Goal: Task Accomplishment & Management: Complete application form

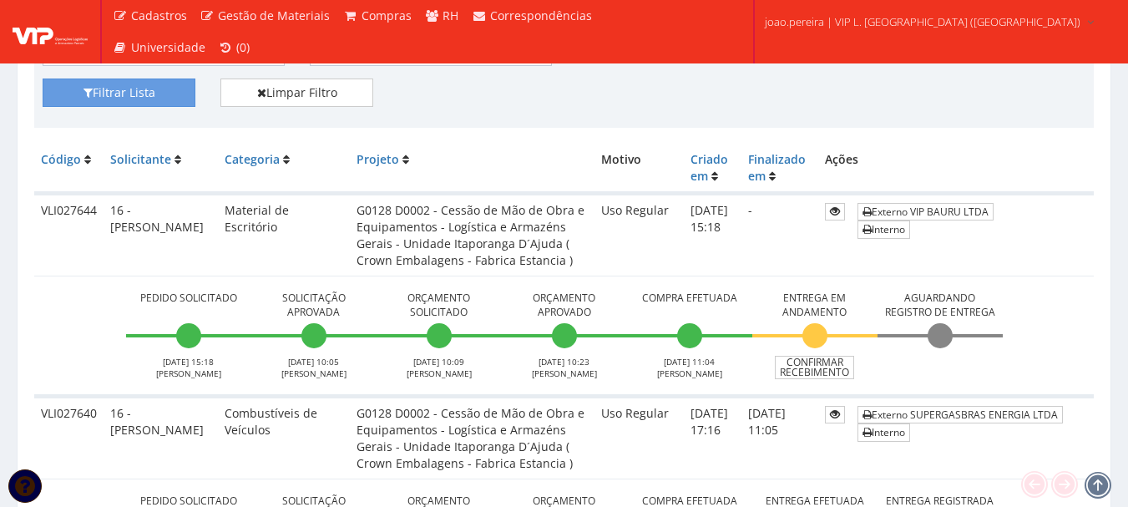
scroll to position [417, 0]
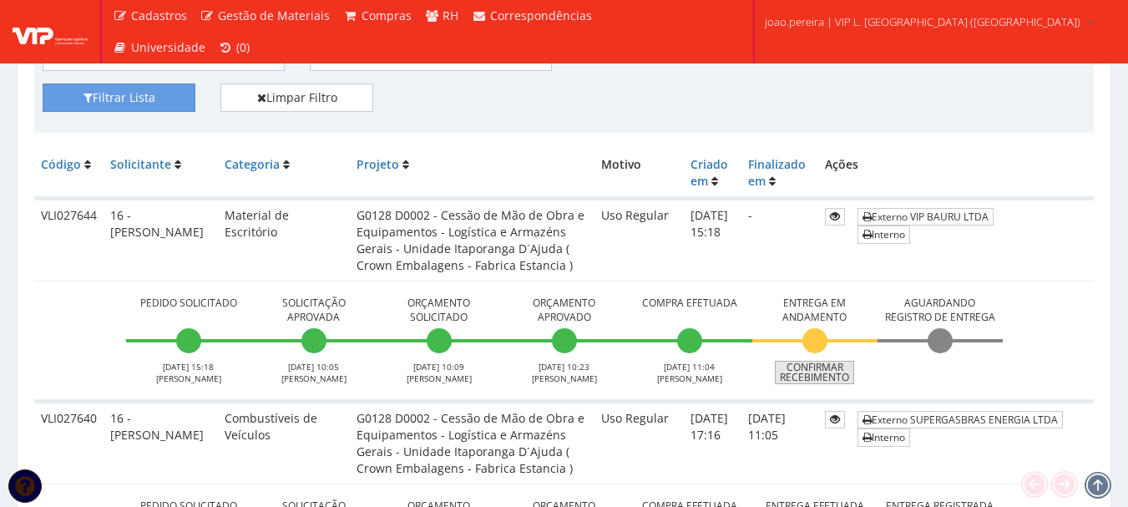
click at [818, 377] on link "Confirmar Recebimento" at bounding box center [814, 372] width 79 height 23
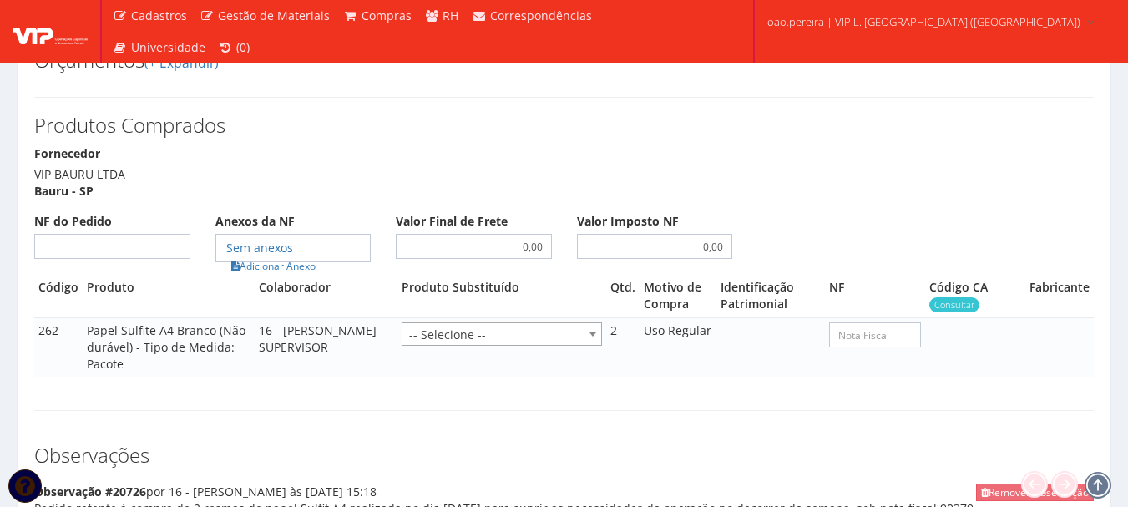
scroll to position [751, 0]
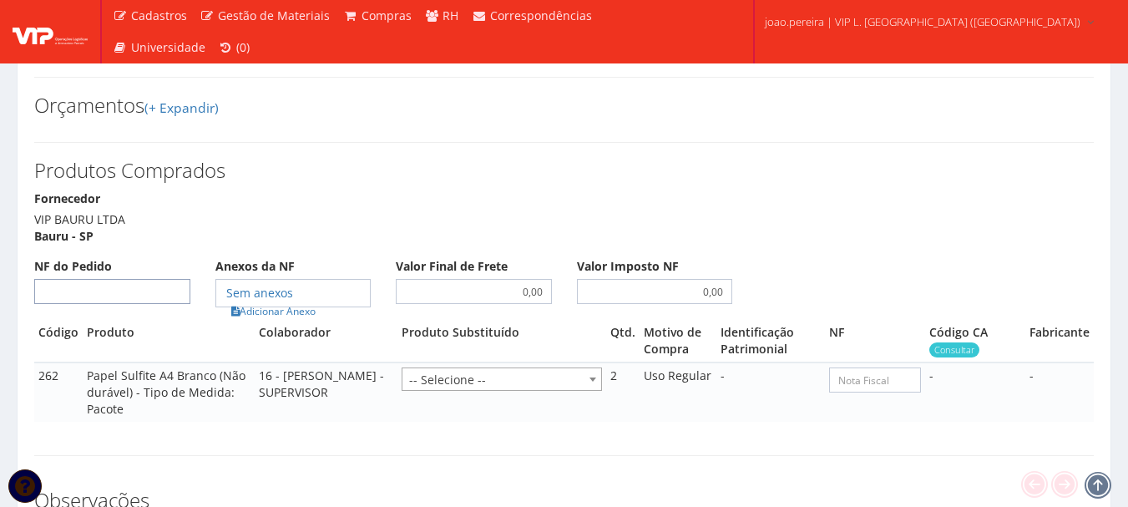
click at [119, 279] on input "NF do Pedido" at bounding box center [112, 291] width 156 height 25
type input "00"
click at [265, 302] on link "Adicionar Anexo" at bounding box center [273, 311] width 94 height 18
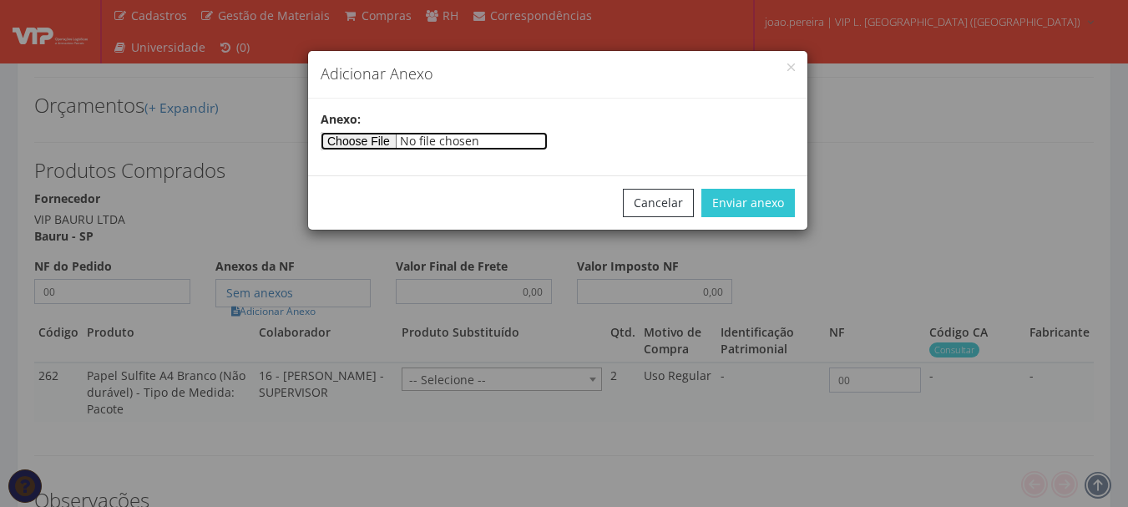
click at [369, 145] on input"] "file" at bounding box center [434, 141] width 227 height 18
type input"] "C:\fakepath\PEDIDOS SEM NOTA FISCAL Mister Beef.docx"
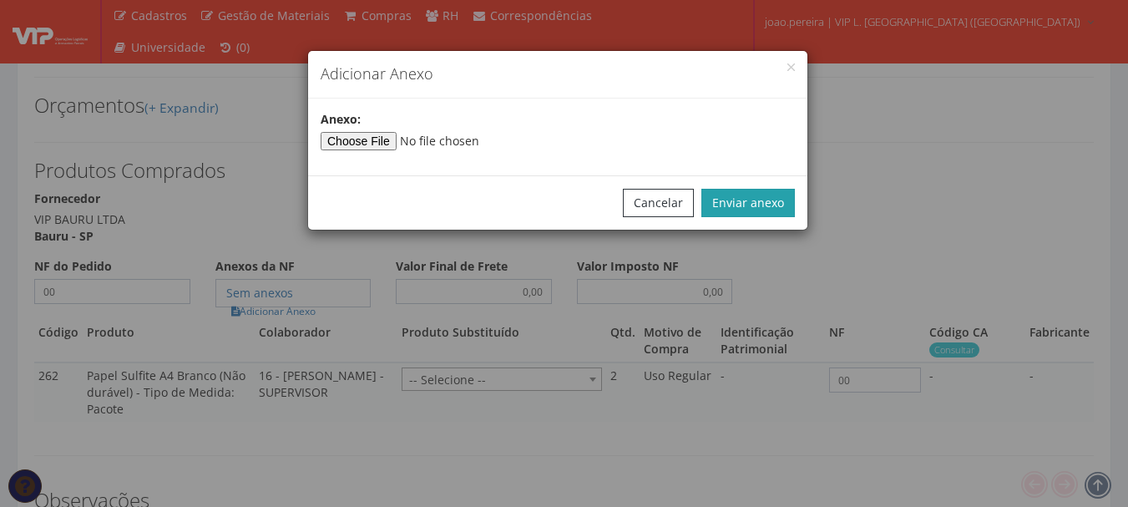
click at [756, 197] on button "Enviar anexo" at bounding box center [748, 203] width 94 height 28
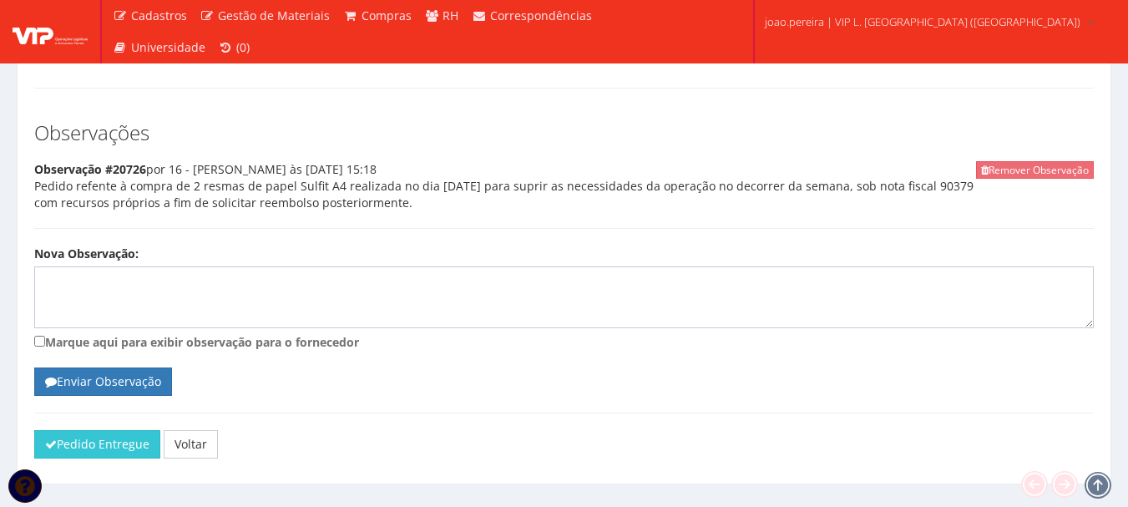
scroll to position [1120, 0]
click at [77, 429] on button "Pedido Entregue" at bounding box center [97, 443] width 126 height 28
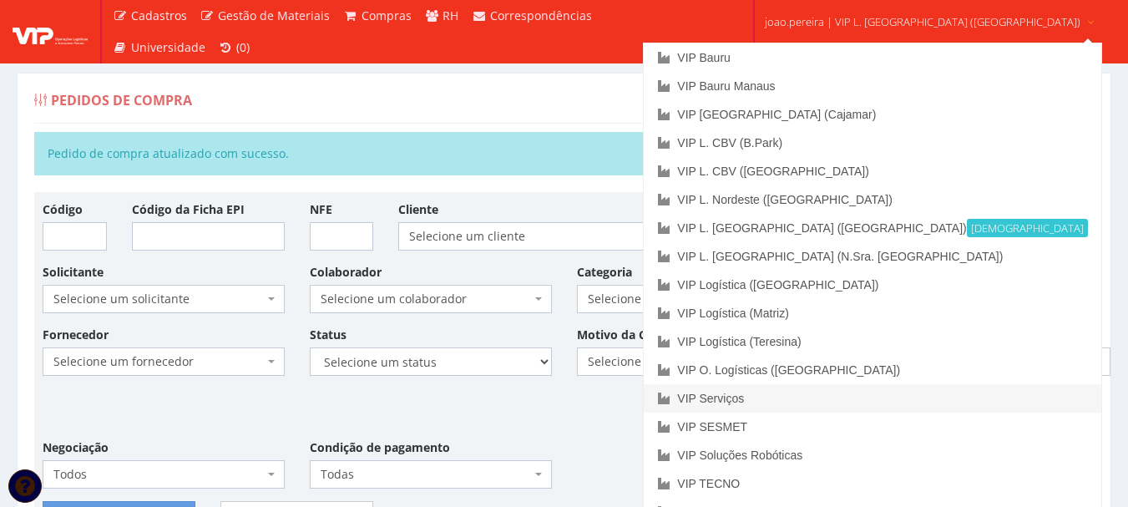
click at [821, 395] on link "VIP Serviços" at bounding box center [872, 398] width 457 height 28
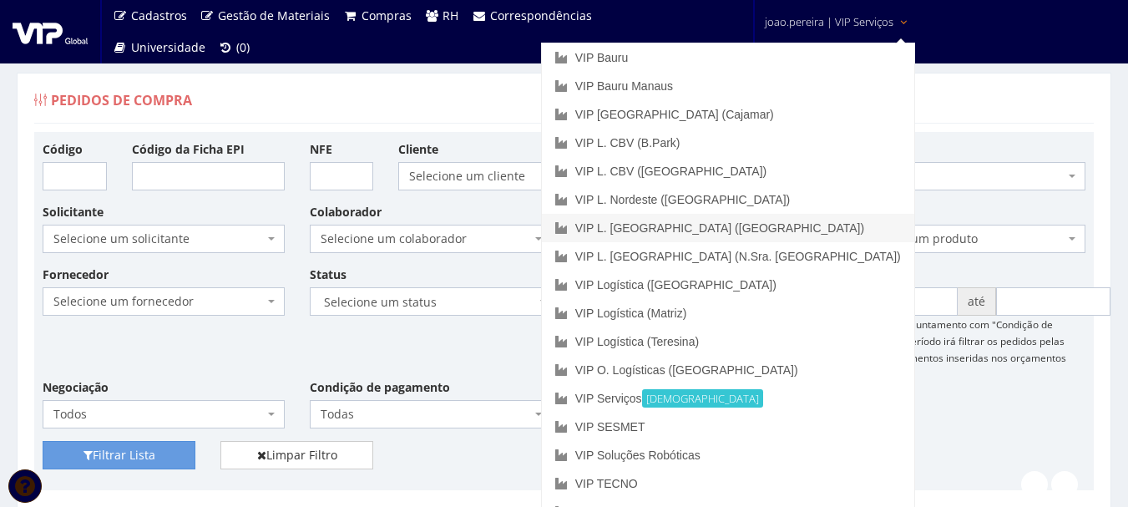
click at [817, 228] on link "VIP L. [GEOGRAPHIC_DATA] ([GEOGRAPHIC_DATA])" at bounding box center [728, 228] width 372 height 28
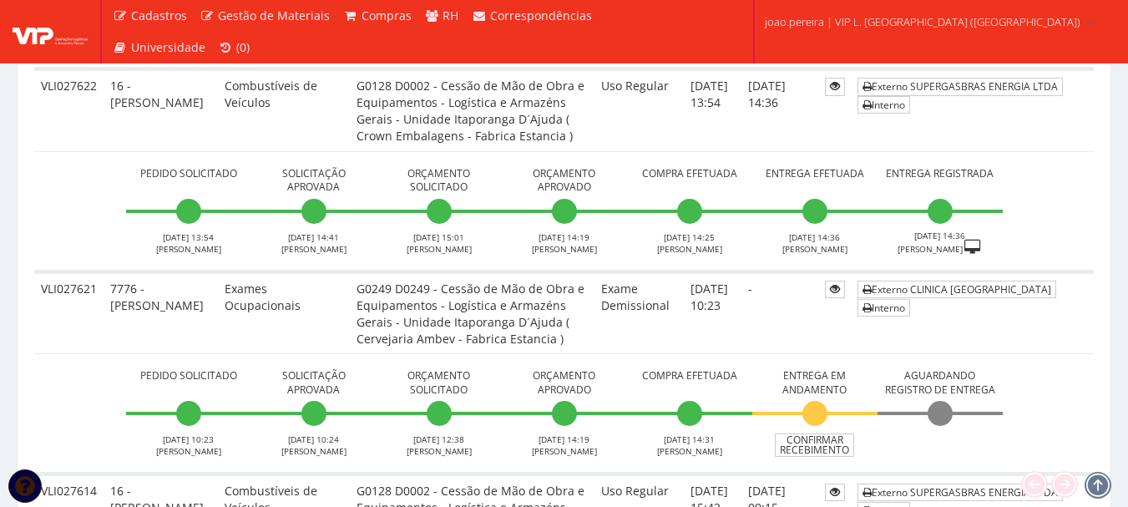
scroll to position [1503, 0]
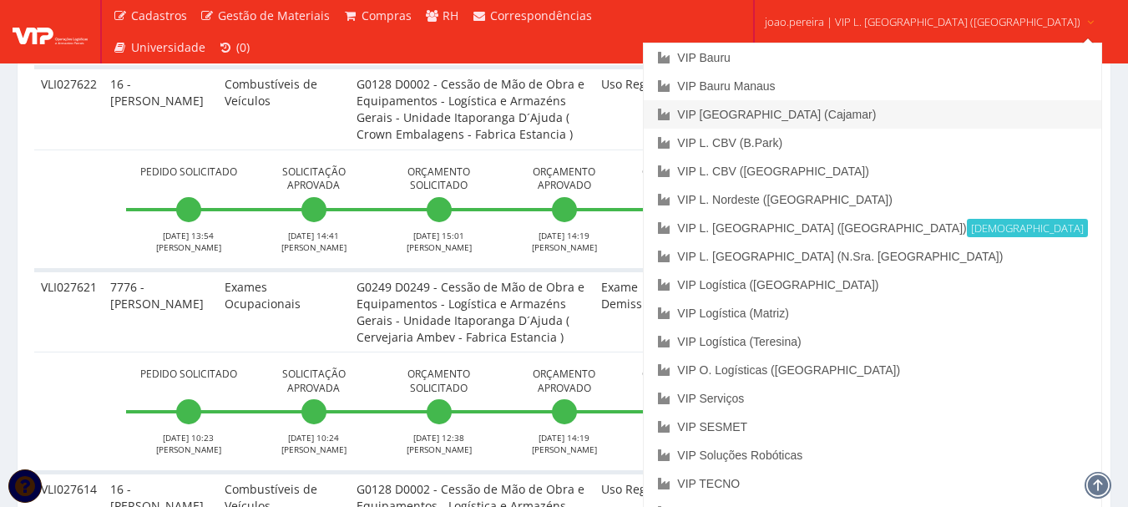
click at [865, 119] on link "VIP [GEOGRAPHIC_DATA] (Cajamar)" at bounding box center [872, 114] width 457 height 28
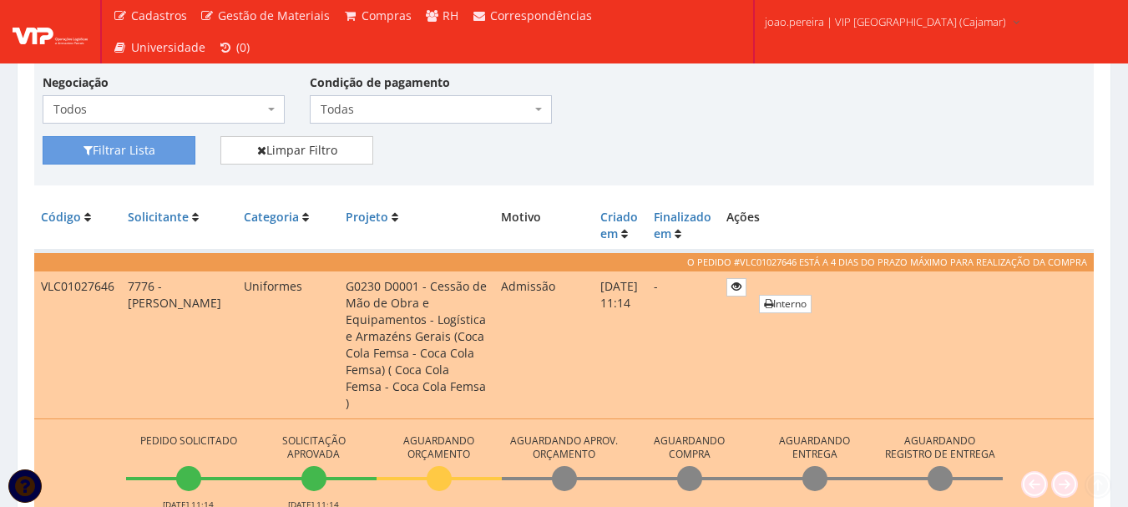
scroll to position [334, 0]
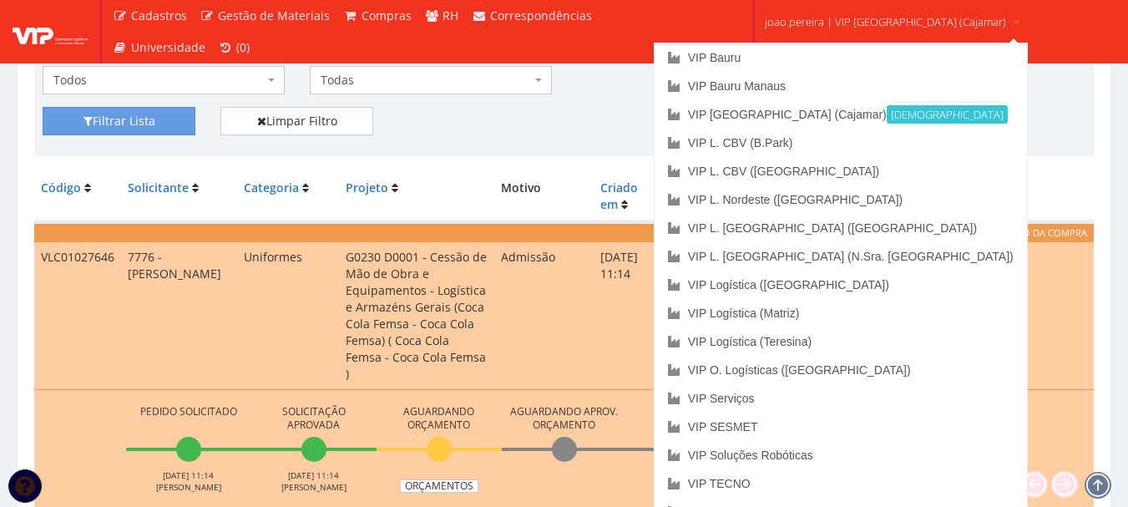
click at [848, 17] on span "joao.pereira | VIP [GEOGRAPHIC_DATA] (Cajamar)" at bounding box center [885, 21] width 241 height 17
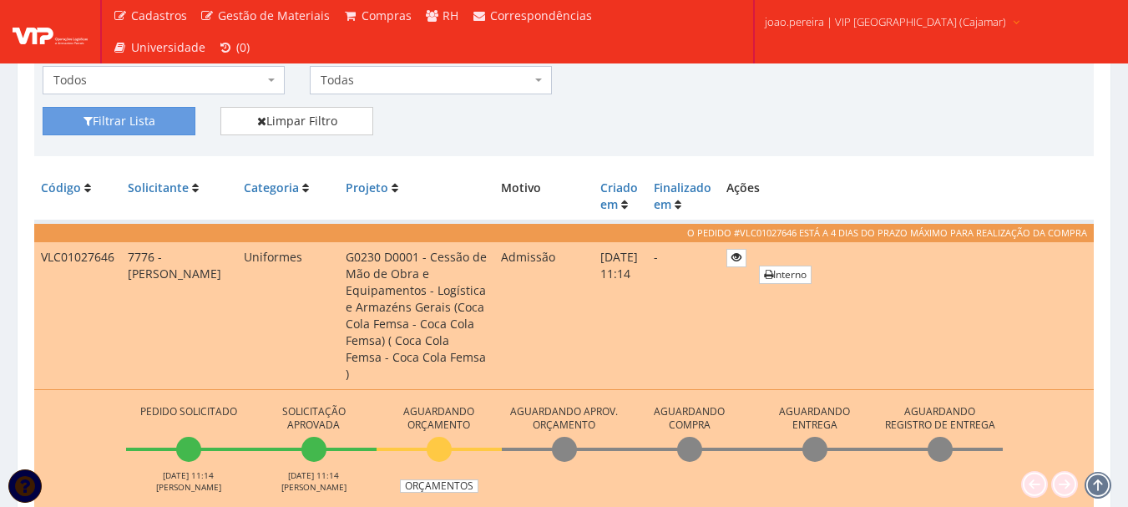
click at [848, 17] on span "joao.pereira | VIP Brasil (Cajamar)" at bounding box center [885, 21] width 241 height 17
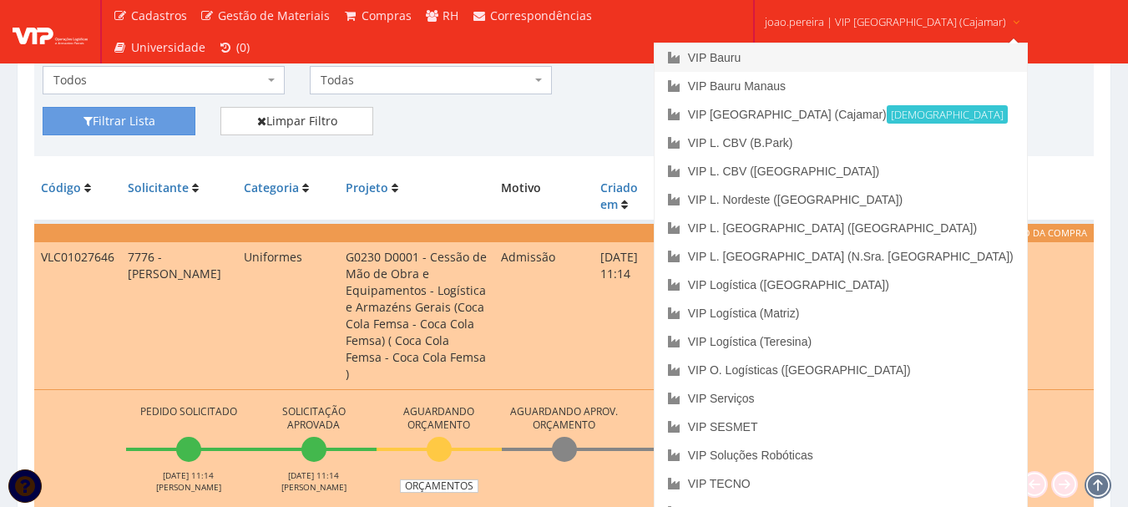
click at [782, 53] on link "VIP Bauru" at bounding box center [841, 57] width 372 height 28
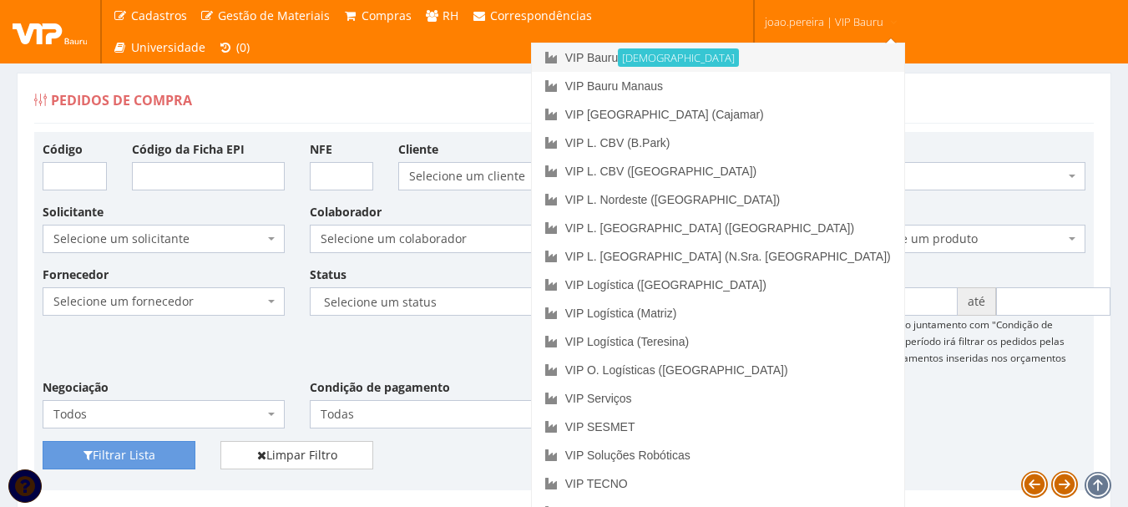
click at [763, 56] on link "VIP Bauru Ativa" at bounding box center [718, 57] width 372 height 28
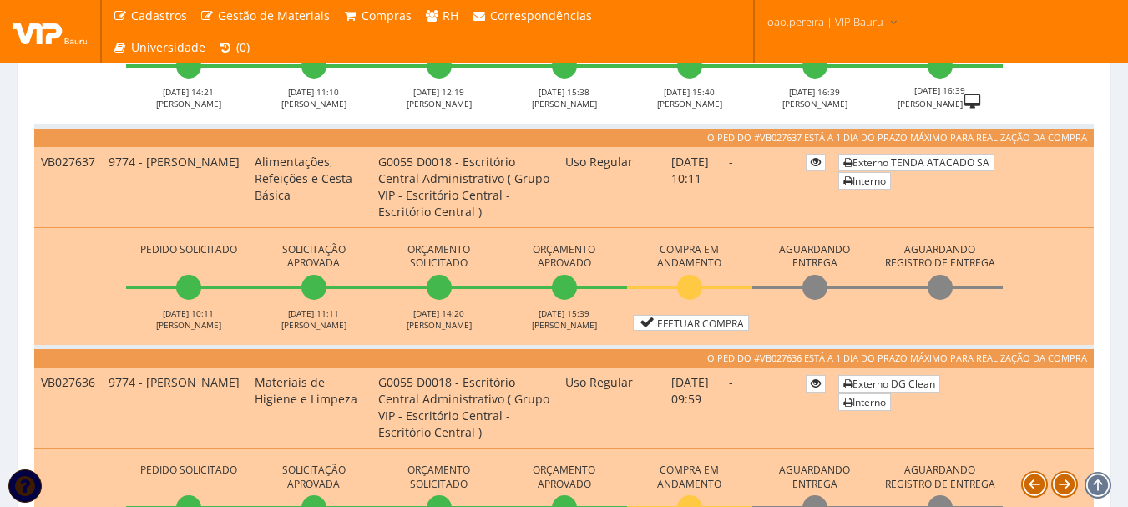
scroll to position [751, 0]
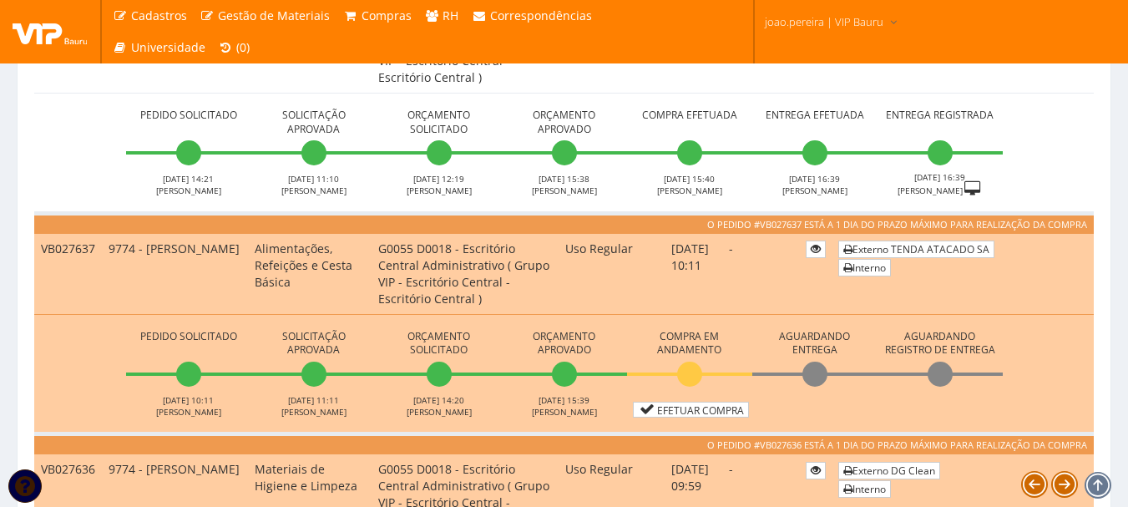
scroll to position [751, 0]
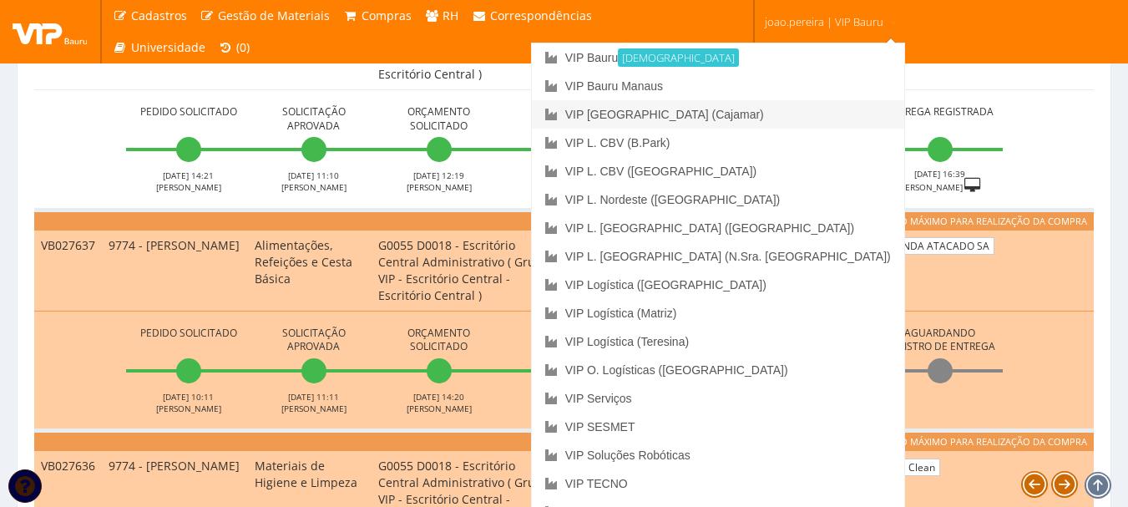
click at [797, 107] on link "VIP [GEOGRAPHIC_DATA] (Cajamar)" at bounding box center [718, 114] width 372 height 28
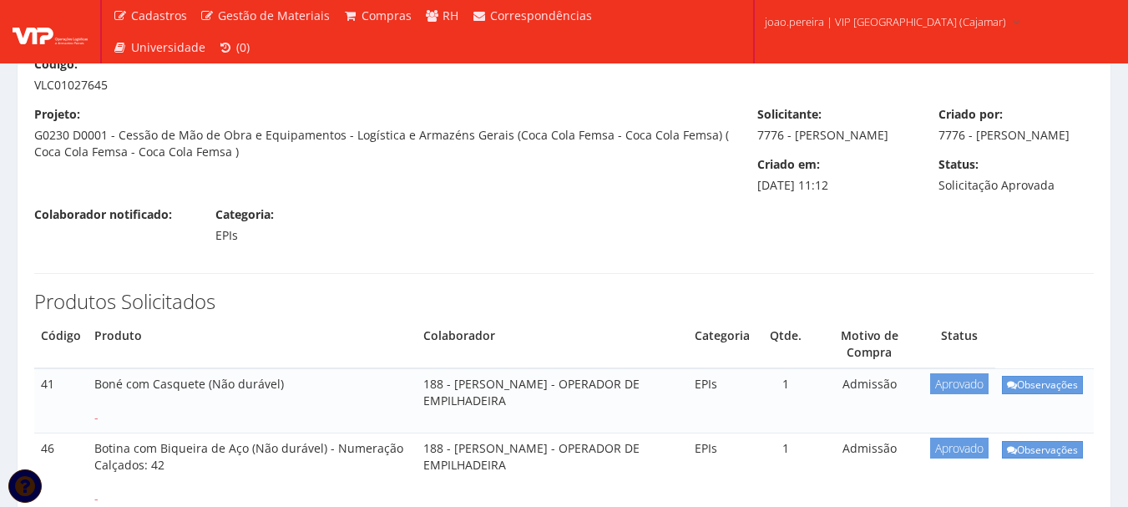
scroll to position [83, 0]
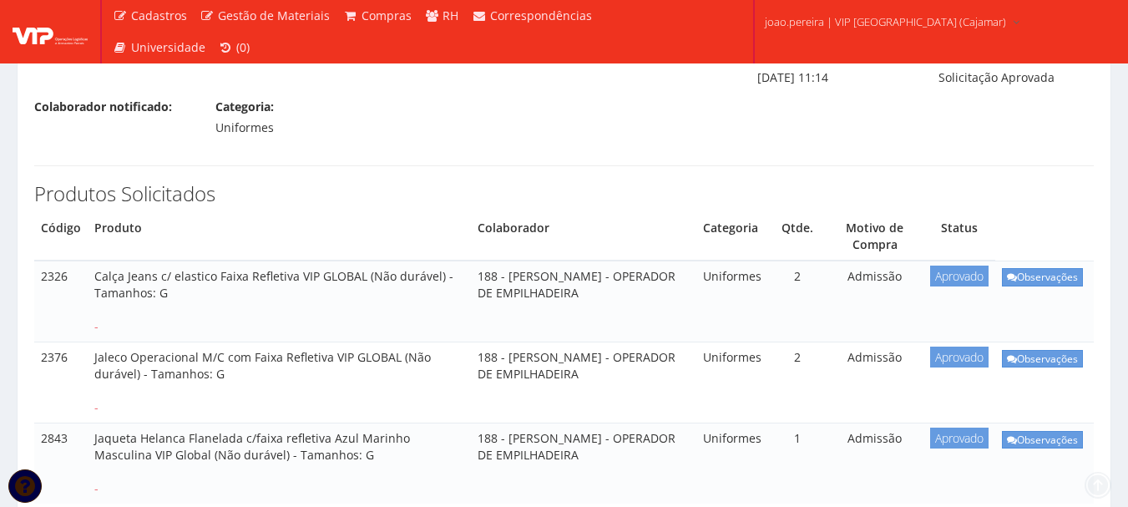
scroll to position [210, 0]
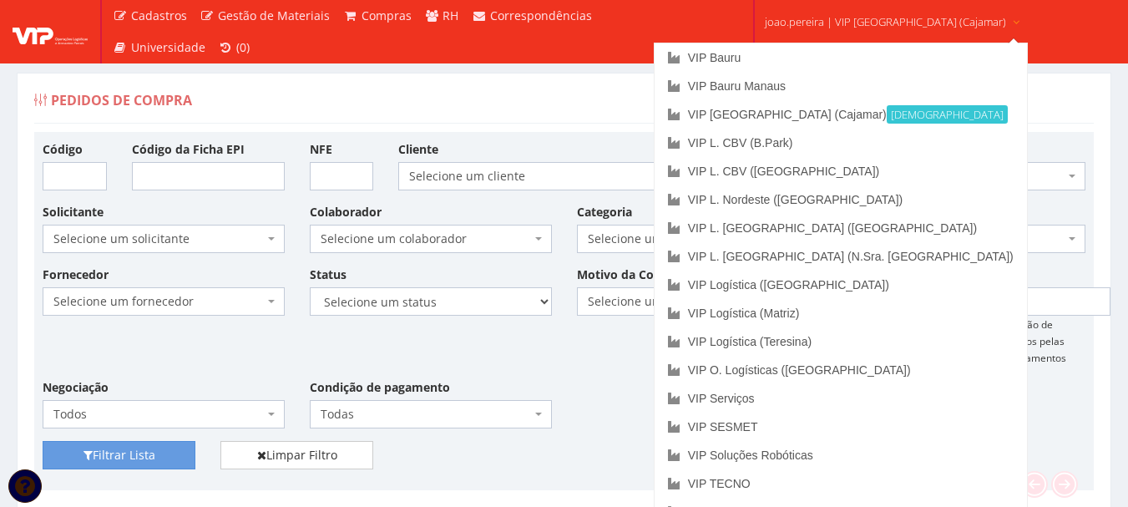
click at [888, 28] on span "joao.pereira | VIP Brasil (Cajamar)" at bounding box center [885, 21] width 241 height 17
click at [810, 53] on link "VIP Bauru" at bounding box center [841, 57] width 372 height 28
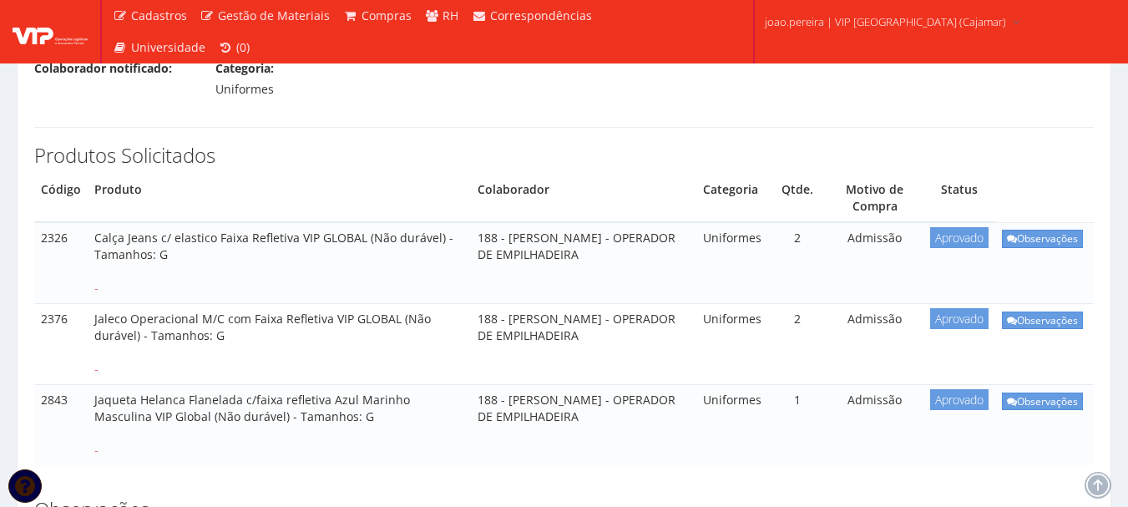
scroll to position [83, 0]
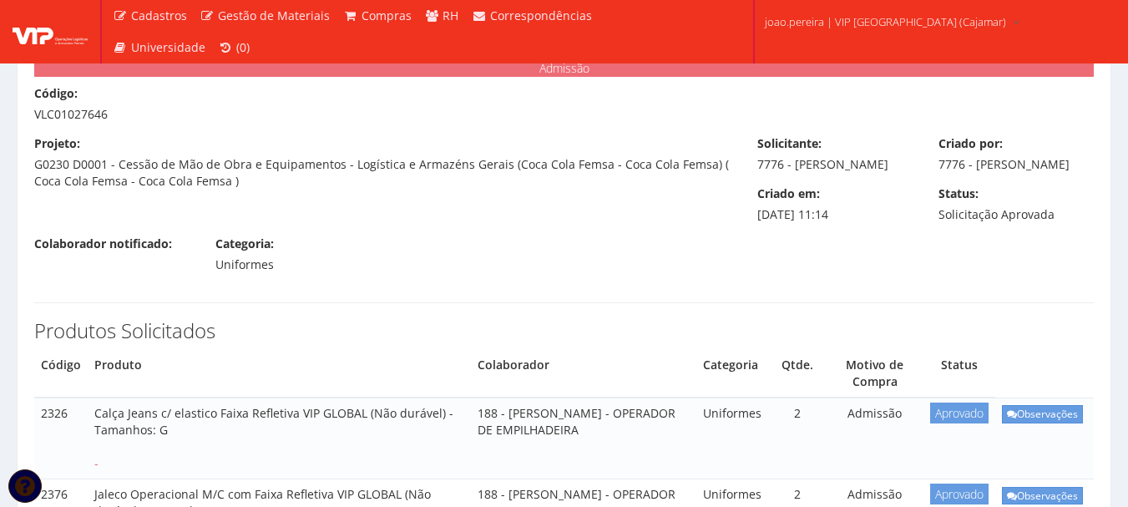
drag, startPoint x: 483, startPoint y: 377, endPoint x: 631, endPoint y: 397, distance: 150.1
click at [631, 397] on td "188 - HENRIQUE RABELO LEANDRO - OPERADOR DE EMPILHADEIRA" at bounding box center [583, 437] width 225 height 81
copy td "HENRIQUE RABELO LEANDRO - OPERADOR DE EMPILHADEIRA"
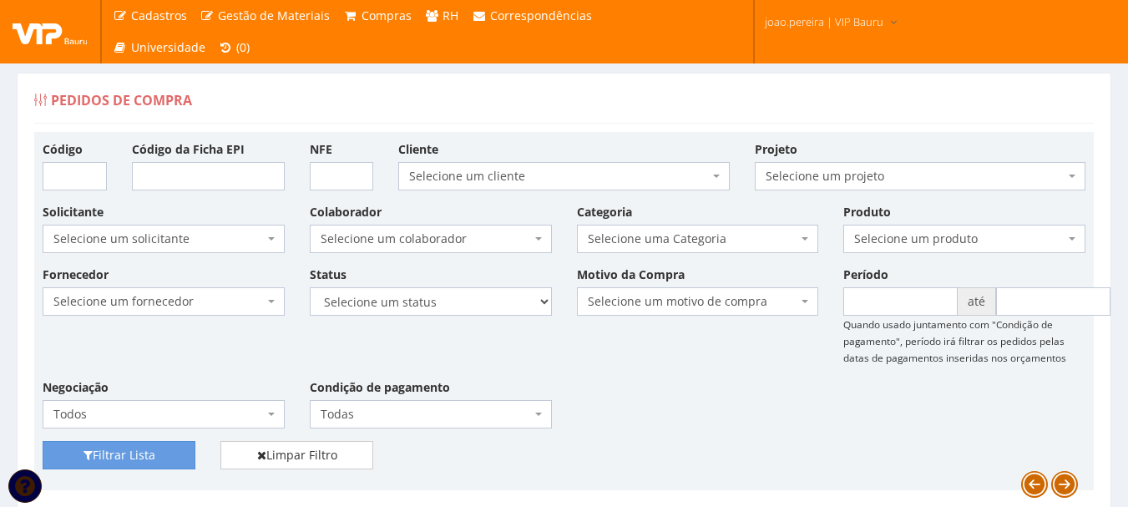
click at [274, 298] on span at bounding box center [272, 301] width 3 height 28
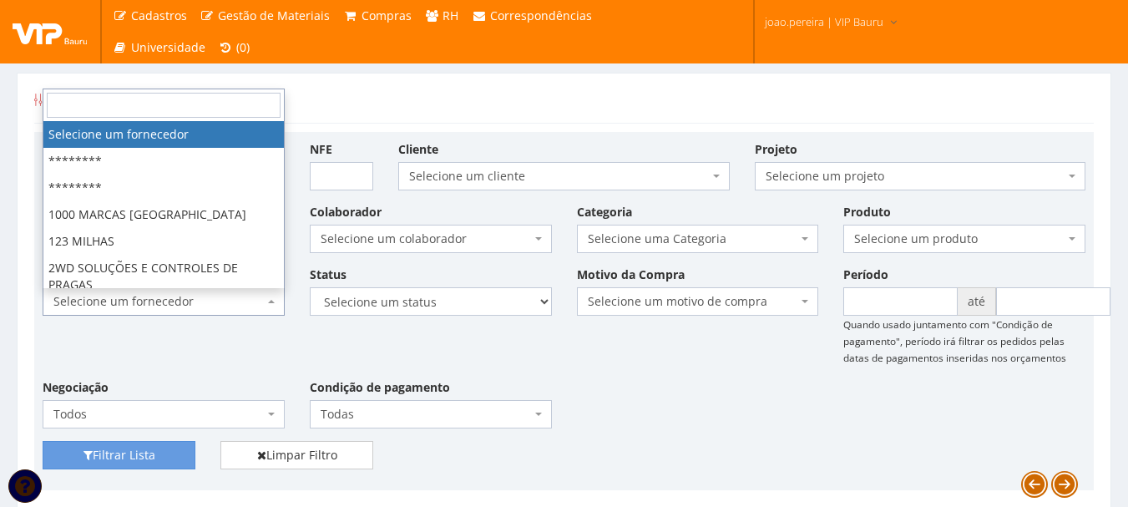
click at [152, 99] on input "search" at bounding box center [164, 105] width 234 height 25
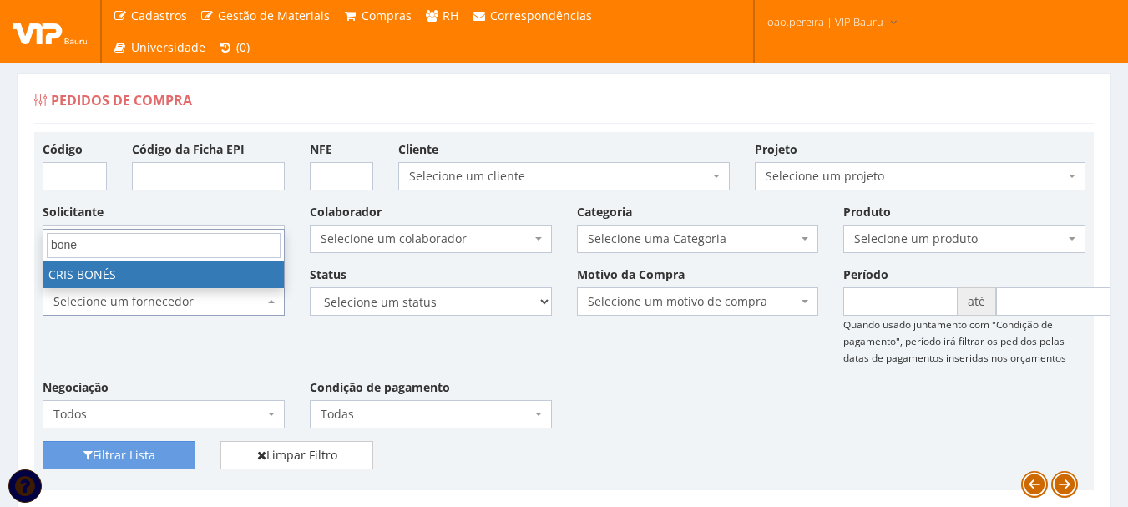
type input "bone"
select select "2470"
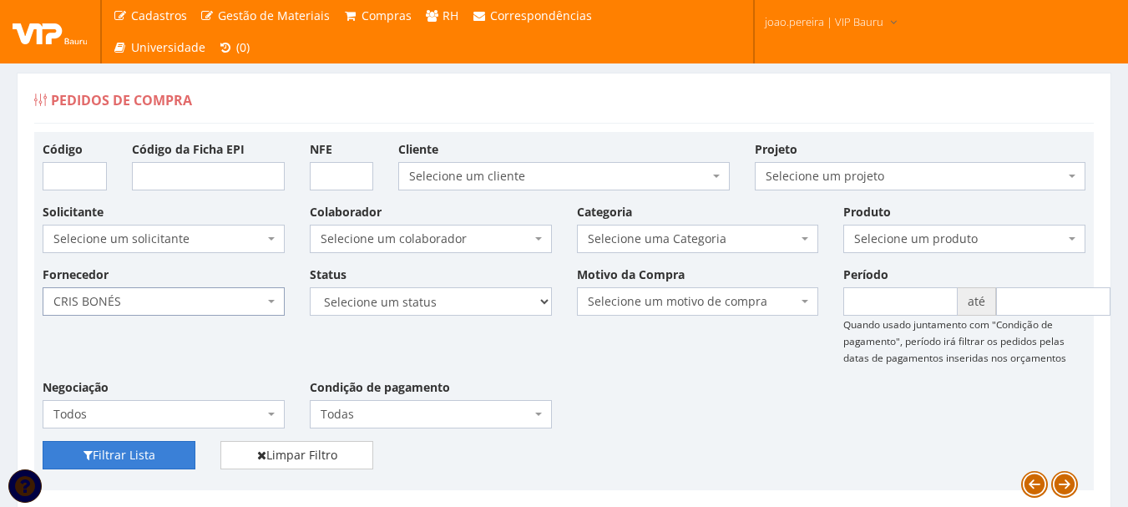
click at [134, 452] on button "Filtrar Lista" at bounding box center [119, 455] width 153 height 28
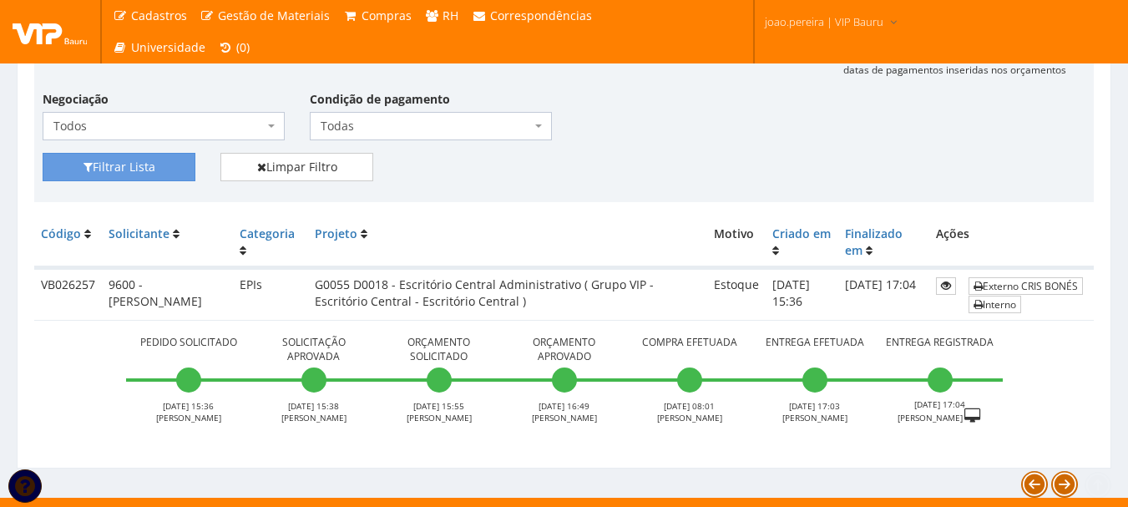
scroll to position [306, 0]
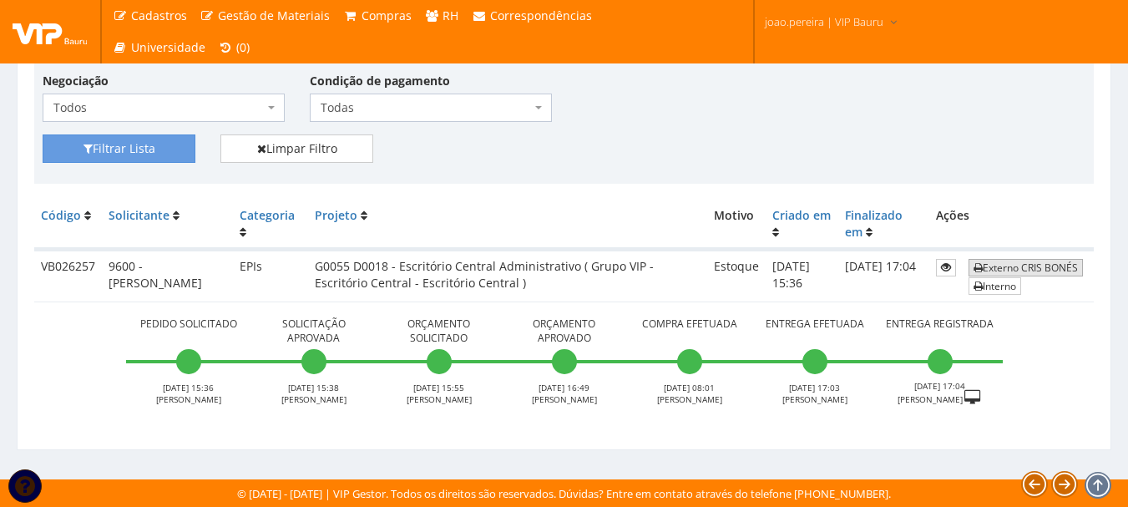
click at [1045, 262] on link "Externo CRIS BONÉS" at bounding box center [1026, 268] width 114 height 18
click at [1037, 264] on link "Externo CRIS BONÉS" at bounding box center [1026, 268] width 114 height 18
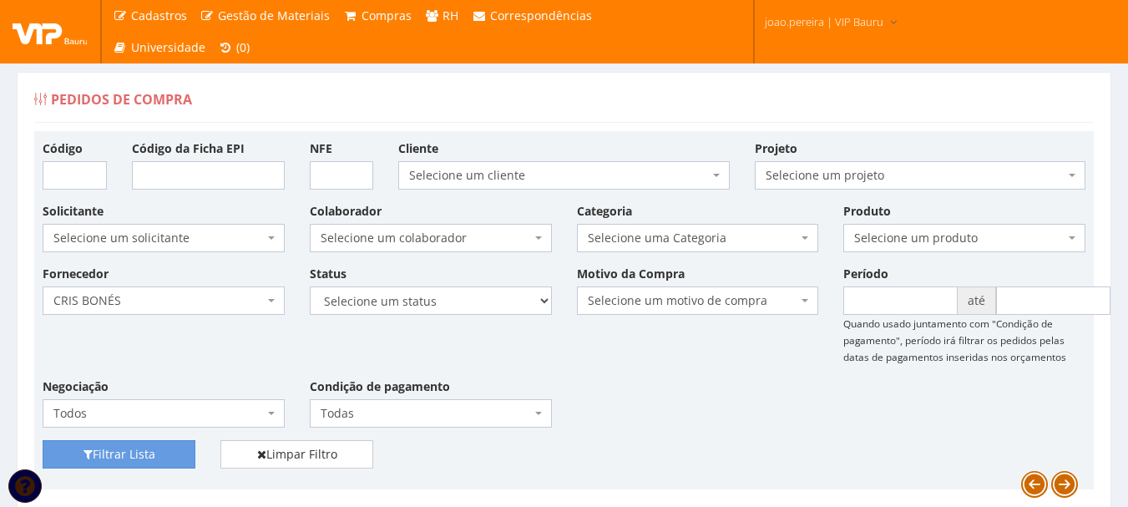
scroll to position [0, 0]
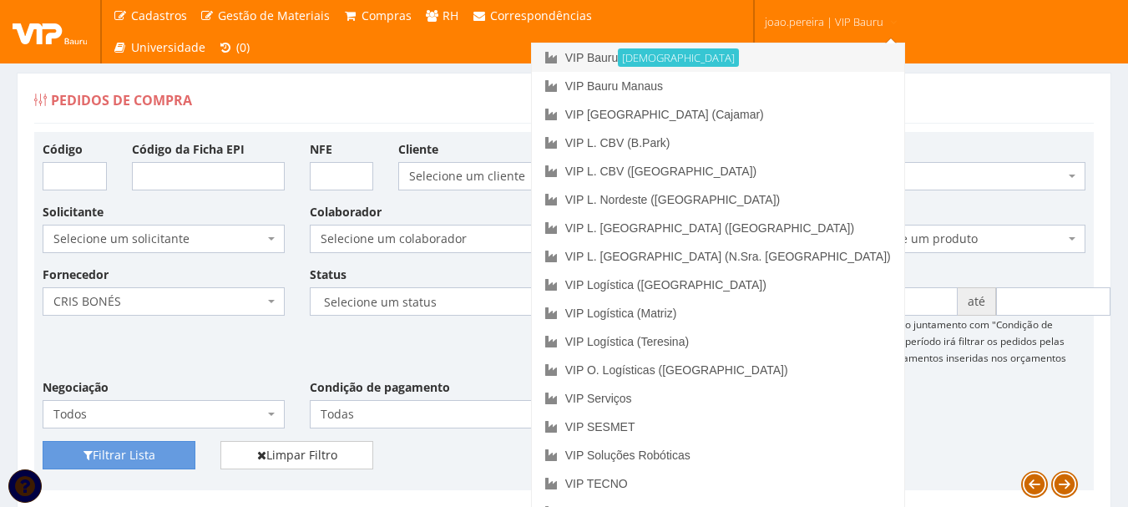
click at [724, 57] on link "VIP Bauru Ativa" at bounding box center [718, 57] width 372 height 28
click at [873, 28] on link "joao.pereira | VIP Bauru" at bounding box center [831, 20] width 147 height 41
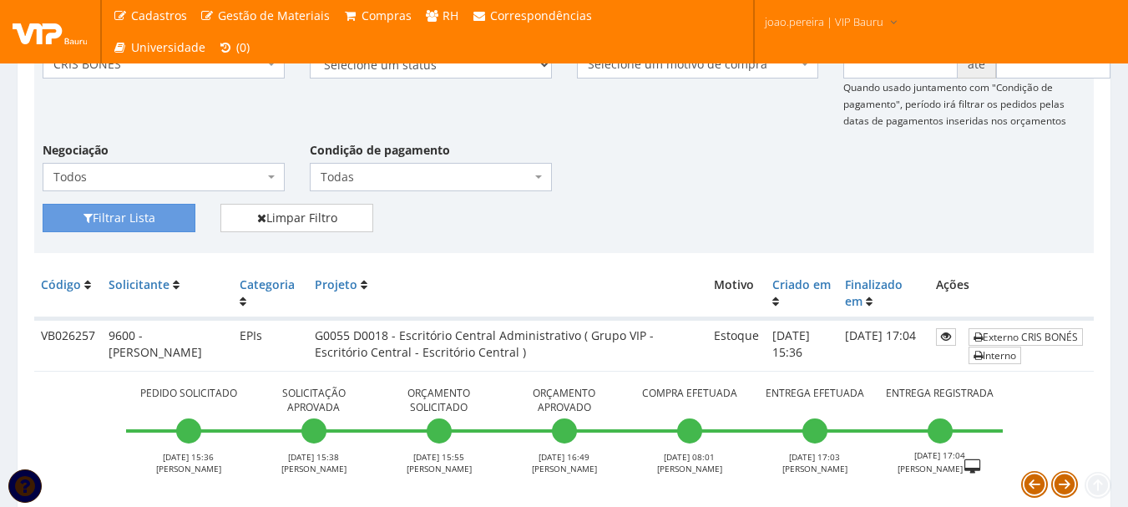
scroll to position [306, 0]
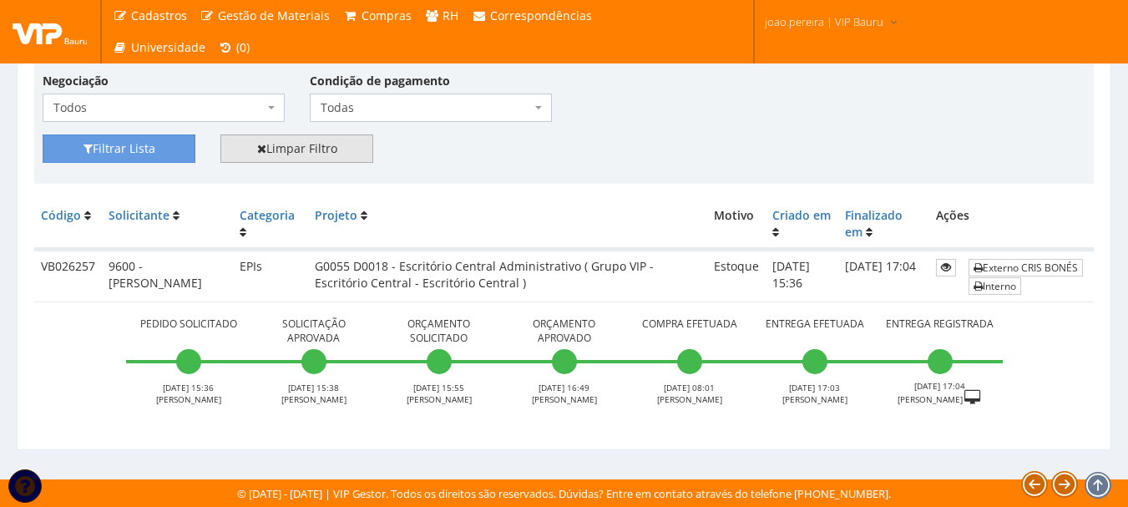
click at [318, 156] on link "Limpar Filtro" at bounding box center [296, 148] width 153 height 28
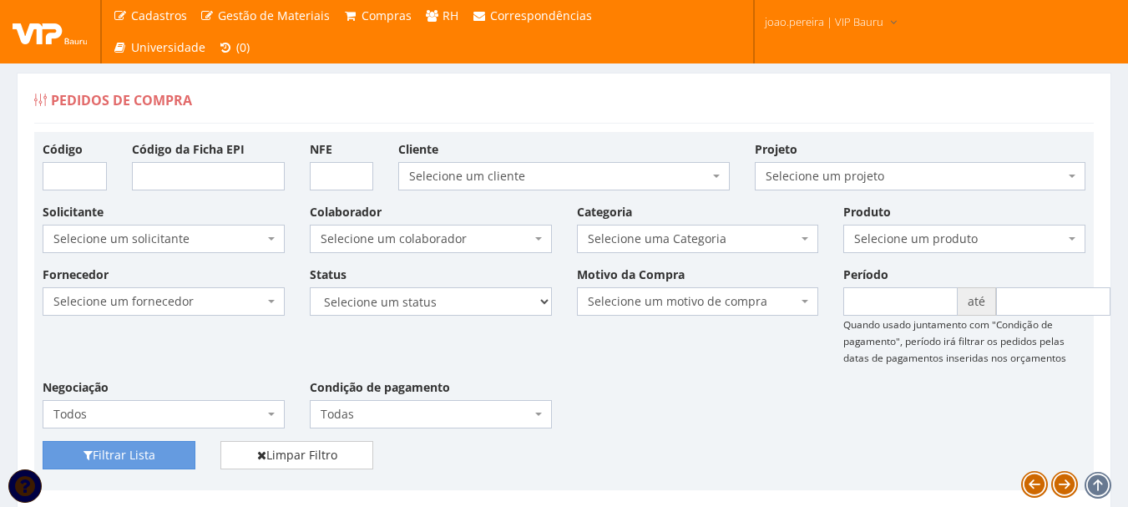
click at [710, 385] on div "Fornecedor Selecione um fornecedor ******** ******** 1000 MARCAS BRASIL 123 MIL…" at bounding box center [564, 353] width 1068 height 175
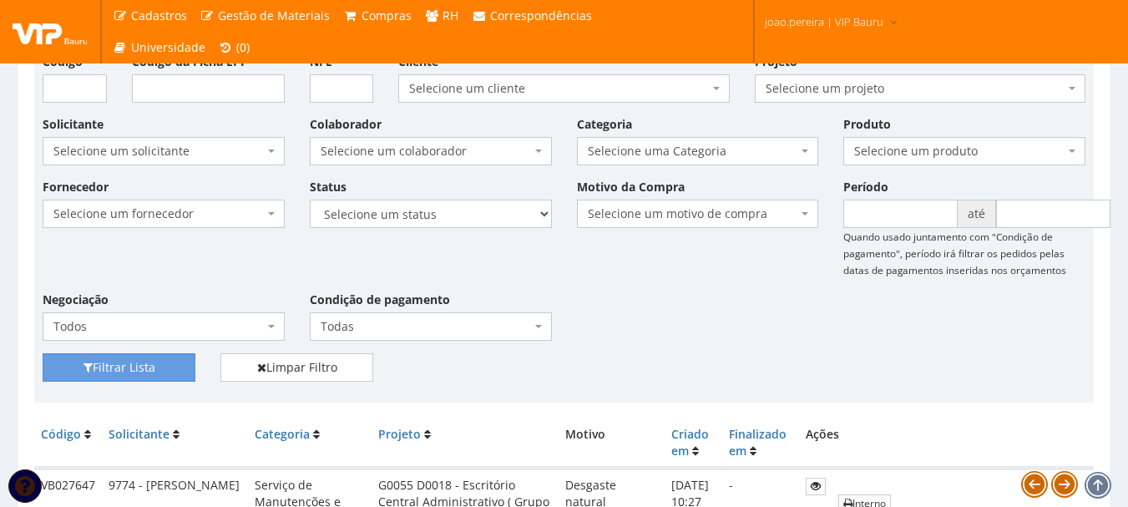
scroll to position [83, 0]
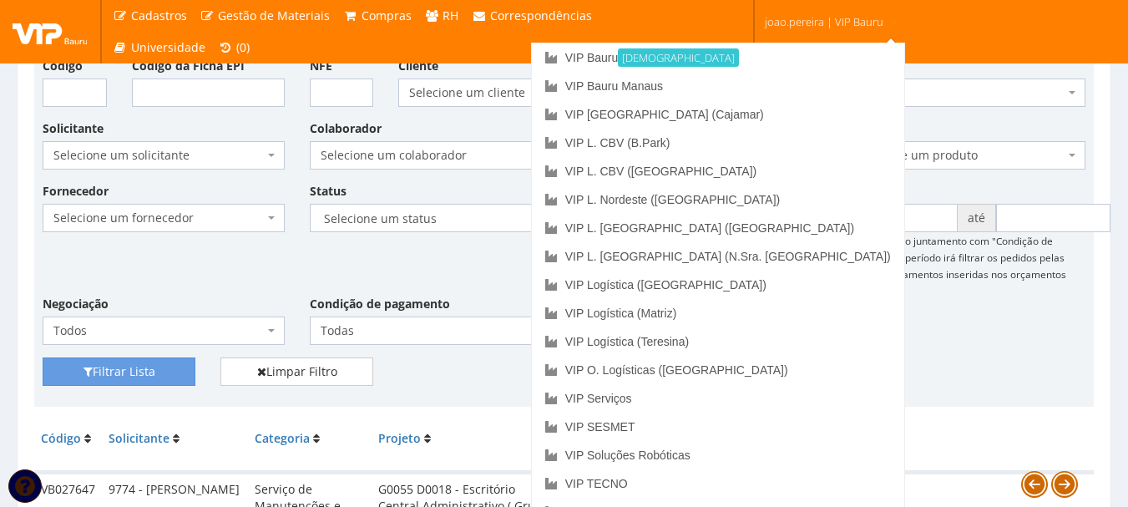
click at [857, 13] on link "joao.pereira | VIP Bauru" at bounding box center [831, 20] width 147 height 41
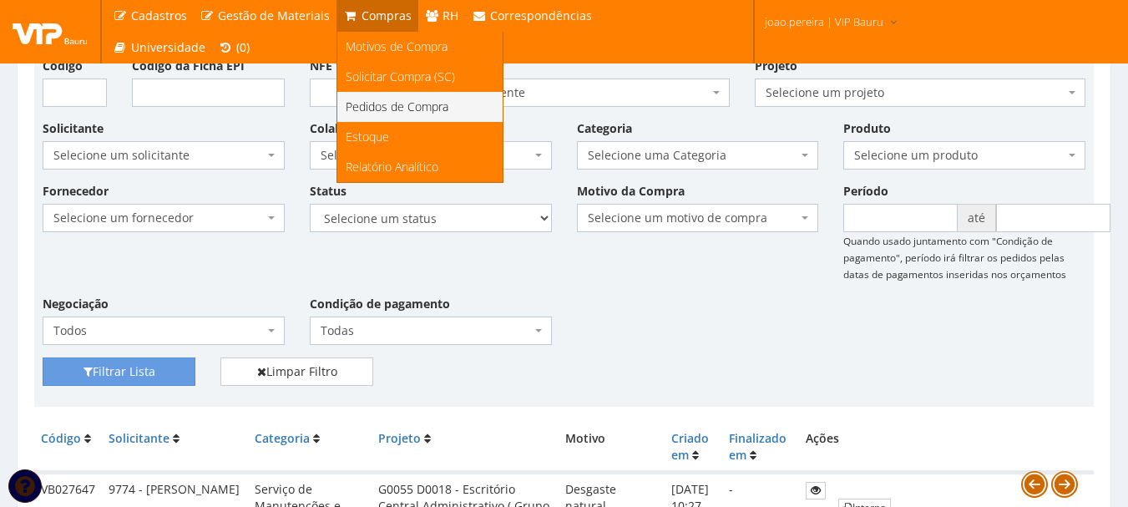
click at [403, 105] on span "Pedidos de Compra" at bounding box center [397, 107] width 103 height 16
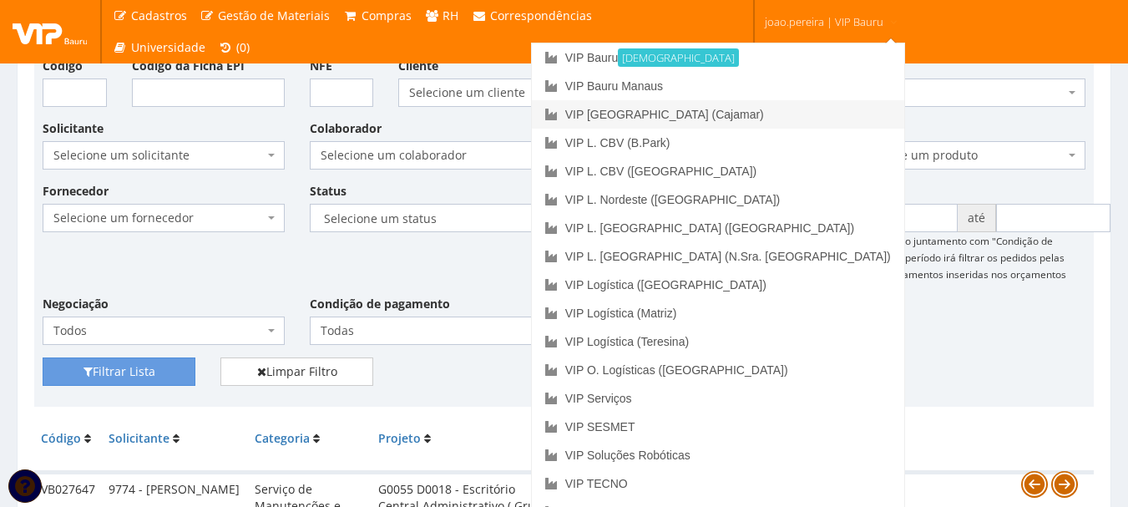
click at [782, 111] on link "VIP [GEOGRAPHIC_DATA] (Cajamar)" at bounding box center [718, 114] width 372 height 28
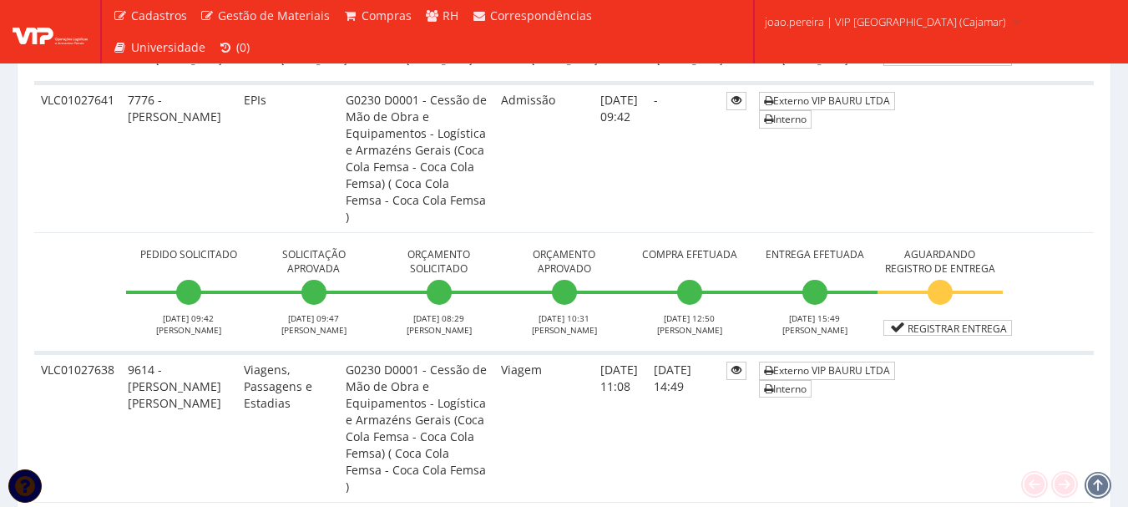
scroll to position [1586, 0]
click at [950, 321] on link "Registrar Entrega" at bounding box center [947, 329] width 129 height 16
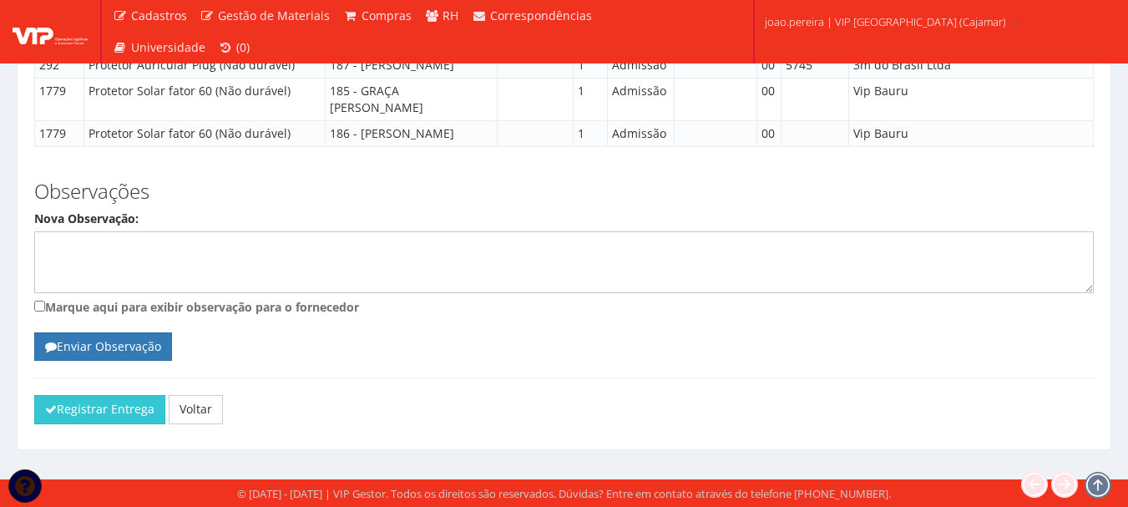
scroll to position [4535, 0]
drag, startPoint x: 118, startPoint y: 408, endPoint x: 638, endPoint y: 68, distance: 621.3
click at [117, 408] on button "Registrar Entrega" at bounding box center [99, 409] width 131 height 28
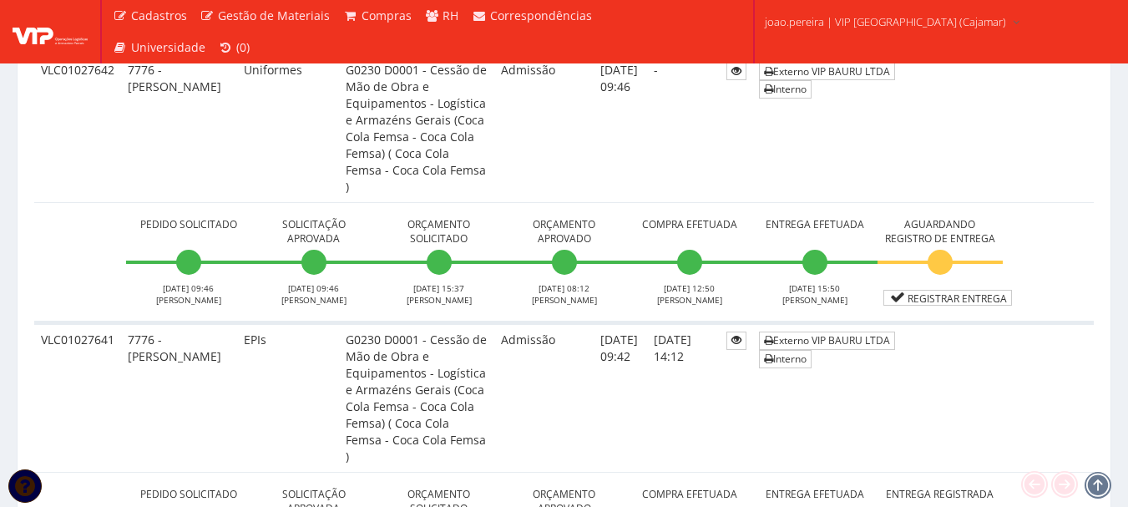
scroll to position [1503, 0]
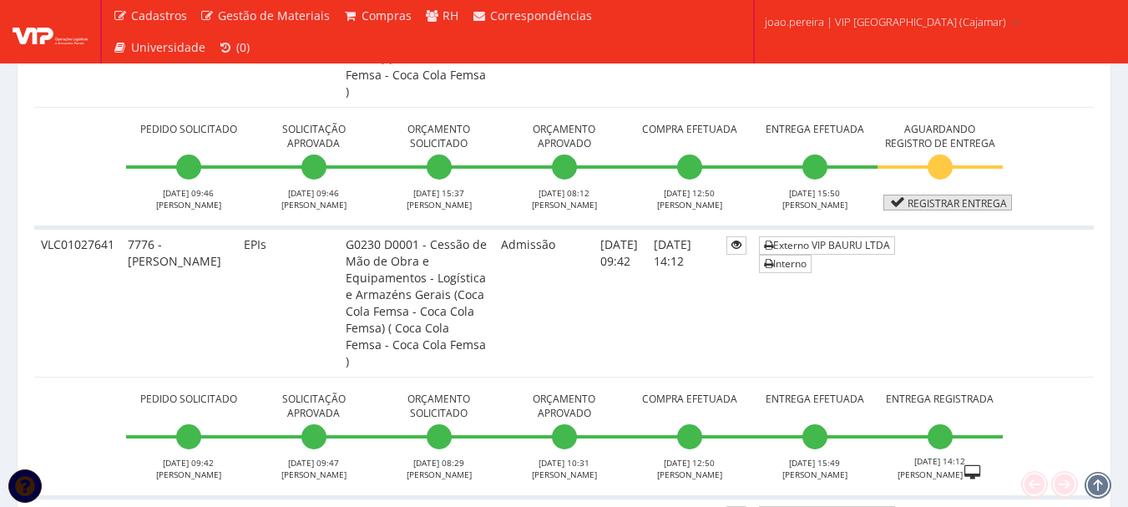
click at [952, 195] on link "Registrar Entrega" at bounding box center [947, 203] width 129 height 16
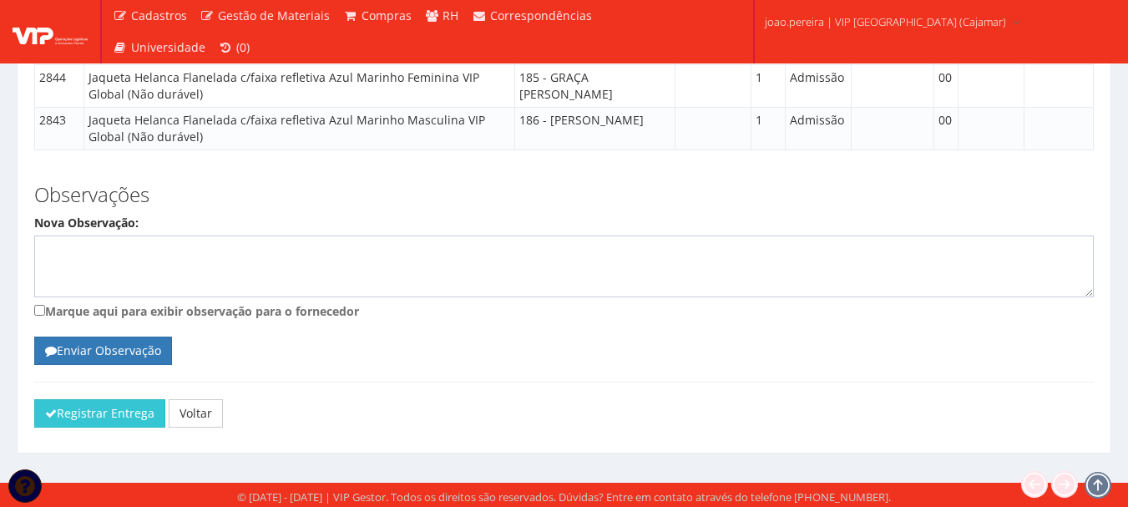
scroll to position [2542, 0]
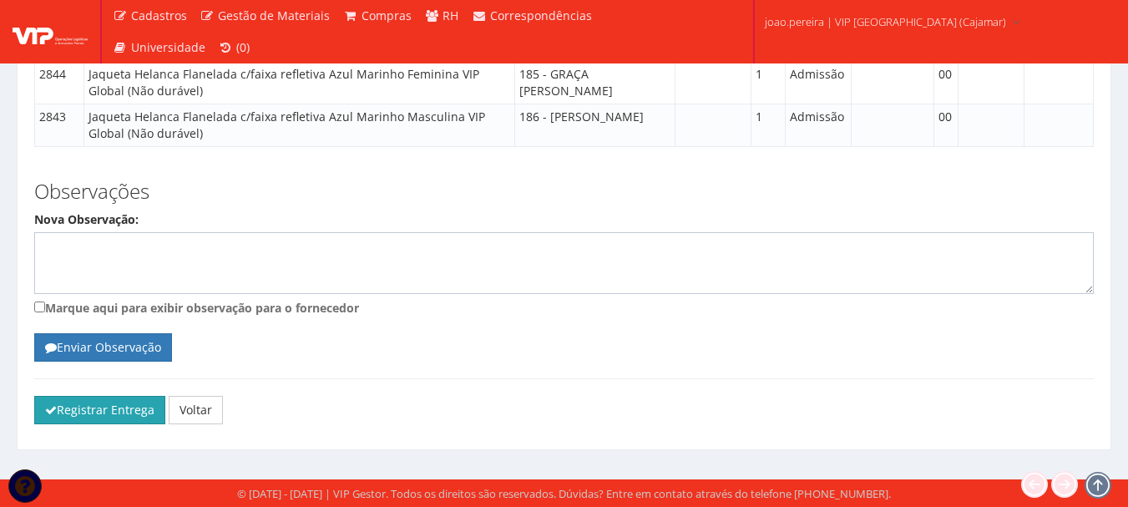
click at [59, 408] on button "Registrar Entrega" at bounding box center [99, 410] width 131 height 28
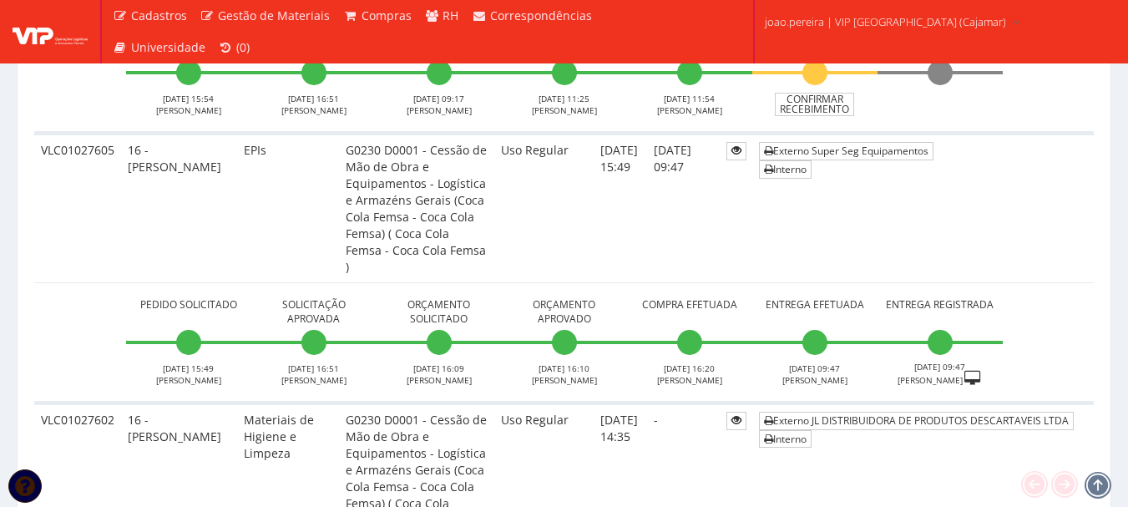
scroll to position [5344, 0]
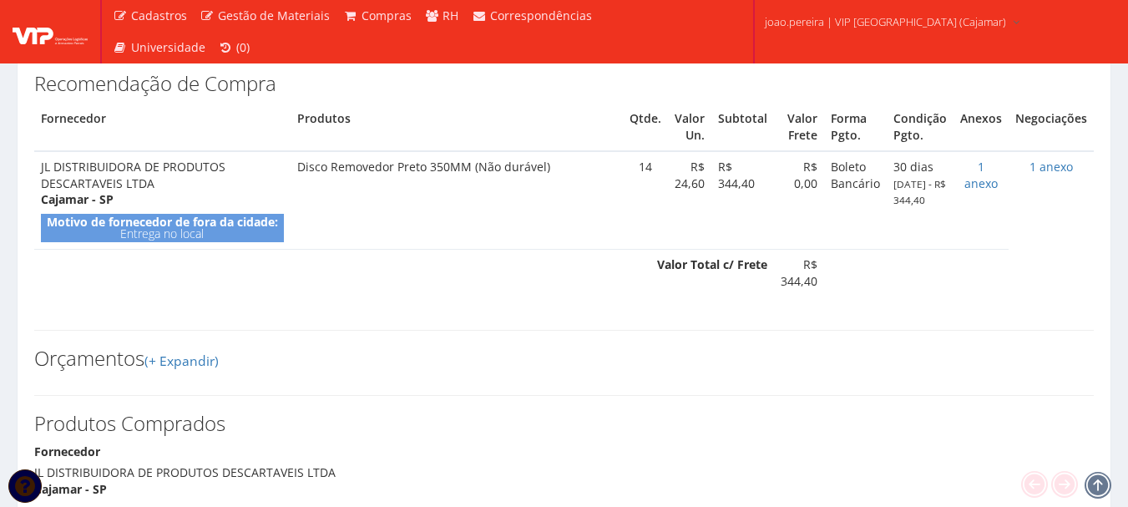
scroll to position [668, 0]
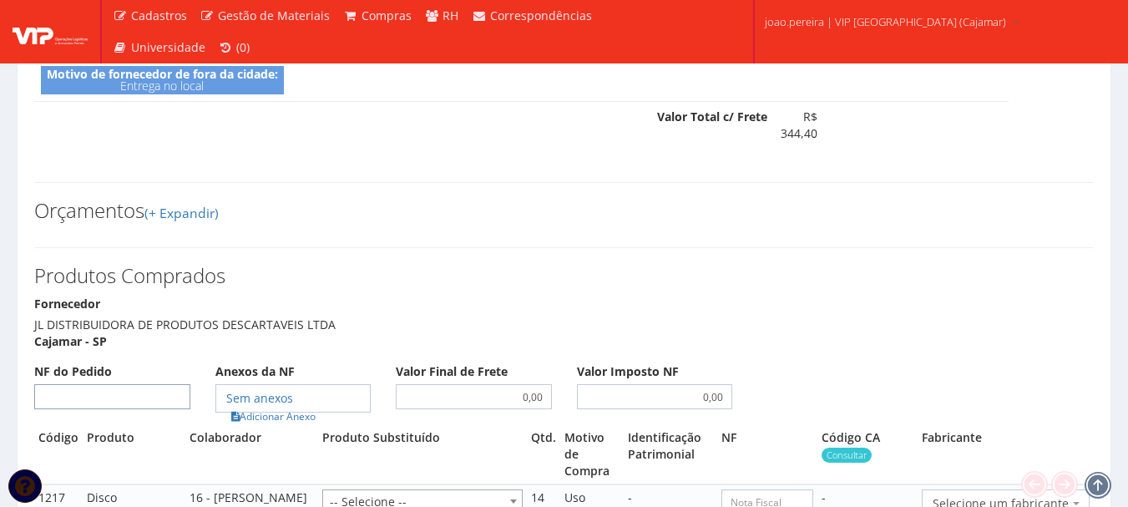
click at [138, 384] on input "NF do Pedido" at bounding box center [112, 396] width 156 height 25
type input "31905"
click at [297, 407] on link "Adicionar Anexo" at bounding box center [273, 416] width 94 height 18
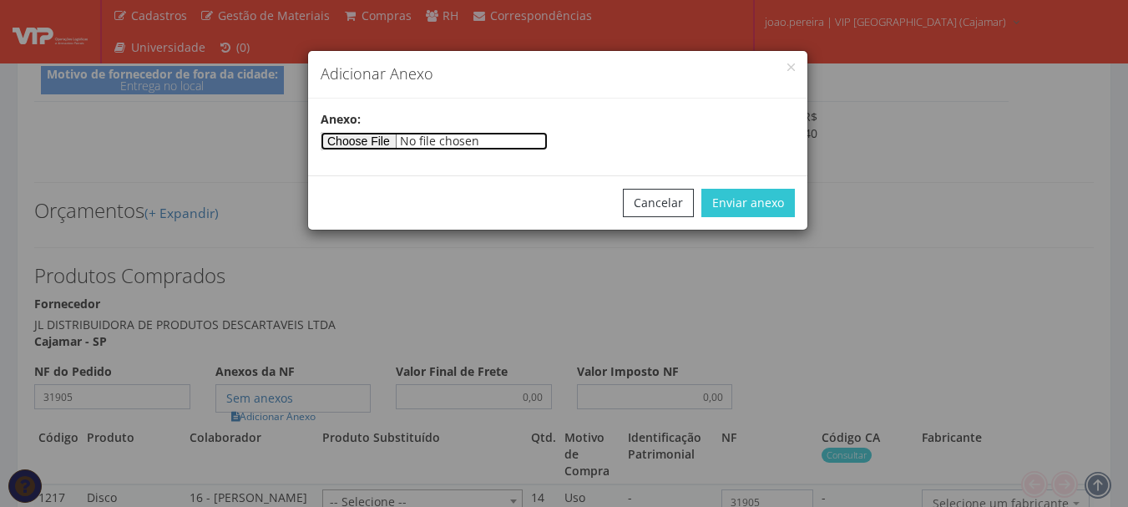
click at [394, 139] on input"] "file" at bounding box center [434, 141] width 227 height 18
type input"] "C:\fakepath\NFe31905_19793456000184.pdf"
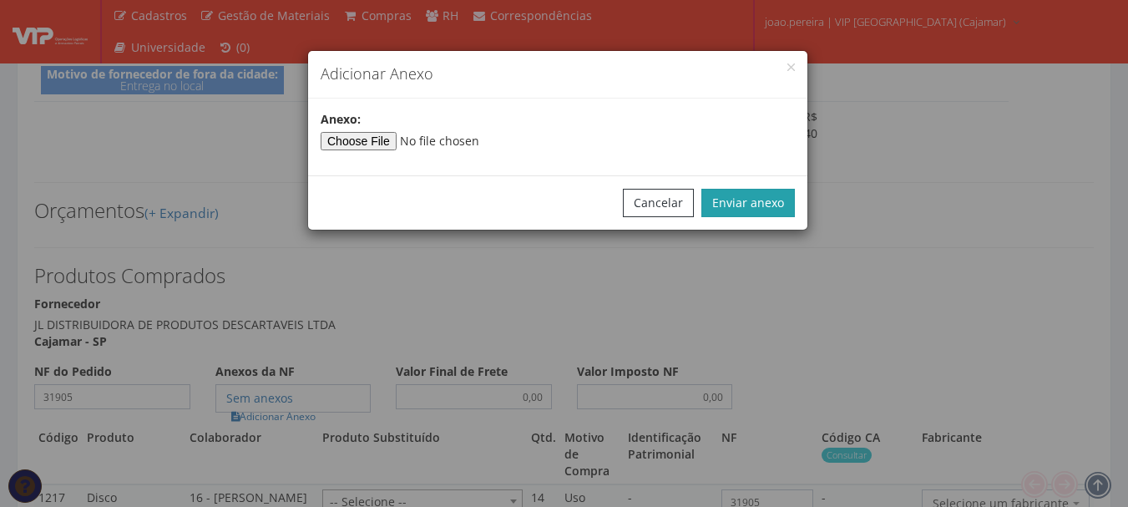
click at [777, 201] on button "Enviar anexo" at bounding box center [748, 203] width 94 height 28
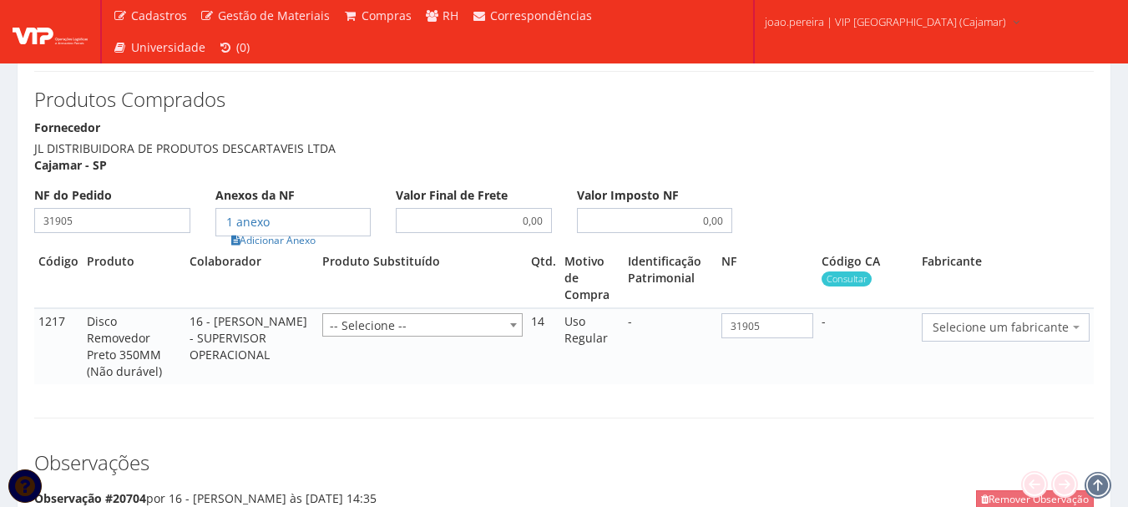
scroll to position [835, 0]
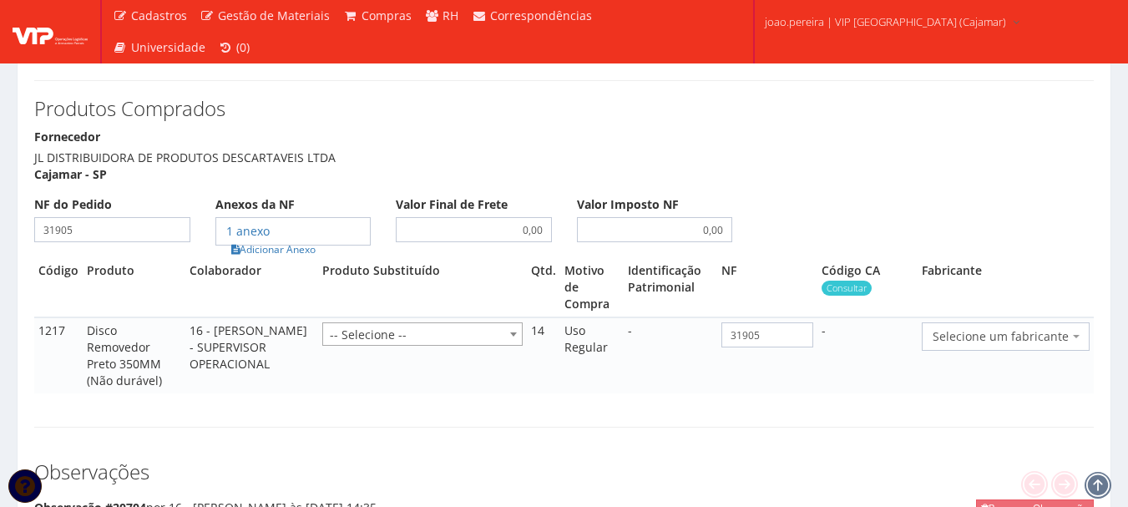
click at [1080, 322] on span "Selecione um fabricante" at bounding box center [1006, 336] width 168 height 28
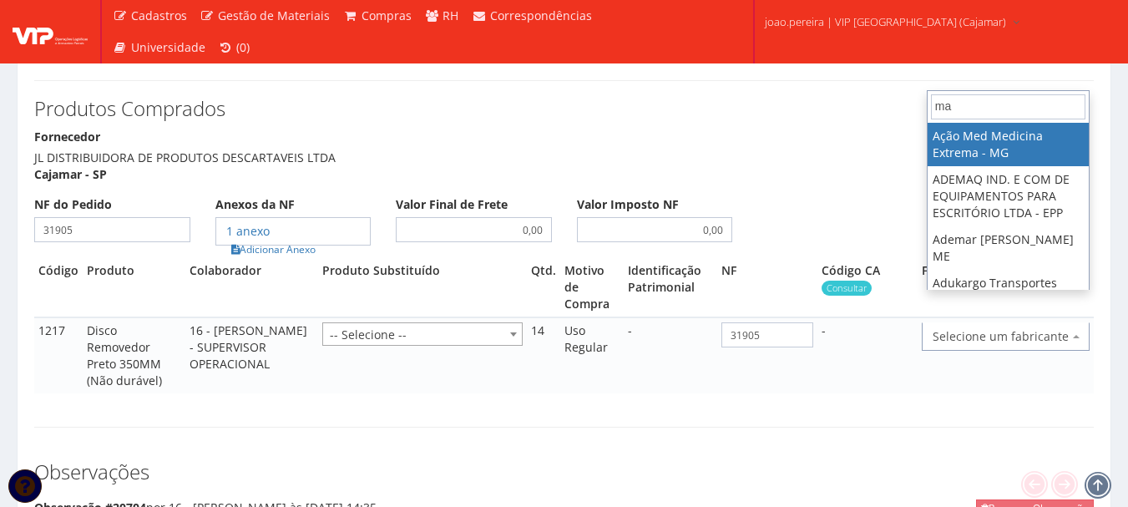
type input "m"
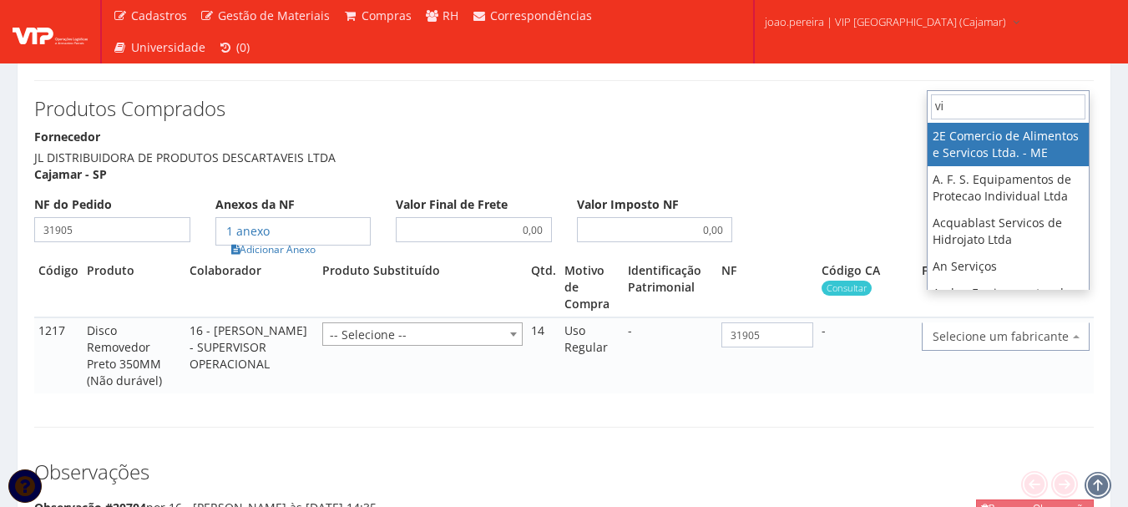
type input "vip"
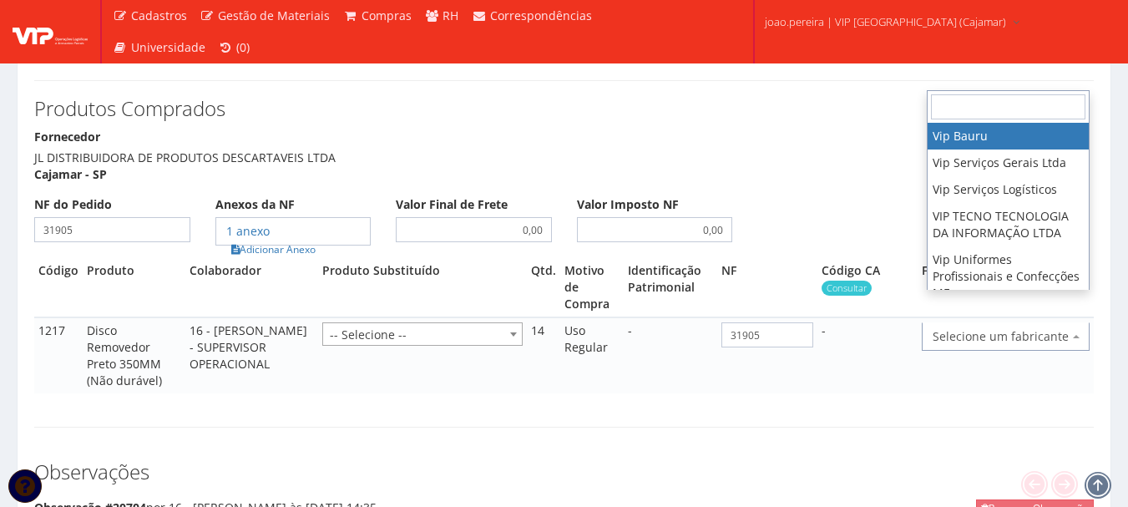
click at [1035, 364] on div "Código Produto Colaborador Produto Substituído Qtd. Motivo de Compra Identifica…" at bounding box center [564, 334] width 1060 height 152
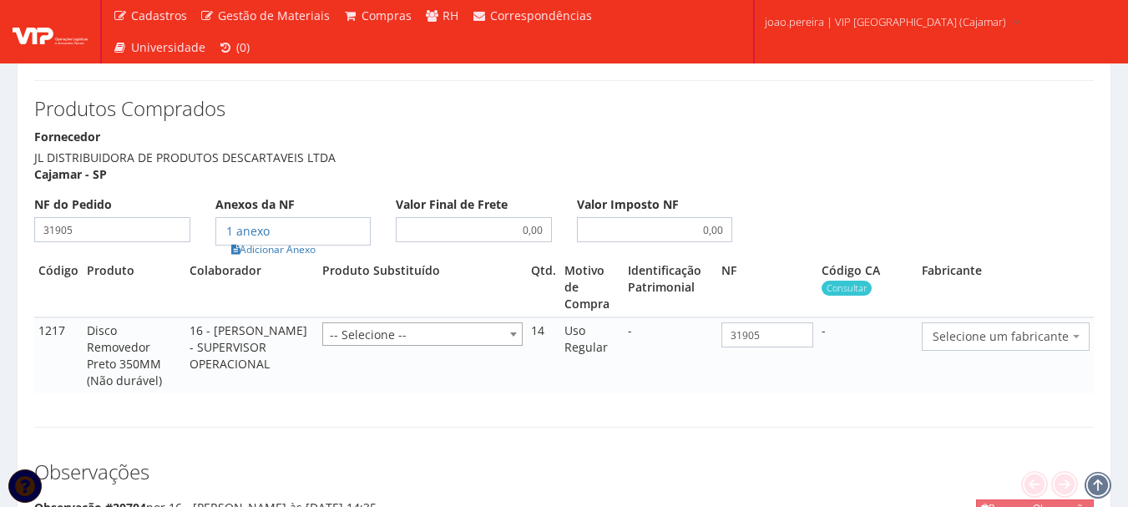
click at [1020, 328] on span "Selecione um fabricante" at bounding box center [1001, 336] width 136 height 17
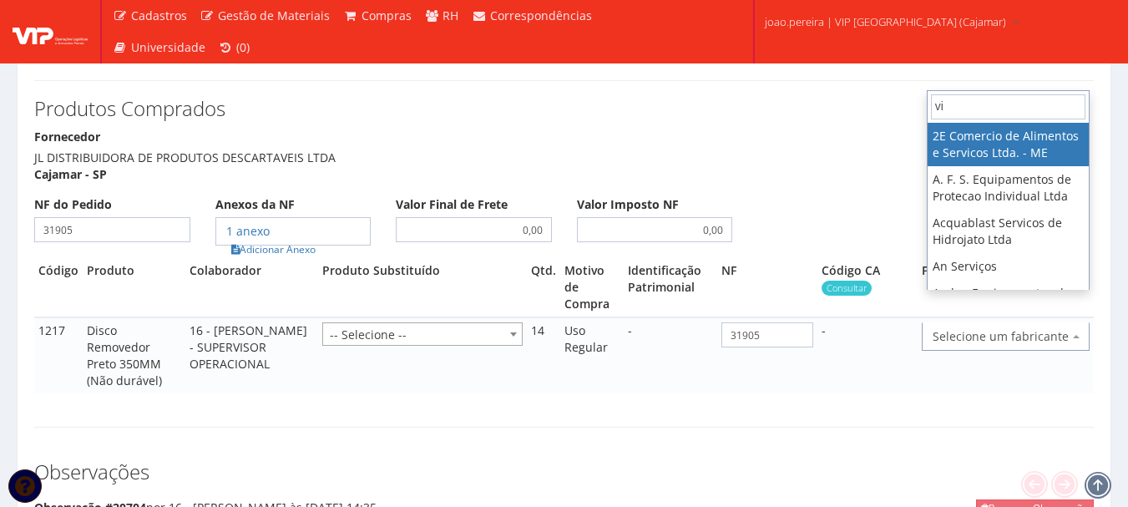
type input "vip"
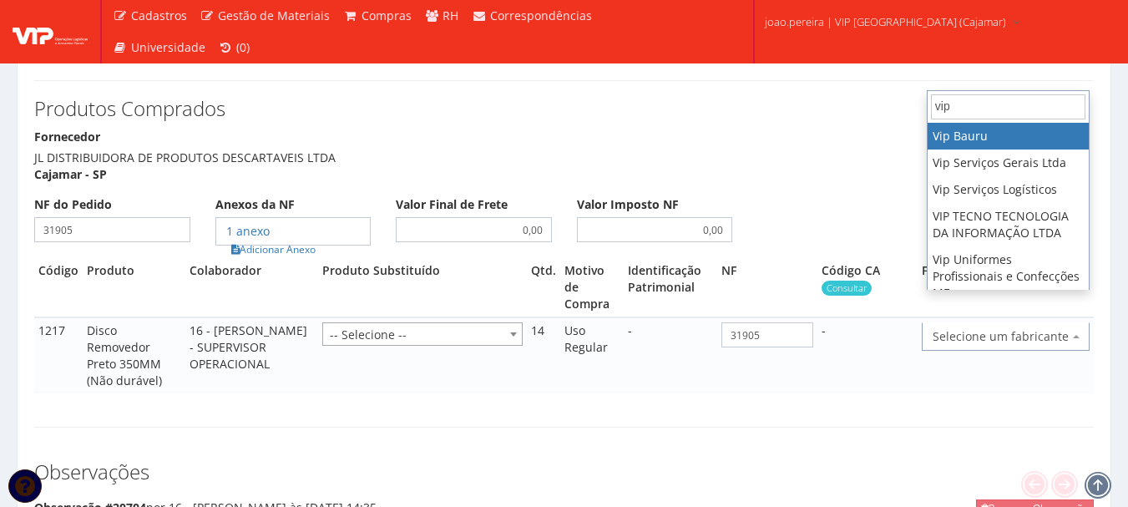
select select "70"
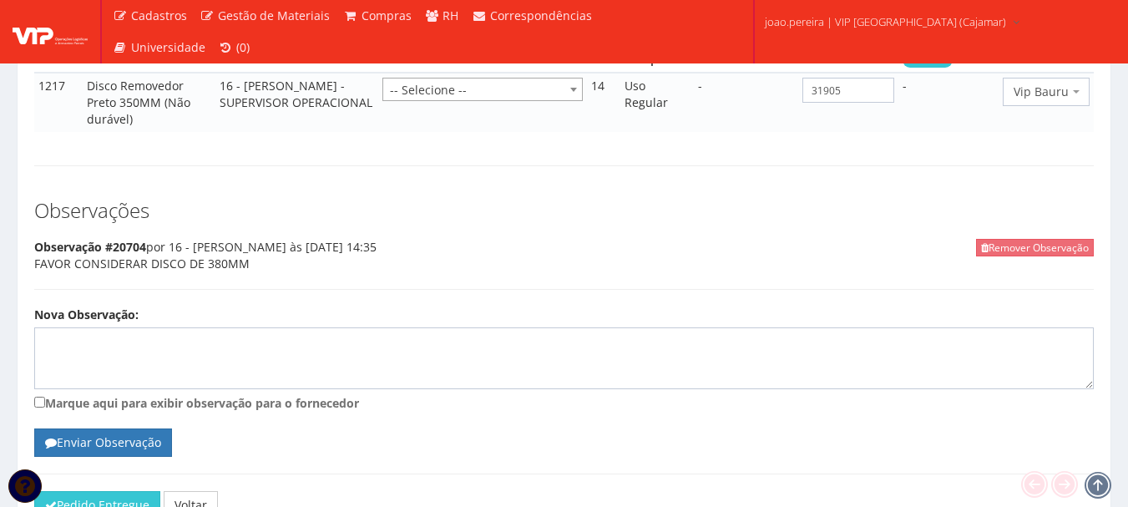
scroll to position [1125, 0]
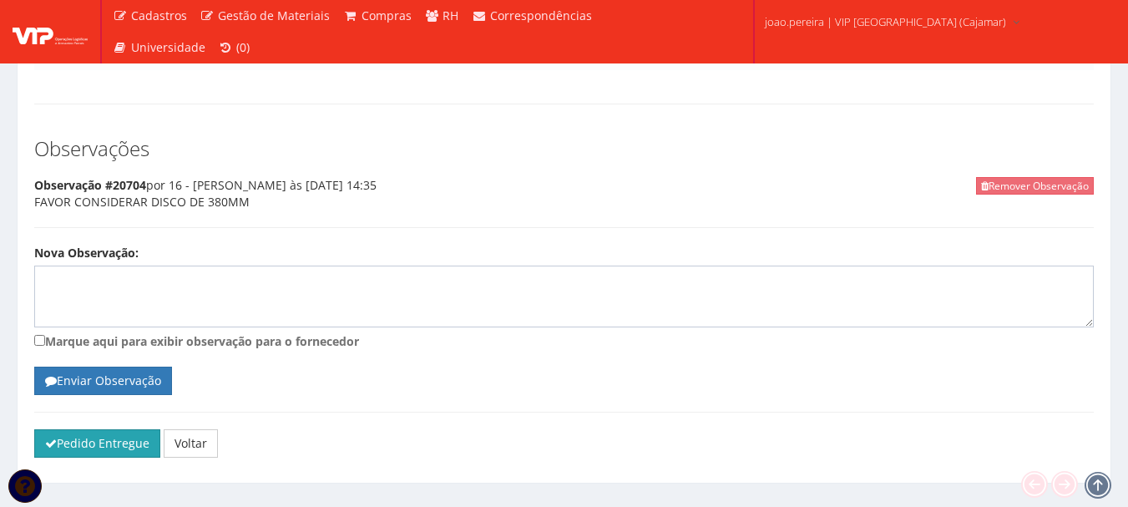
click at [90, 429] on button "Pedido Entregue" at bounding box center [97, 443] width 126 height 28
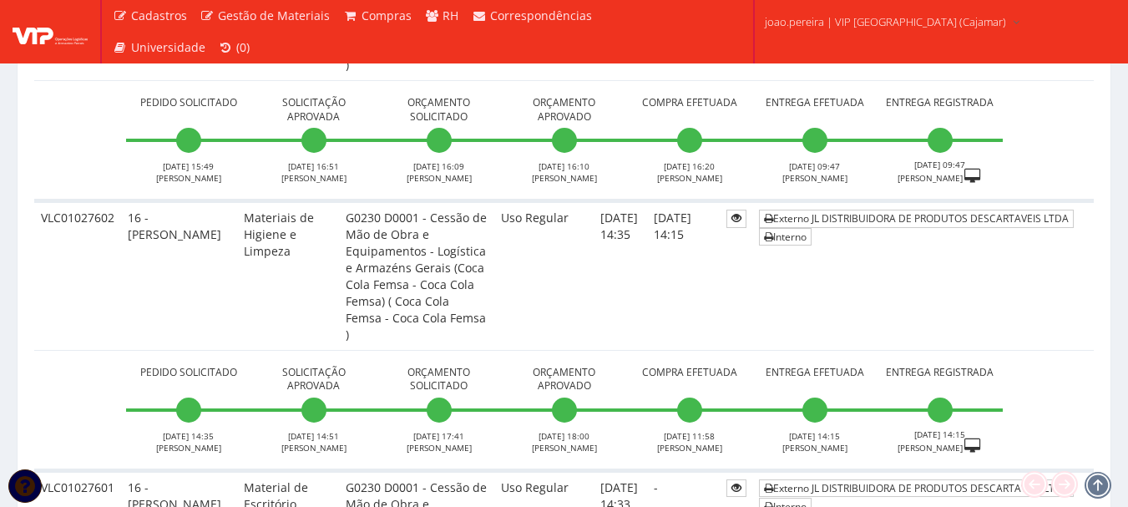
scroll to position [5594, 0]
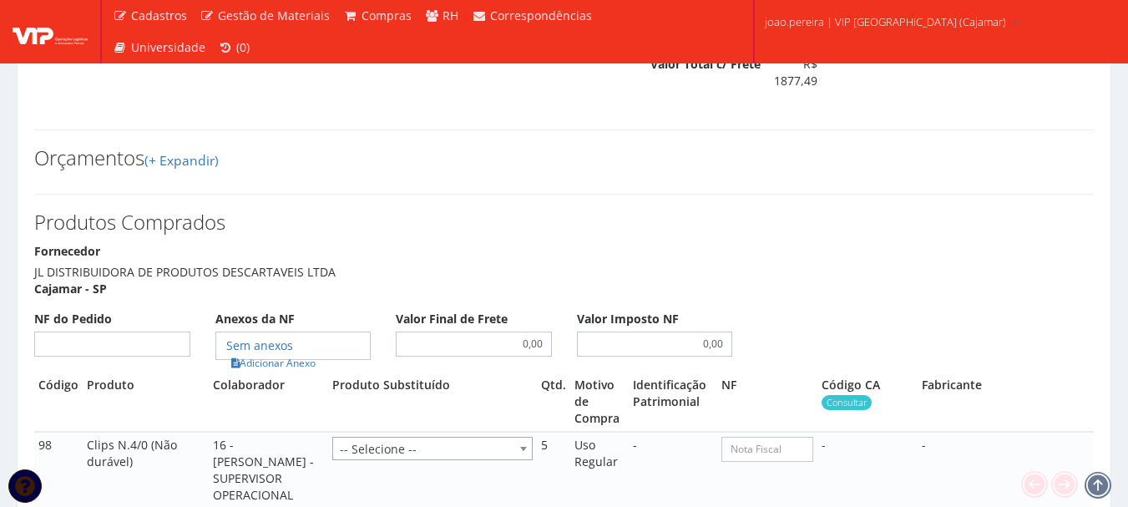
scroll to position [1503, 0]
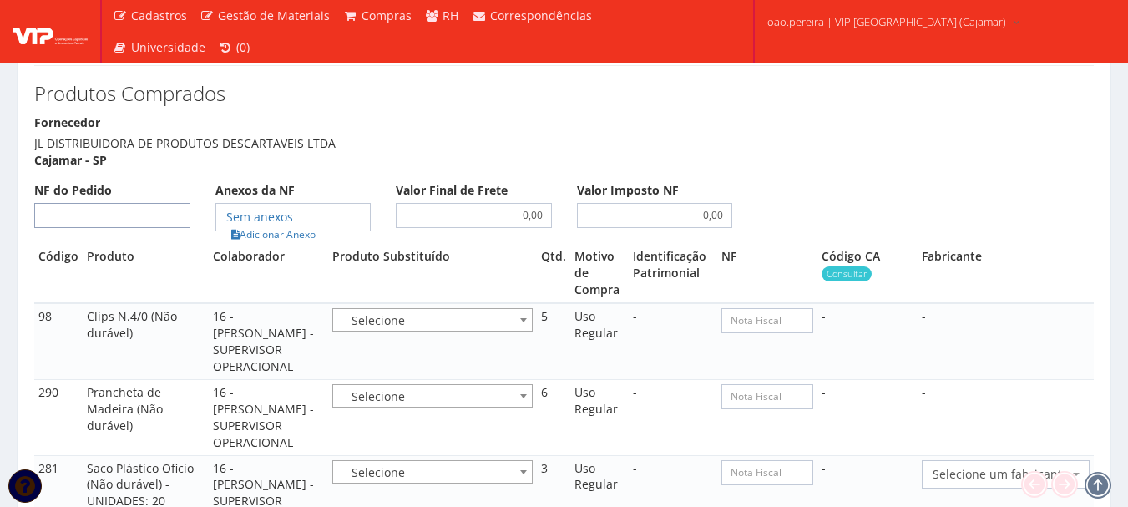
click at [126, 203] on input "NF do Pedido" at bounding box center [112, 215] width 156 height 25
type input "00"
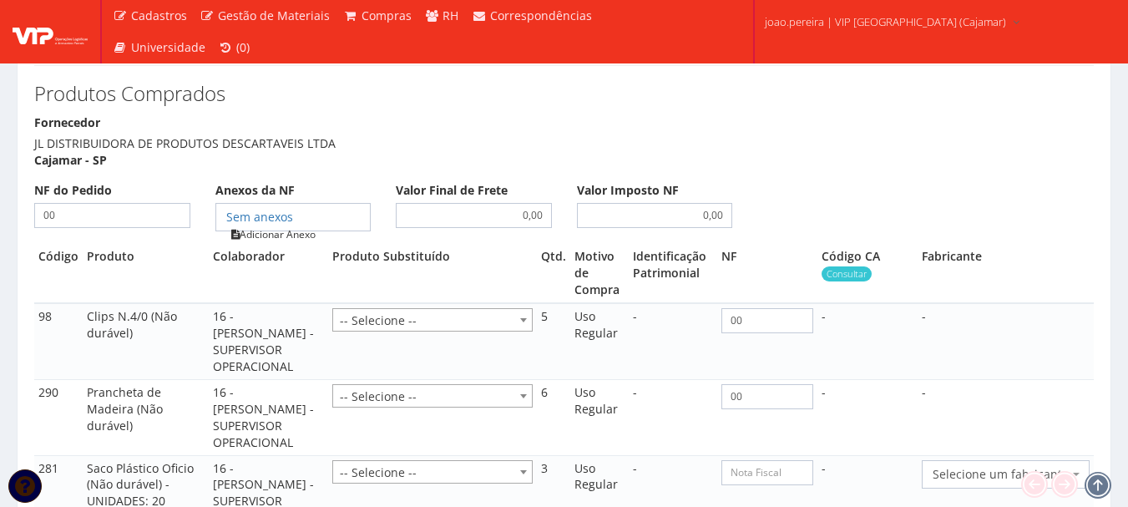
type input "00"
click at [291, 225] on link "Adicionar Anexo" at bounding box center [273, 234] width 94 height 18
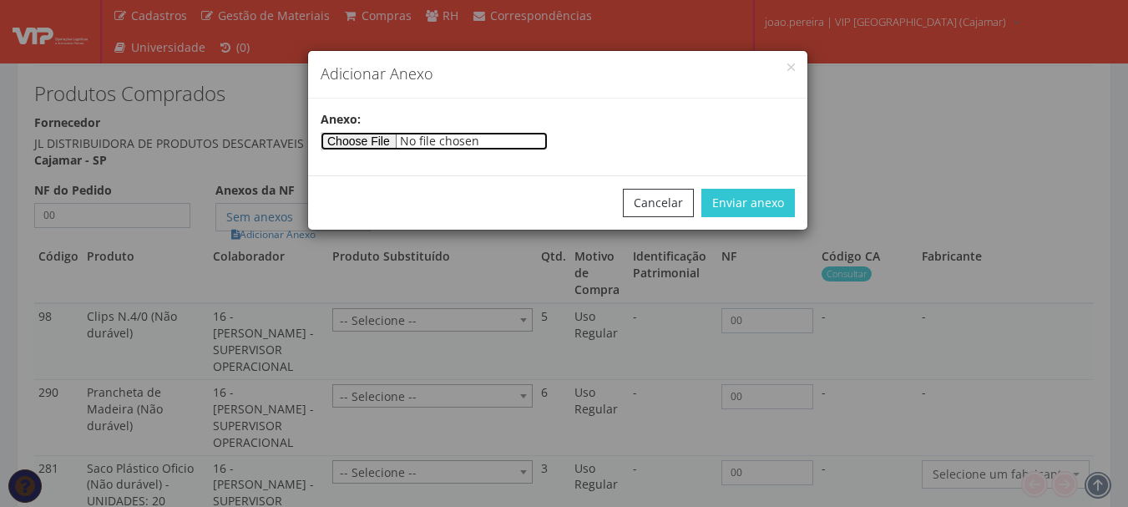
click at [408, 149] on input"] "file" at bounding box center [434, 141] width 227 height 18
type input"] "C:\fakepath\PEDIDOS SEM NOTA FISCAL Mister Beef.docx"
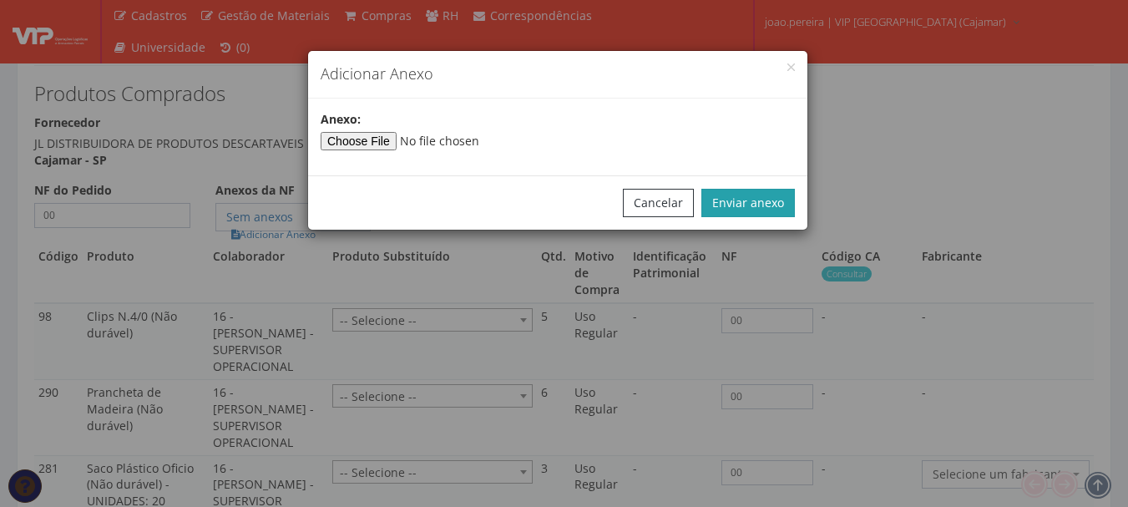
click at [771, 195] on button "Enviar anexo" at bounding box center [748, 203] width 94 height 28
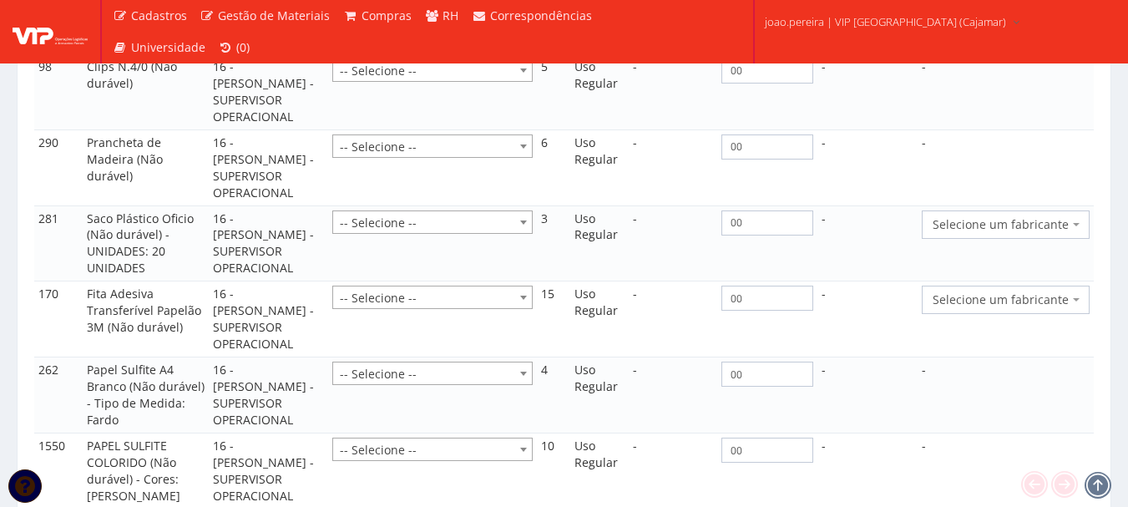
scroll to position [1753, 0]
click at [1086, 212] on span "Selecione um fabricante" at bounding box center [1006, 224] width 168 height 28
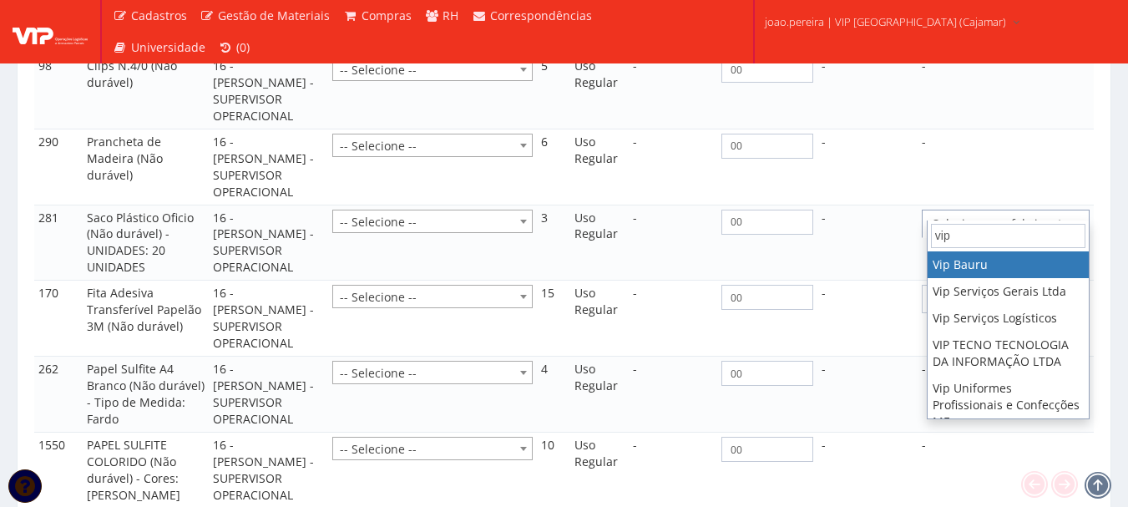
type input "vip"
select select "70"
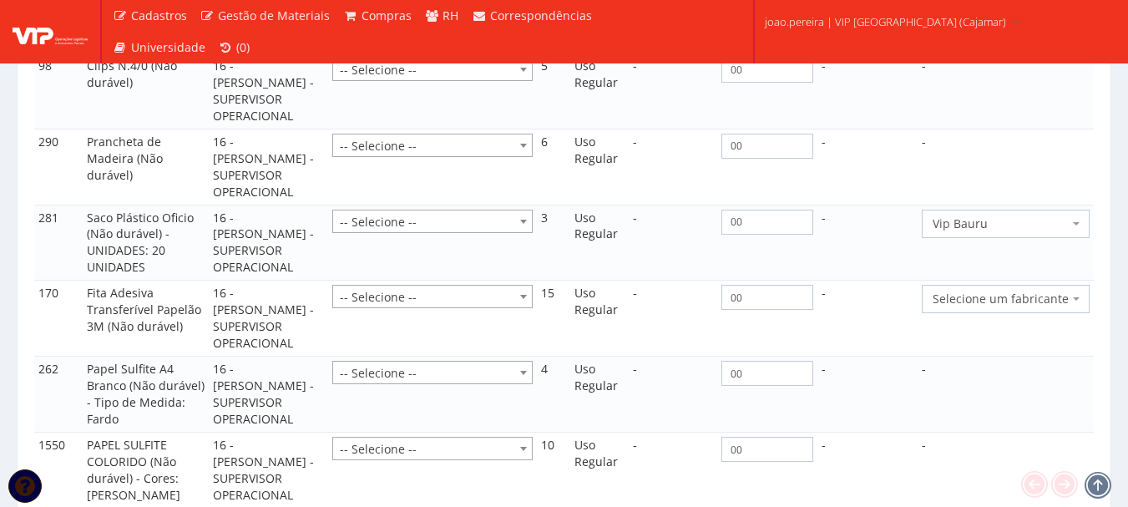
click at [974, 291] on span "Selecione um fabricante" at bounding box center [1001, 299] width 136 height 17
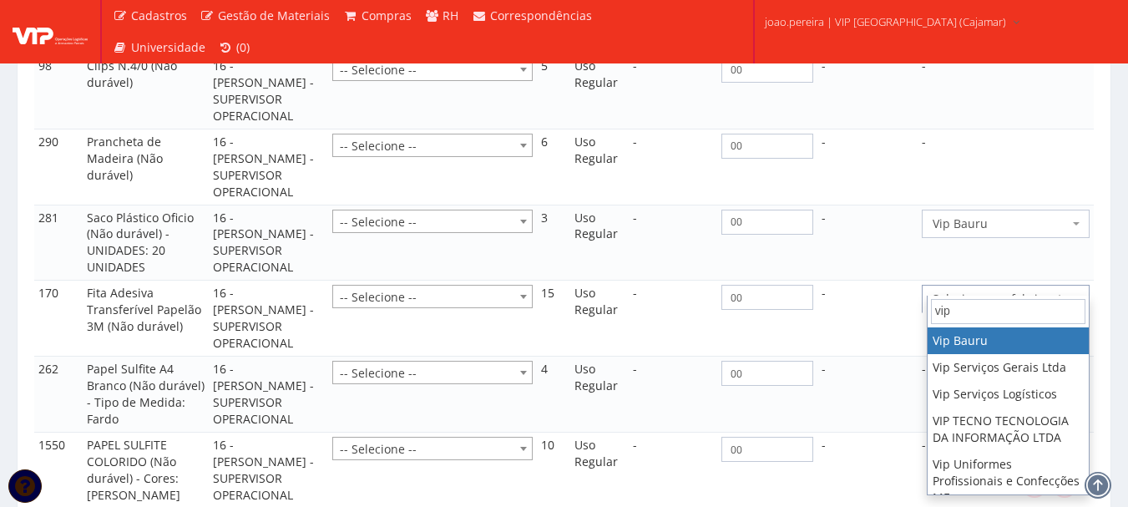
type input "vip"
select select "70"
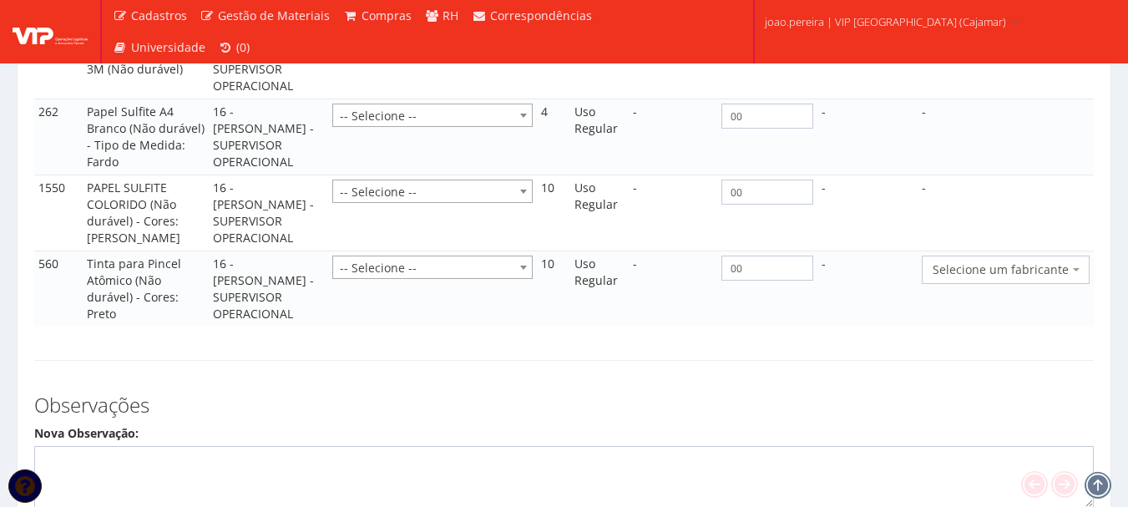
scroll to position [1957, 0]
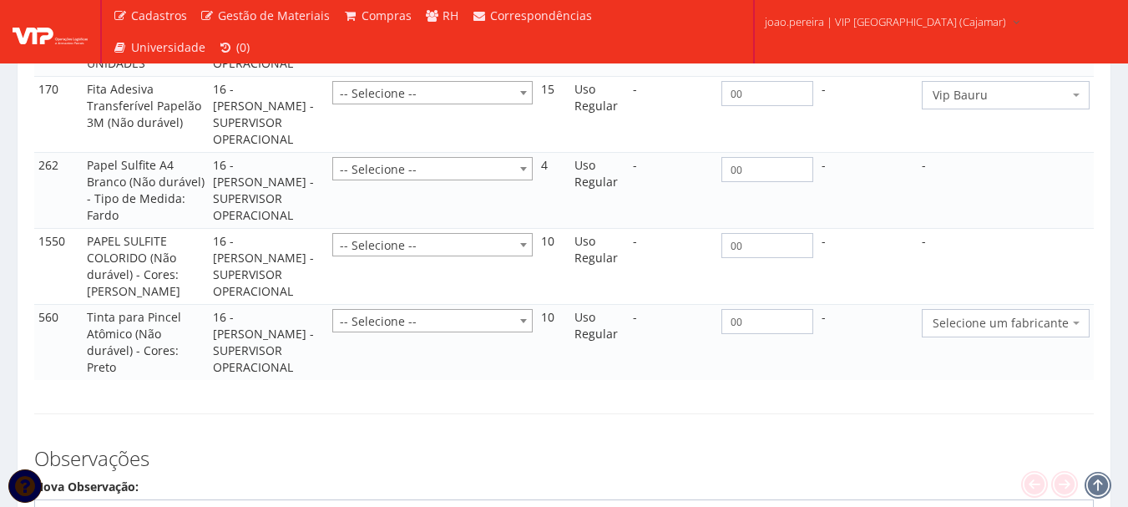
click at [1035, 315] on span "Selecione um fabricante" at bounding box center [1001, 323] width 136 height 17
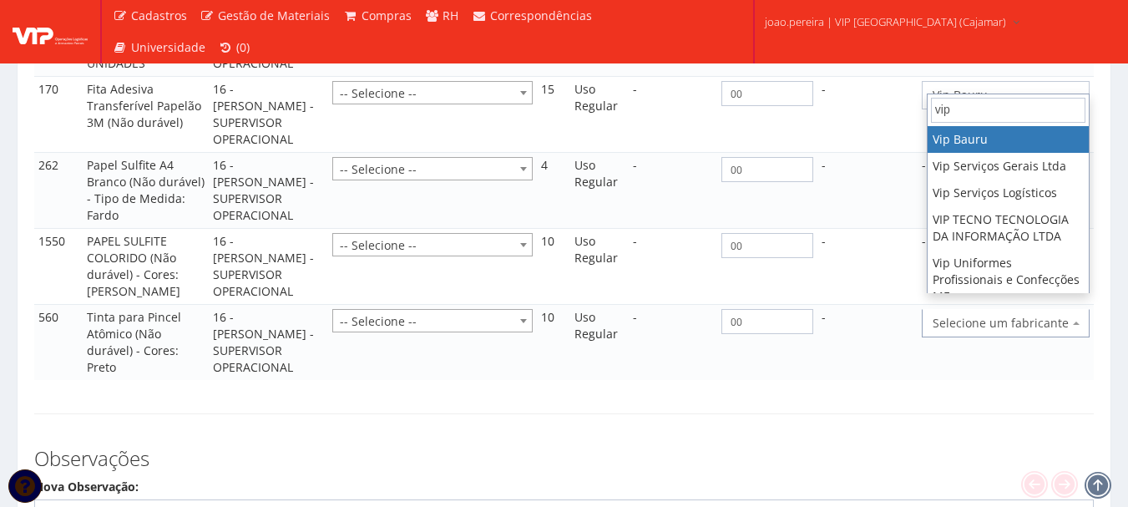
type input "vip"
select select "70"
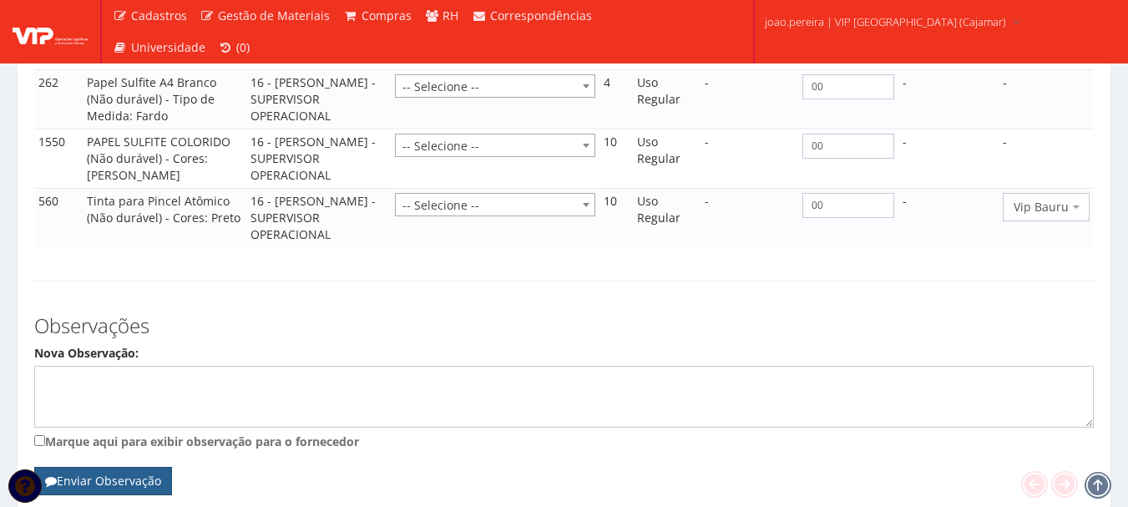
click at [96, 467] on button "Enviar Observação" at bounding box center [103, 481] width 138 height 28
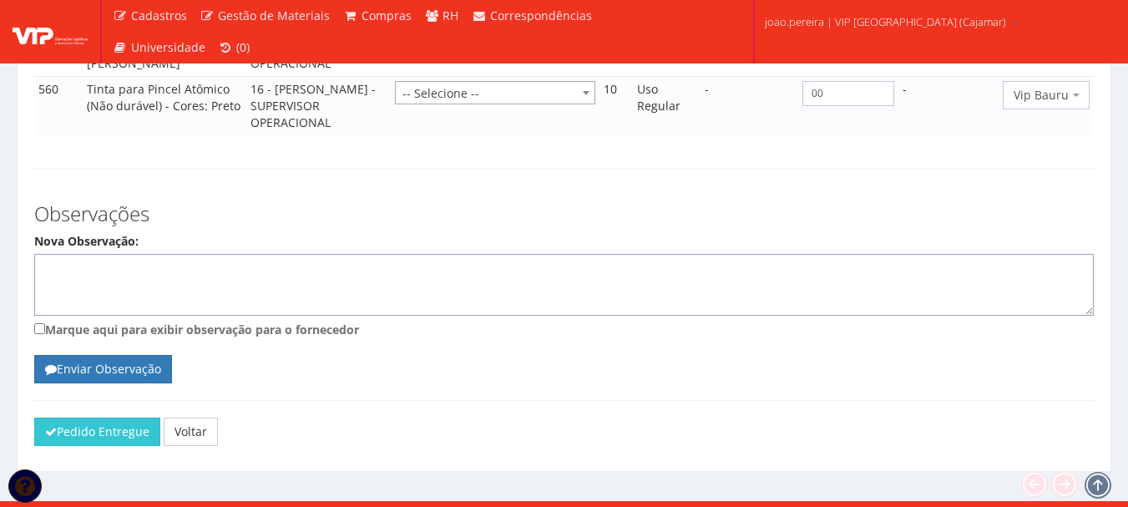
scroll to position [2074, 0]
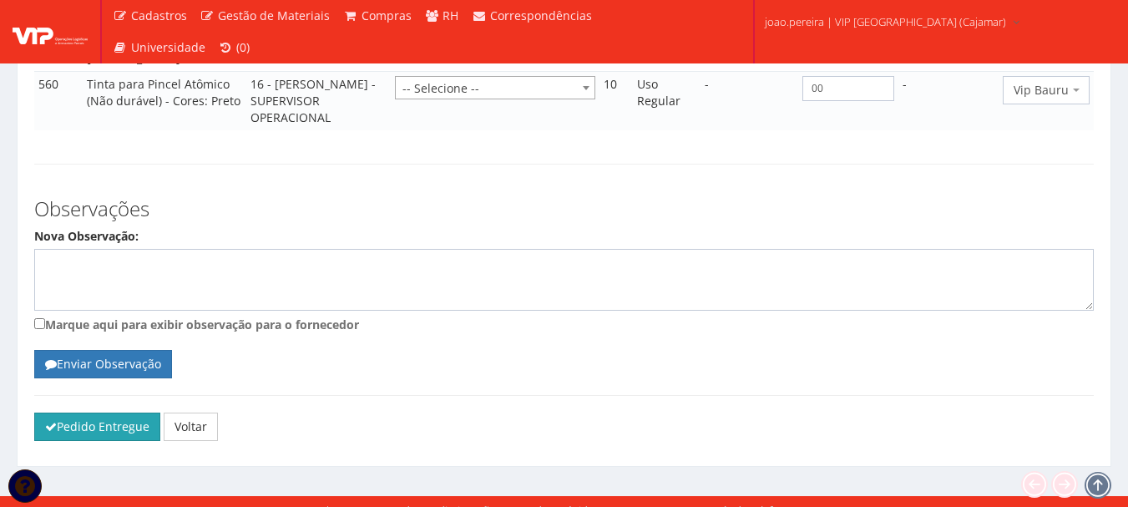
click at [88, 415] on button "Pedido Entregue" at bounding box center [97, 426] width 126 height 28
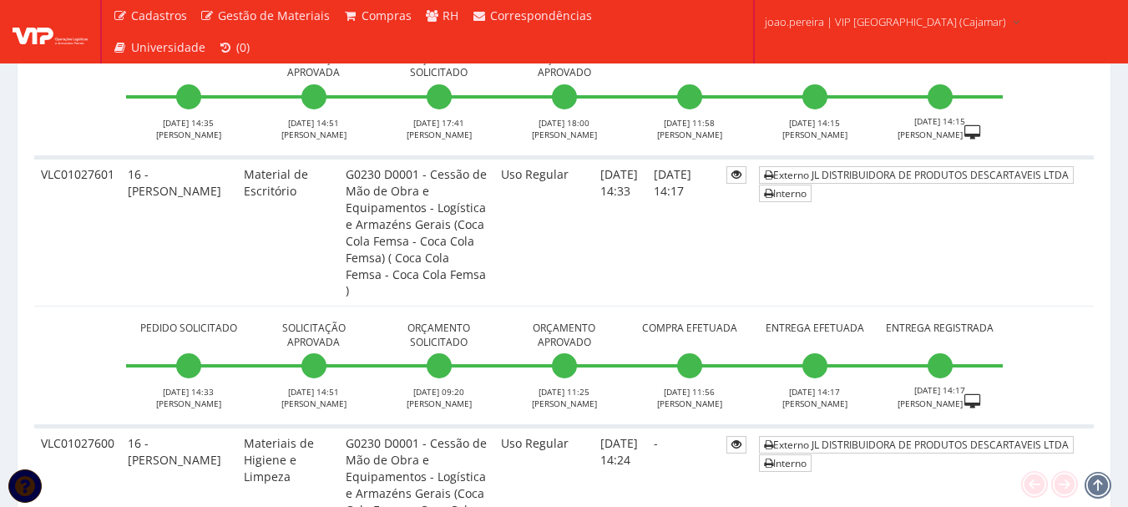
scroll to position [5881, 0]
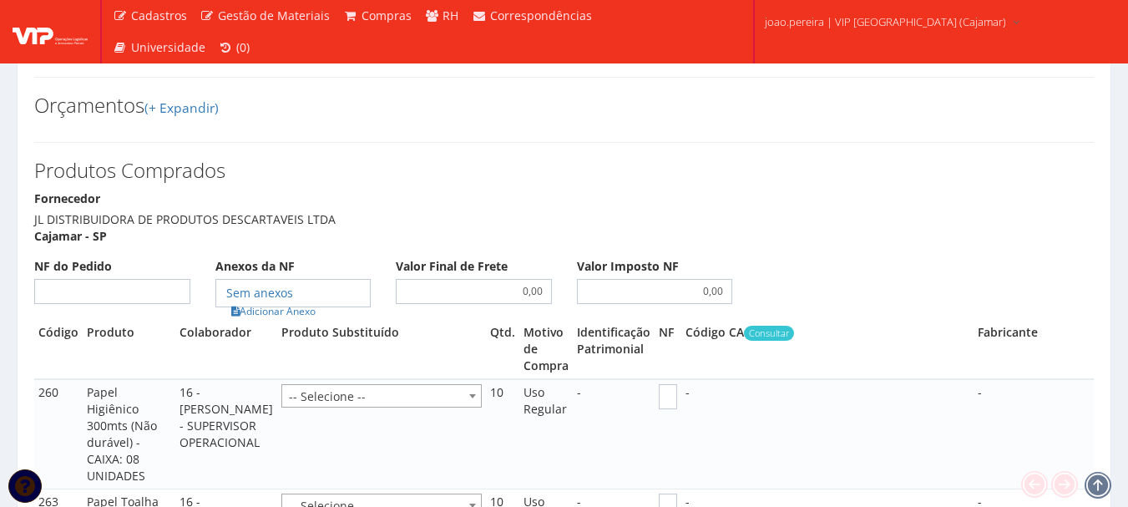
scroll to position [2438, 0]
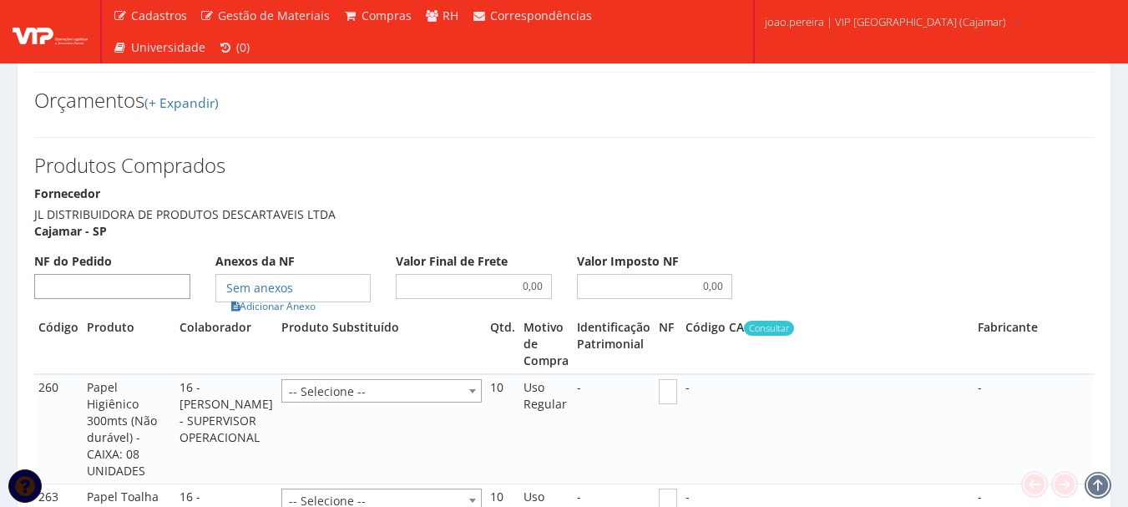
click at [135, 274] on input "NF do Pedido" at bounding box center [112, 286] width 156 height 25
type input "00"
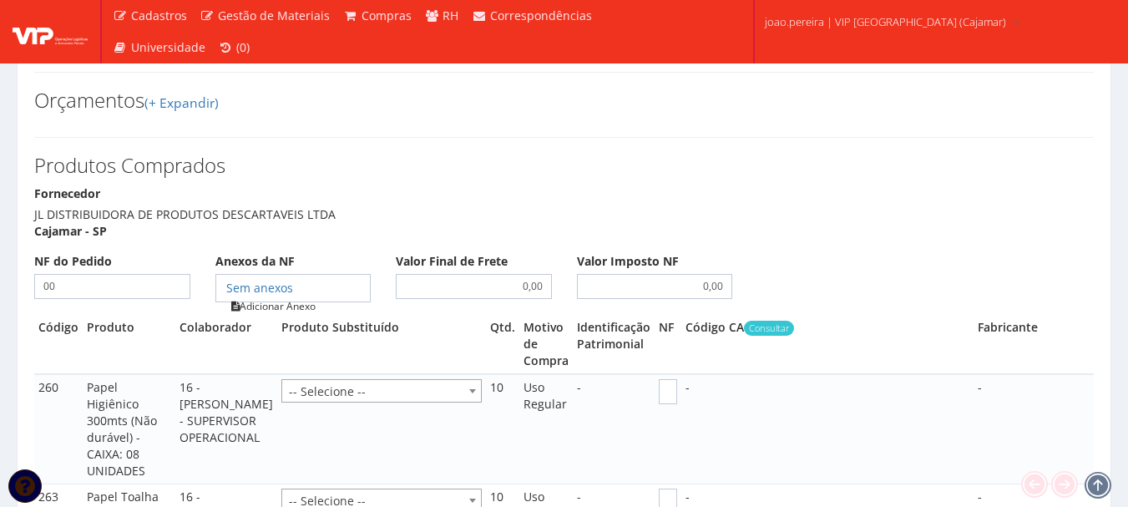
type input "00"
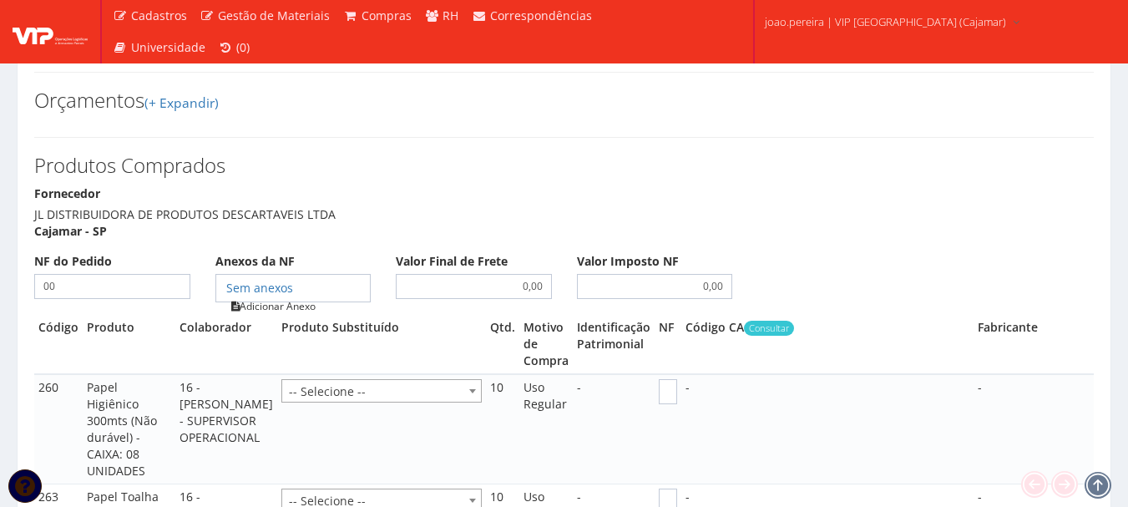
type input "00"
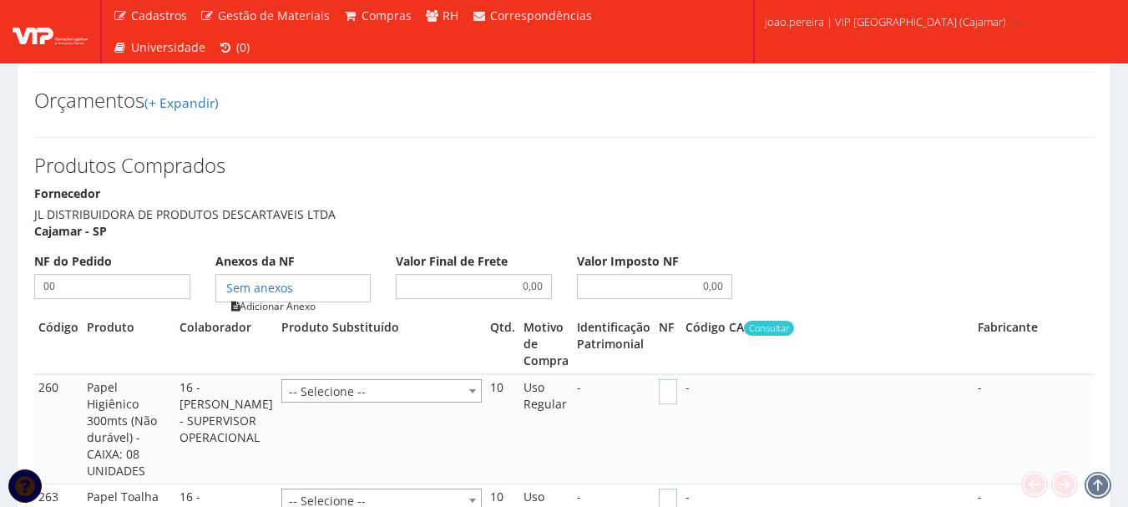
type input "00"
click at [270, 297] on link "Adicionar Anexo" at bounding box center [273, 306] width 94 height 18
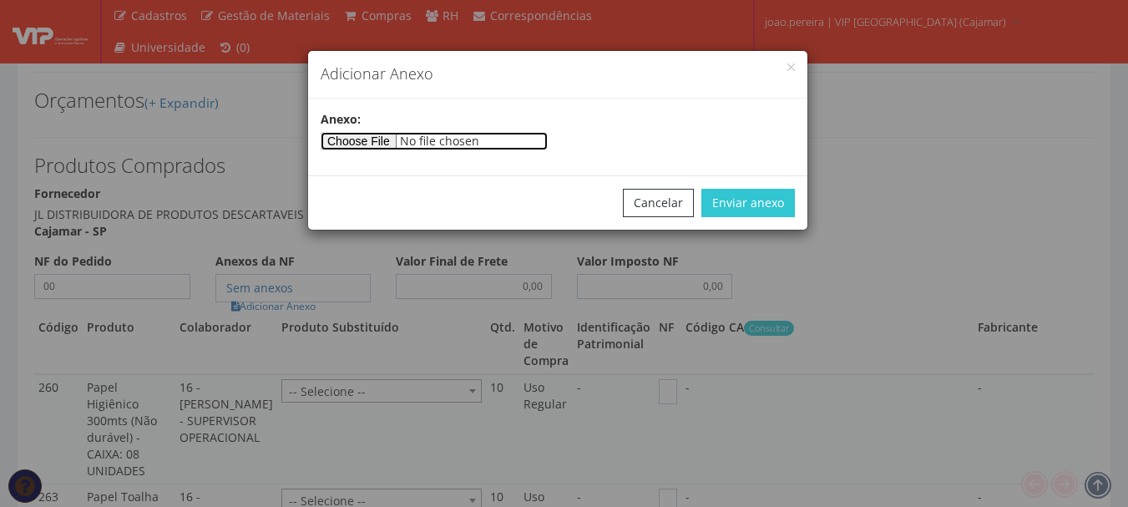
click at [352, 142] on input"] "file" at bounding box center [434, 141] width 227 height 18
select select "848"
type input"] "C:\fakepath\NFe31905_19793456000184.pdf"
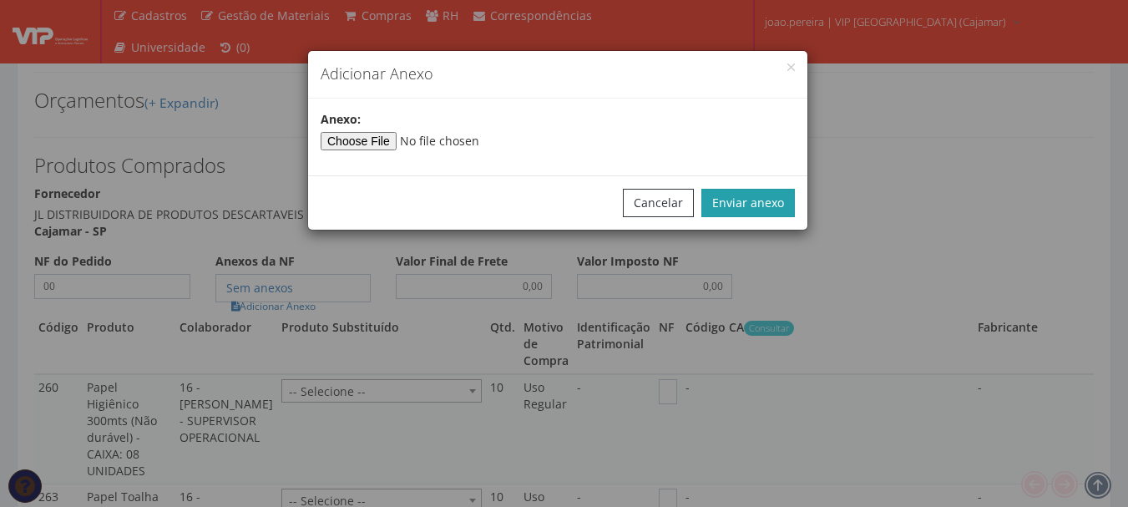
click at [774, 198] on button "Enviar anexo" at bounding box center [748, 203] width 94 height 28
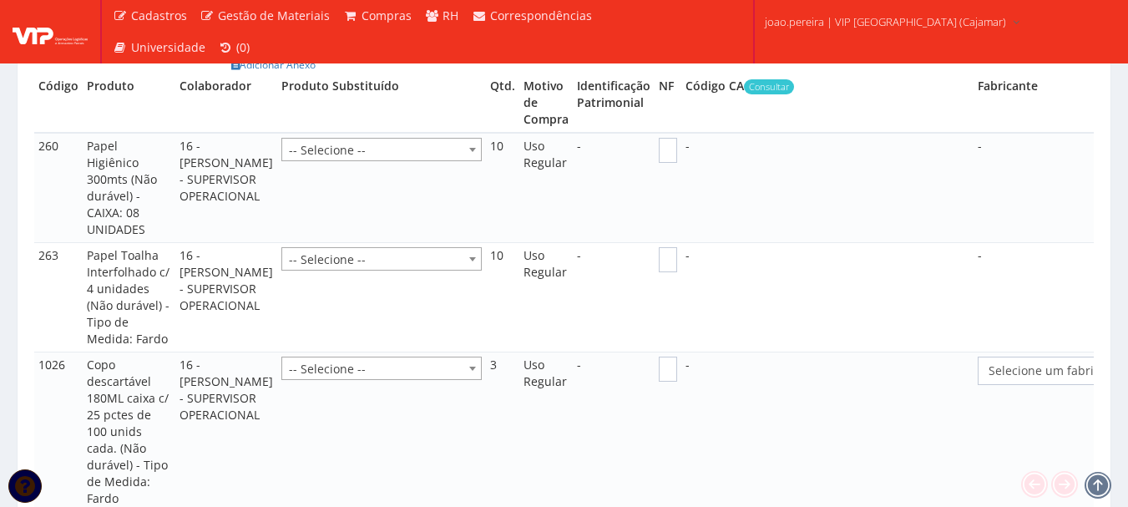
scroll to position [2689, 0]
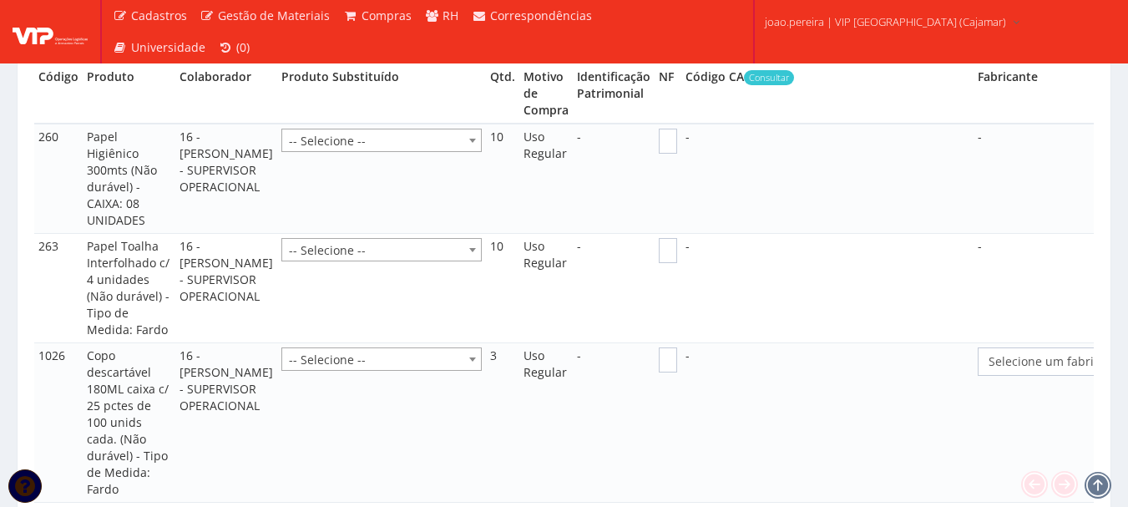
click at [1019, 356] on span "Selecione um fabricante" at bounding box center [1114, 361] width 273 height 28
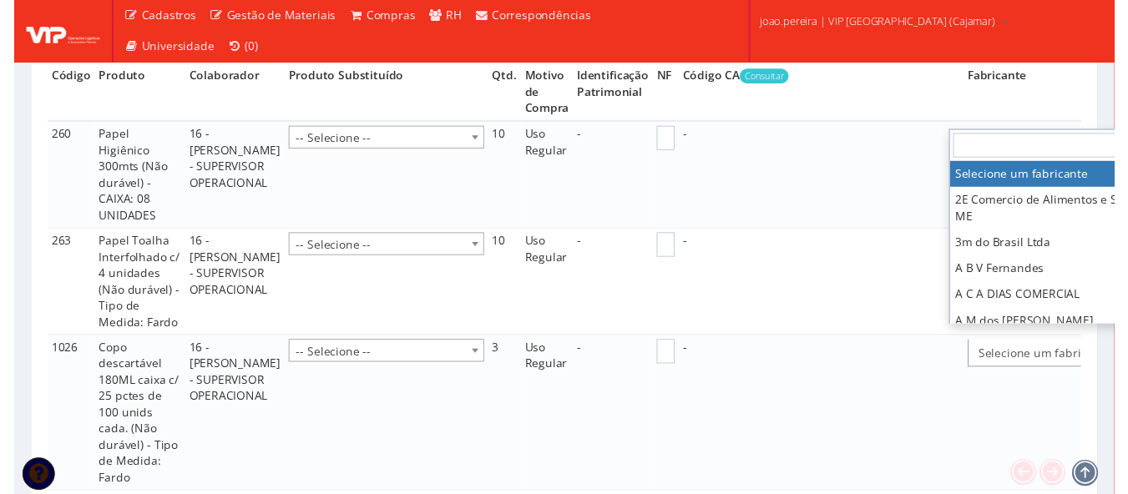
scroll to position [2689, 94]
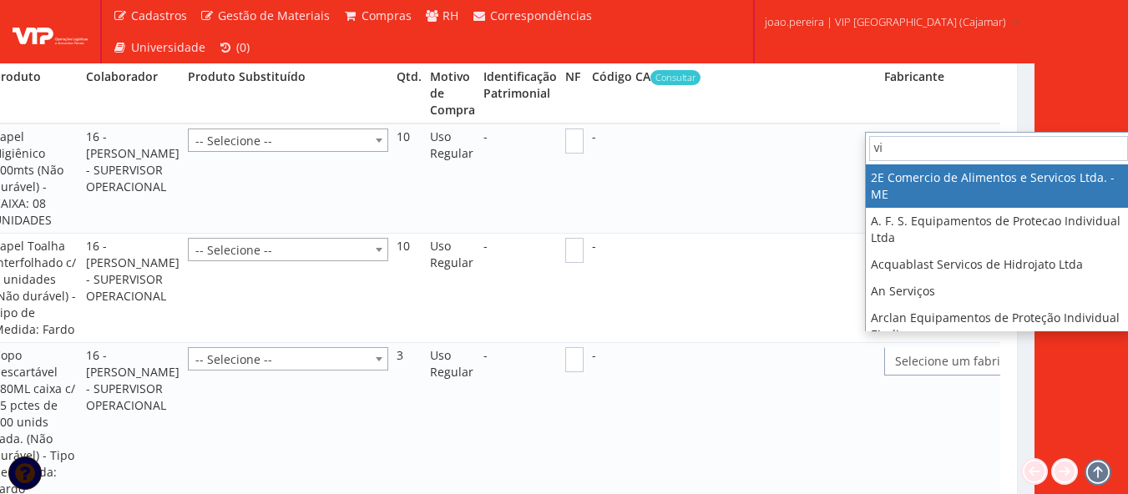
type input "vip"
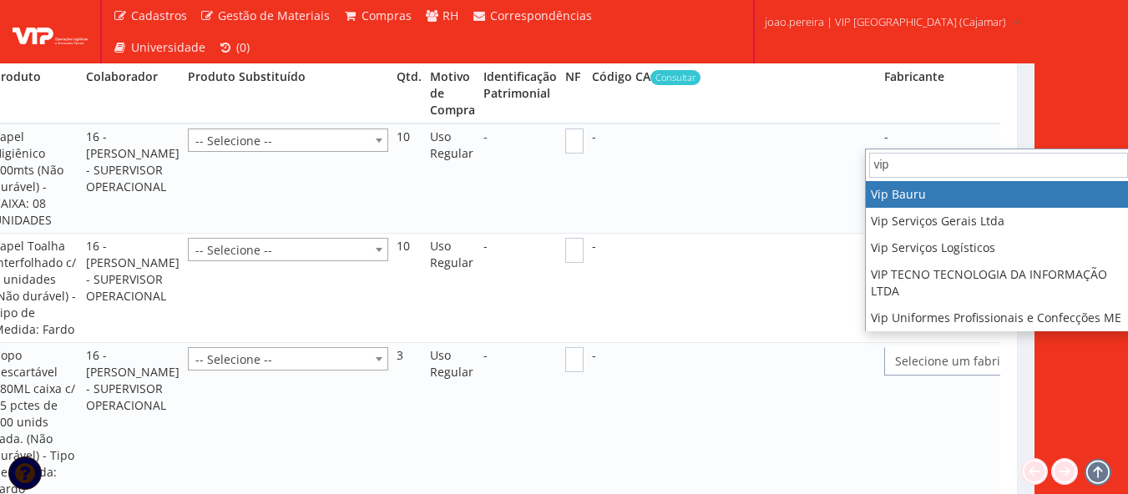
select select "70"
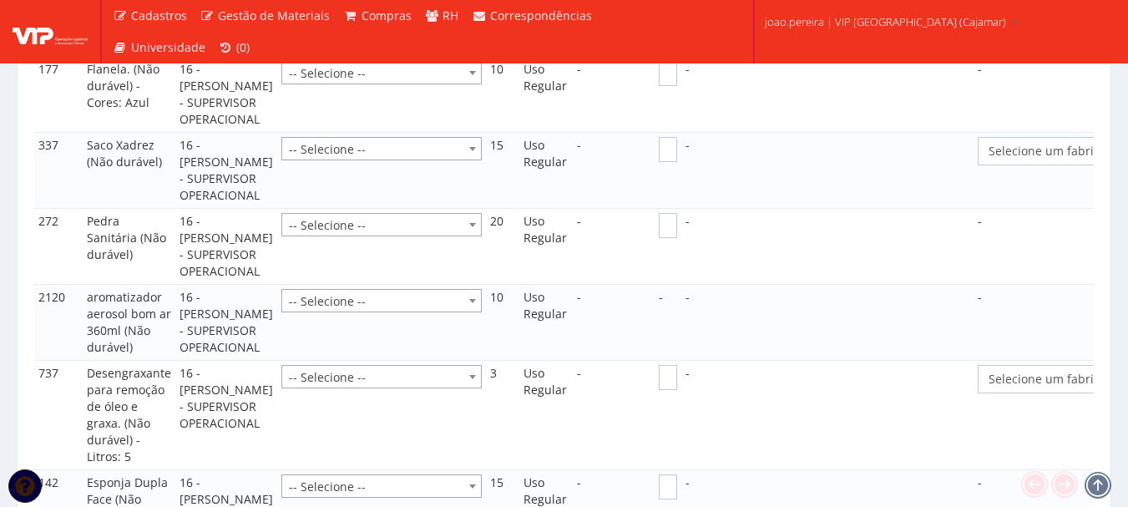
scroll to position [3356, 0]
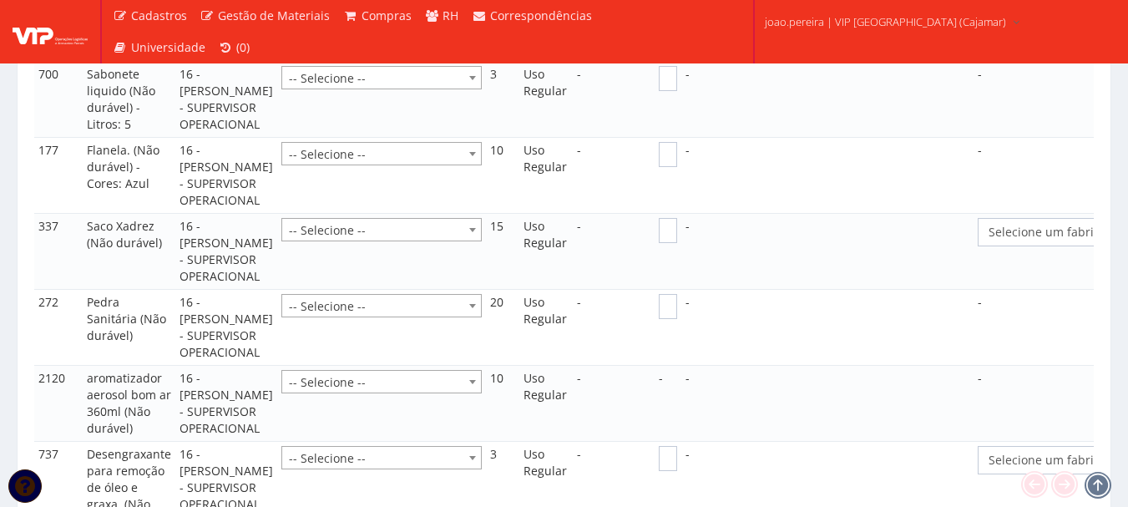
click at [1026, 246] on span "Selecione um fabricante" at bounding box center [1114, 232] width 273 height 28
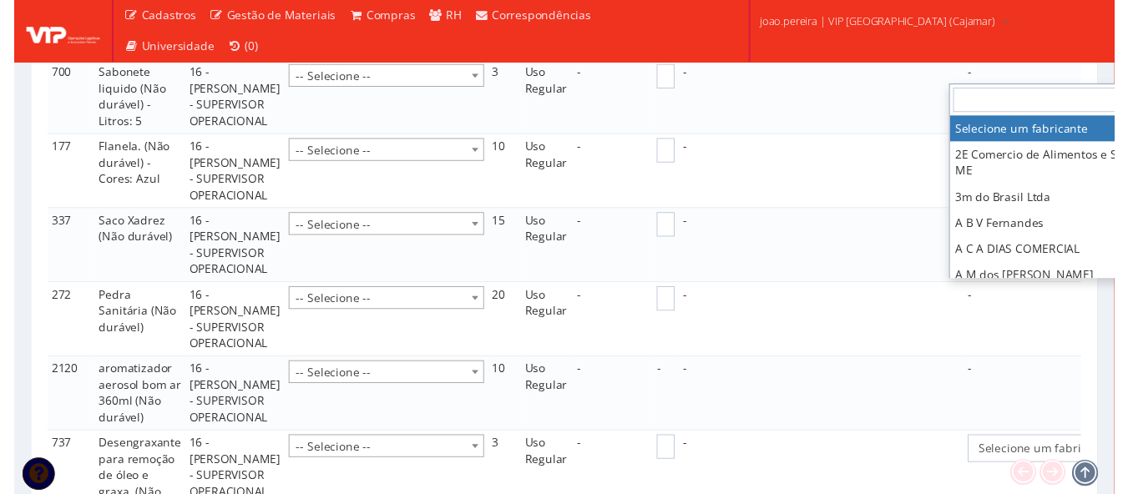
scroll to position [3356, 94]
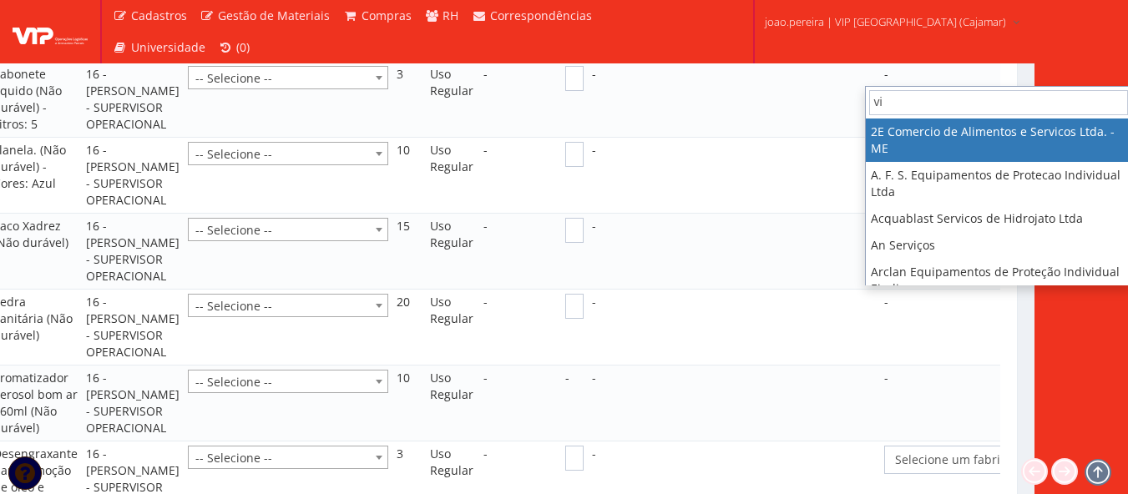
type input "vip"
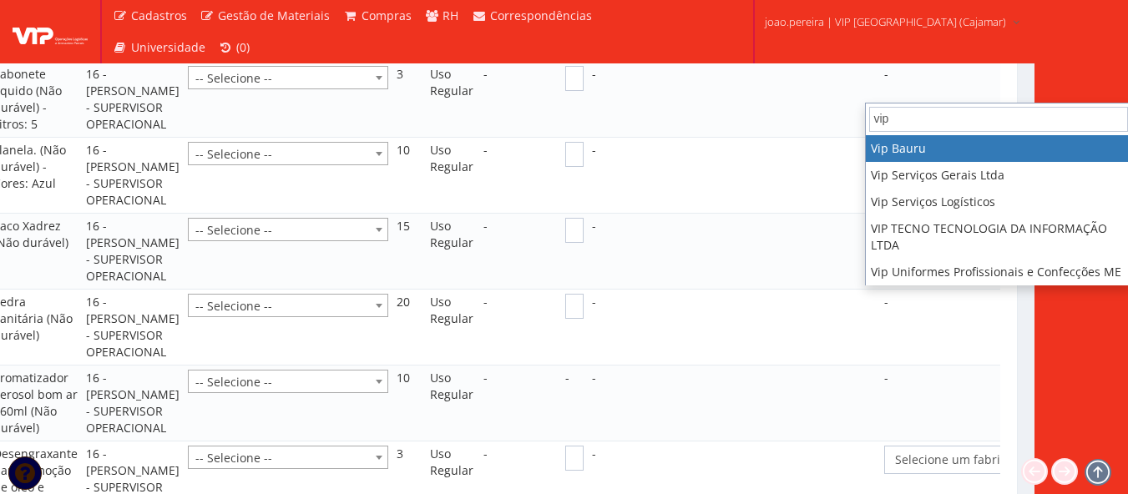
select select "70"
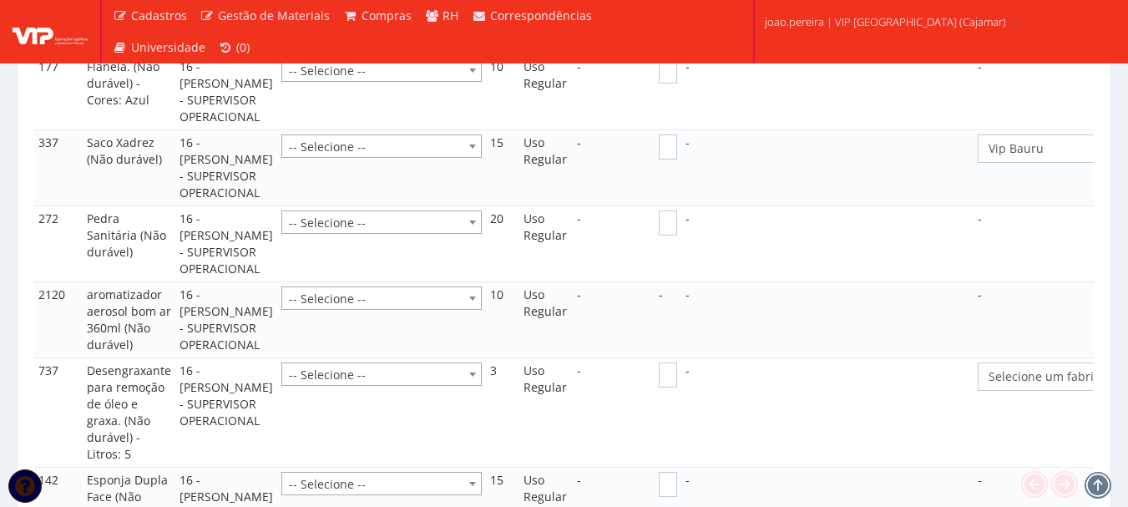
scroll to position [3607, 0]
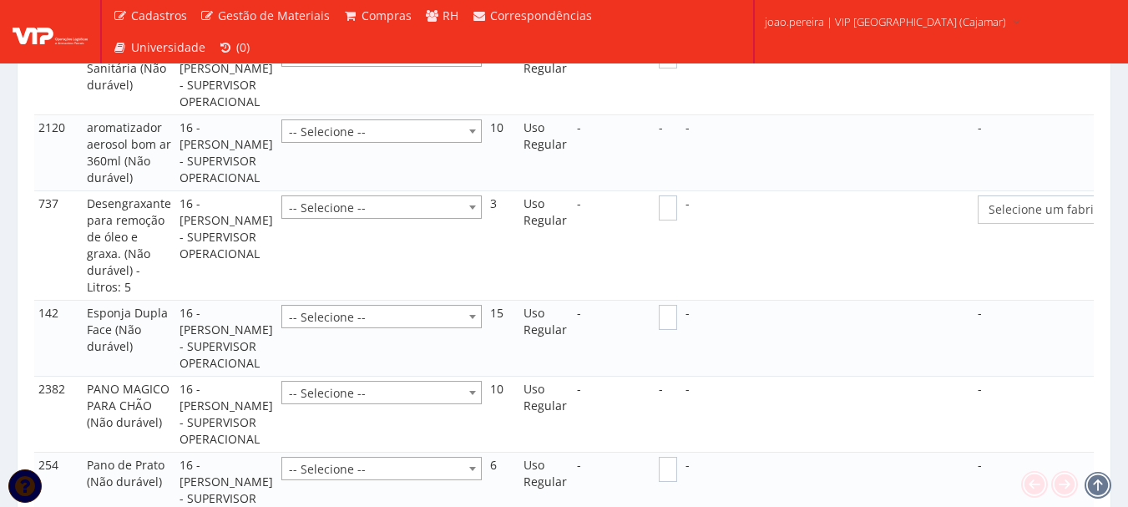
click at [1034, 224] on span "Selecione um fabricante" at bounding box center [1114, 209] width 273 height 28
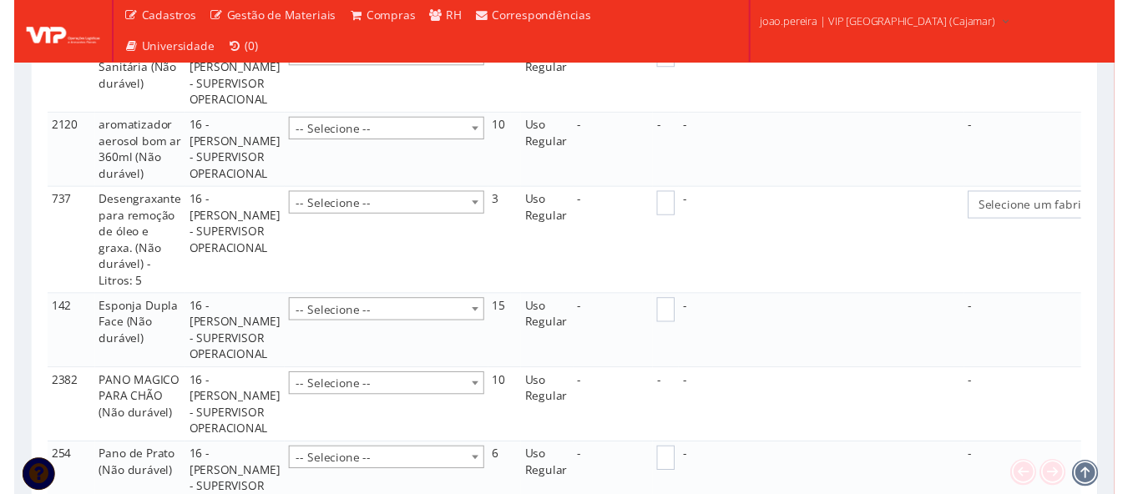
scroll to position [3607, 94]
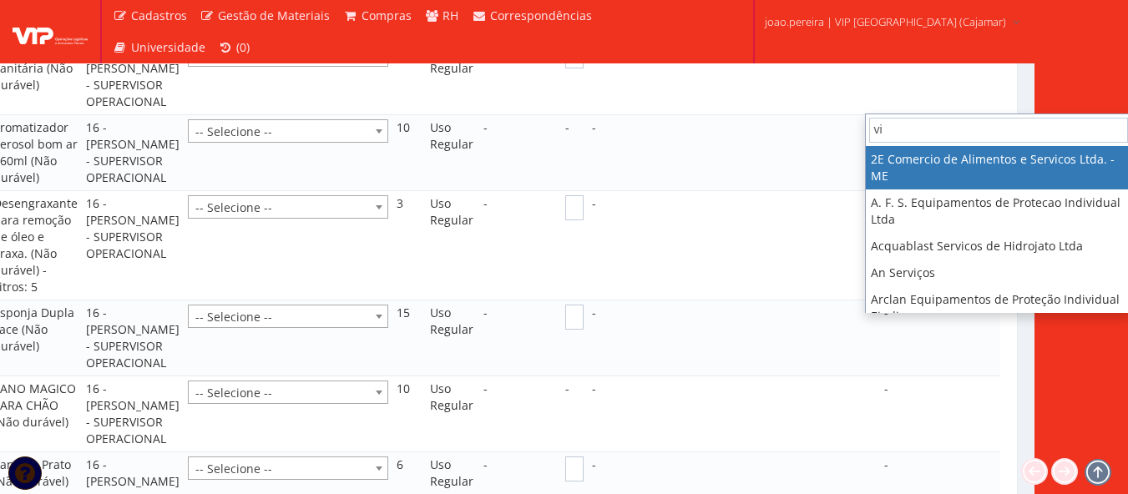
type input "vip"
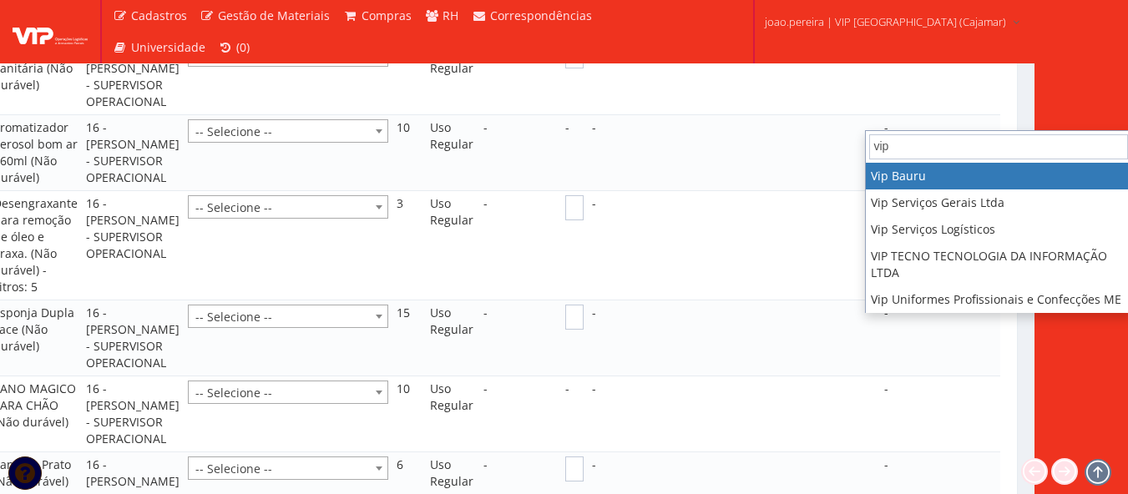
select select "70"
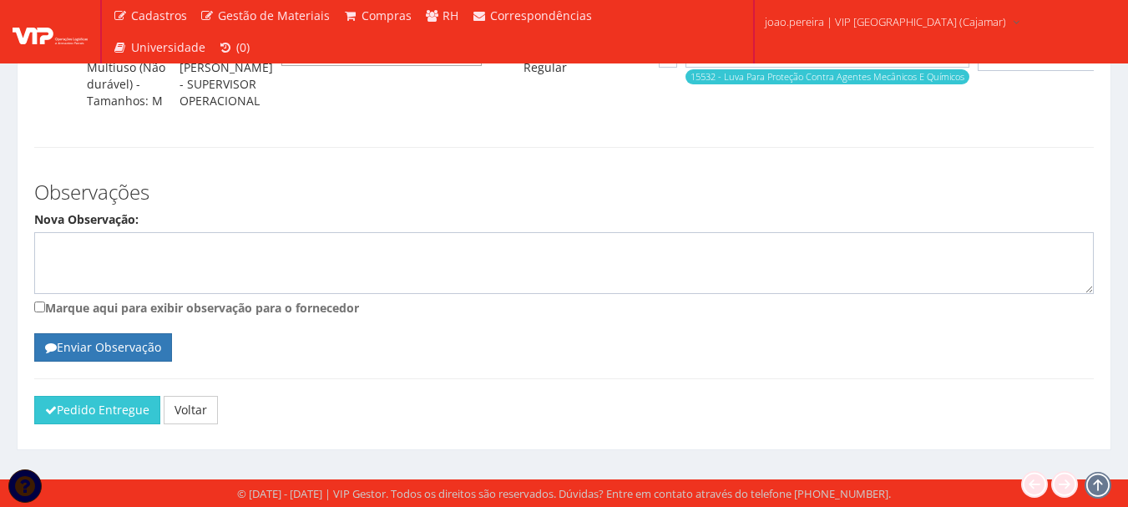
scroll to position [4290, 0]
click at [86, 405] on button "Pedido Entregue" at bounding box center [97, 410] width 126 height 28
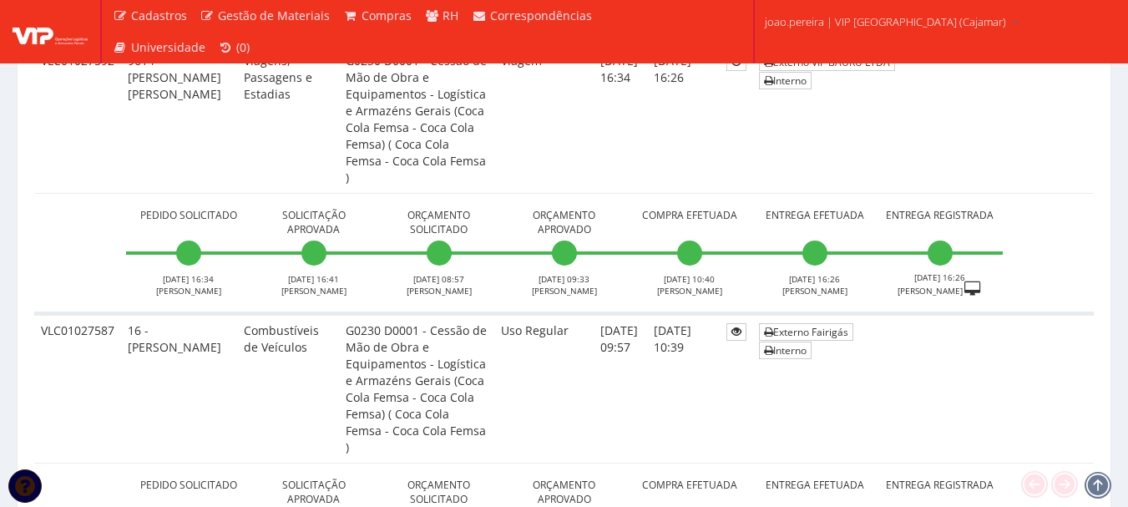
scroll to position [6781, 0]
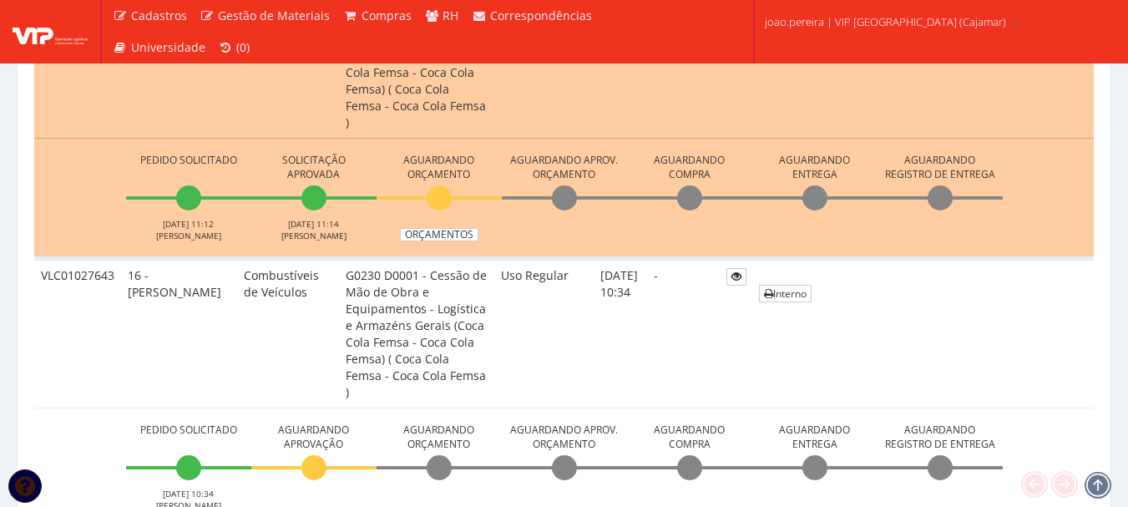
scroll to position [936, 0]
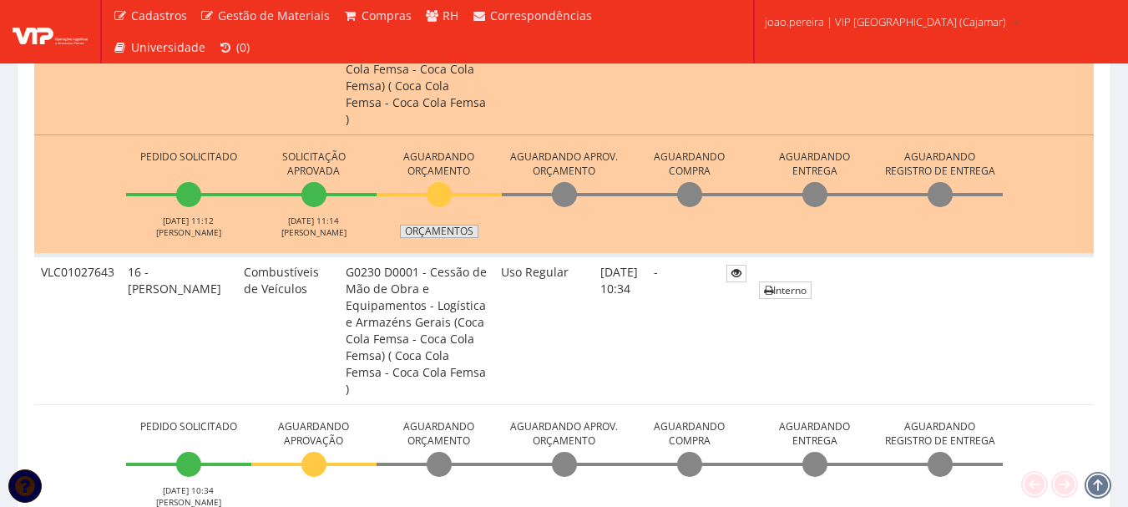
click at [448, 225] on link "Orçamentos" at bounding box center [439, 231] width 78 height 13
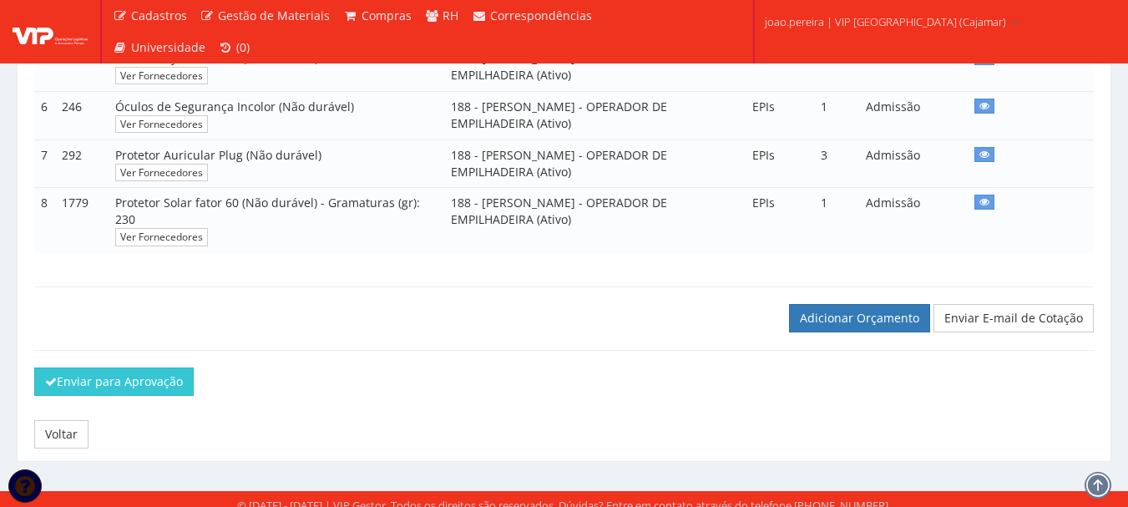
scroll to position [643, 0]
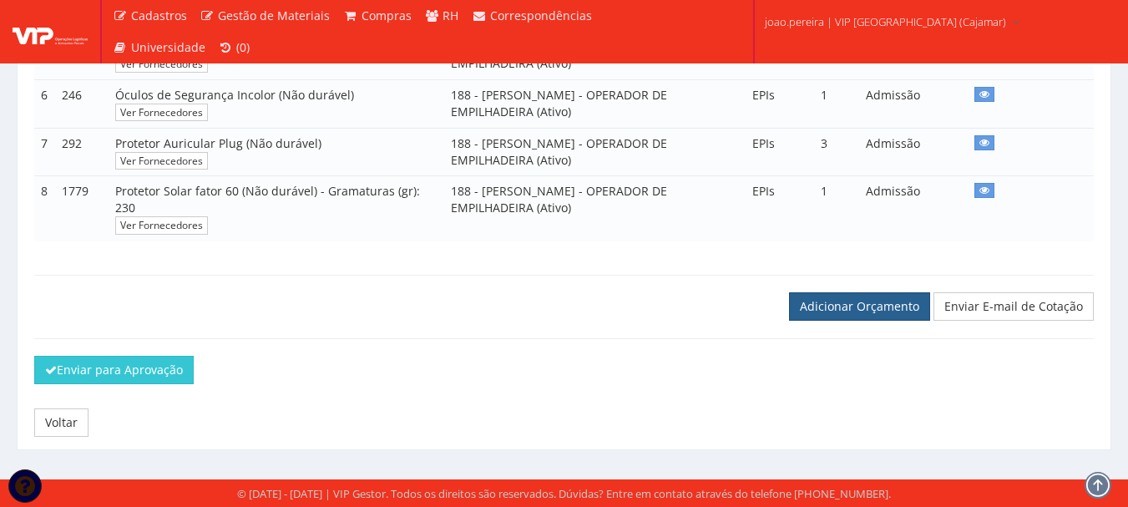
click at [863, 315] on link "Adicionar Orçamento" at bounding box center [859, 306] width 141 height 28
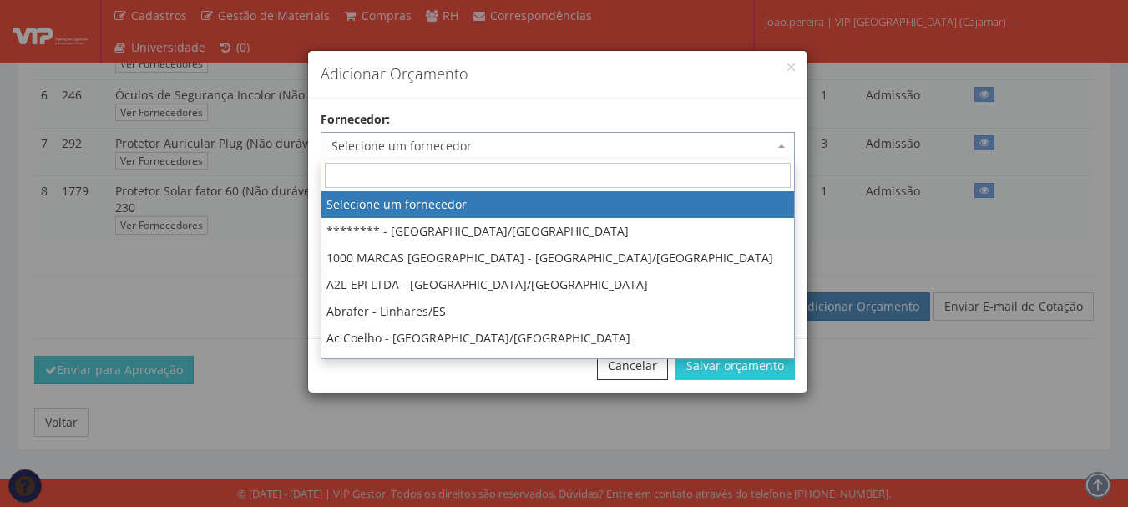
click at [487, 138] on span "Selecione um fornecedor" at bounding box center [552, 146] width 443 height 17
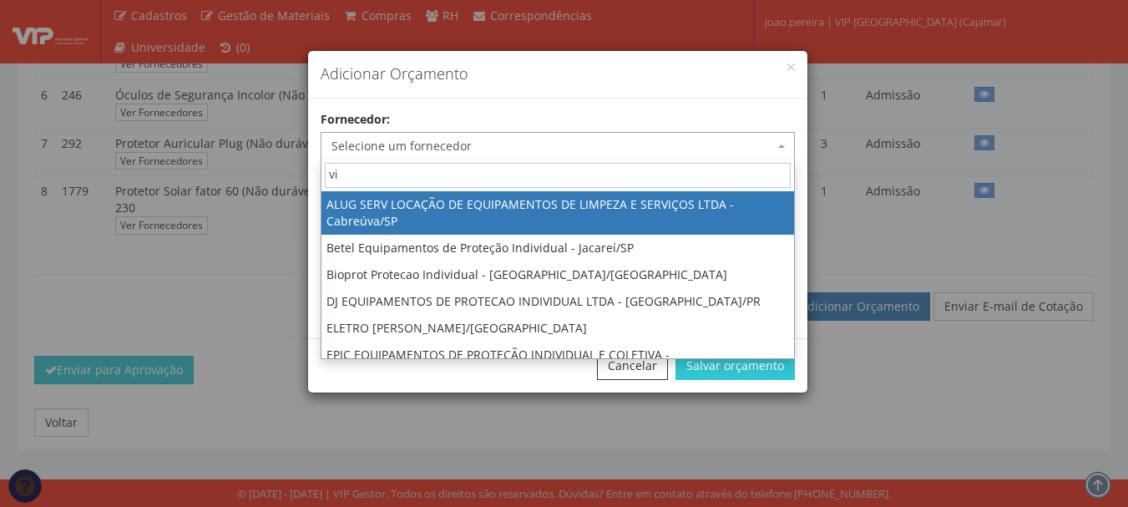
type input "vip"
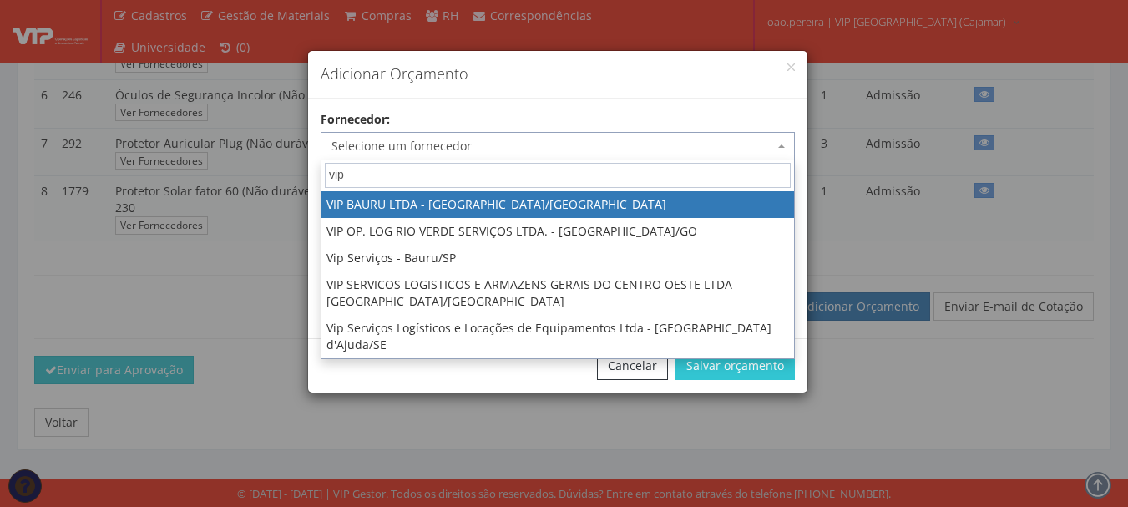
select select "532"
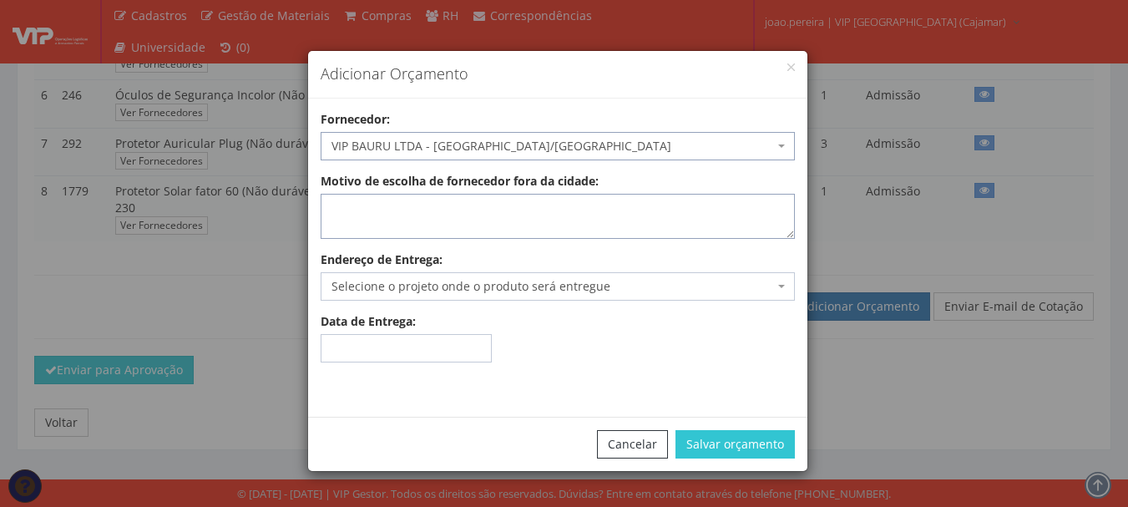
click at [437, 220] on textarea "Motivo de escolha de fornecedor fora da cidade:" at bounding box center [558, 216] width 474 height 45
type textarea "E"
type textarea "e"
type textarea "Envio"
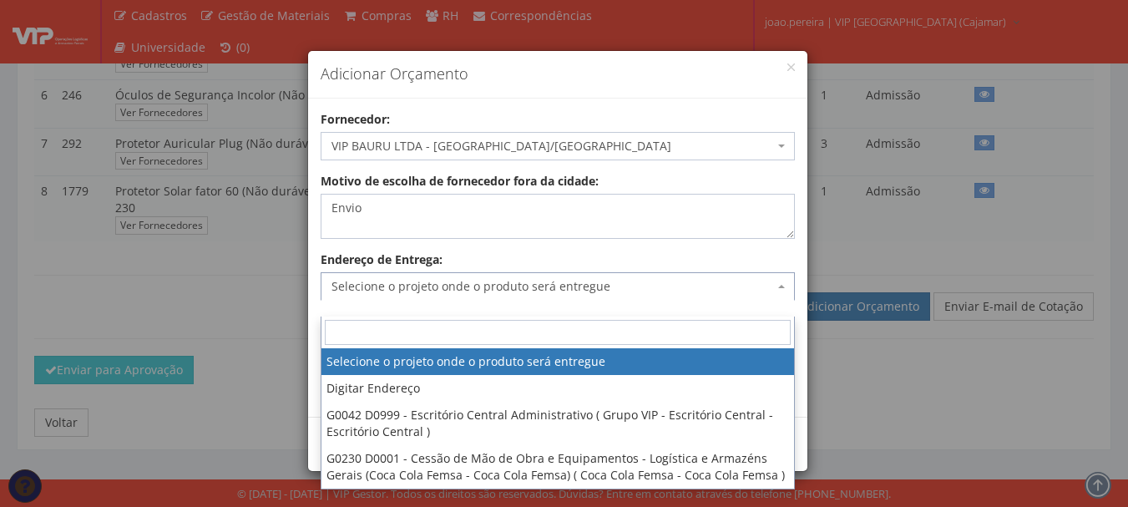
click at [779, 286] on b at bounding box center [781, 286] width 7 height 3
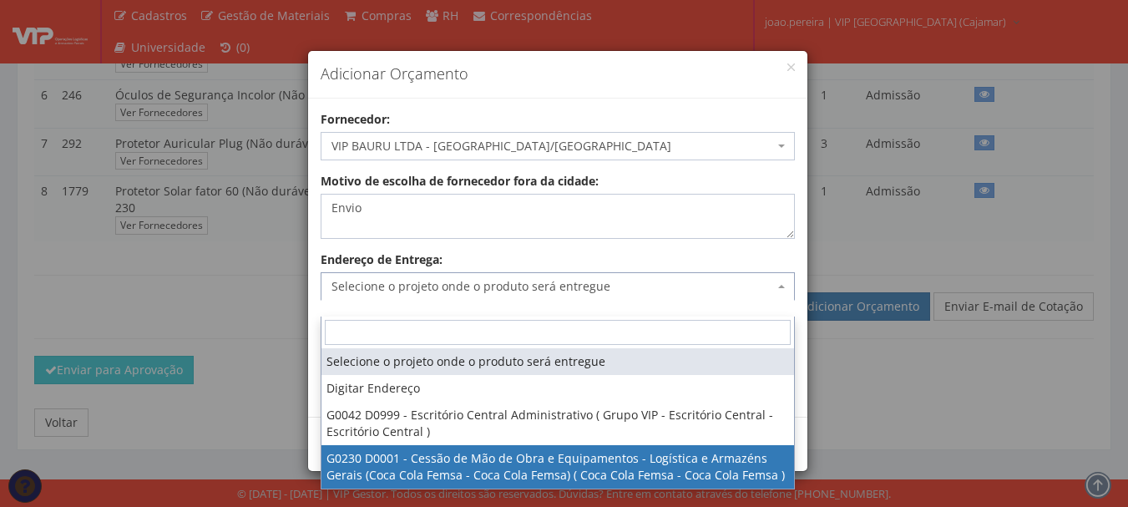
select select "230"
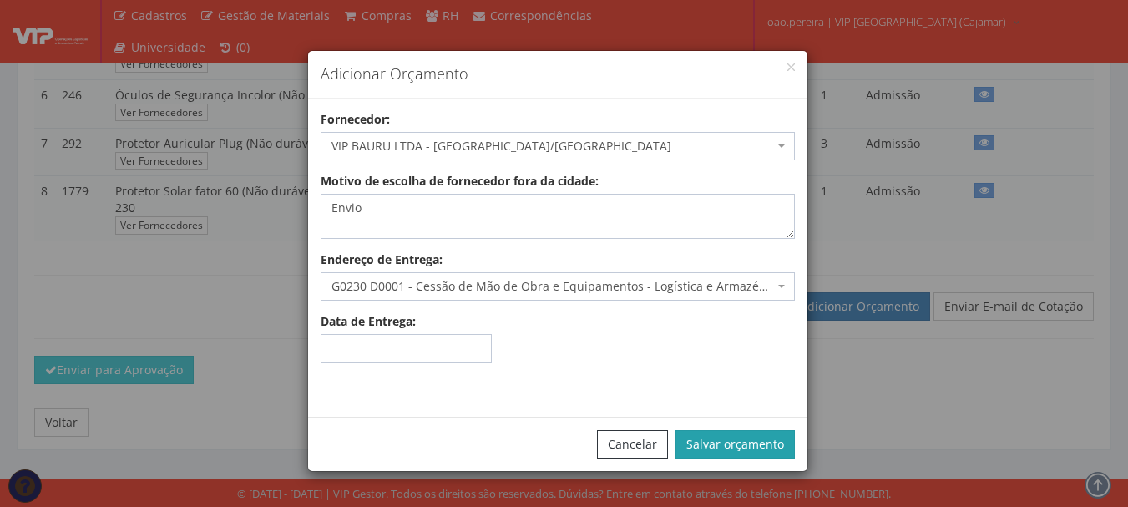
click at [706, 433] on button "Salvar orçamento" at bounding box center [734, 444] width 119 height 28
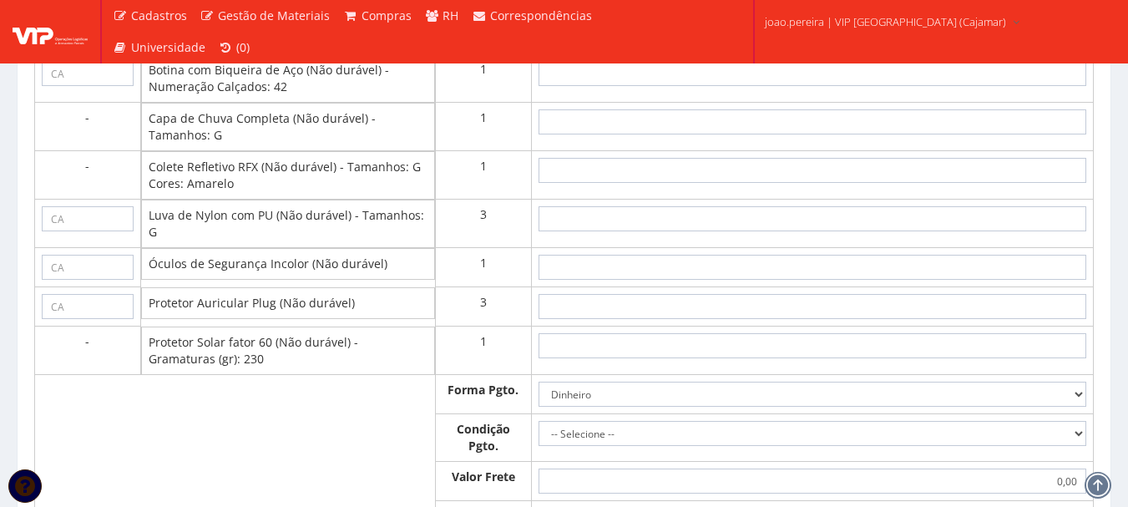
scroll to position [835, 0]
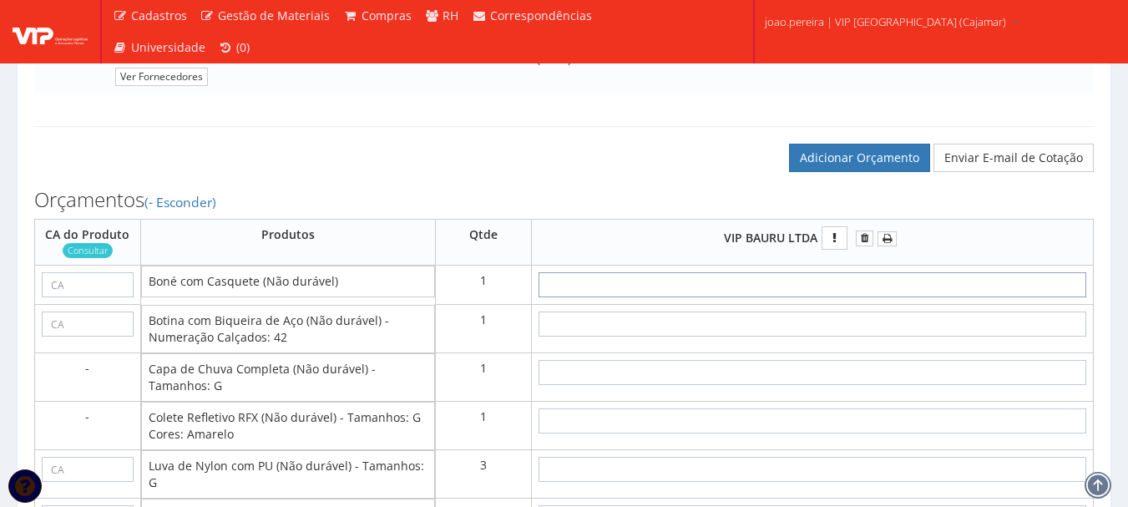
click at [870, 297] on input "text" at bounding box center [813, 284] width 548 height 25
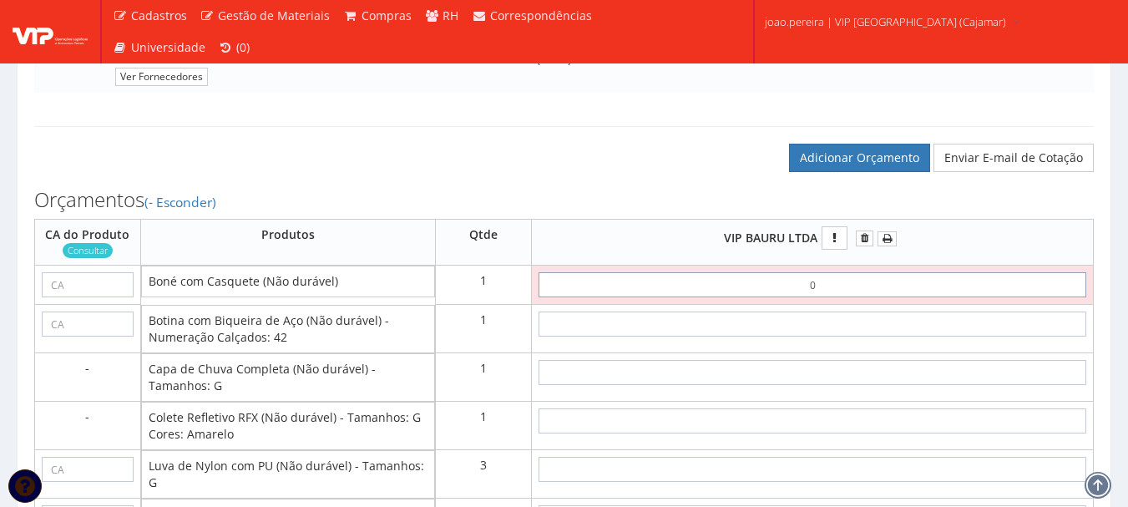
type input "01"
type input "1,00"
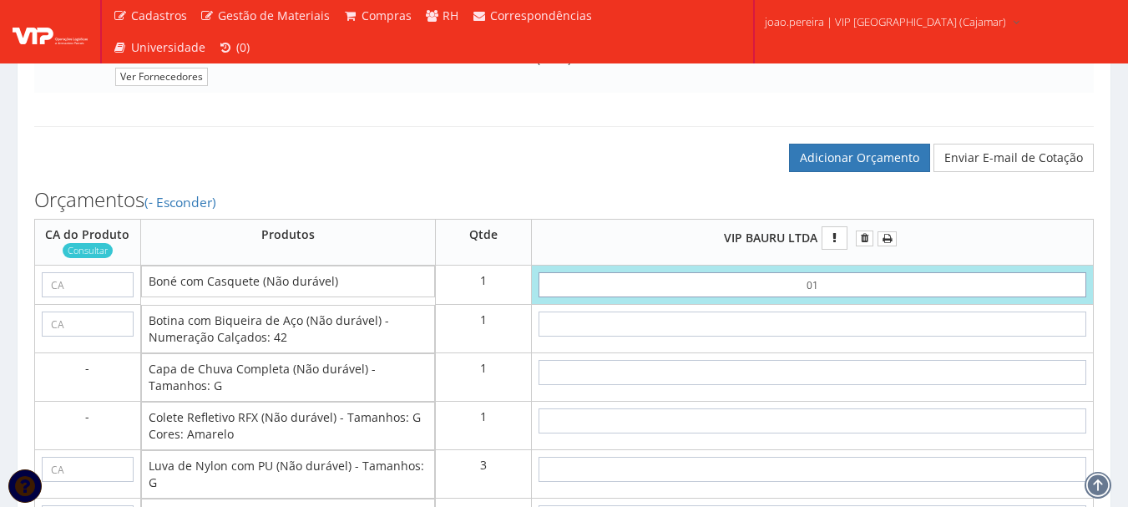
type input "0"
type input "0,00"
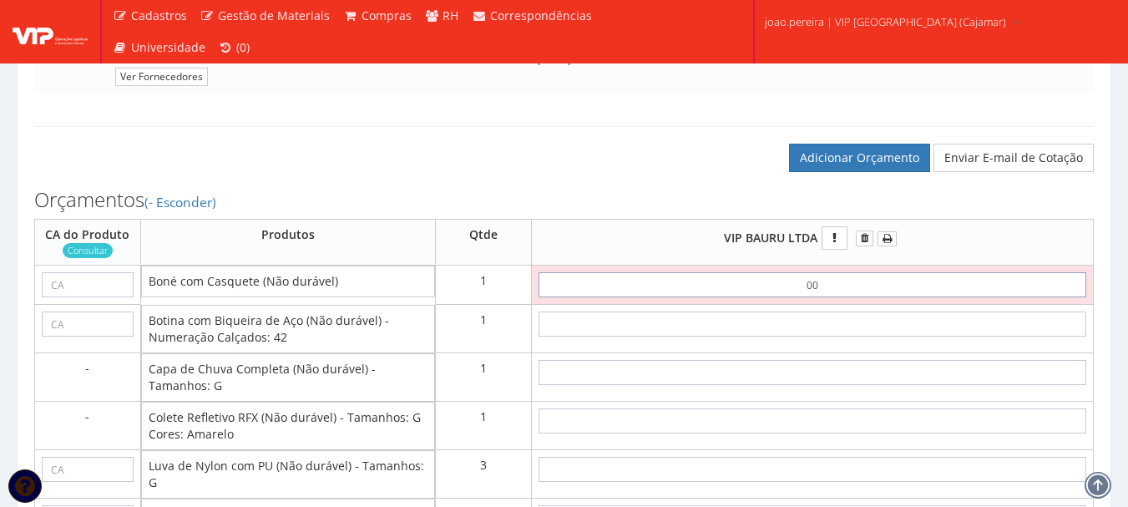
type input "0,01"
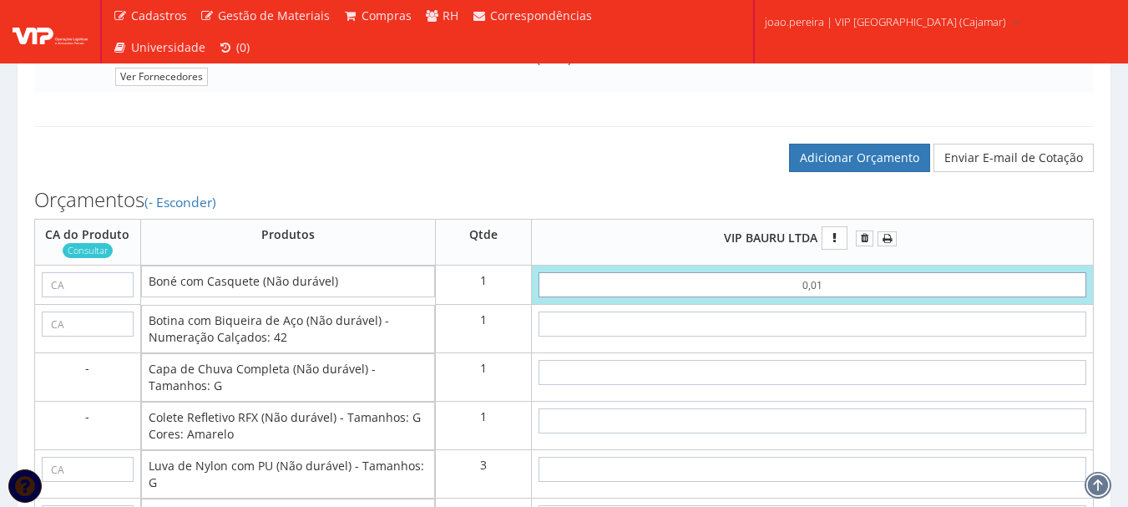
type input "0,01"
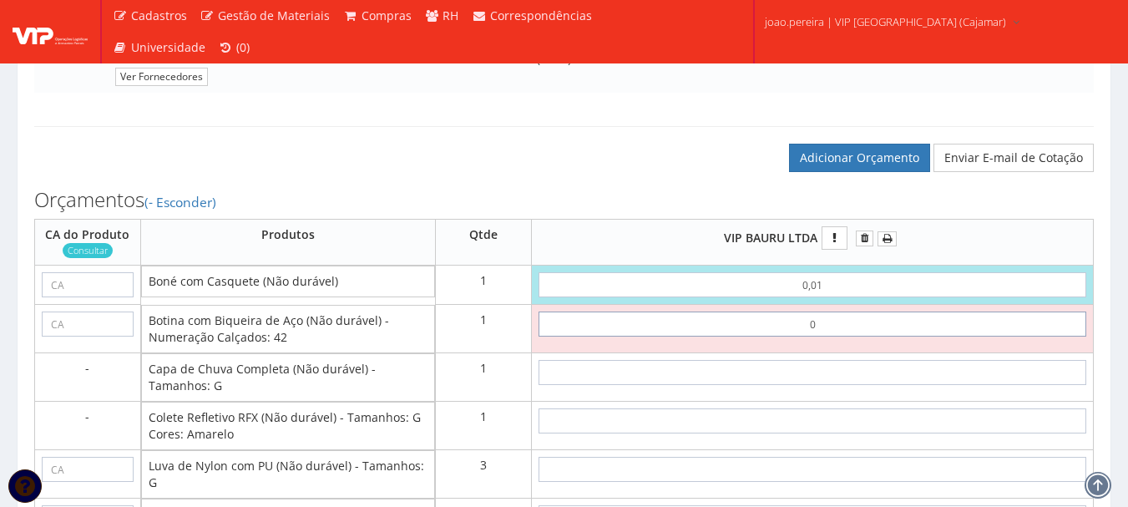
type input "01"
type input "1,01"
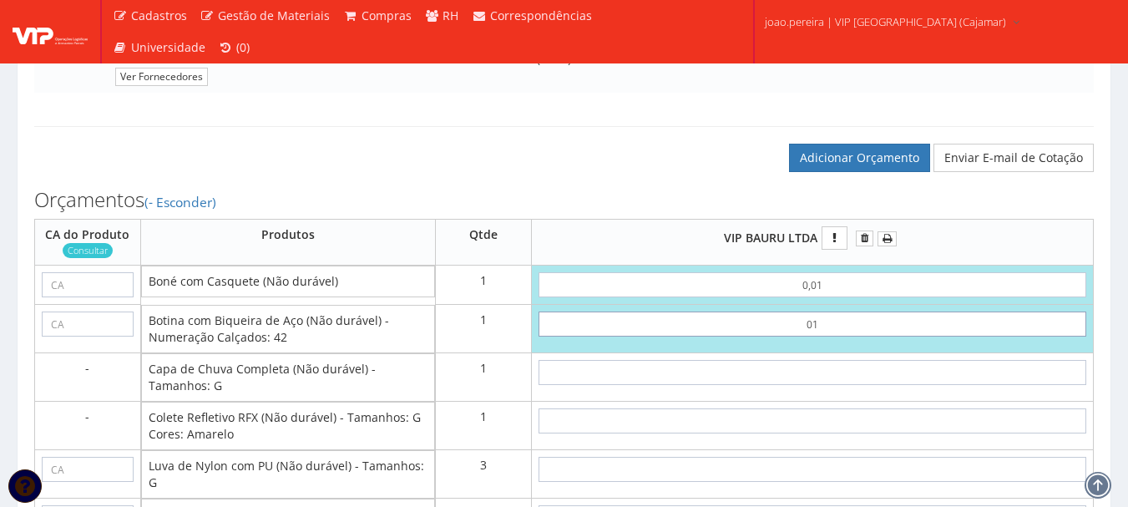
drag, startPoint x: 910, startPoint y: 346, endPoint x: 721, endPoint y: 340, distance: 189.6
click at [730, 336] on input "01" at bounding box center [813, 323] width 548 height 25
type input "0"
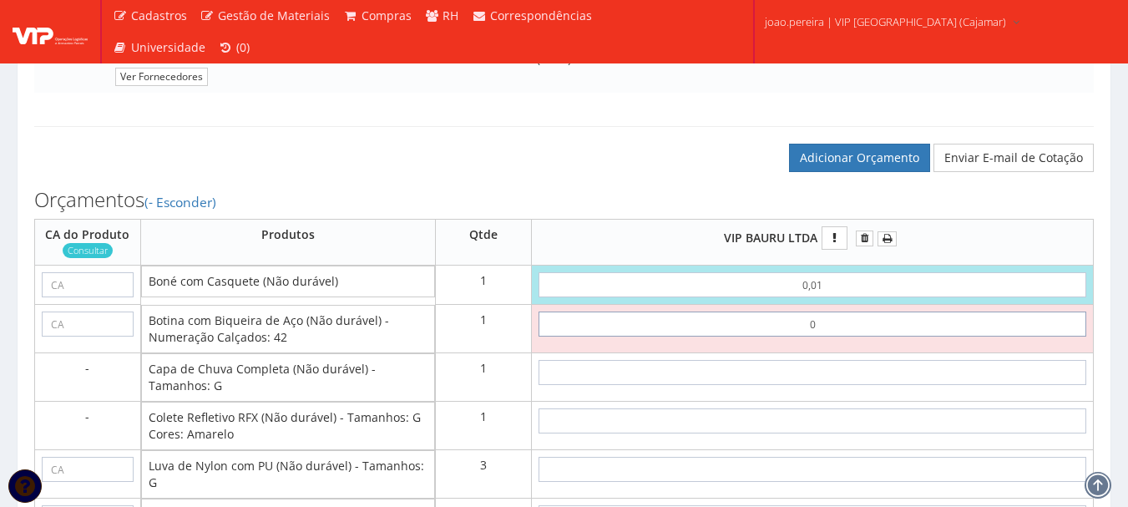
type input "0,01"
type input "01"
type input "1,01"
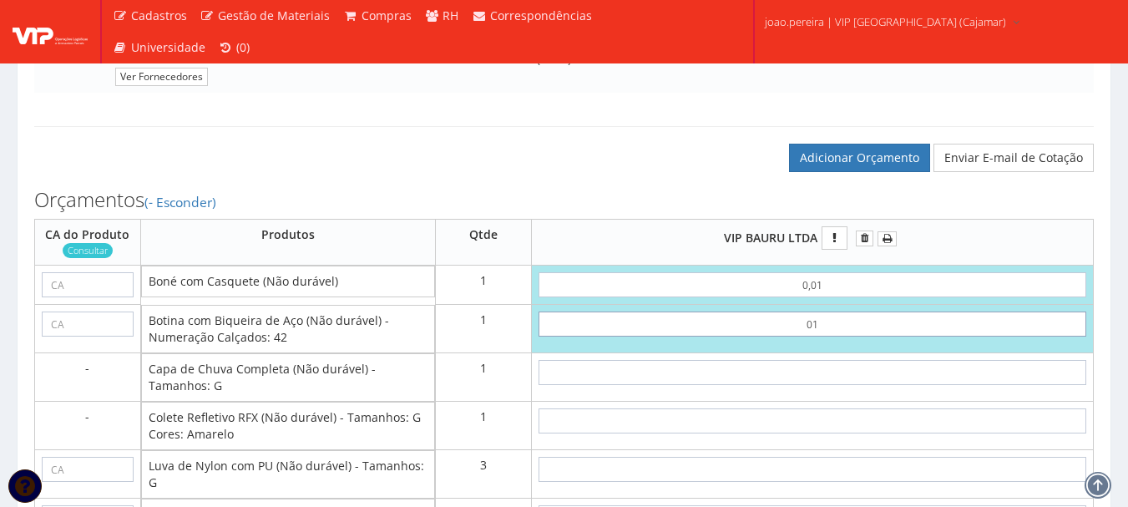
type input "0"
type input "0,01"
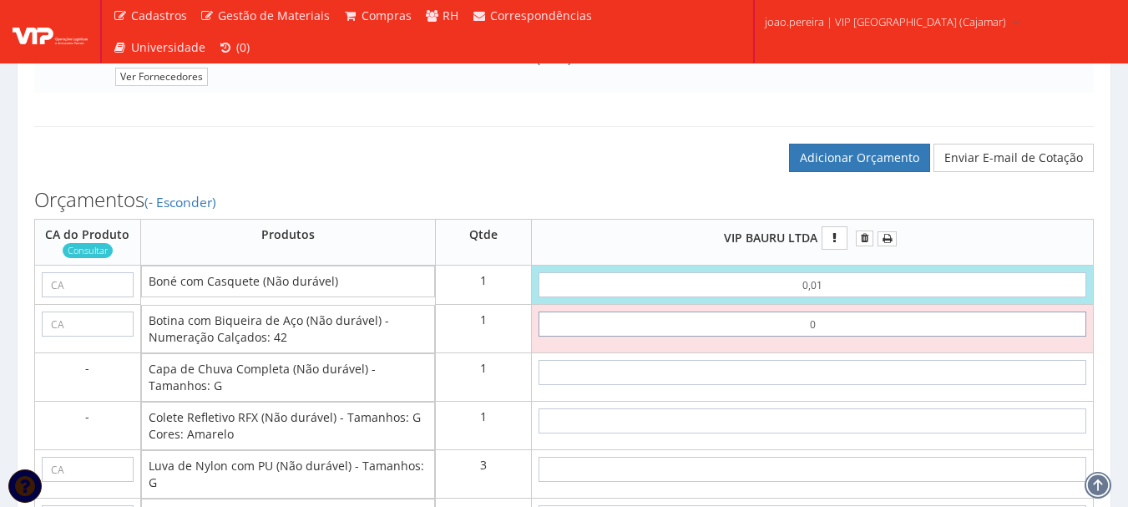
type input "01"
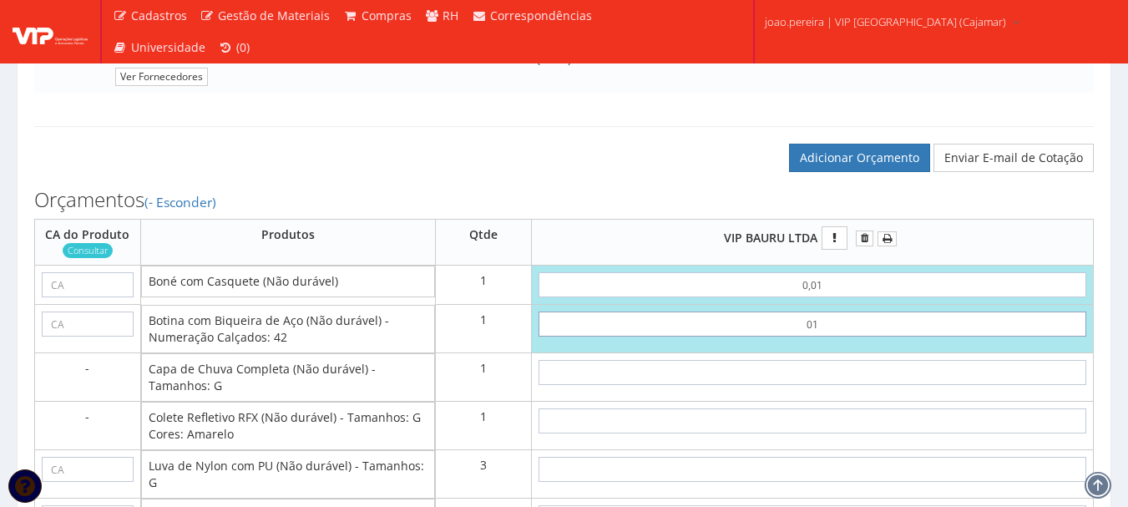
type input "1,01"
type input "0"
type input "0,01"
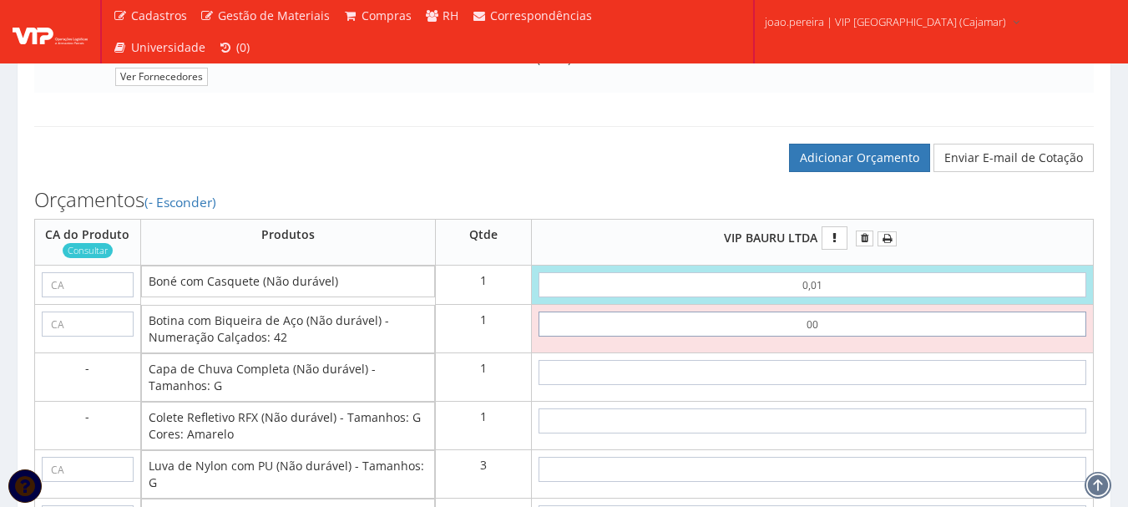
type input "0,01"
type input "0,02"
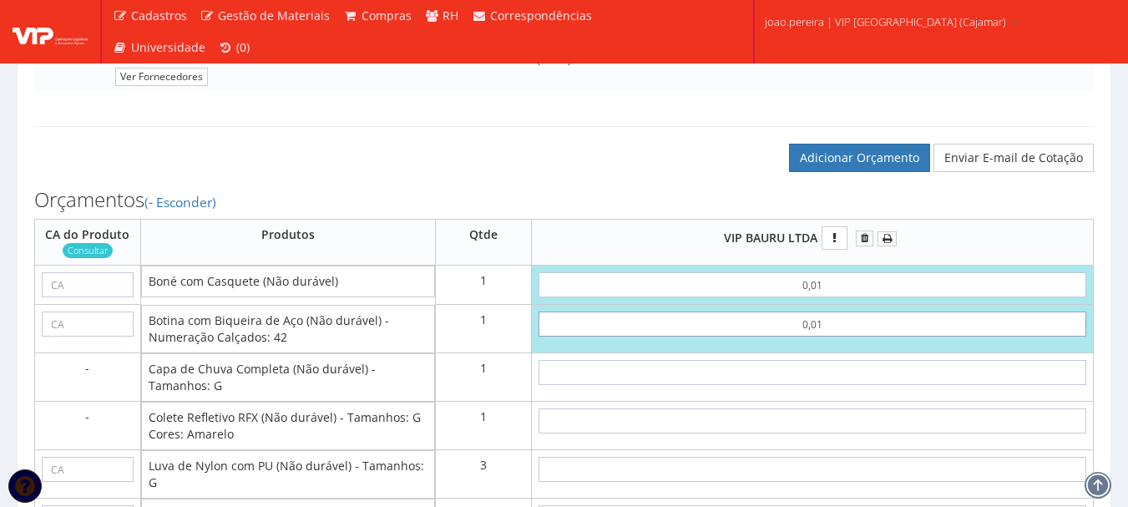
type input "0,01"
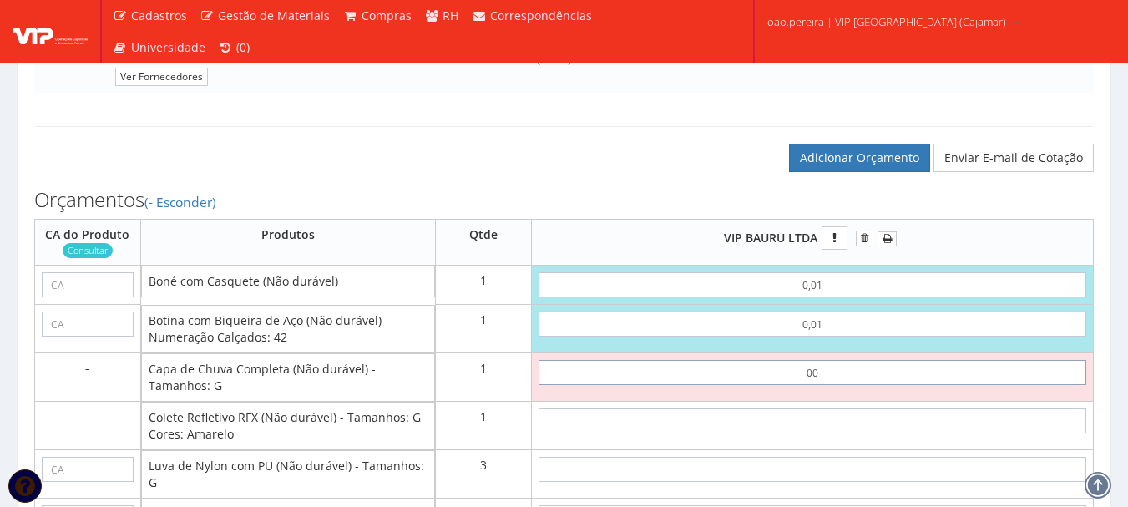
type input "0,01"
type input "0,03"
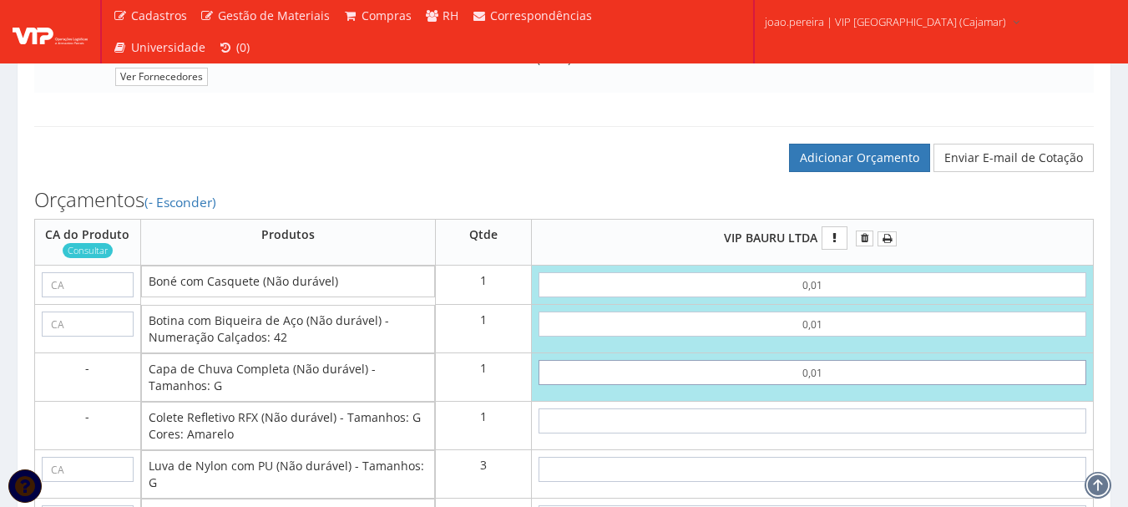
type input "0,01"
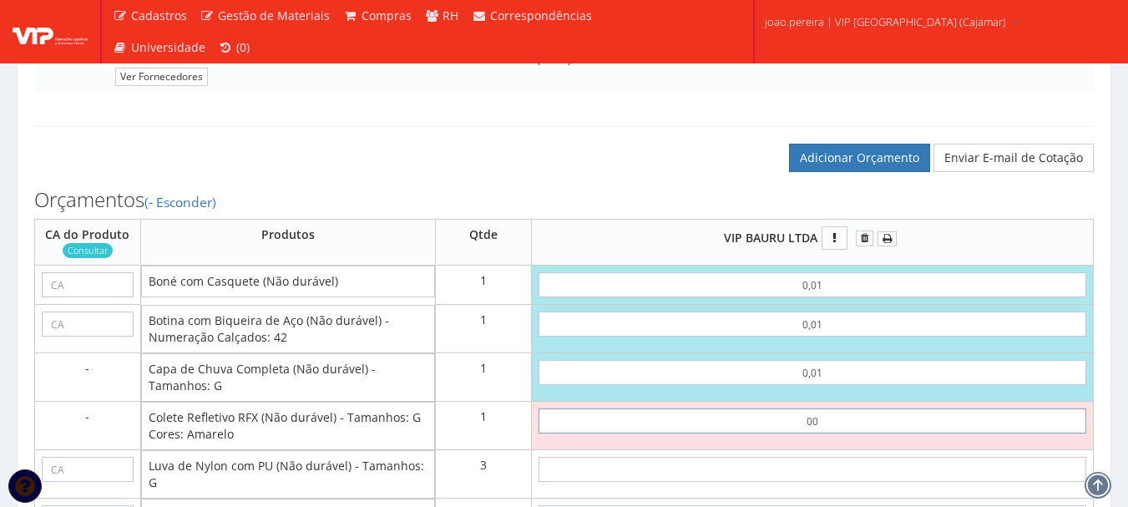
type input "0,01"
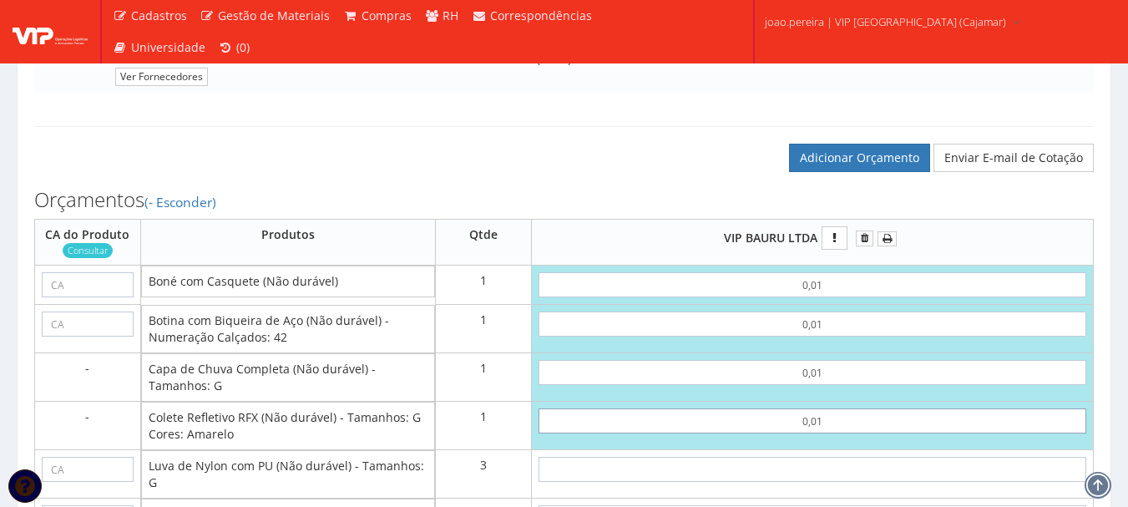
type input "0,04"
type input "0,01"
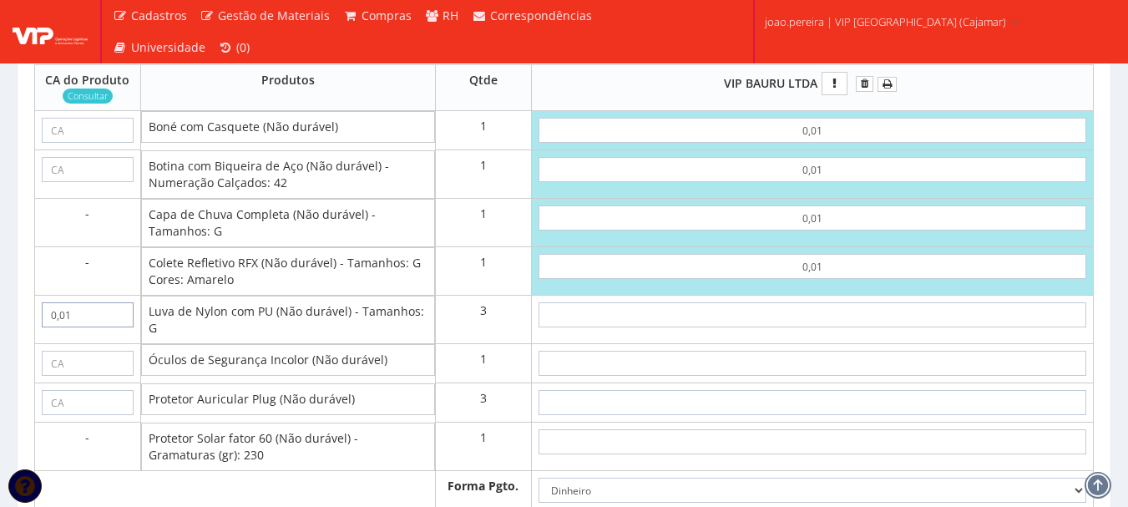
scroll to position [1002, 0]
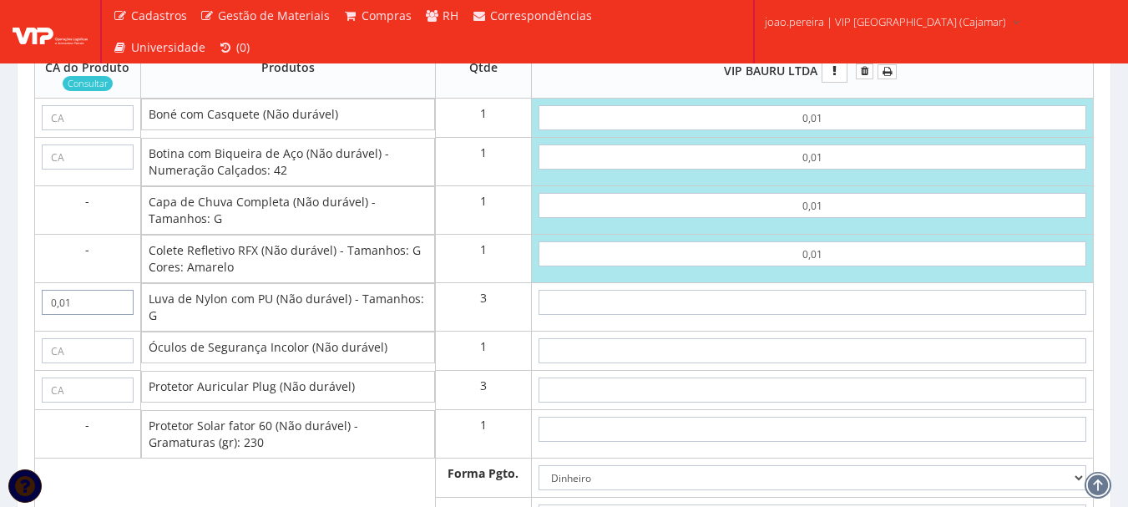
type input "0,01"
click at [840, 315] on input "text" at bounding box center [813, 302] width 548 height 25
drag, startPoint x: 76, startPoint y: 324, endPoint x: 0, endPoint y: 320, distance: 76.1
click at [0, 320] on div "Orçamento adicionado com sucesso. Pedidos de Compra #VLC01027645 / Orçamentos P…" at bounding box center [564, 12] width 1128 height 1945
click at [822, 314] on input "text" at bounding box center [813, 302] width 548 height 25
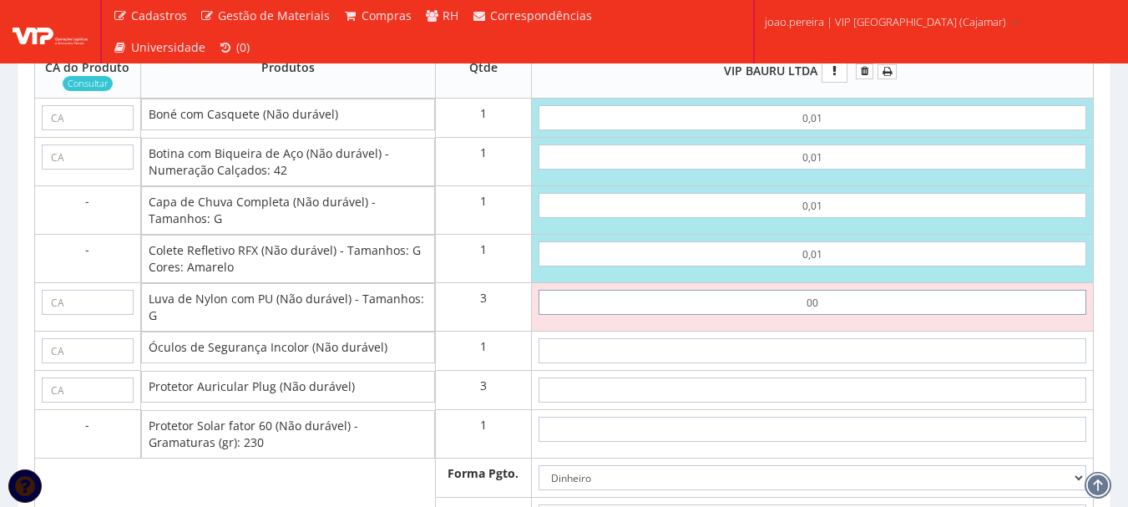
type input "0,01"
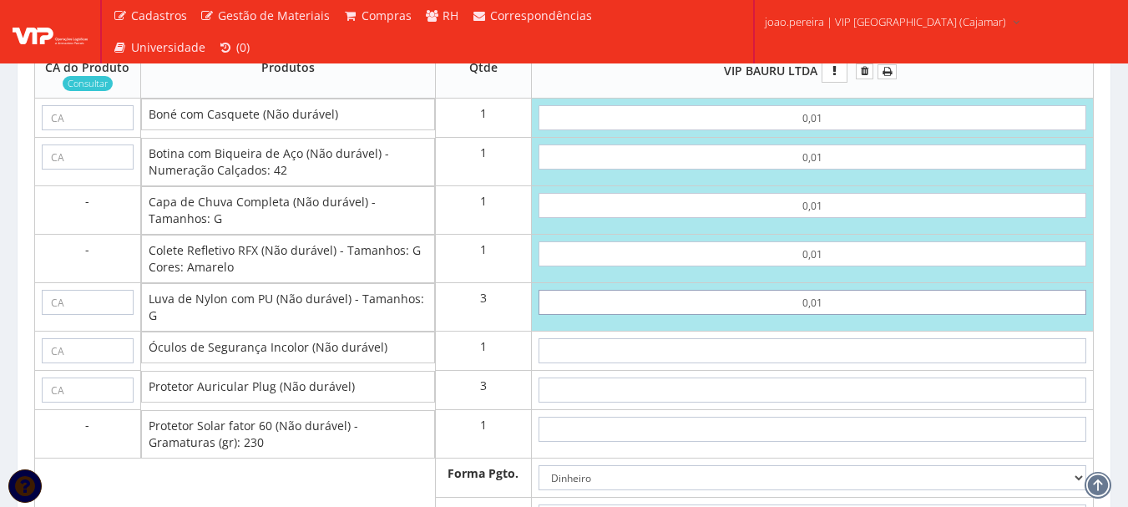
type input "0,07"
type input "0,01"
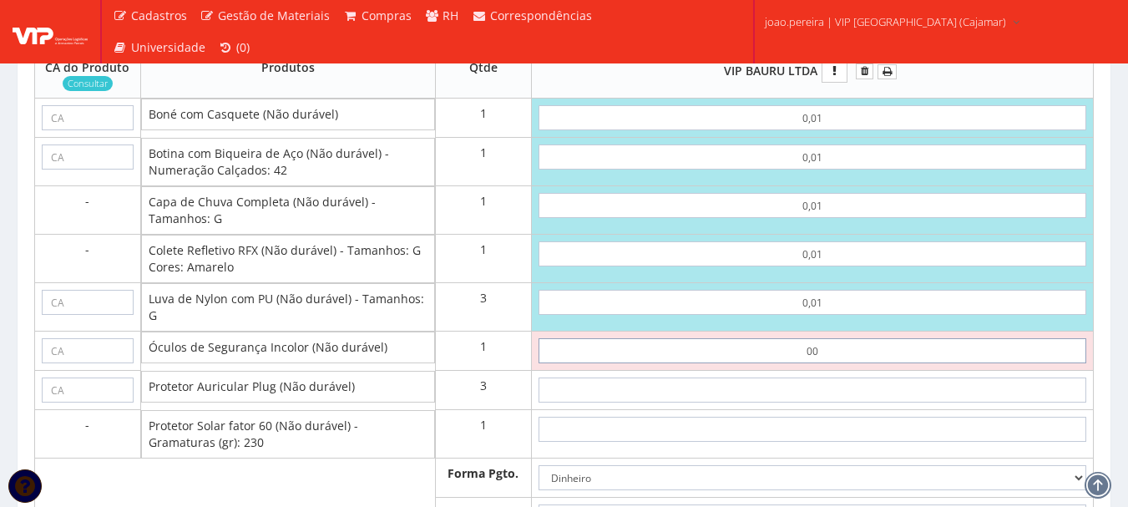
type input "0,01"
type input "0,08"
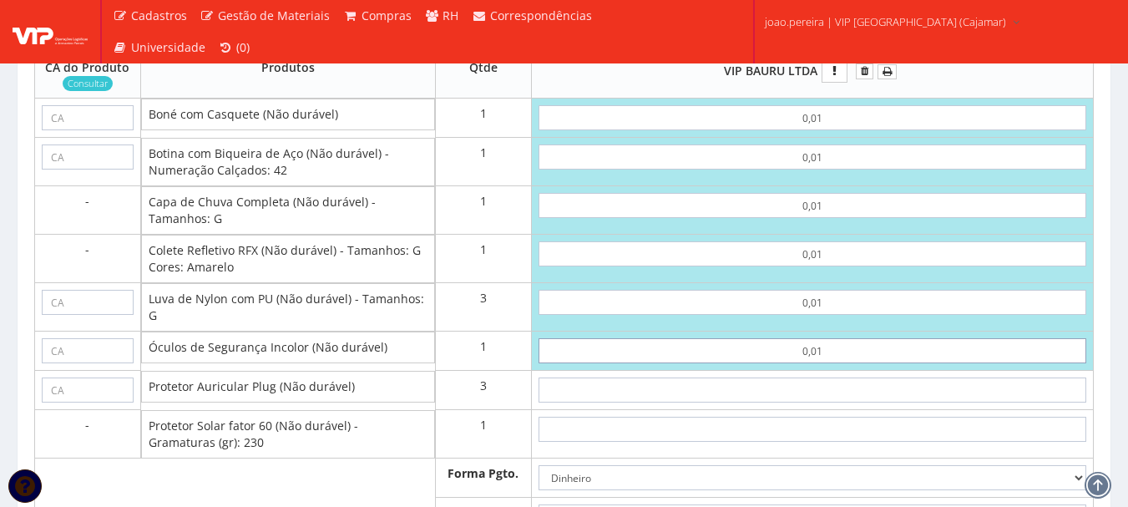
type input "0,01"
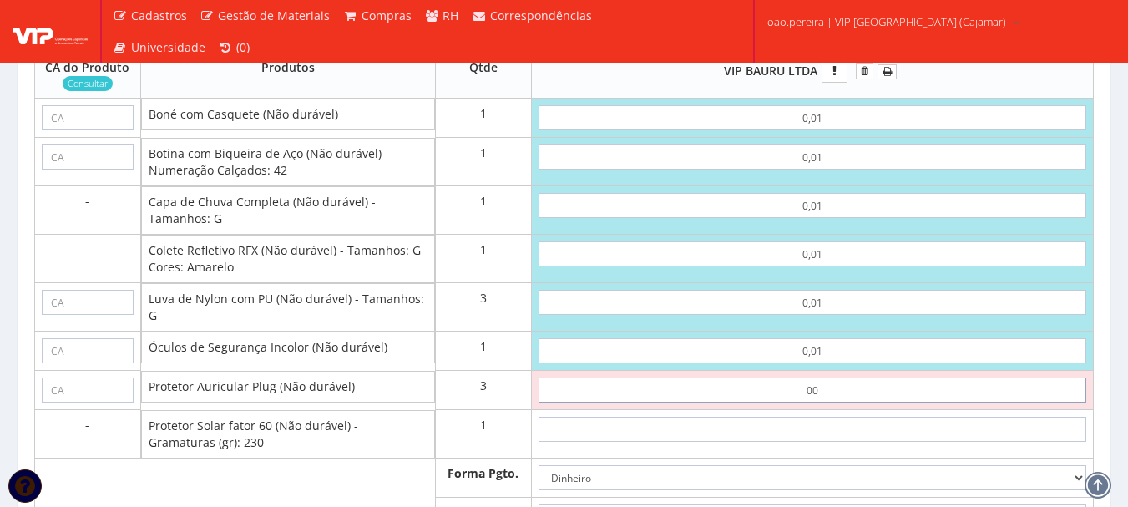
type input "0,01"
type input "0,11"
type input "0,01"
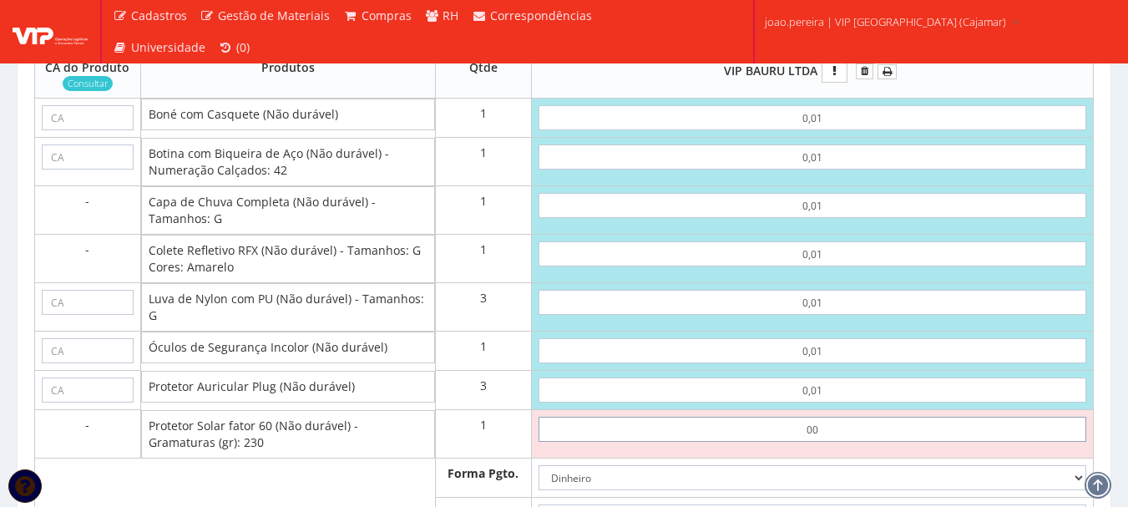
type input "0,01"
type input "0,12"
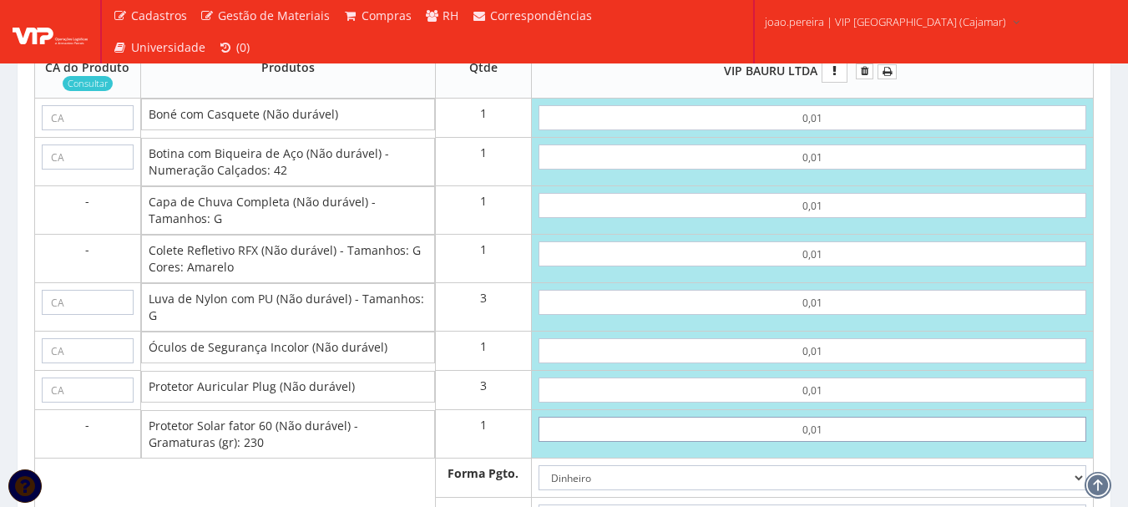
type input "0,01"
click at [97, 129] on input "text" at bounding box center [88, 117] width 92 height 25
click at [70, 130] on input "text" at bounding box center [88, 117] width 92 height 25
paste input "40033"
type input "40033"
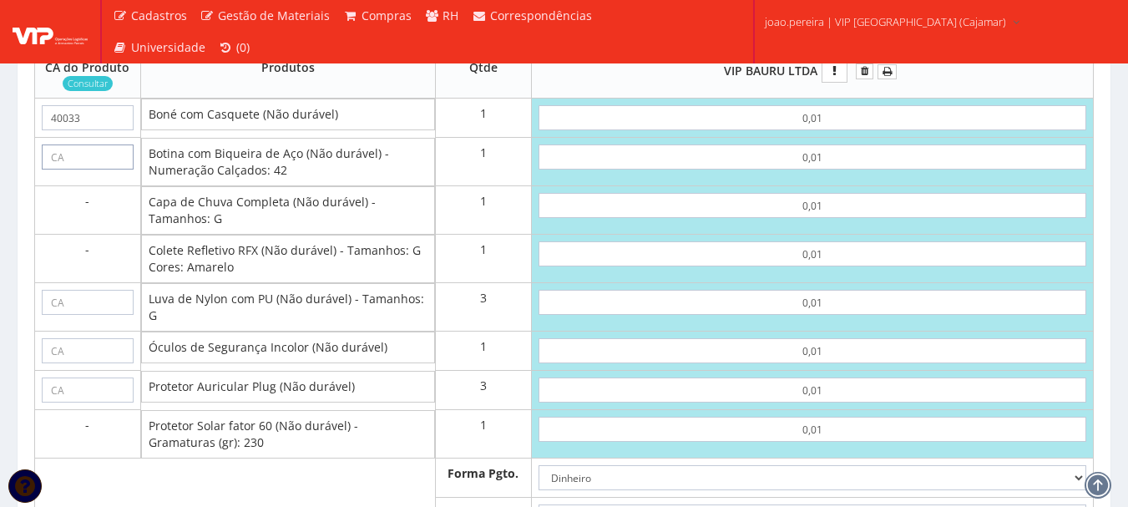
click at [88, 169] on input "text" at bounding box center [88, 156] width 92 height 25
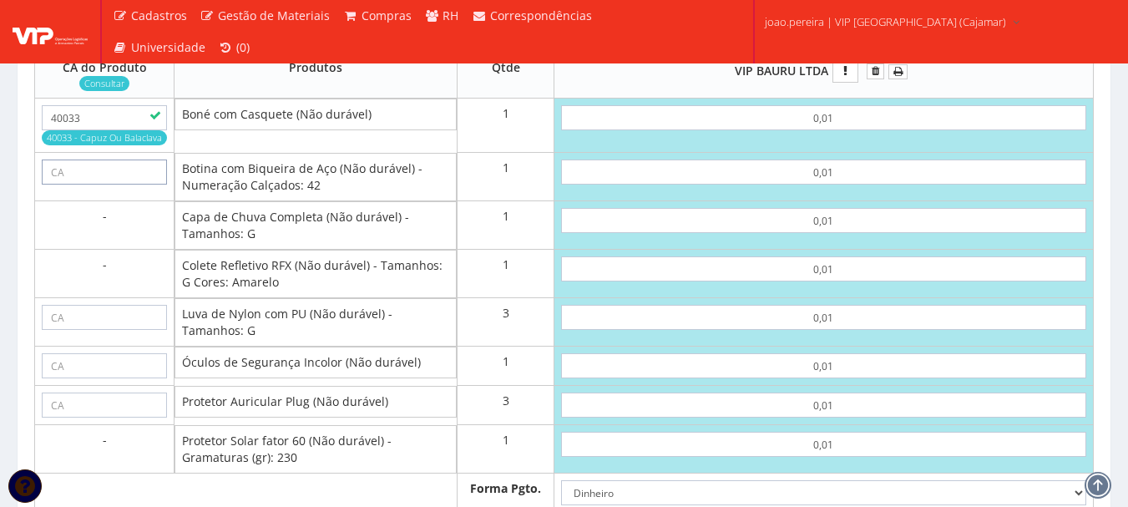
click at [81, 185] on input "text" at bounding box center [104, 171] width 125 height 25
paste input "43339"
type input "43339"
click at [125, 328] on input "text" at bounding box center [104, 317] width 125 height 25
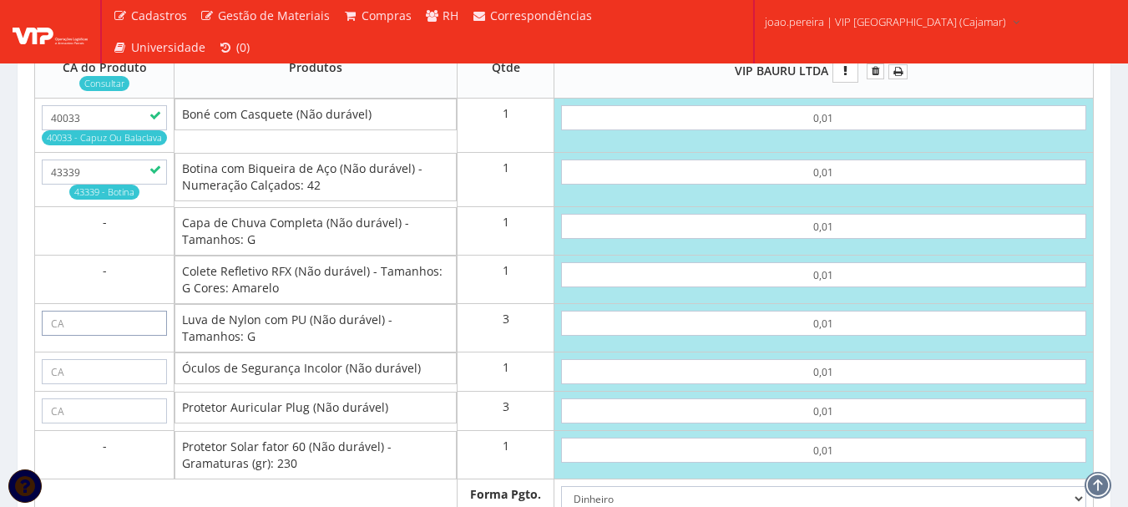
click at [132, 336] on input "text" at bounding box center [104, 323] width 125 height 25
paste input "30916"
type input "30916"
click at [104, 384] on input "text" at bounding box center [104, 371] width 125 height 25
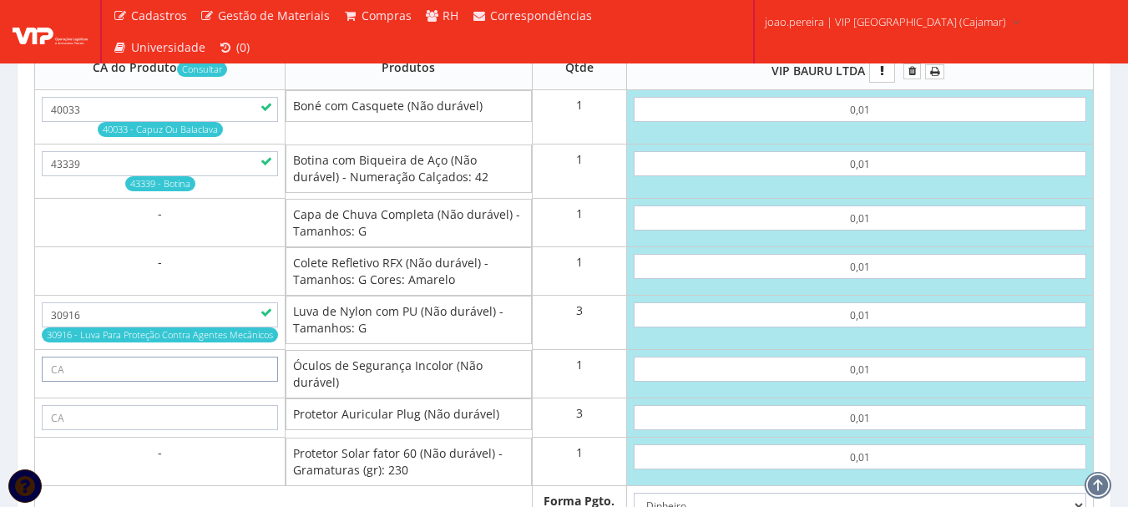
click at [109, 382] on input "text" at bounding box center [160, 369] width 236 height 25
paste input "11268"
type input "11268"
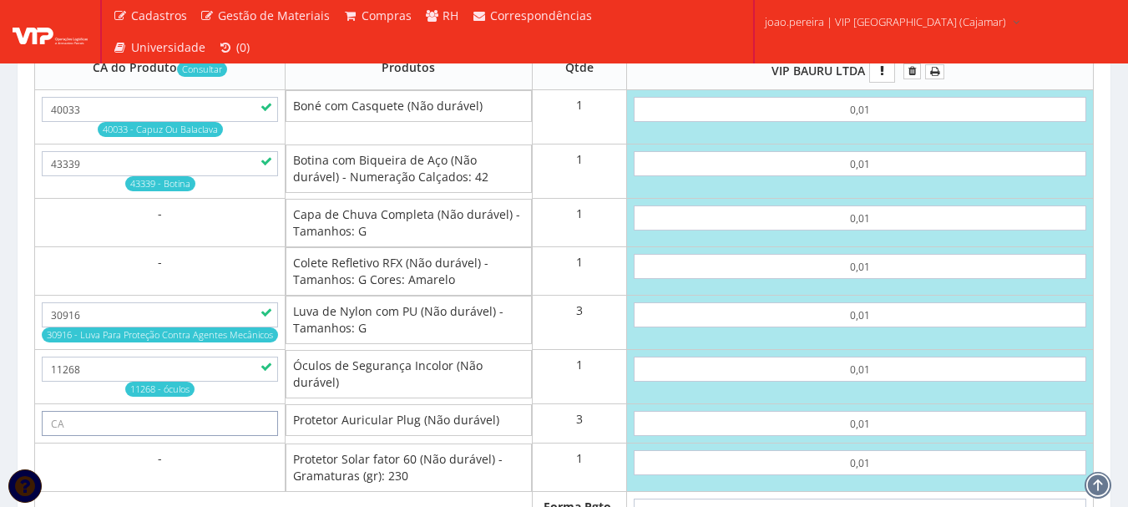
click at [170, 436] on input "text" at bounding box center [160, 423] width 236 height 25
paste input "5745"
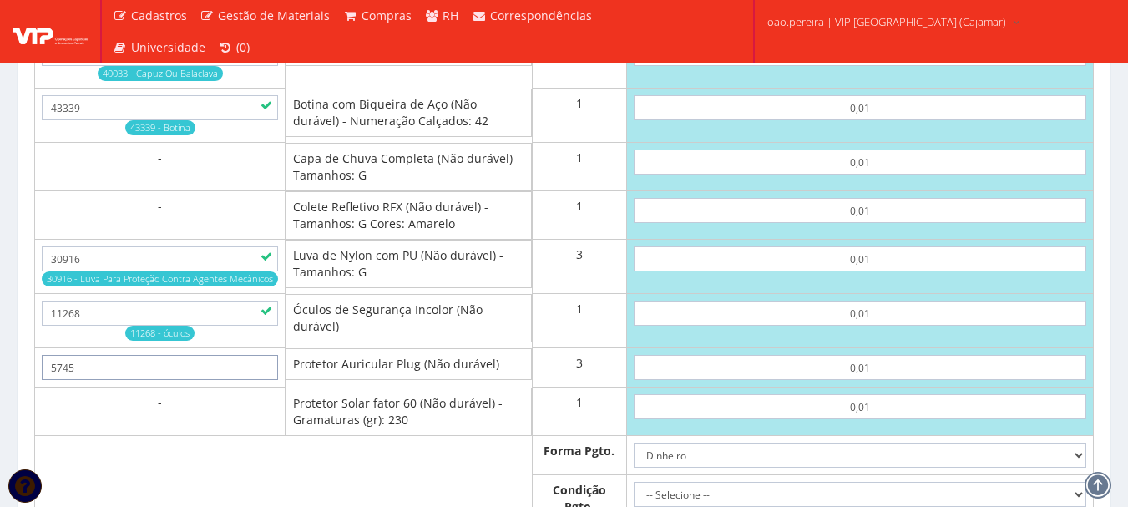
scroll to position [1085, 0]
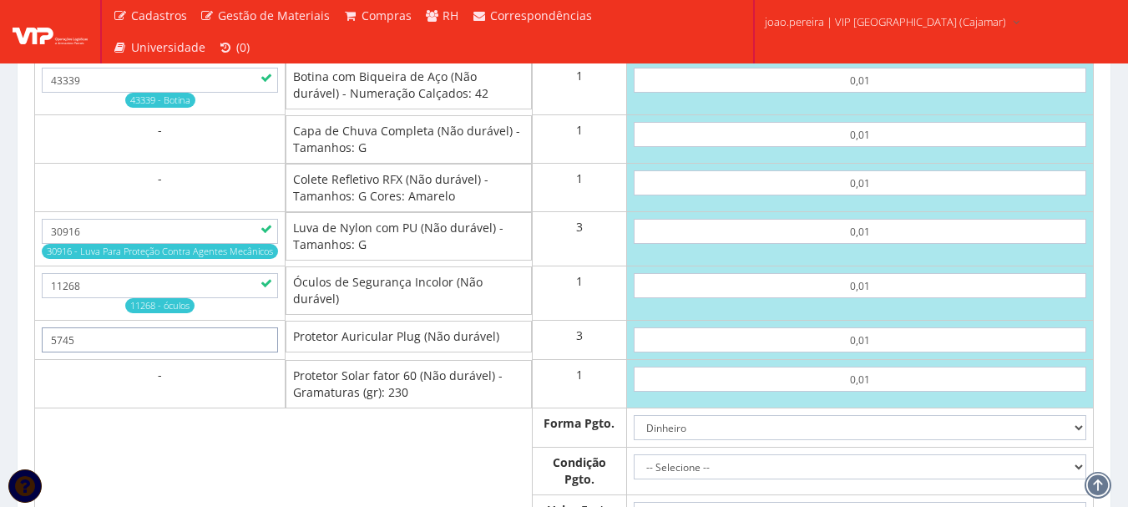
type input "5745"
click at [216, 401] on td "-" at bounding box center [160, 384] width 250 height 48
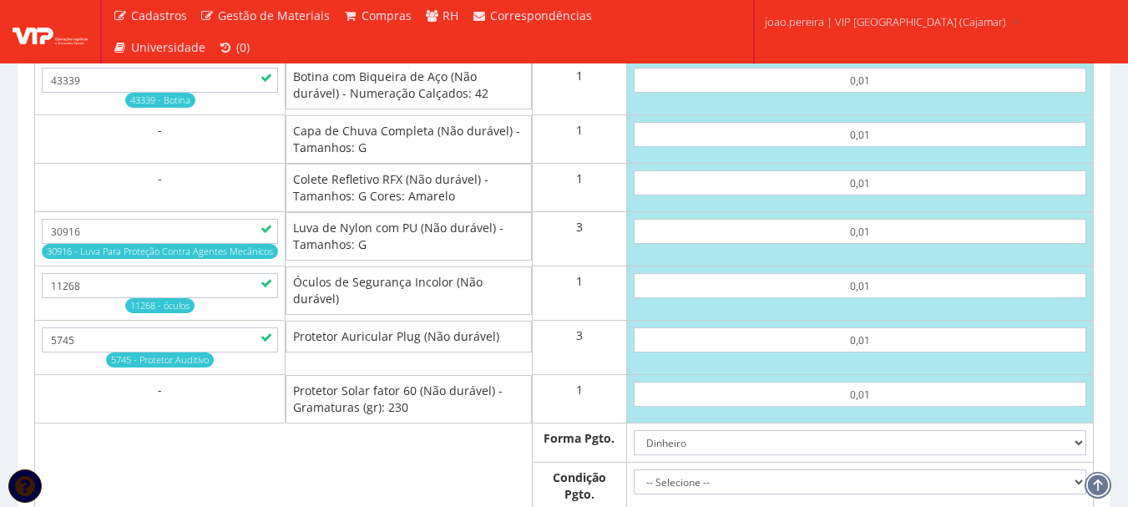
click at [230, 415] on td "-" at bounding box center [160, 399] width 250 height 48
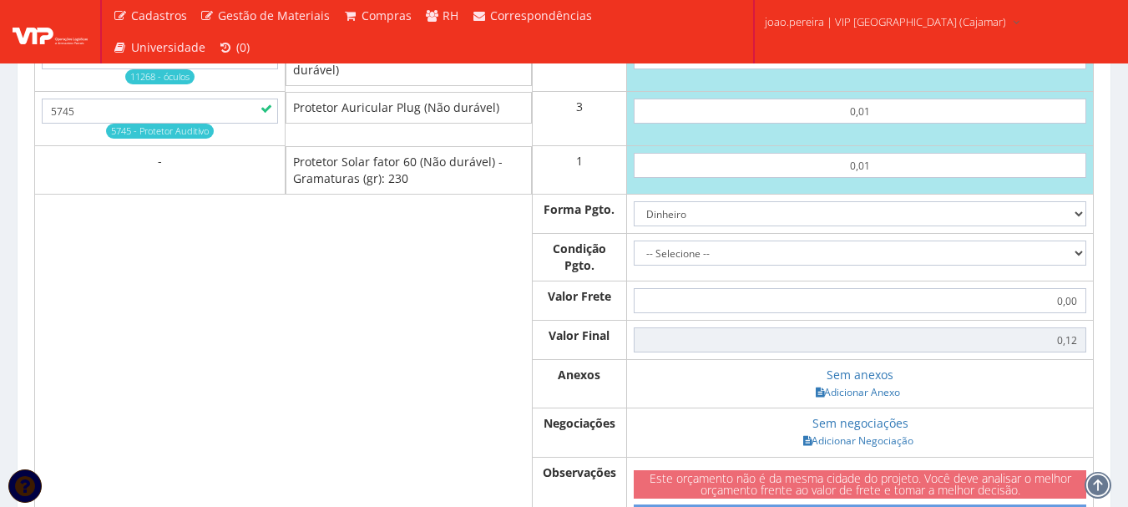
scroll to position [1419, 0]
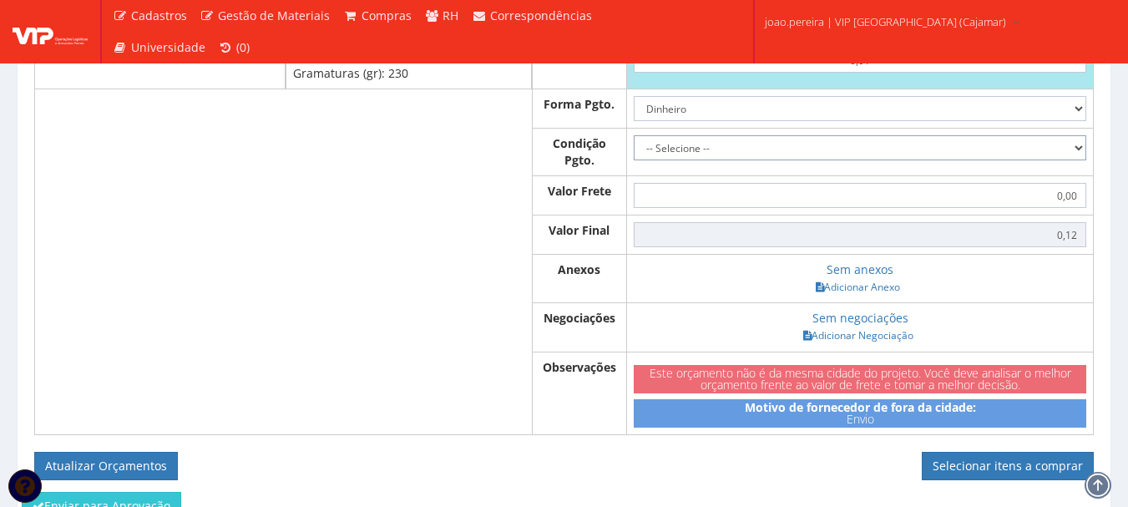
drag, startPoint x: 1078, startPoint y: 164, endPoint x: 1065, endPoint y: 169, distance: 13.2
click at [1078, 160] on select "-- Selecione -- À vista 7 dias 10 dias" at bounding box center [860, 147] width 453 height 25
select select "0"
click at [634, 152] on select "-- Selecione -- À vista 7 dias 10 dias" at bounding box center [860, 147] width 453 height 25
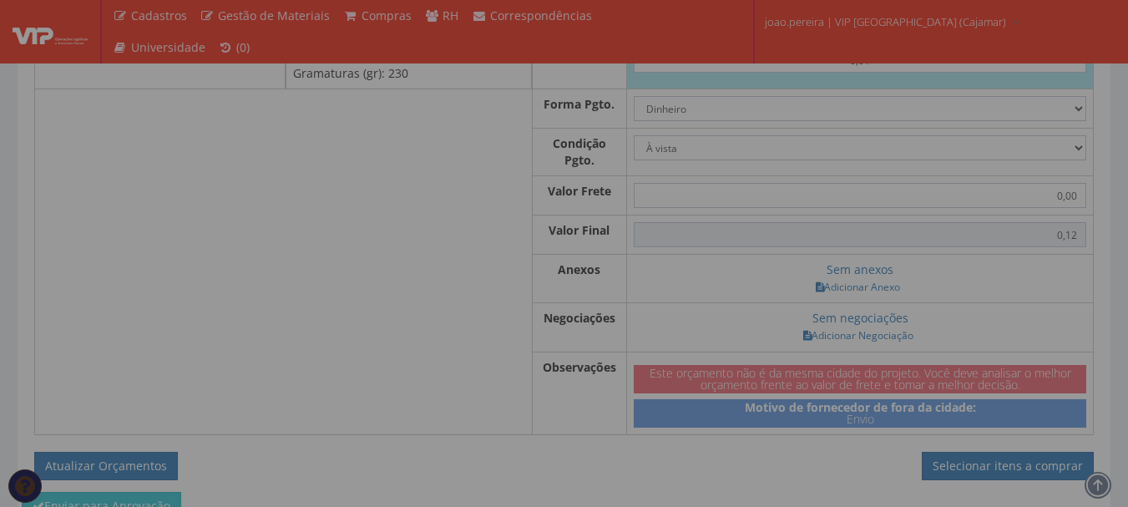
click at [0, 0] on div "Condição de Pagamento Parcelas Data Valor Parcela #1 18/08/2025 0,12 Cancelar I…" at bounding box center [0, 0] width 0 height 0
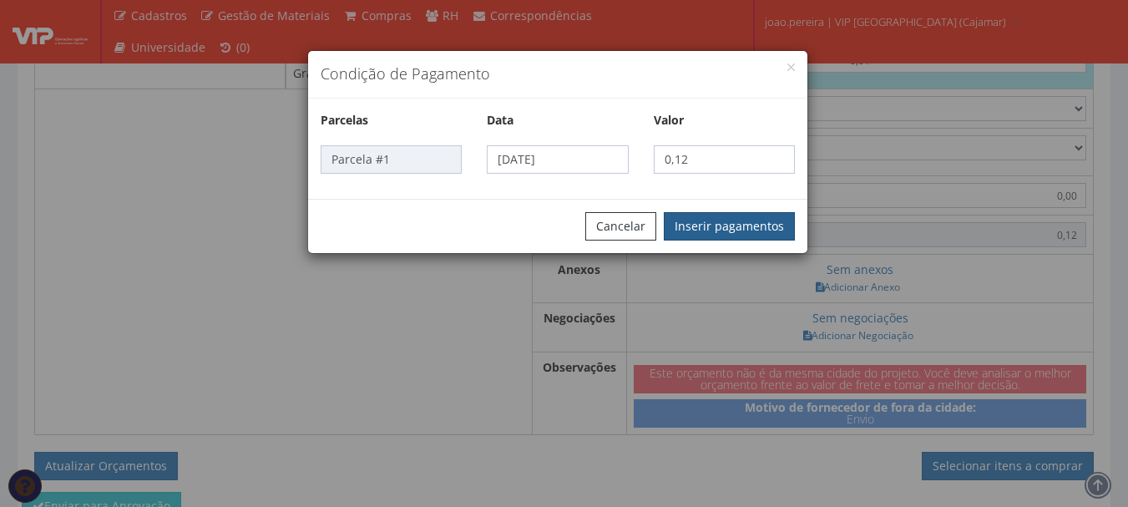
click at [716, 213] on button "Inserir pagamentos" at bounding box center [729, 226] width 131 height 28
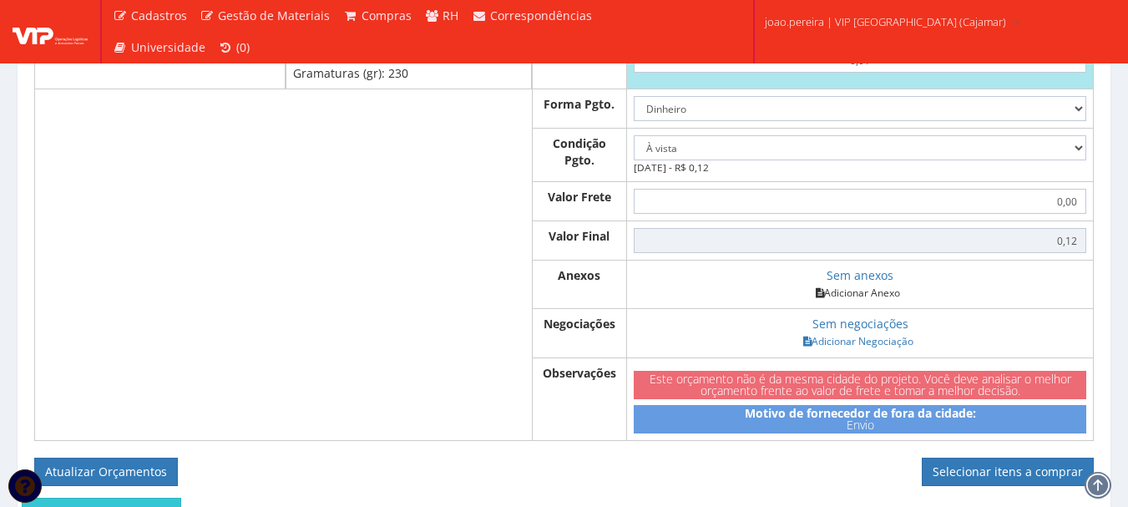
click at [872, 301] on link "Adicionar Anexo" at bounding box center [858, 293] width 94 height 18
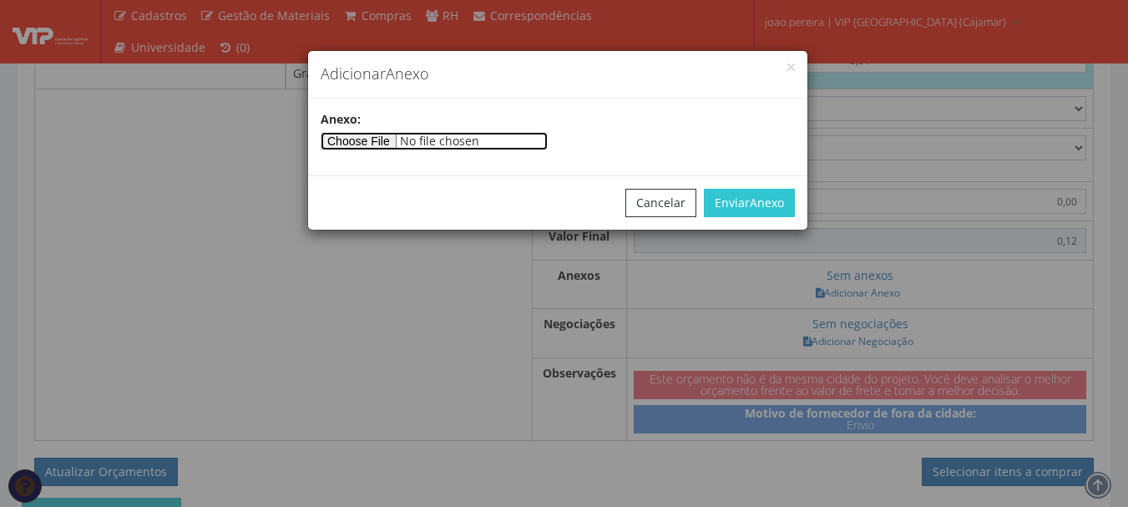
click at [370, 139] on input"] "file" at bounding box center [434, 141] width 227 height 18
type input"] "C:\fakepath\PEDIDOS SEM NOTA FISCAL ESTOQUE.docx"
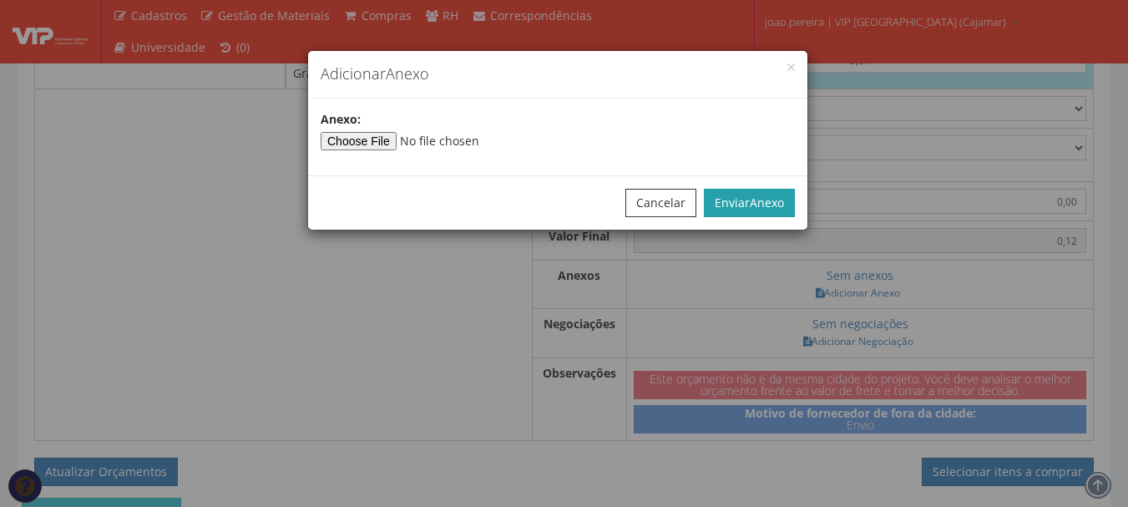
click at [745, 210] on button "Enviar Anexo" at bounding box center [749, 203] width 91 height 28
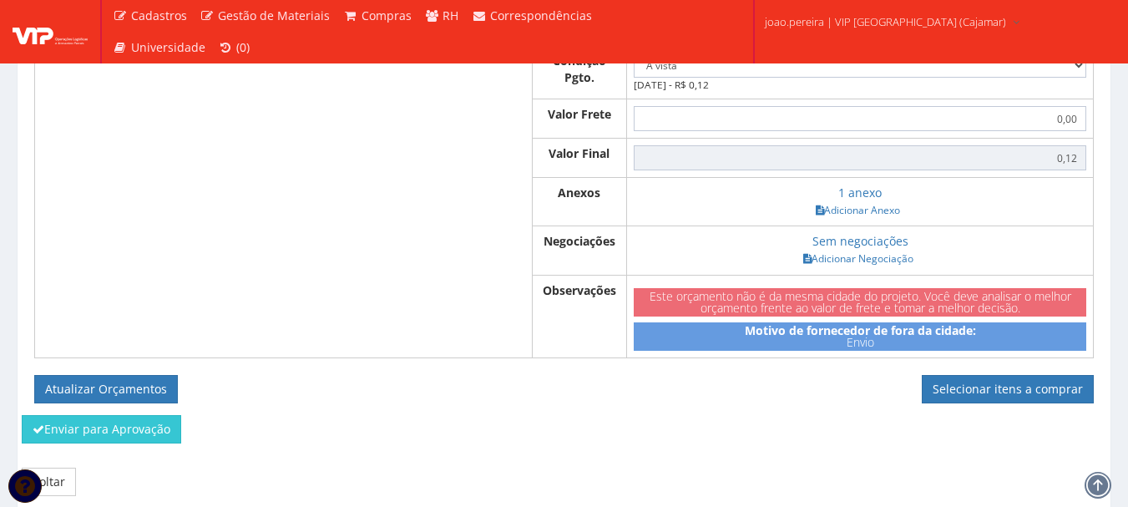
scroll to position [1578, 0]
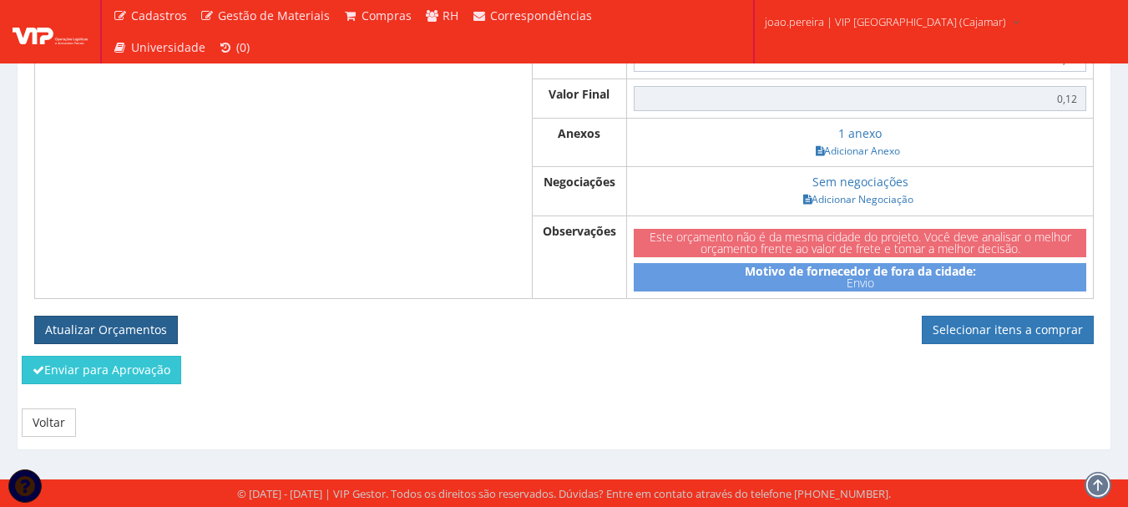
click at [115, 330] on button "Atualizar Orçamentos" at bounding box center [106, 330] width 144 height 28
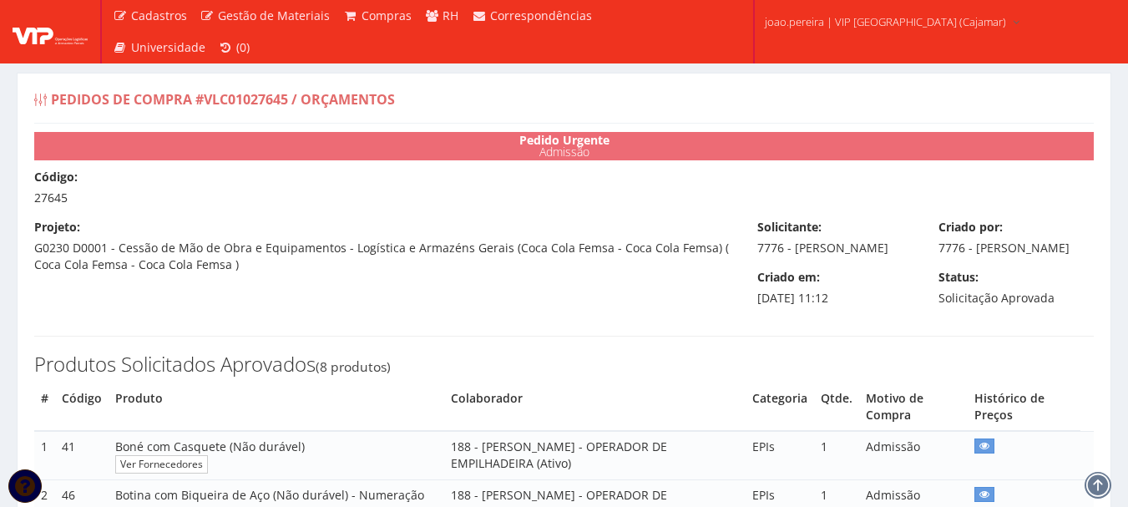
select select "0"
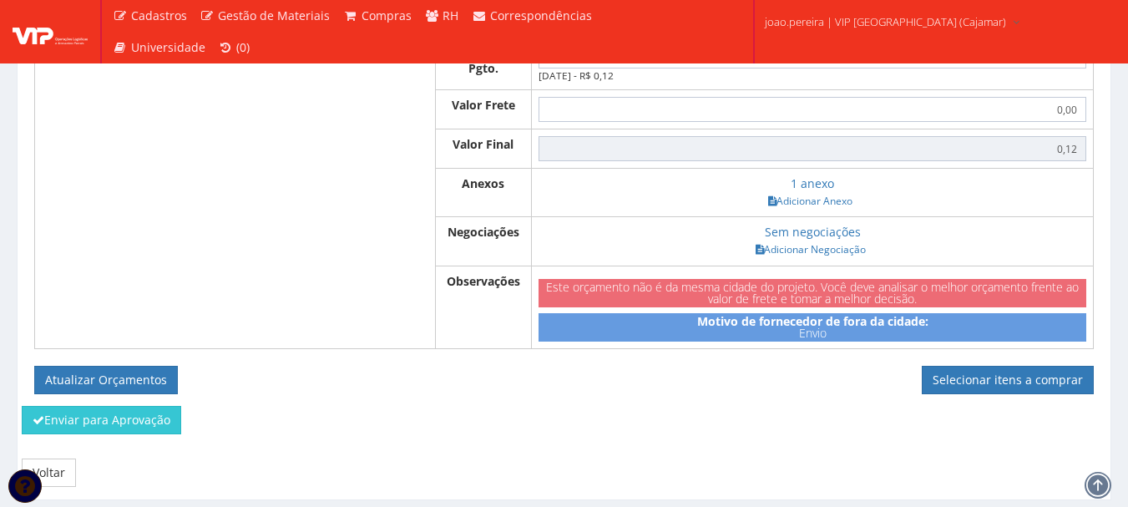
scroll to position [1470, 0]
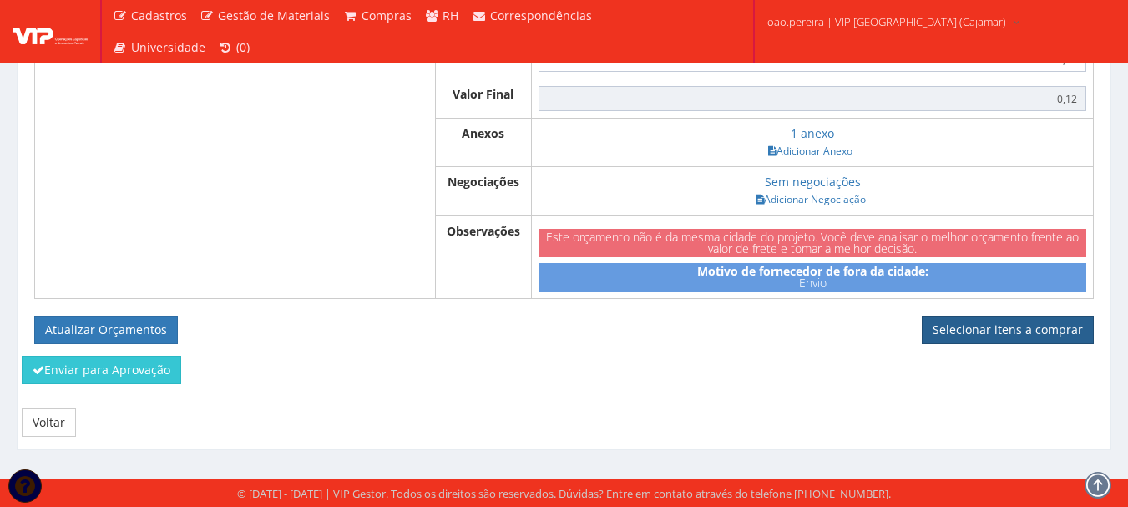
click at [992, 337] on link "Selecionar itens a comprar" at bounding box center [1008, 330] width 172 height 28
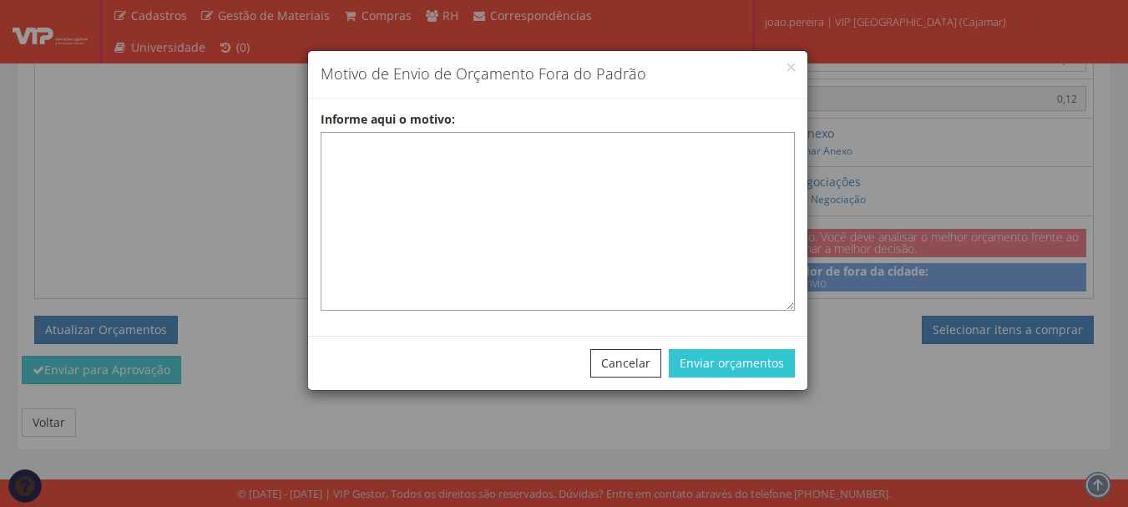
click at [429, 169] on textarea "Informe aqui o motivo:" at bounding box center [558, 221] width 474 height 179
paste textarea "5745"
type textarea "5"
click at [412, 153] on textarea "Informe aqui o motivo:" at bounding box center [558, 221] width 474 height 179
paste textarea "Pedido de compra para emissão de ficha de EPIS ou Uniformes para colaborador - …"
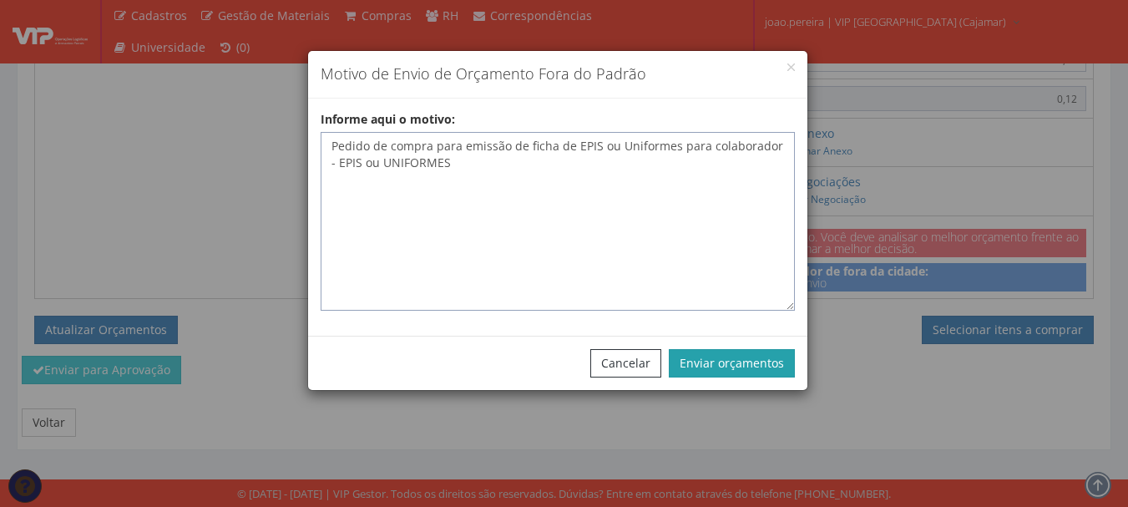
type textarea "Pedido de compra para emissão de ficha de EPIS ou Uniformes para colaborador - …"
click at [755, 363] on button "Enviar orçamentos" at bounding box center [732, 363] width 126 height 28
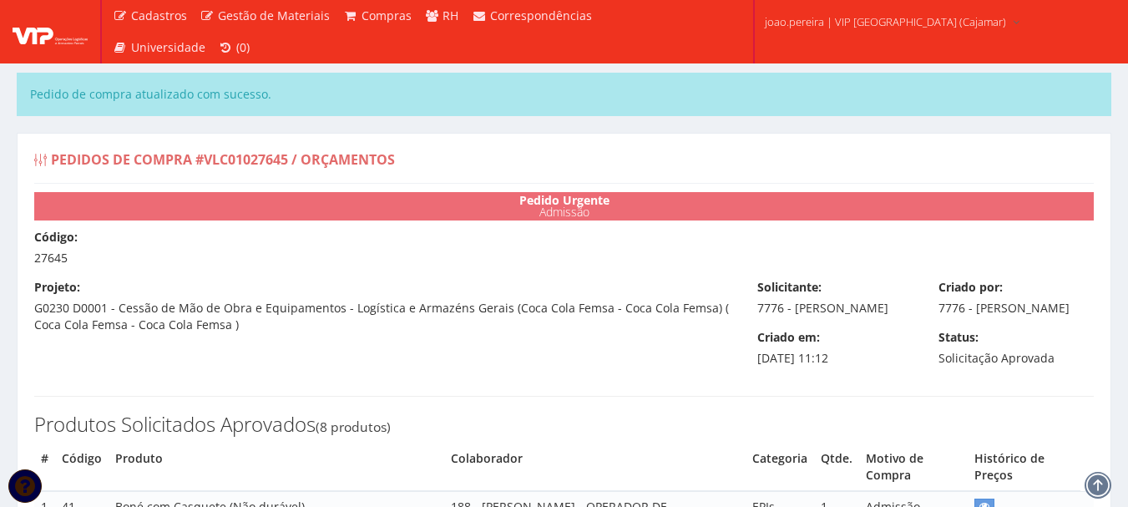
select select "0"
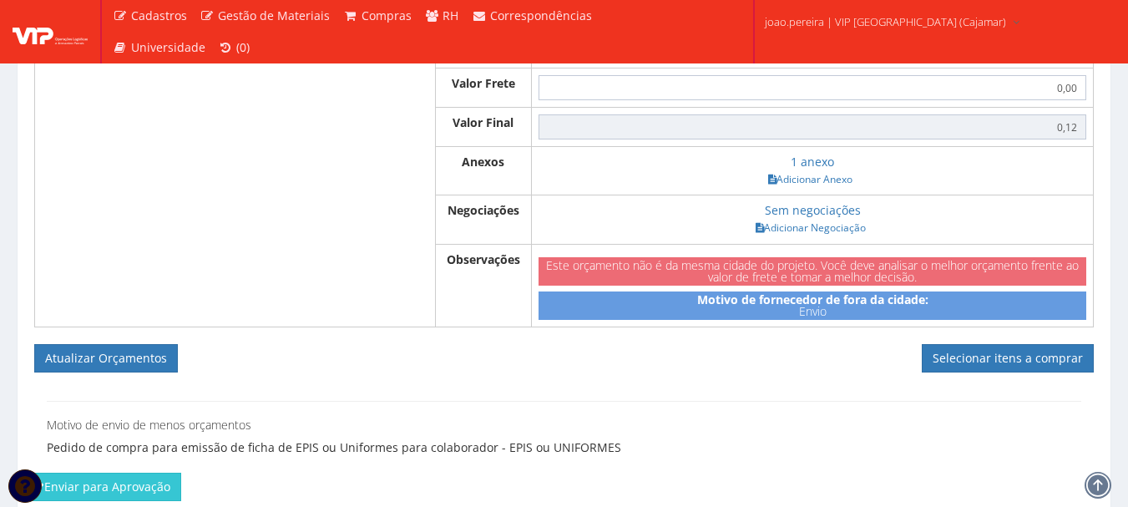
scroll to position [1586, 0]
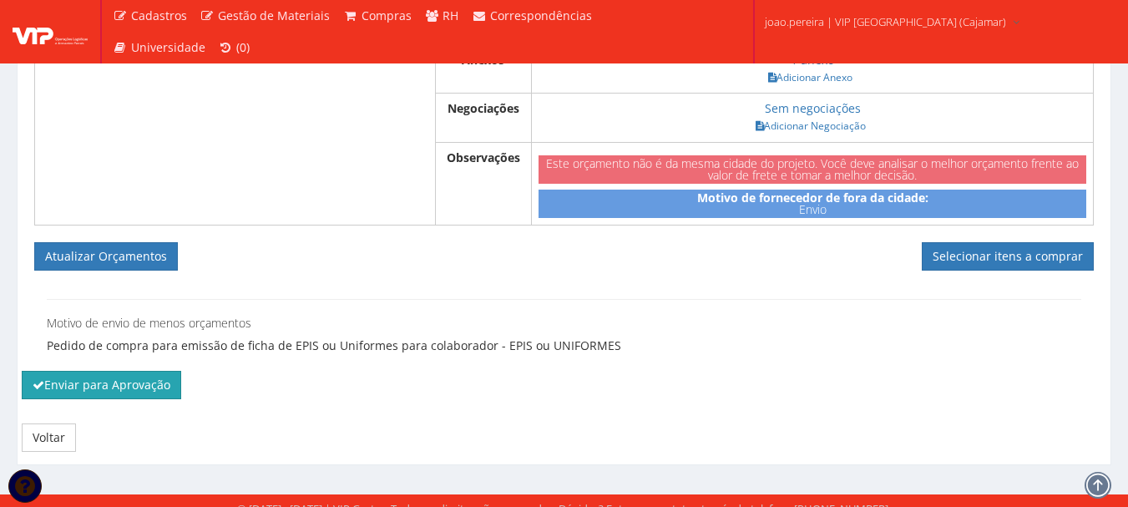
click at [119, 399] on button "Enviar para Aprovação" at bounding box center [101, 385] width 159 height 28
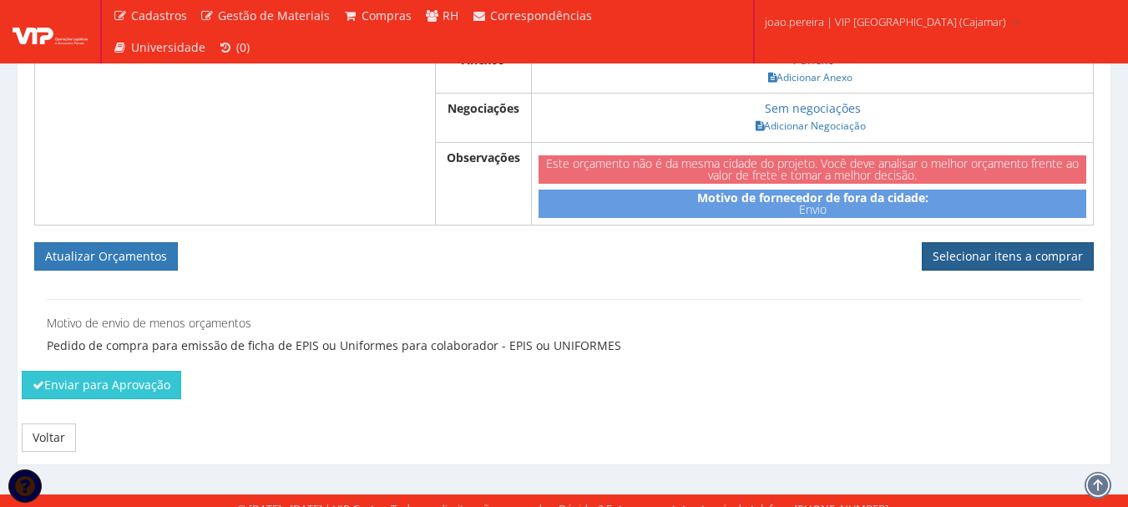
click at [998, 266] on link "Selecionar itens a comprar" at bounding box center [1008, 256] width 172 height 28
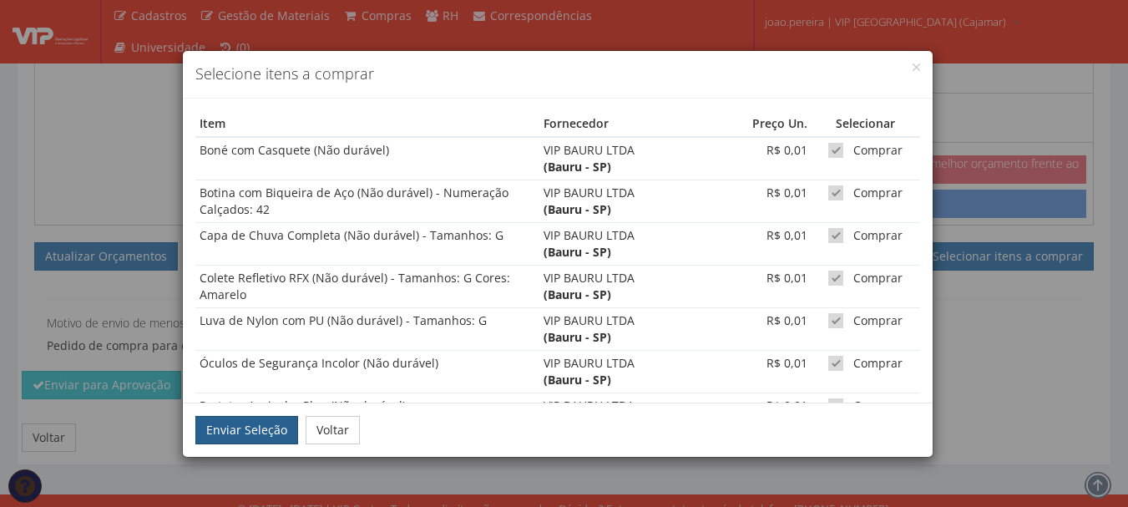
click at [255, 433] on button "Enviar Seleção" at bounding box center [246, 430] width 103 height 28
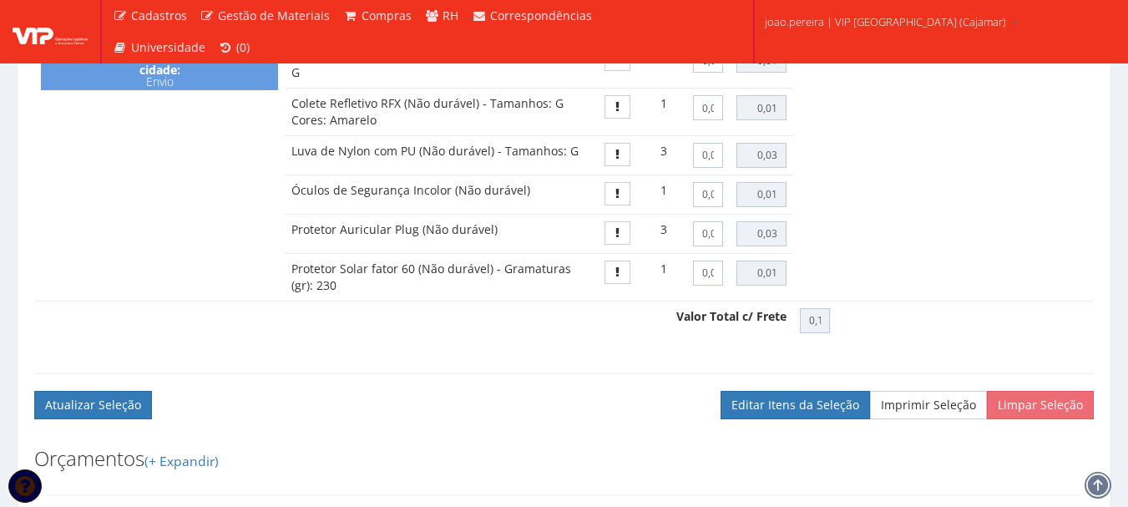
scroll to position [1305, 0]
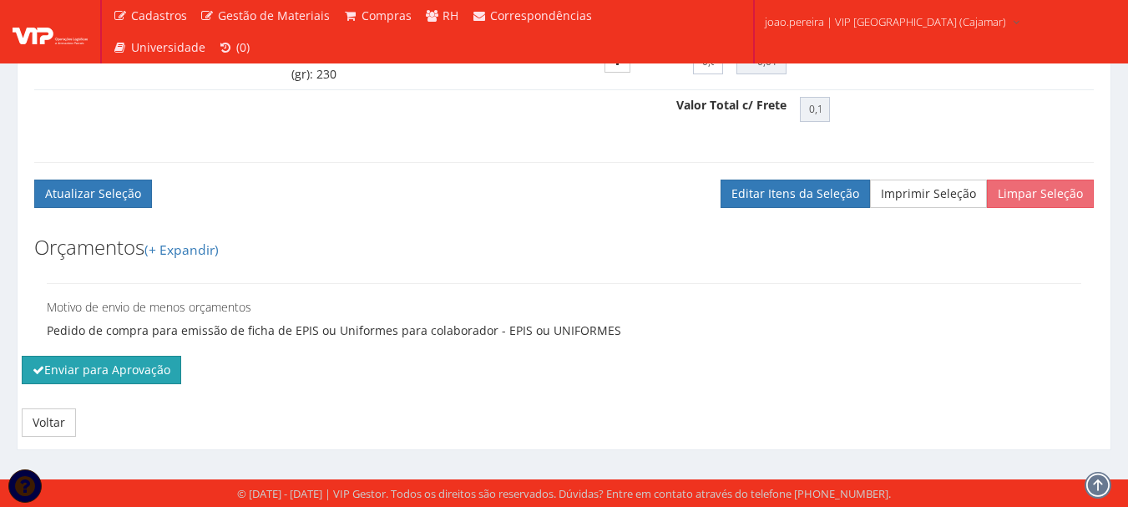
click at [122, 365] on button "Enviar para Aprovação" at bounding box center [101, 370] width 159 height 28
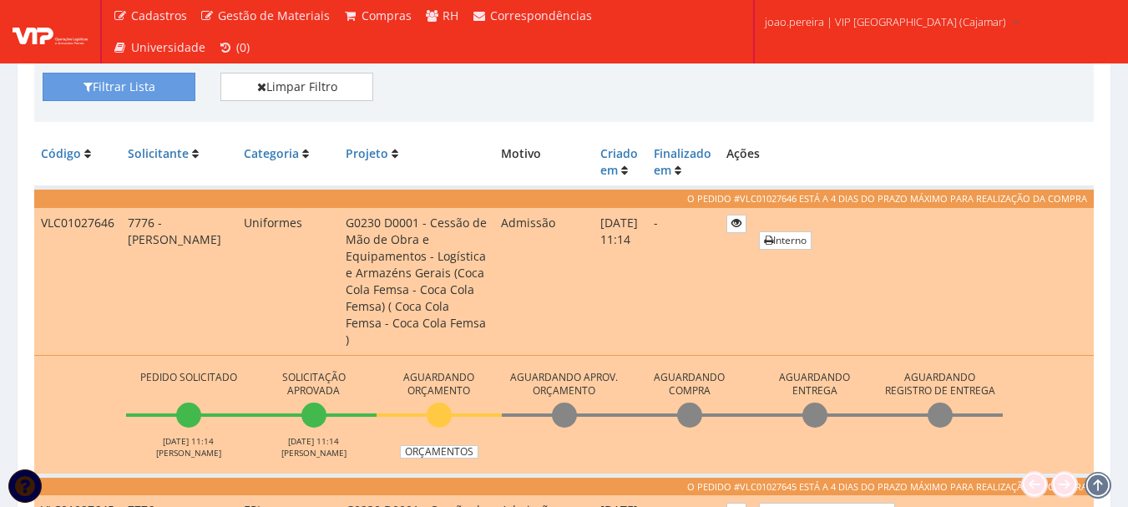
scroll to position [501, 0]
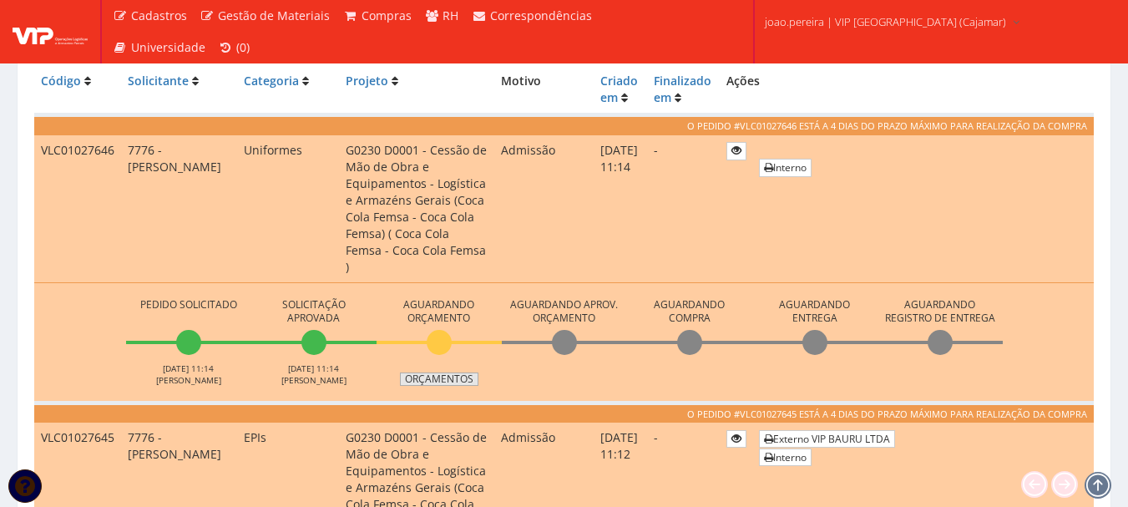
click at [452, 372] on link "Orçamentos" at bounding box center [439, 378] width 78 height 13
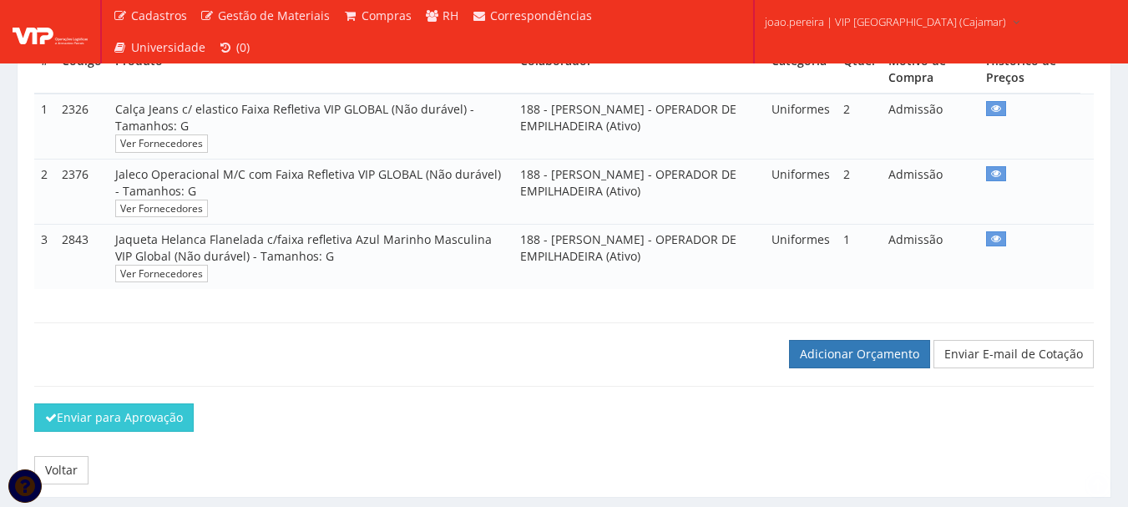
scroll to position [402, 0]
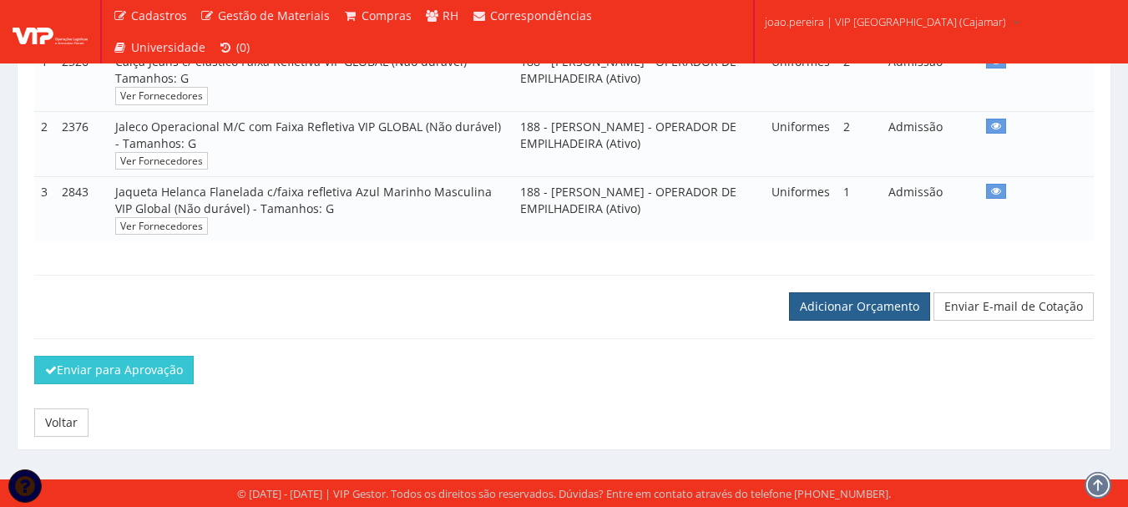
click at [861, 308] on link "Adicionar Orçamento" at bounding box center [859, 306] width 141 height 28
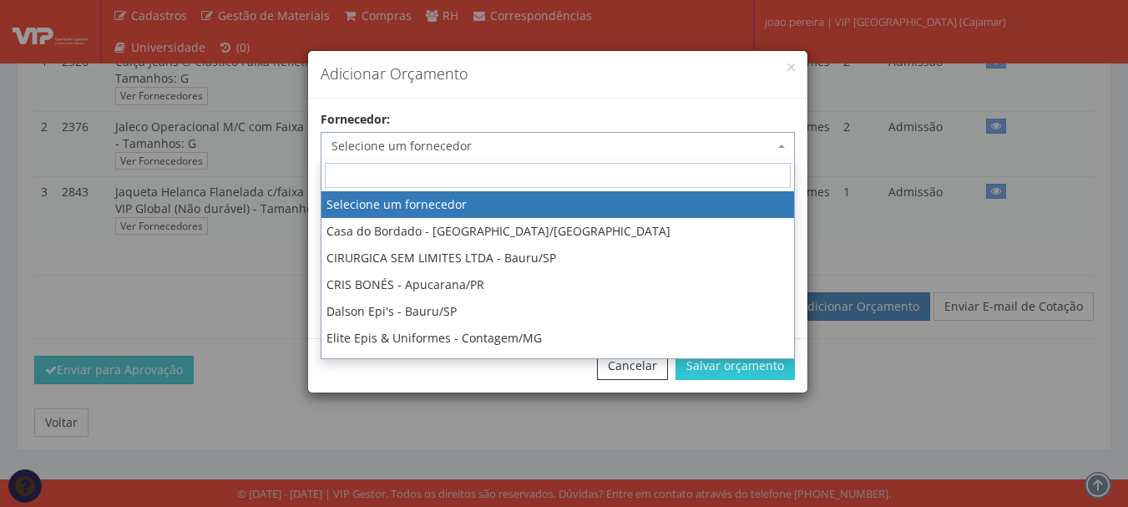
click at [579, 142] on span "Selecione um fornecedor" at bounding box center [552, 146] width 443 height 17
click at [495, 180] on input "search" at bounding box center [558, 175] width 466 height 25
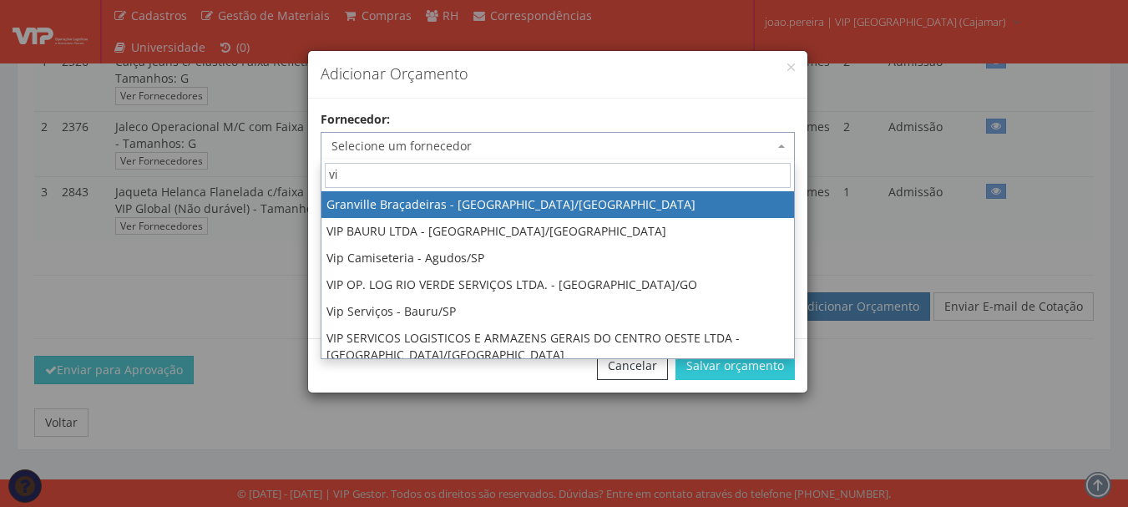
type input "vip"
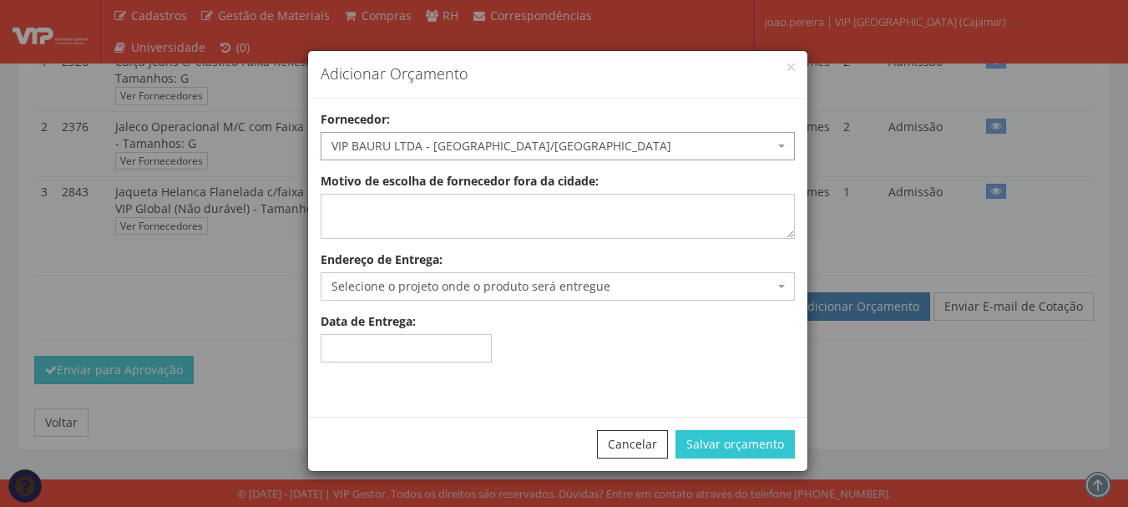
select select "532"
click at [413, 195] on div "Motivo de escolha de fornecedor fora da cidade:" at bounding box center [557, 206] width 499 height 66
click at [410, 205] on textarea "Motivo de escolha de fornecedor fora da cidade:" at bounding box center [558, 216] width 474 height 45
type textarea "Envio"
click at [403, 296] on span "Selecione o projeto onde o produto será entregue" at bounding box center [558, 286] width 474 height 28
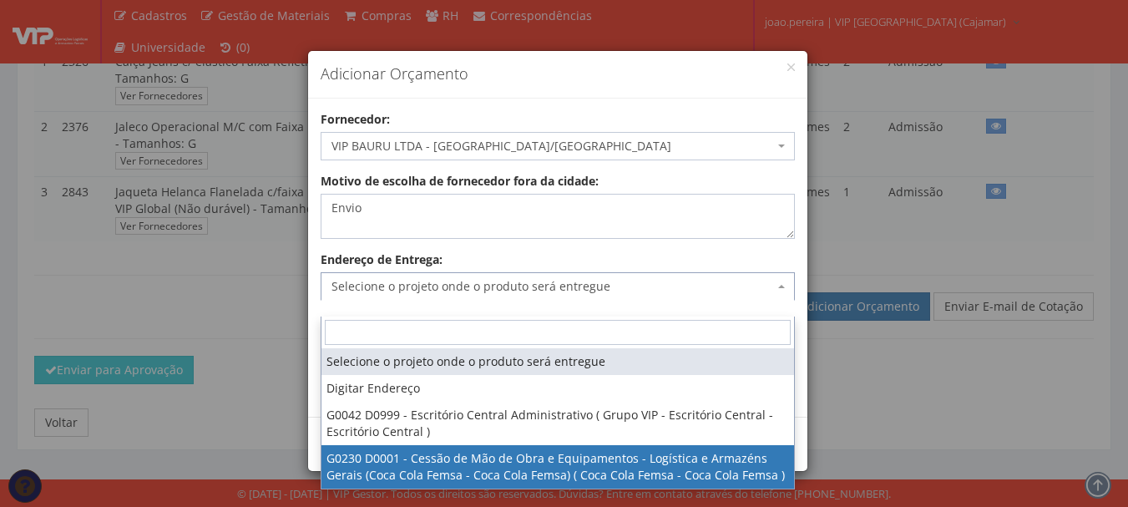
select select "230"
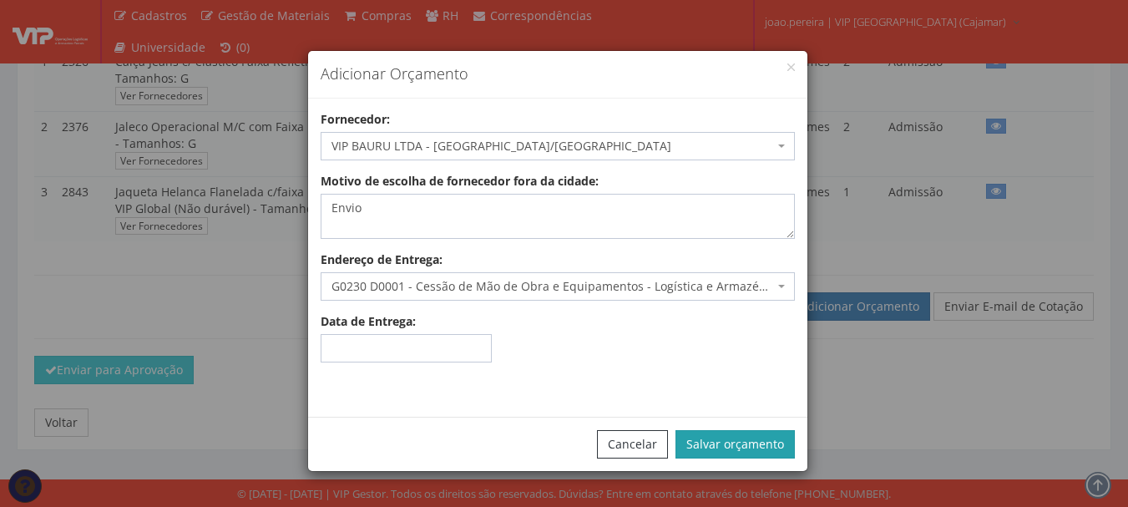
click at [725, 443] on button "Salvar orçamento" at bounding box center [734, 444] width 119 height 28
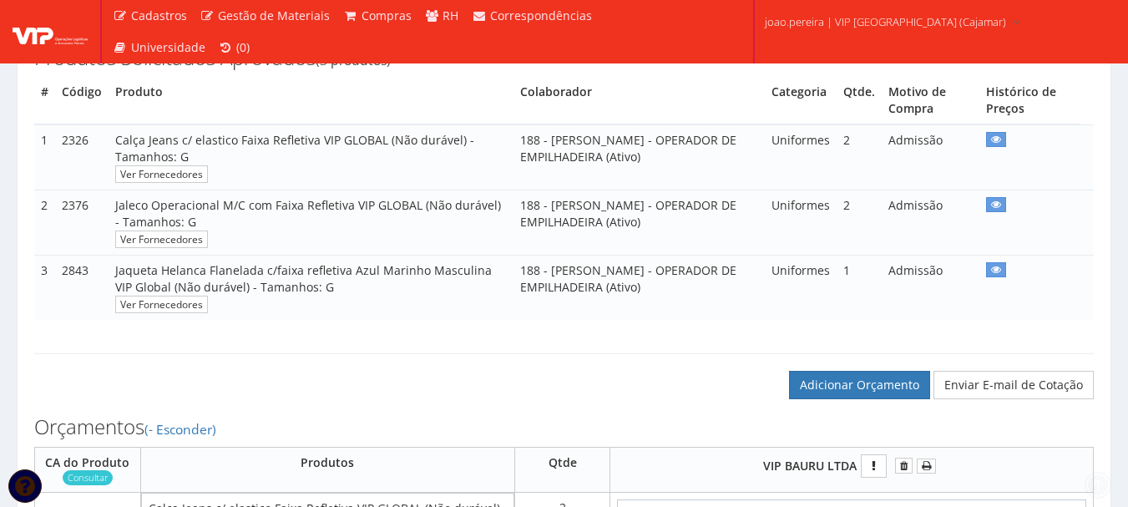
scroll to position [501, 0]
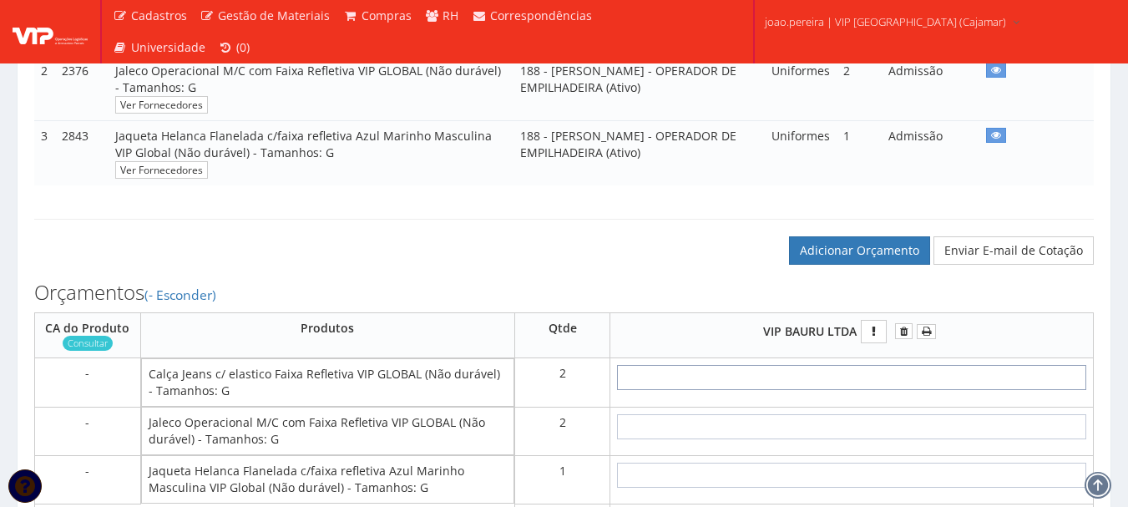
click at [892, 390] on input "text" at bounding box center [851, 377] width 469 height 25
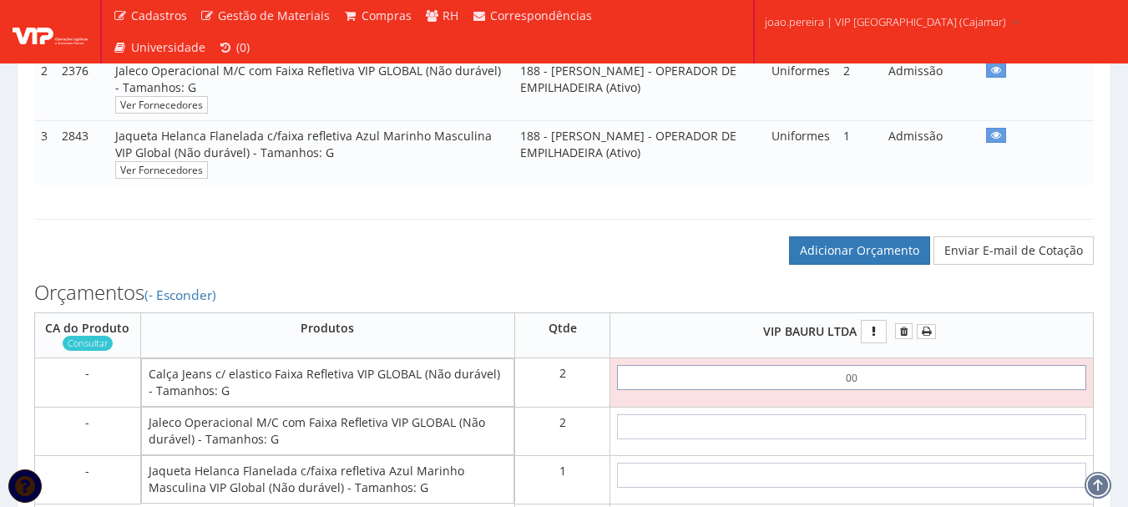
type input "0,01"
type input "0,02"
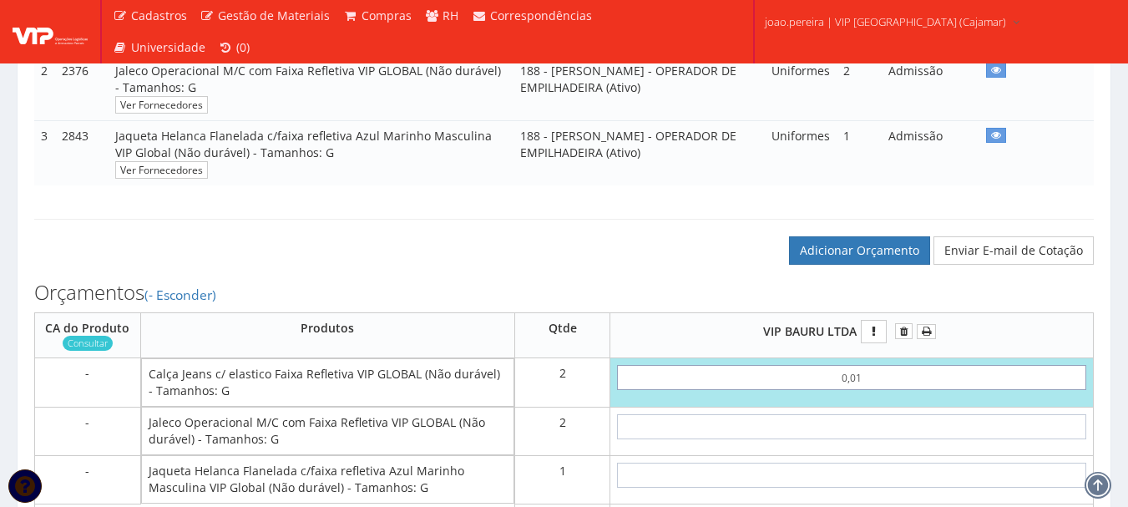
type input "0,01"
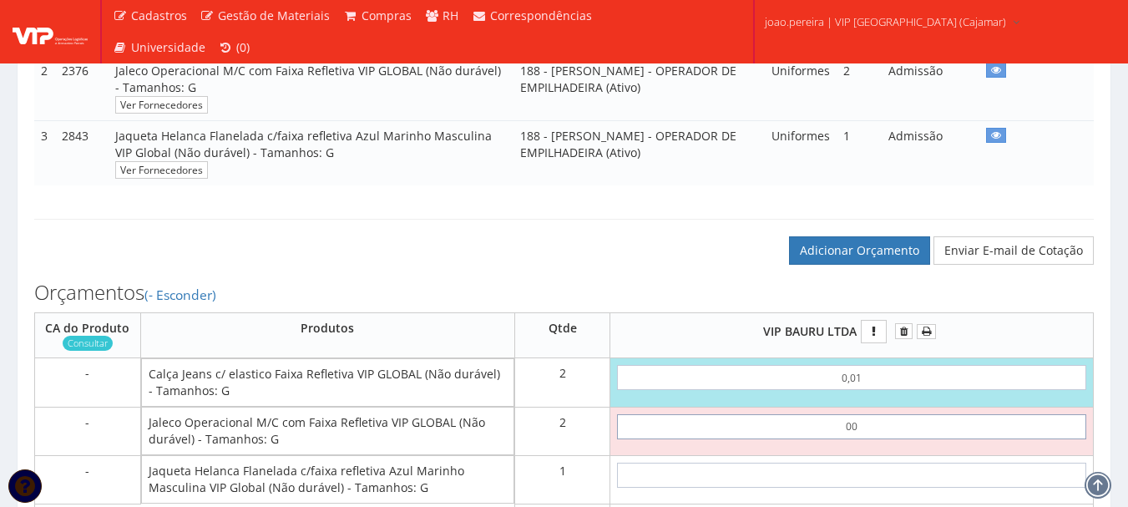
type input "0,01"
type input "0,04"
type input "0,01"
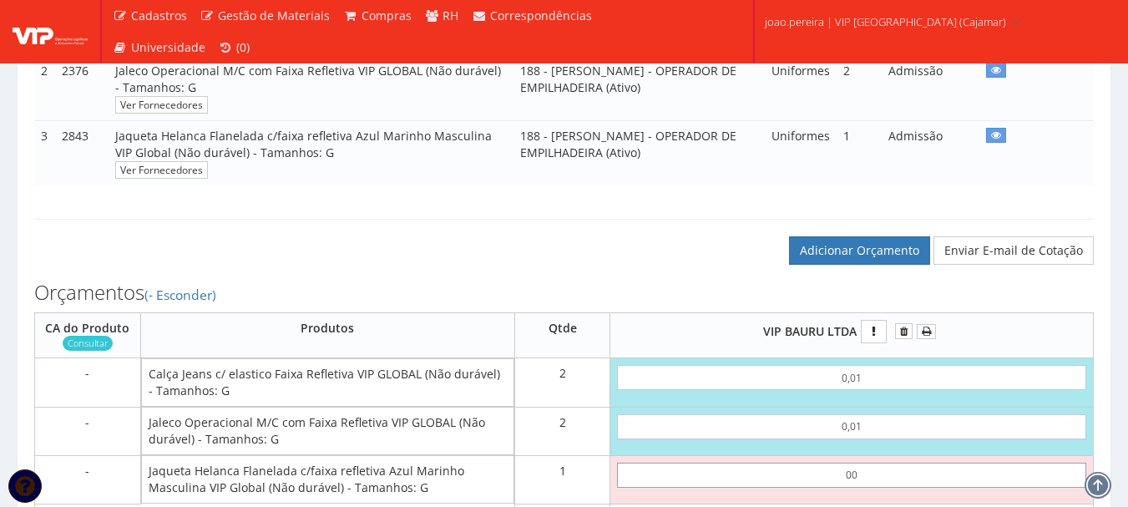
type input "0,01"
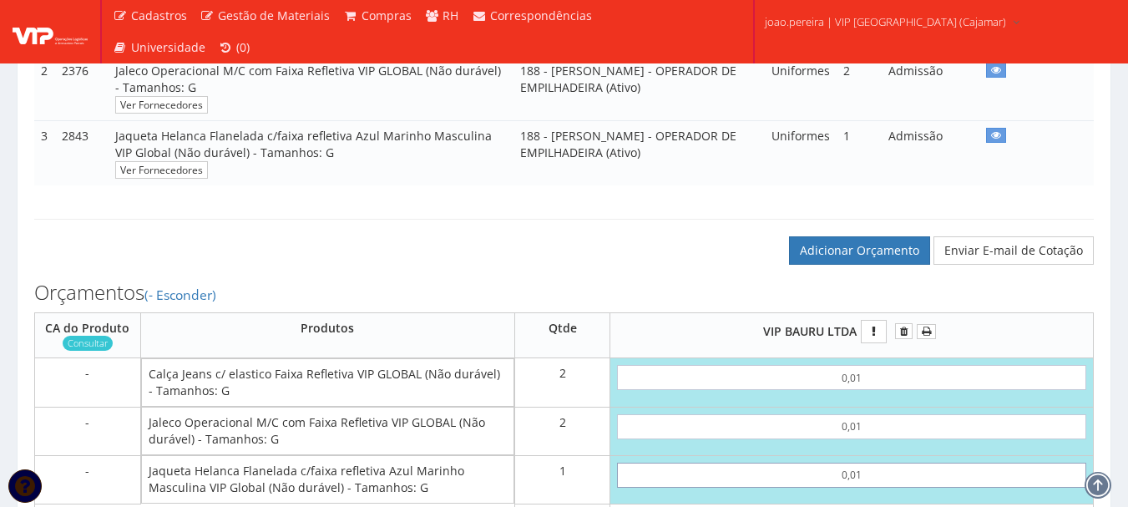
type input "0,05"
type input "0,01"
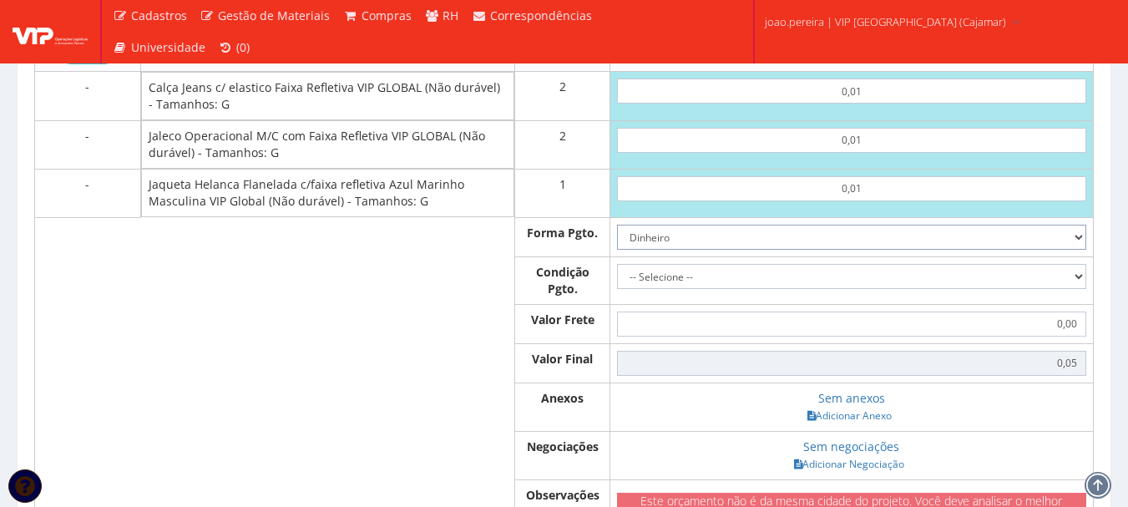
click at [1076, 250] on select "Dinheiro Boleto Bancário Depósito Transferência Bancária Cartão de Crédito Cart…" at bounding box center [851, 237] width 469 height 25
click at [617, 240] on select "Dinheiro Boleto Bancário Depósito Transferência Bancária Cartão de Crédito Cart…" at bounding box center [851, 237] width 469 height 25
drag, startPoint x: 1050, startPoint y: 290, endPoint x: 996, endPoint y: 308, distance: 57.3
click at [1050, 289] on select "-- Selecione -- À vista 7 dias 10 dias" at bounding box center [851, 276] width 469 height 25
select select "0"
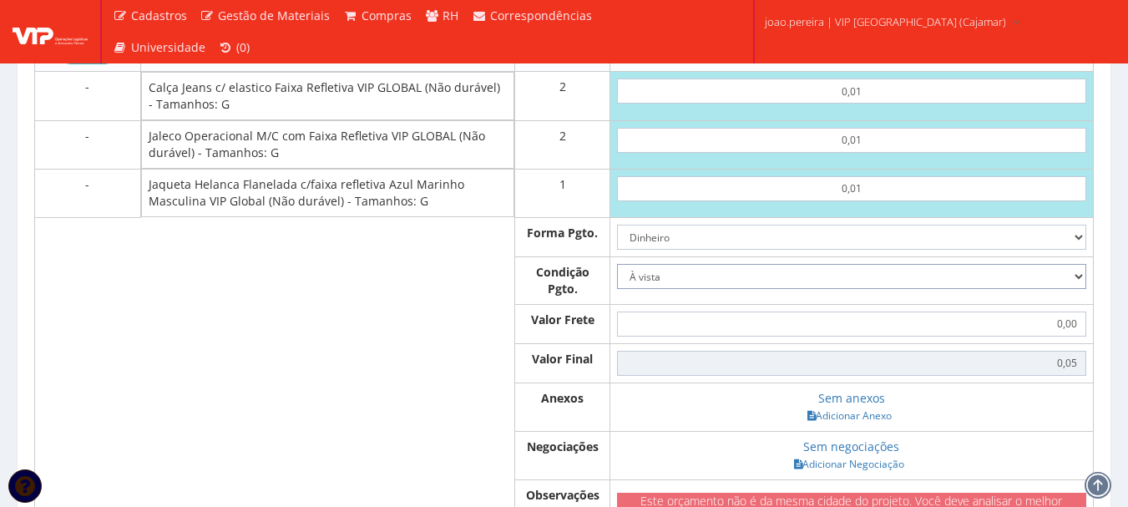
click at [617, 280] on select "-- Selecione -- À vista 7 dias 10 dias" at bounding box center [851, 276] width 469 height 25
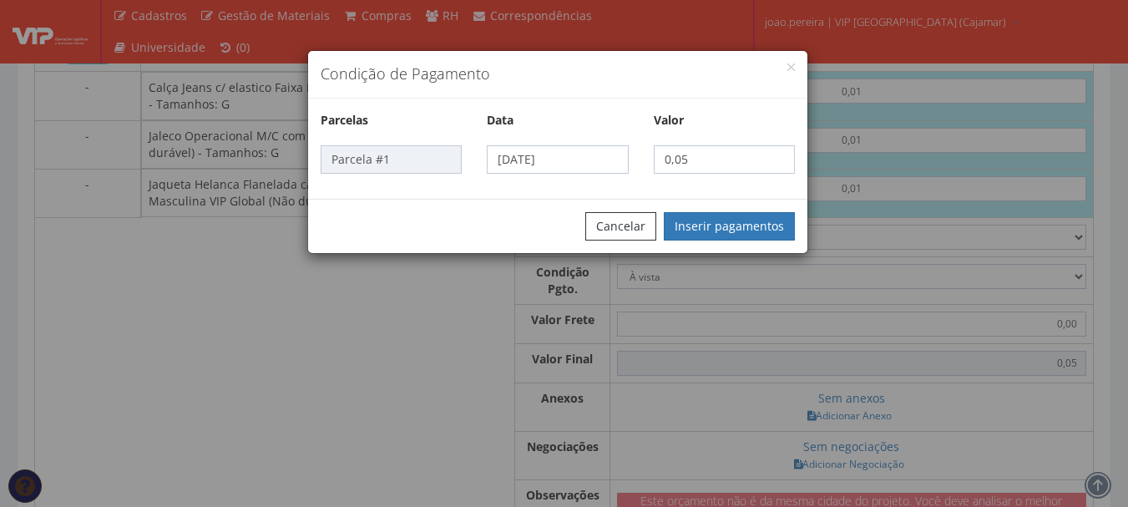
click at [873, 433] on div "Condição de Pagamento Parcelas Data Valor Parcela #1 18/08/2025 0,05 Cancelar I…" at bounding box center [564, 253] width 1128 height 507
click at [743, 232] on button "Inserir pagamentos" at bounding box center [729, 226] width 131 height 28
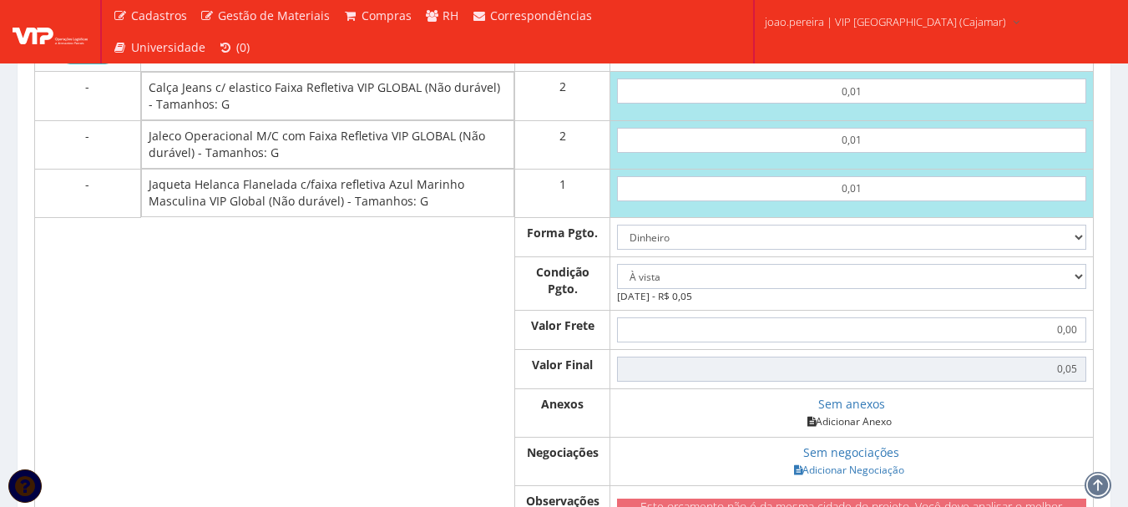
click at [859, 430] on link "Adicionar Anexo" at bounding box center [849, 421] width 94 height 18
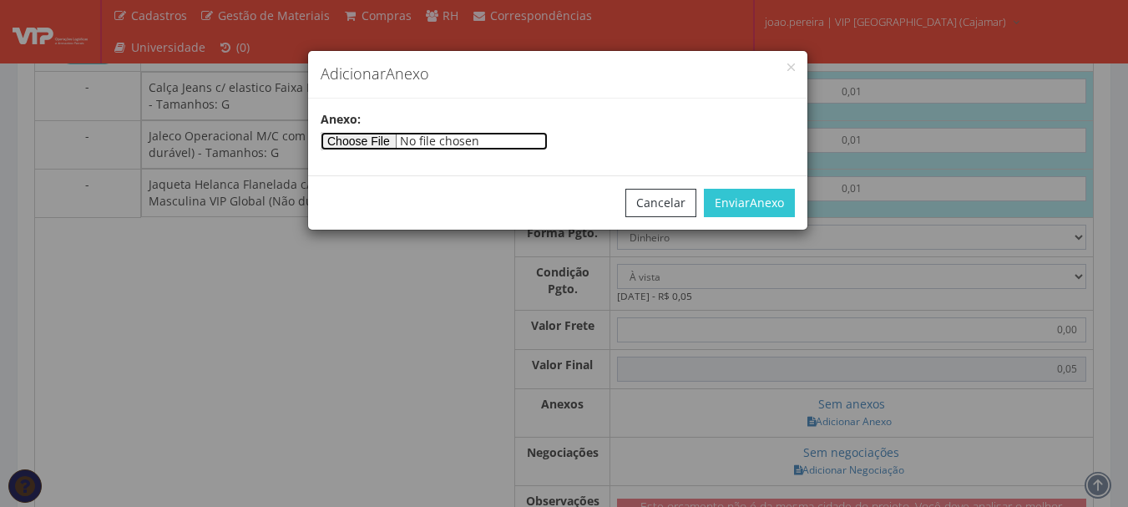
click at [409, 144] on input"] "file" at bounding box center [434, 141] width 227 height 18
type input"] "C:\fakepath\PEDIDOS SEM NOTA FISCAL ESTOQUE.docx"
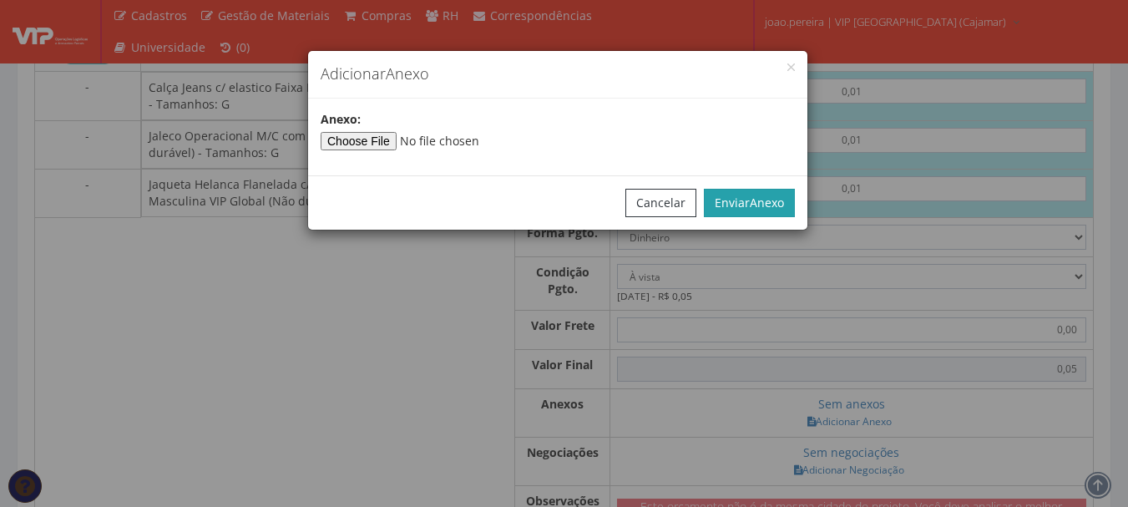
click at [753, 199] on span "Anexo" at bounding box center [767, 203] width 34 height 16
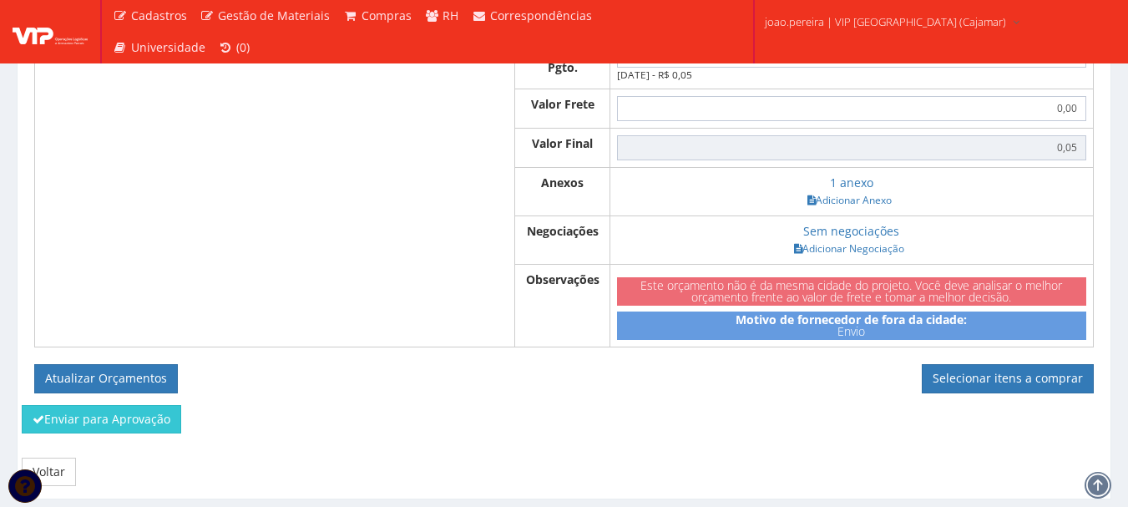
scroll to position [1075, 0]
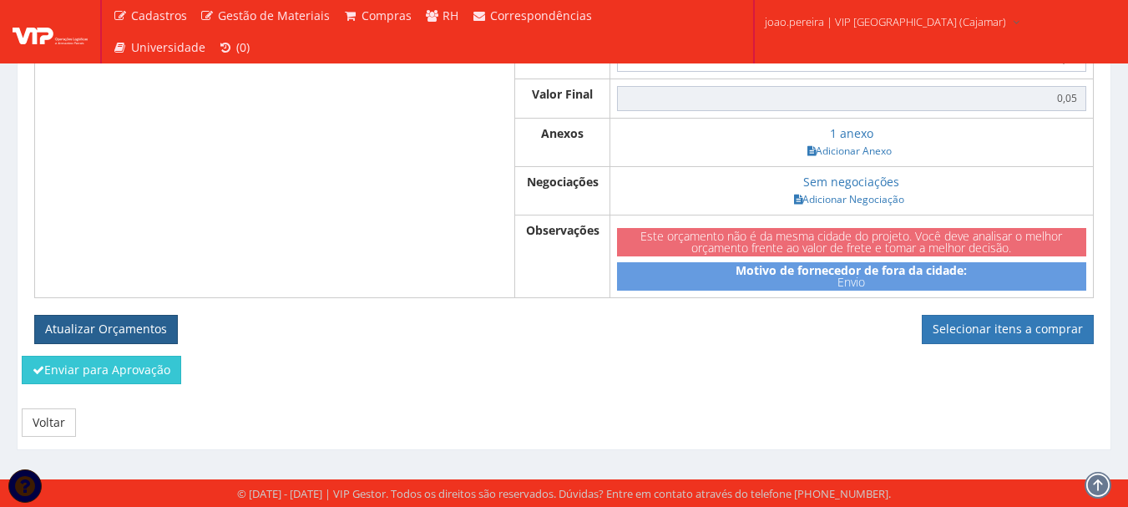
click at [143, 328] on button "Atualizar Orçamentos" at bounding box center [106, 329] width 144 height 28
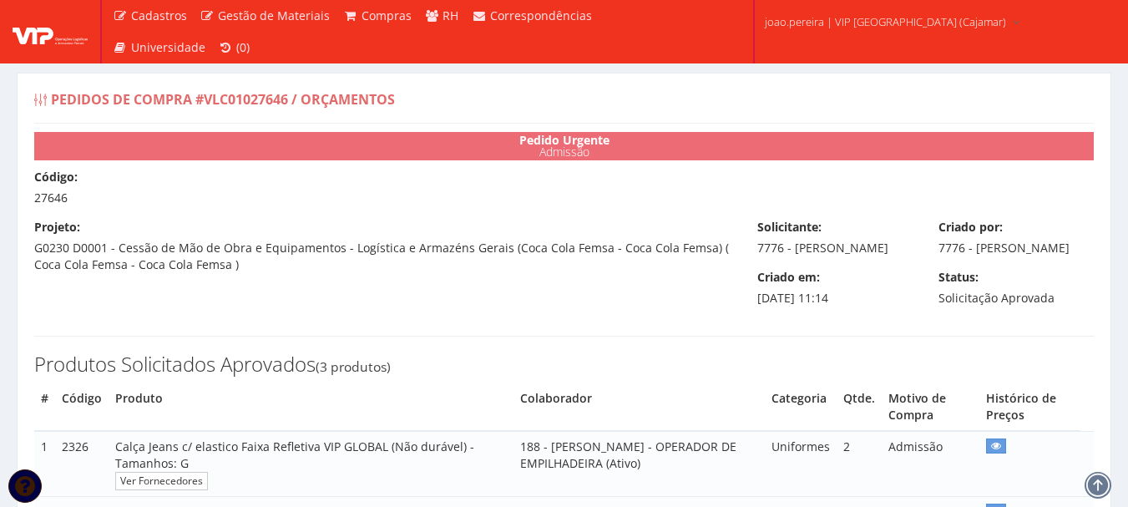
select select "0"
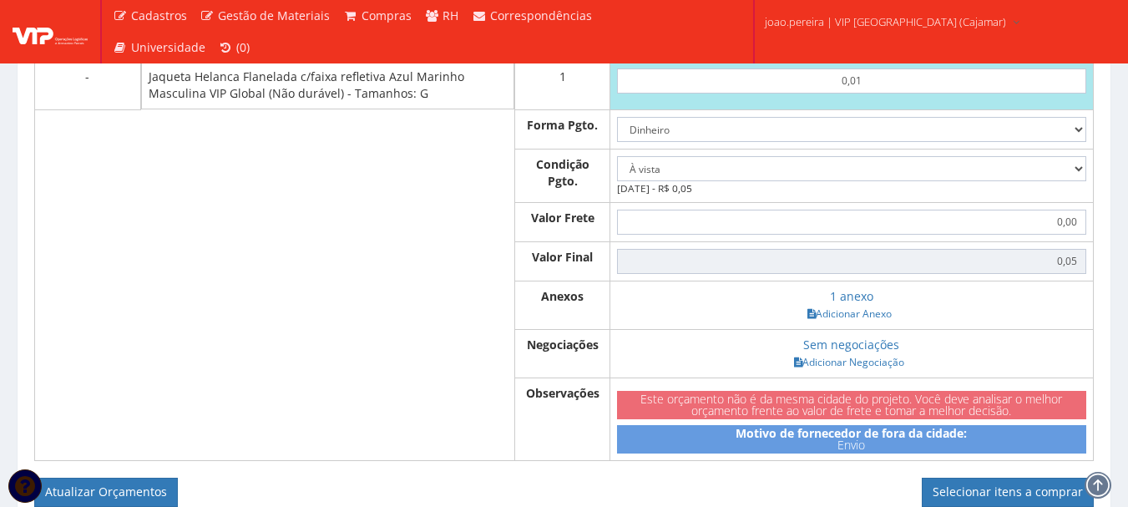
scroll to position [1014, 0]
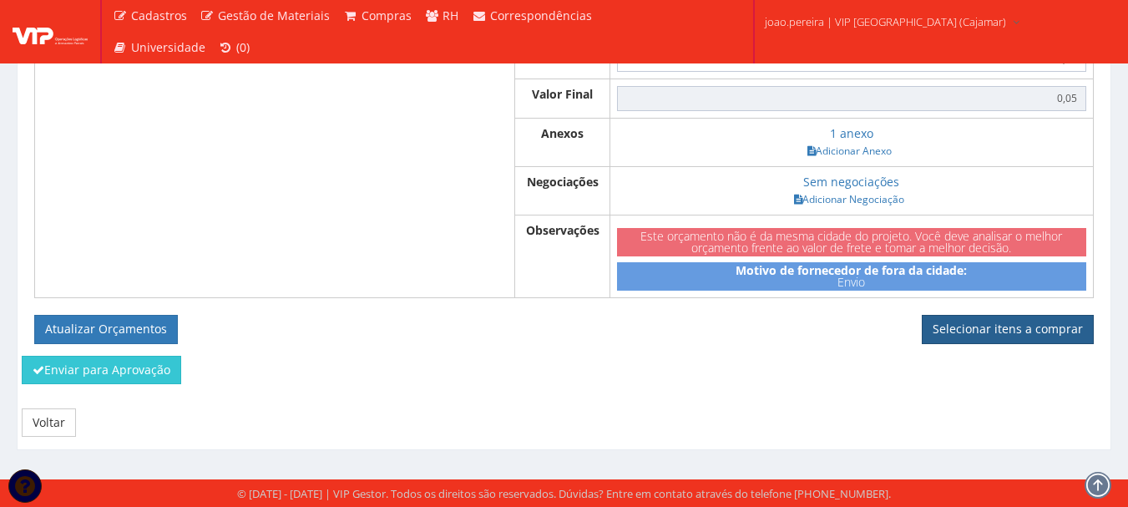
click at [1018, 334] on link "Selecionar itens a comprar" at bounding box center [1008, 329] width 172 height 28
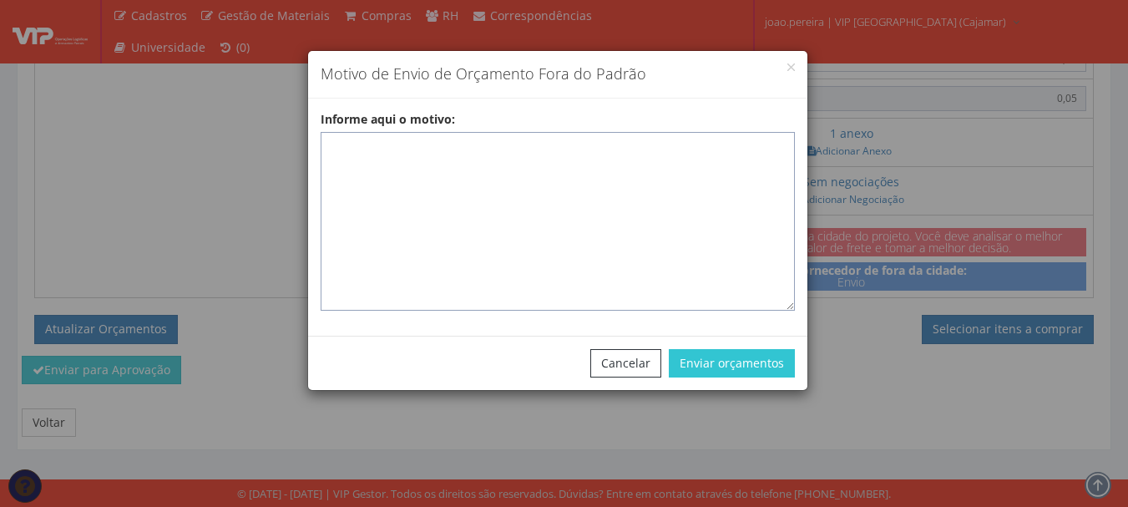
click at [510, 169] on textarea "Informe aqui o motivo:" at bounding box center [558, 221] width 474 height 179
click at [354, 143] on textarea "Informe aqui o motivo:" at bounding box center [558, 221] width 474 height 179
paste textarea "Pedido de compra para emissão de ficha de EPIS ou Uniformes para colaborador - …"
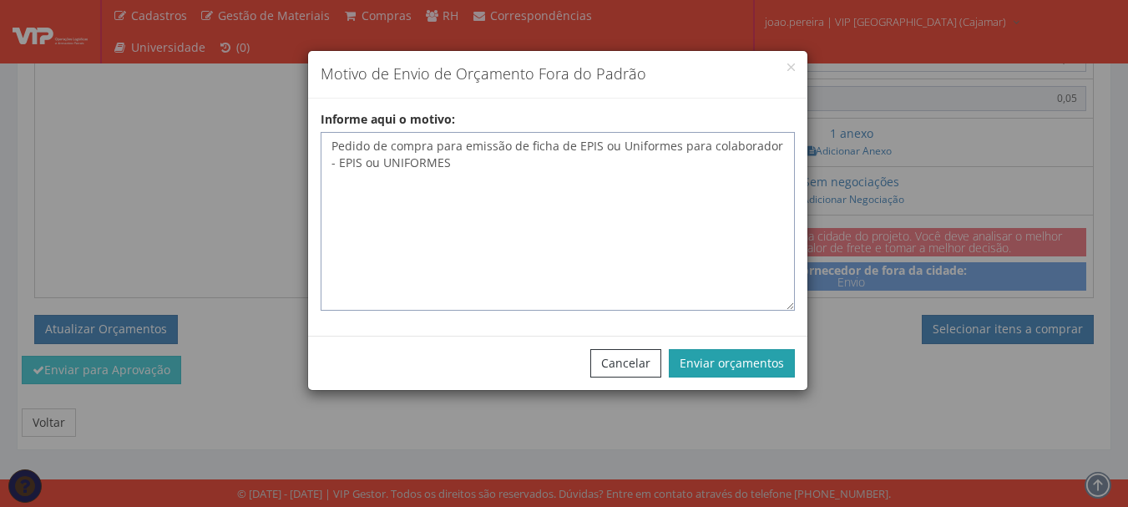
type textarea "Pedido de compra para emissão de ficha de EPIS ou Uniformes para colaborador - …"
click at [758, 361] on button "Enviar orçamentos" at bounding box center [732, 363] width 126 height 28
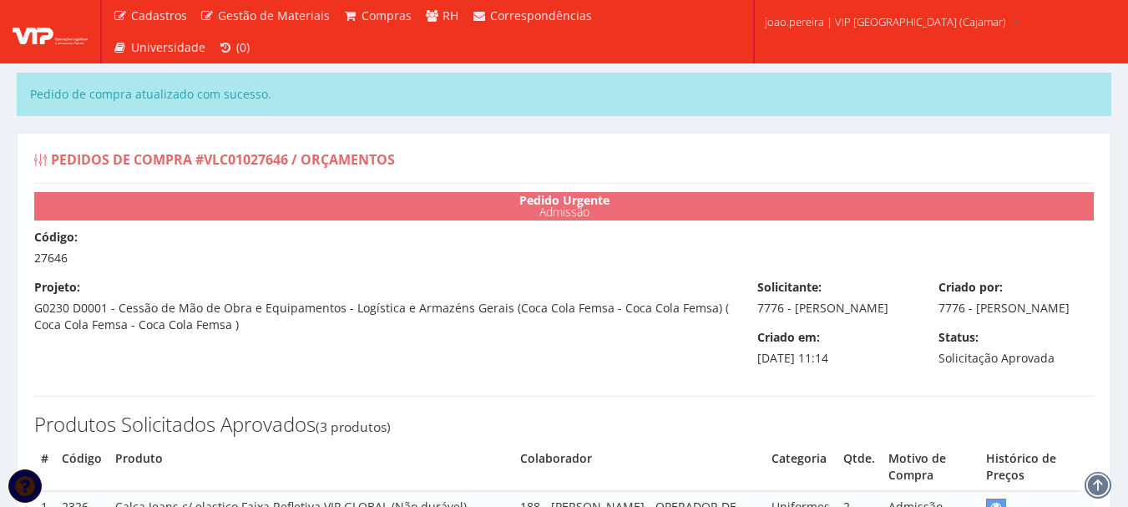
select select "0"
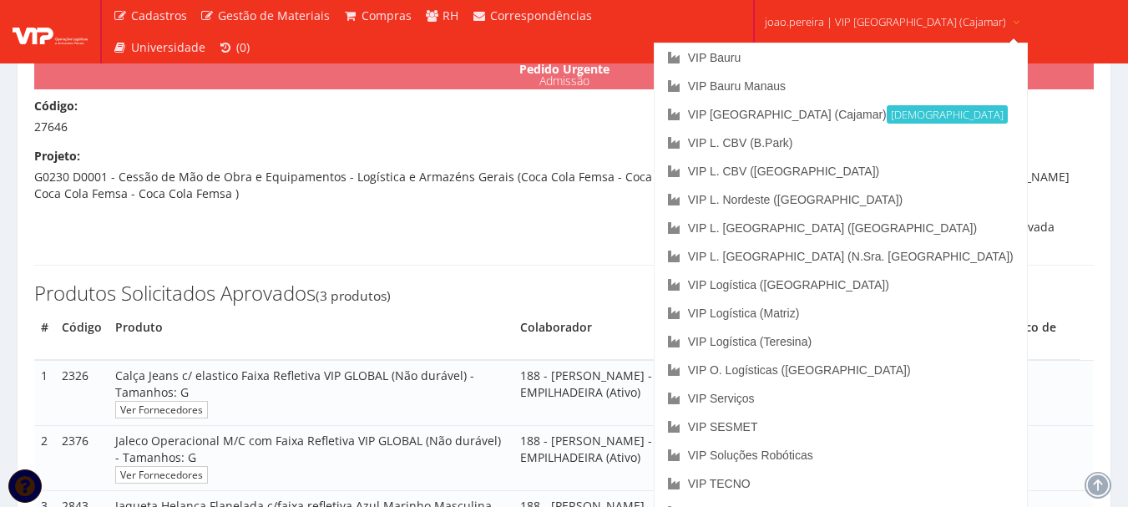
scroll to position [417, 0]
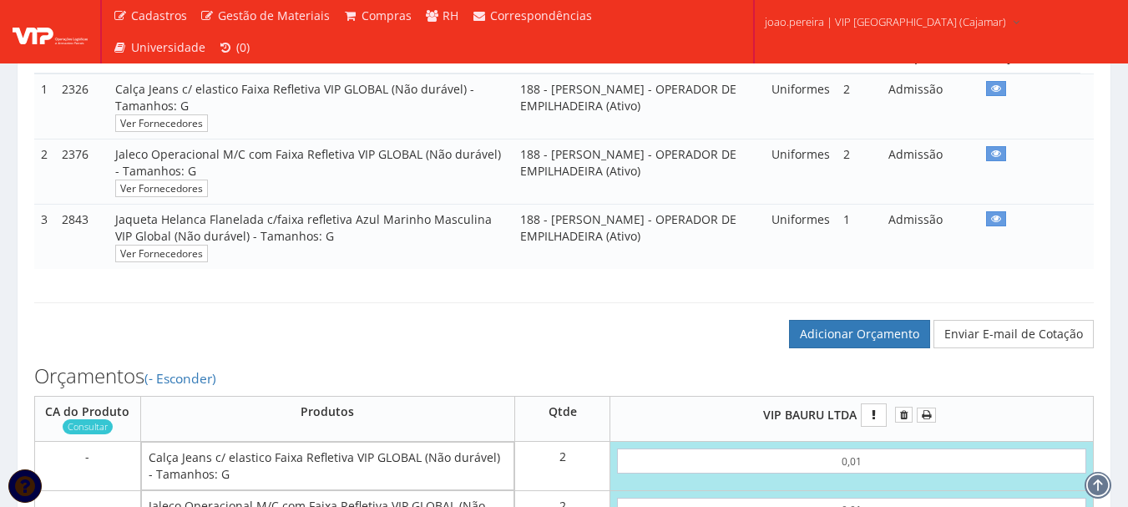
click at [579, 313] on div "Adicionar Orçamento Enviar E-mail de Cotação" at bounding box center [564, 317] width 1085 height 63
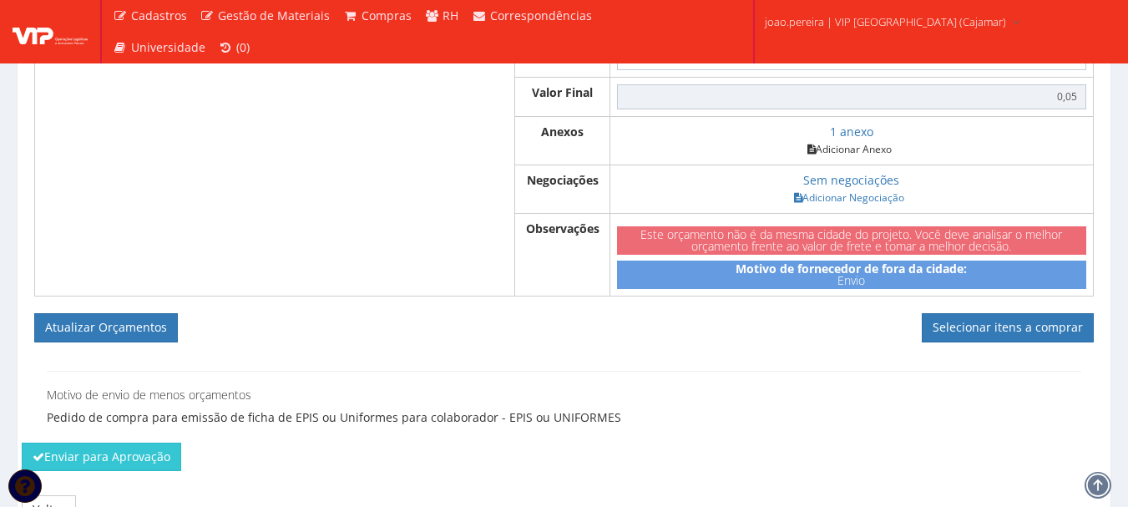
scroll to position [1163, 0]
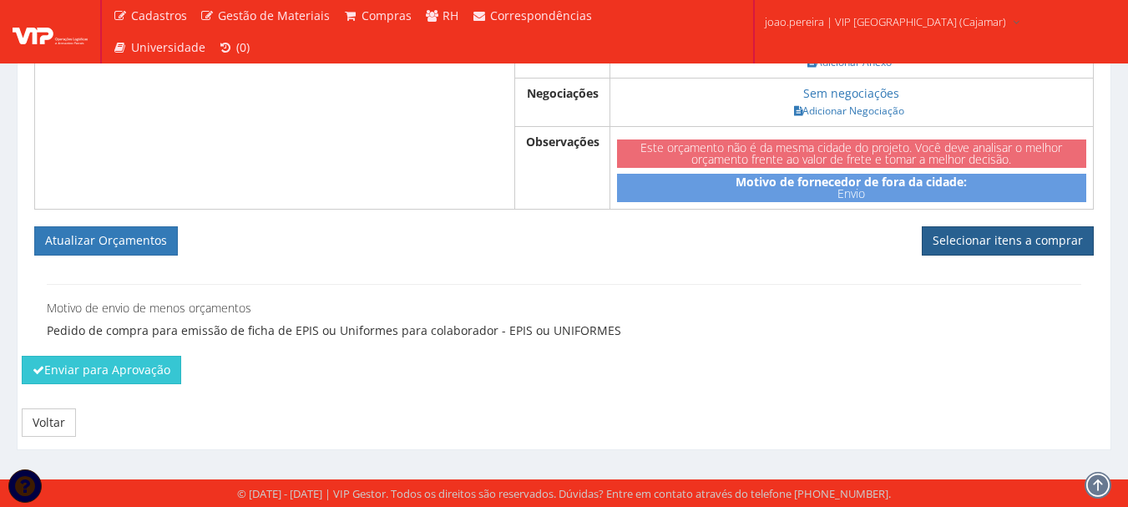
click at [1017, 242] on link "Selecionar itens a comprar" at bounding box center [1008, 240] width 172 height 28
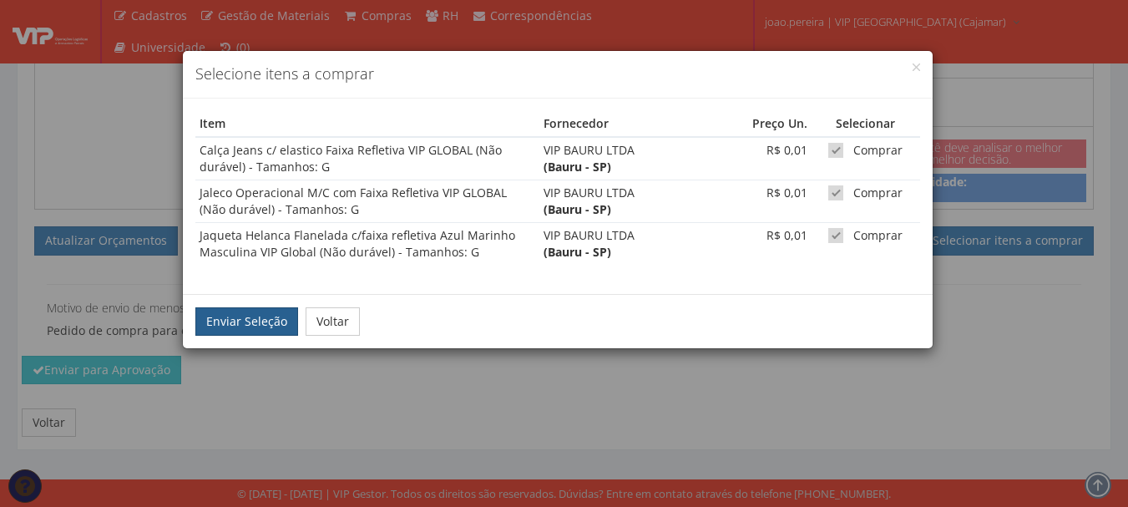
click at [224, 323] on button "Enviar Seleção" at bounding box center [246, 321] width 103 height 28
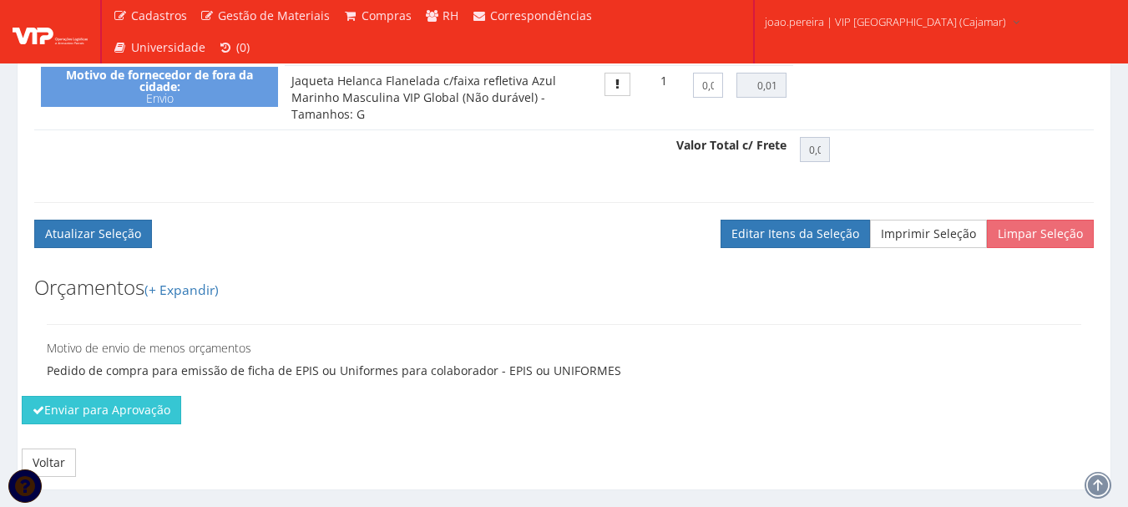
scroll to position [884, 0]
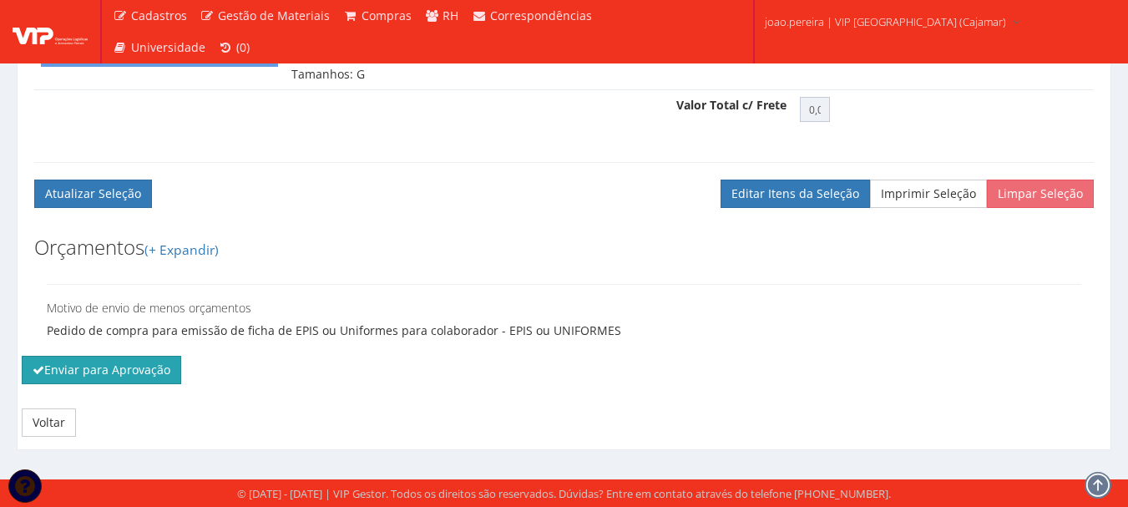
click at [71, 366] on button "Enviar para Aprovação" at bounding box center [101, 370] width 159 height 28
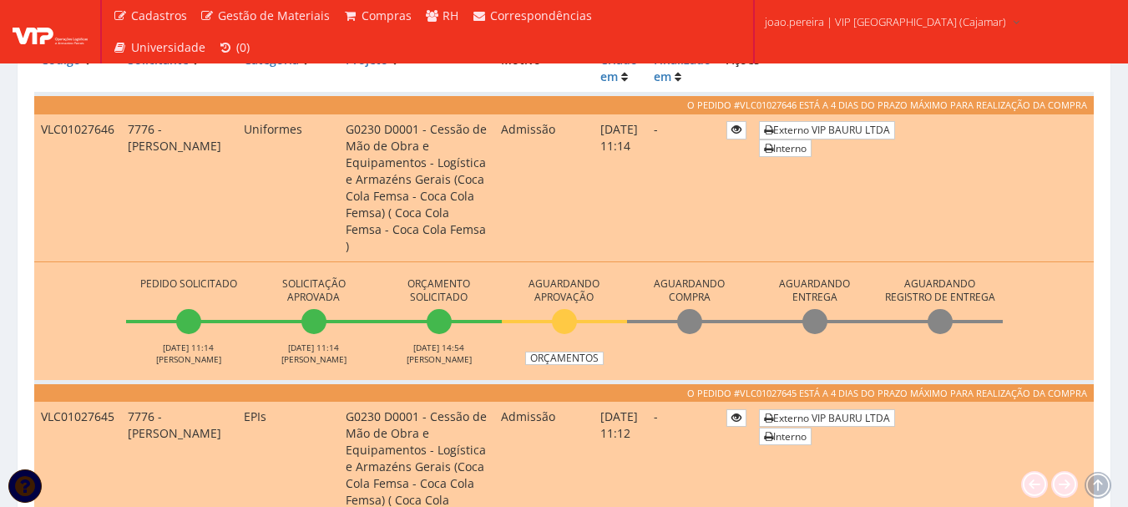
scroll to position [584, 0]
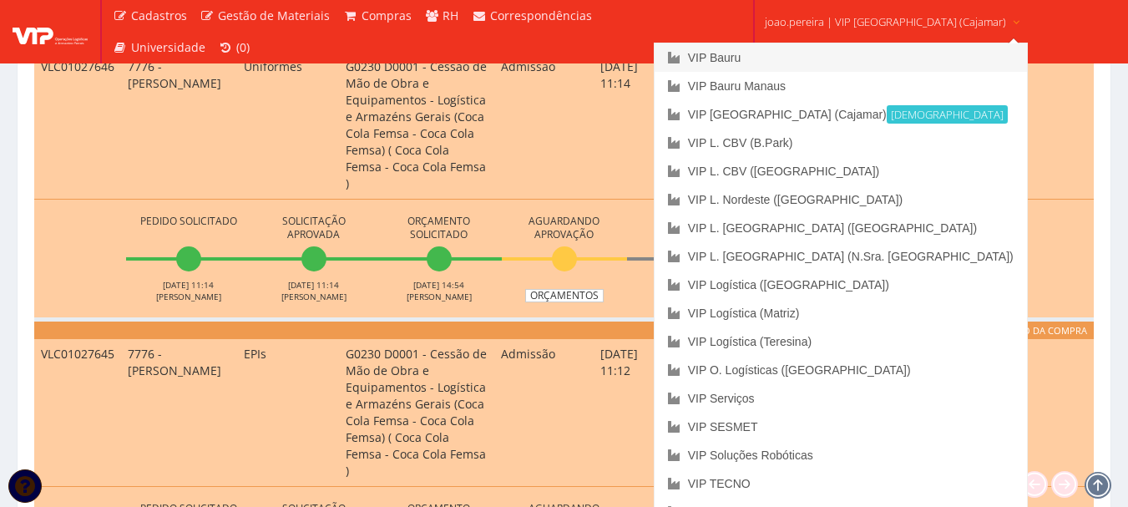
click at [776, 54] on link "VIP Bauru" at bounding box center [841, 57] width 372 height 28
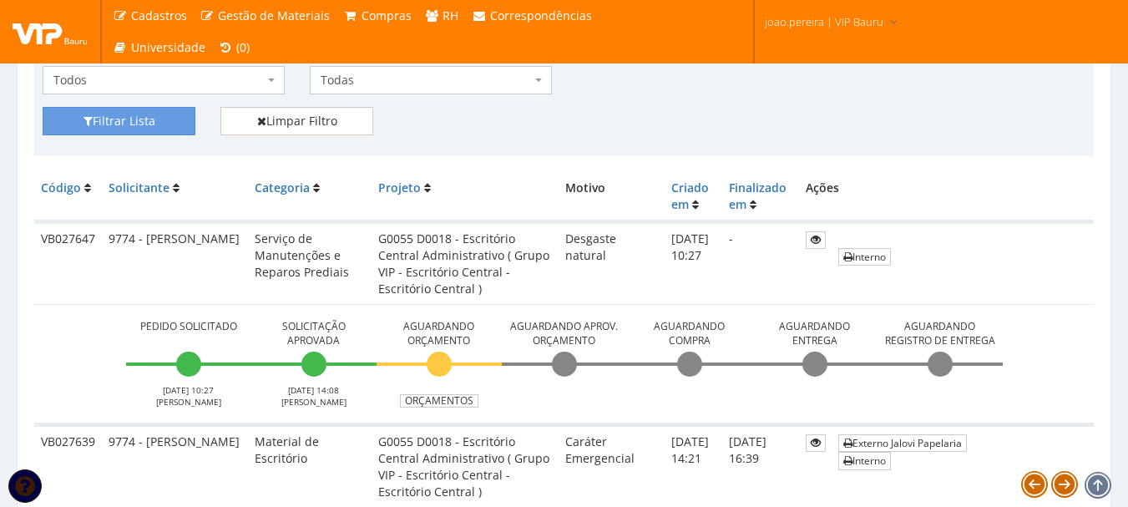
scroll to position [417, 0]
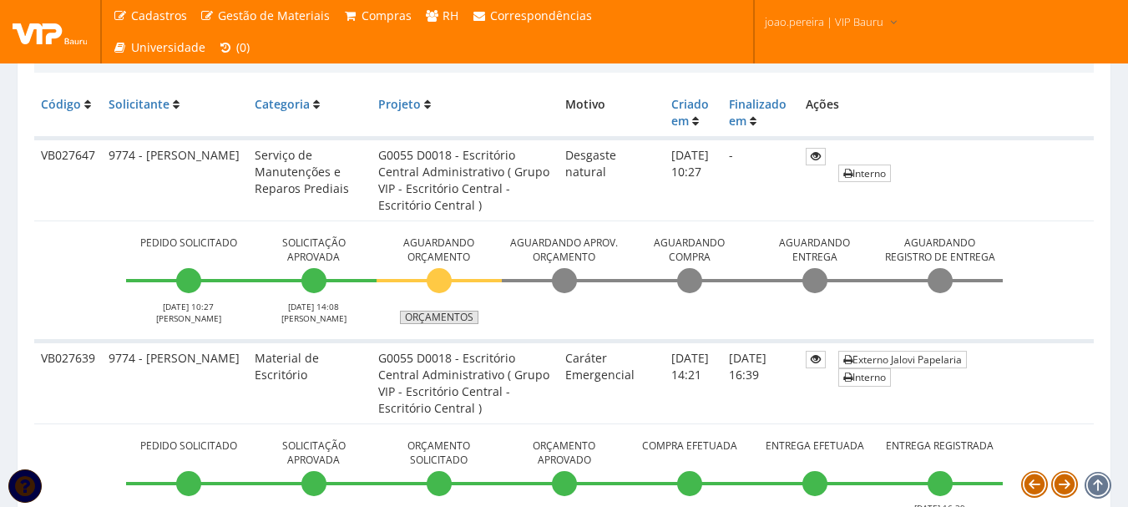
click at [436, 317] on link "Orçamentos" at bounding box center [439, 317] width 78 height 13
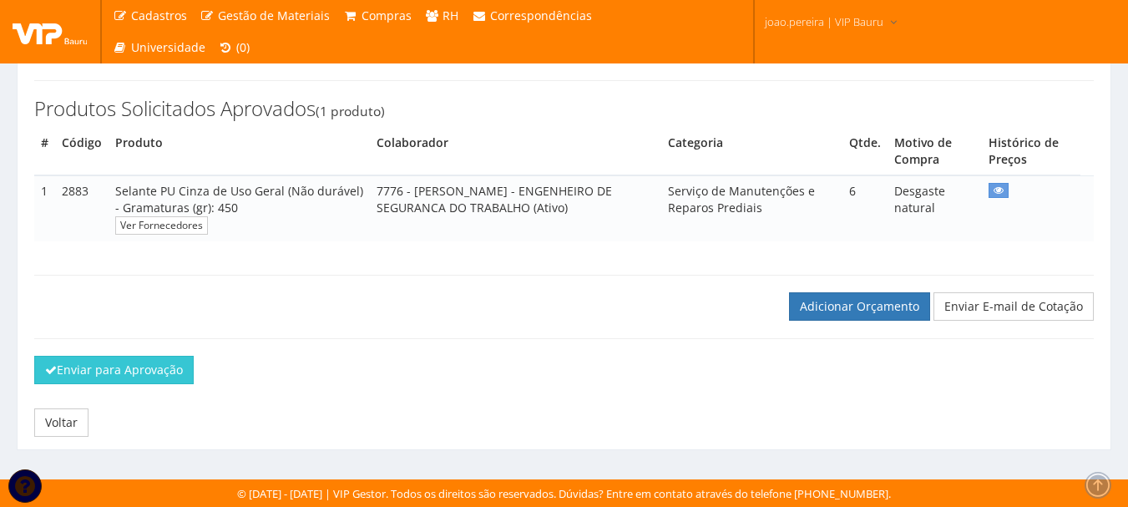
scroll to position [235, 0]
click at [847, 301] on link "Adicionar Orçamento" at bounding box center [859, 306] width 141 height 28
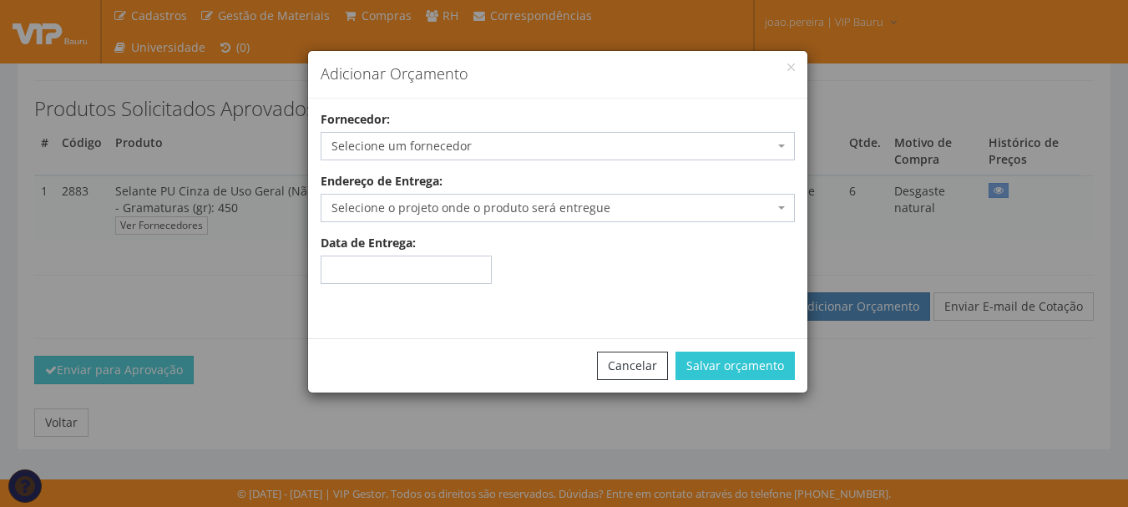
click at [567, 147] on span "Selecione um fornecedor" at bounding box center [552, 146] width 443 height 17
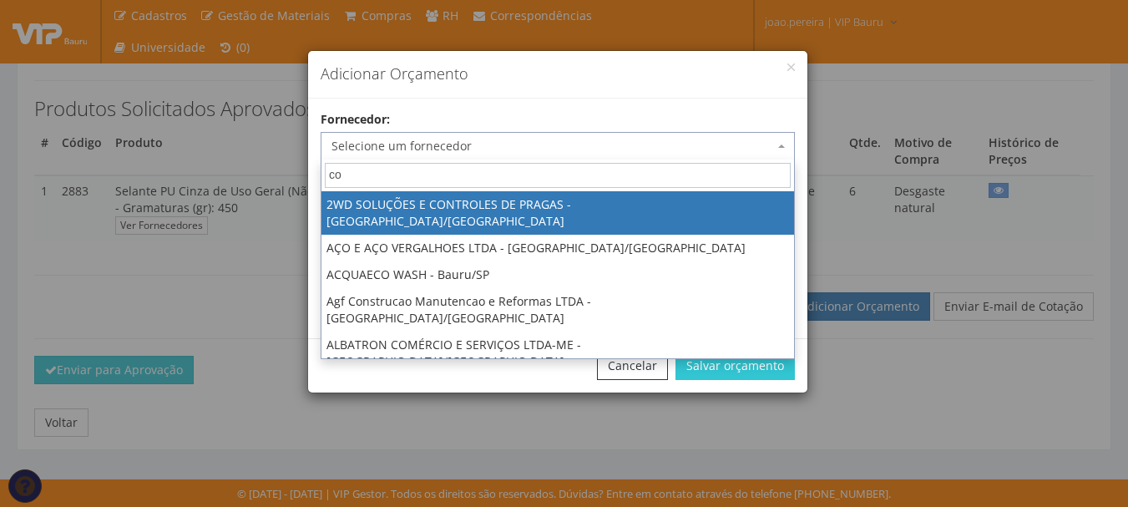
type input "com"
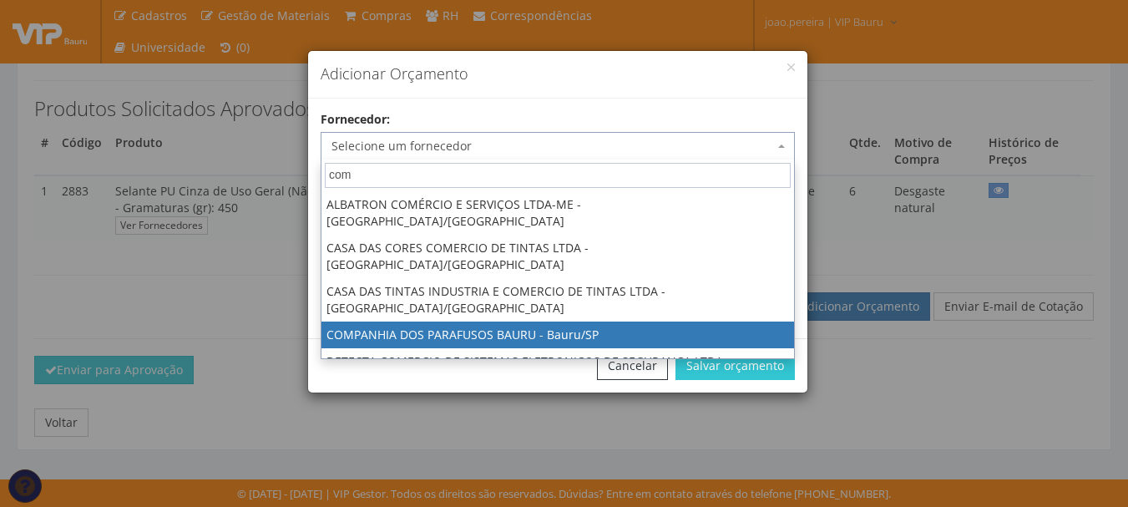
select select "2590"
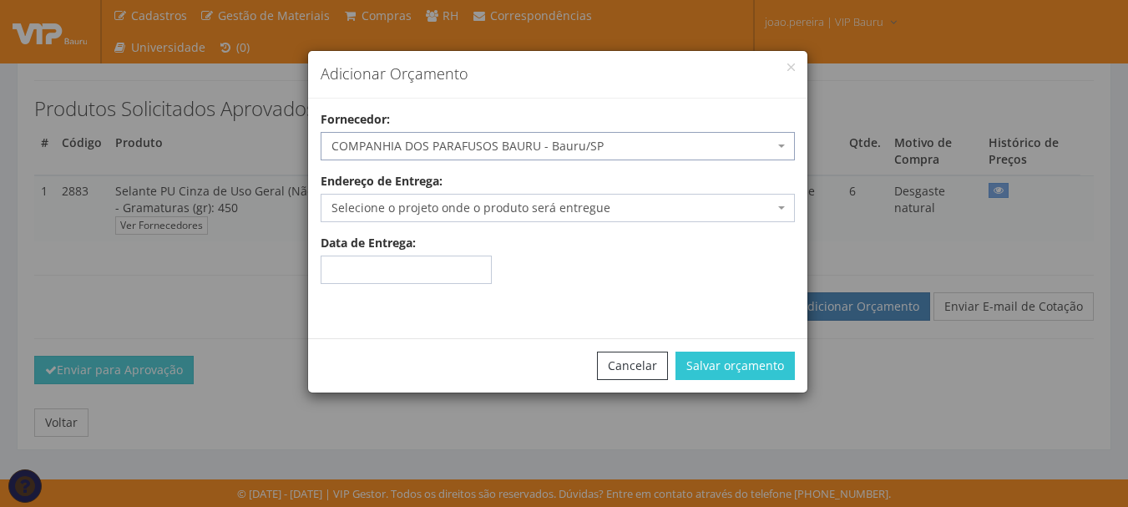
click at [553, 200] on span "Selecione o projeto onde o produto será entregue" at bounding box center [552, 208] width 443 height 17
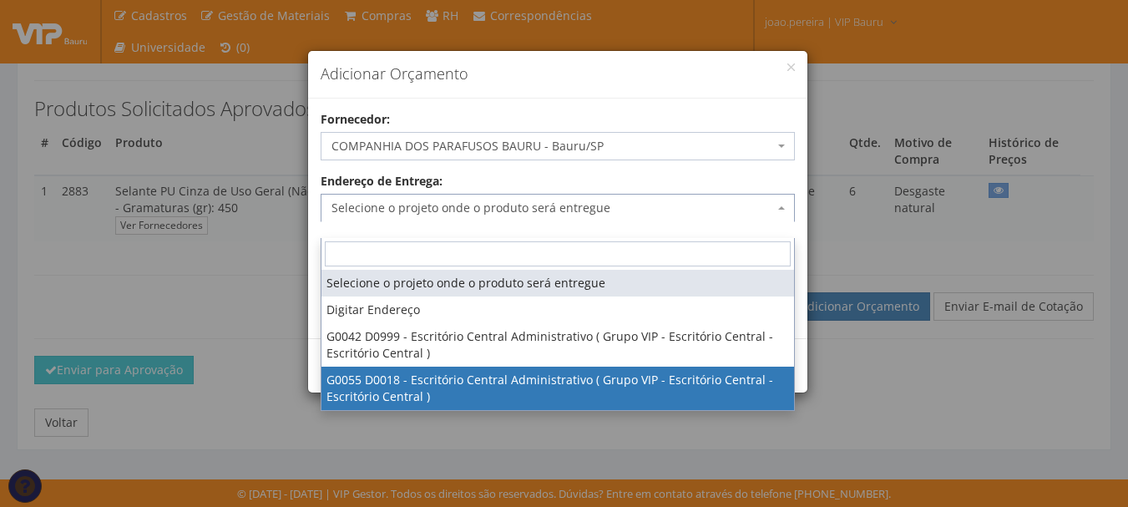
select select "55"
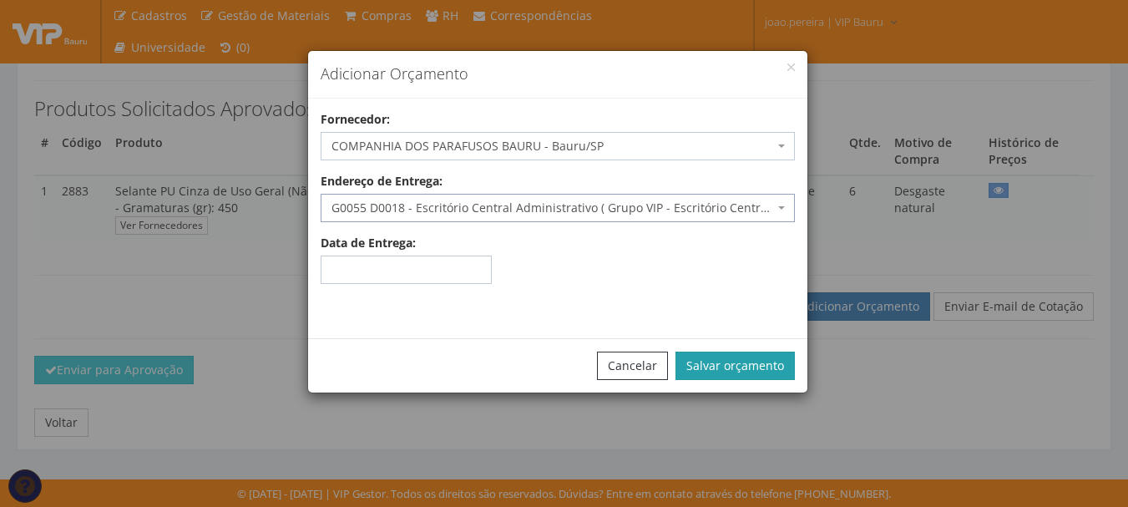
click at [741, 357] on button "Salvar orçamento" at bounding box center [734, 366] width 119 height 28
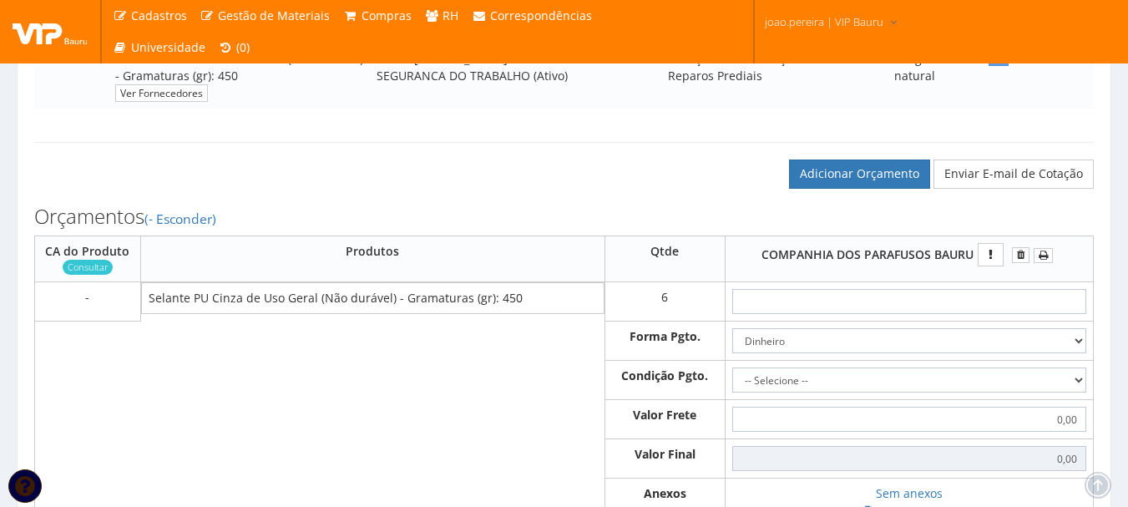
scroll to position [417, 0]
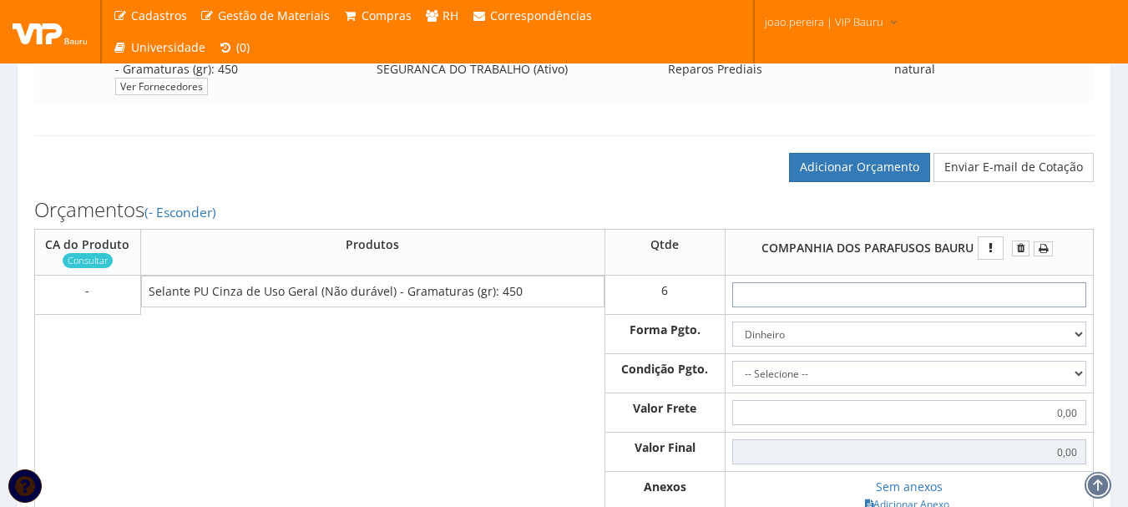
click at [936, 307] on input "text" at bounding box center [909, 294] width 355 height 25
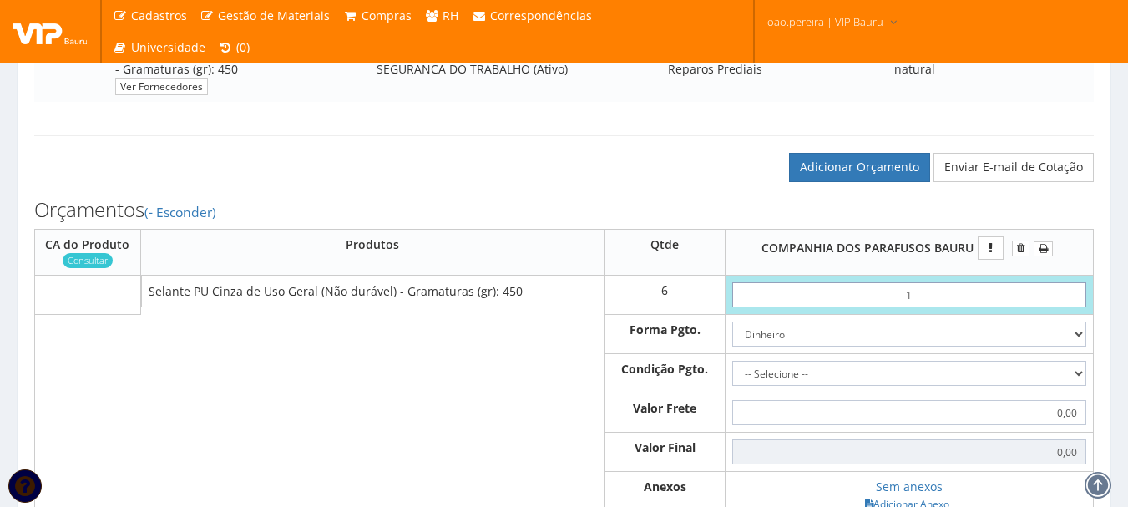
type input "16"
type input "96,00"
type input "1,65"
type input "9,90"
type input "16,50"
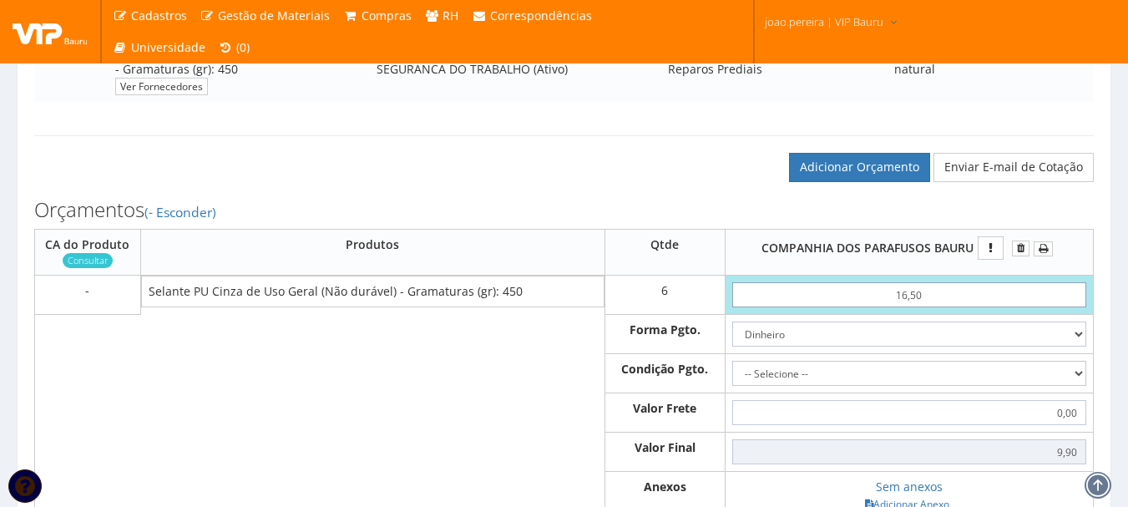
type input "99,00"
type input "16,50"
click at [1075, 347] on select "Dinheiro Boleto Bancário Depósito Transferência Bancária Cartão de Crédito Cart…" at bounding box center [909, 333] width 355 height 25
select select "3"
click at [732, 338] on select "Dinheiro Boleto Bancário Depósito Transferência Bancária Cartão de Crédito Cart…" at bounding box center [909, 333] width 355 height 25
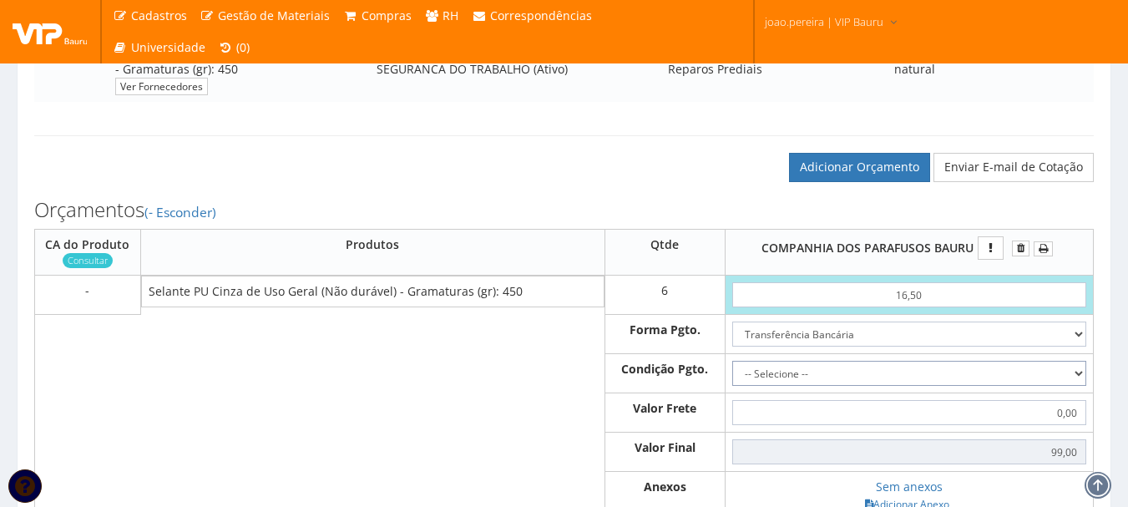
click at [1083, 386] on select "-- Selecione -- À vista 7 dias 10 dias" at bounding box center [909, 373] width 355 height 25
select select "0"
click at [732, 377] on select "-- Selecione -- À vista 7 dias 10 dias" at bounding box center [909, 373] width 355 height 25
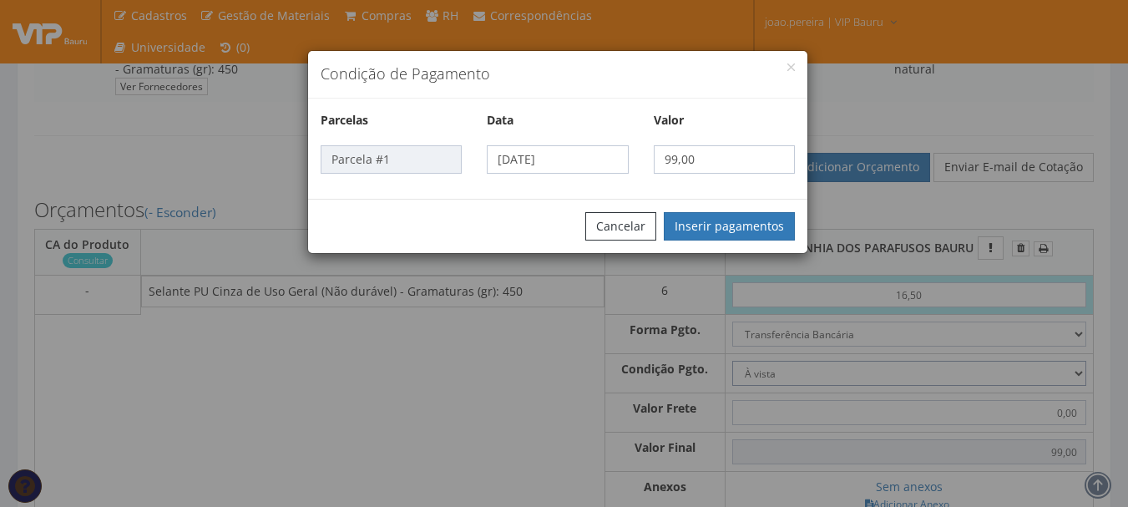
scroll to position [584, 0]
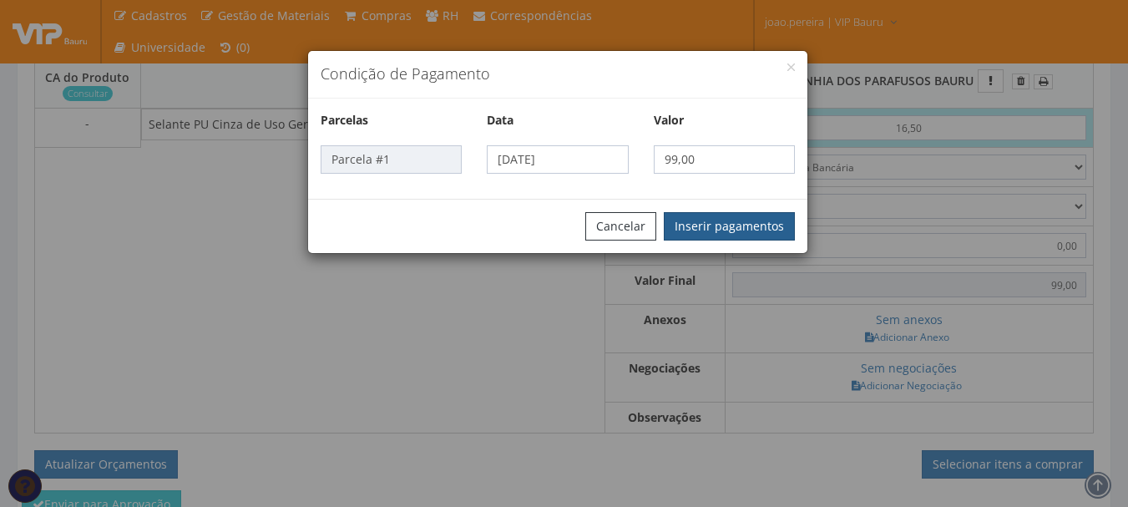
click at [755, 228] on button "Inserir pagamentos" at bounding box center [729, 226] width 131 height 28
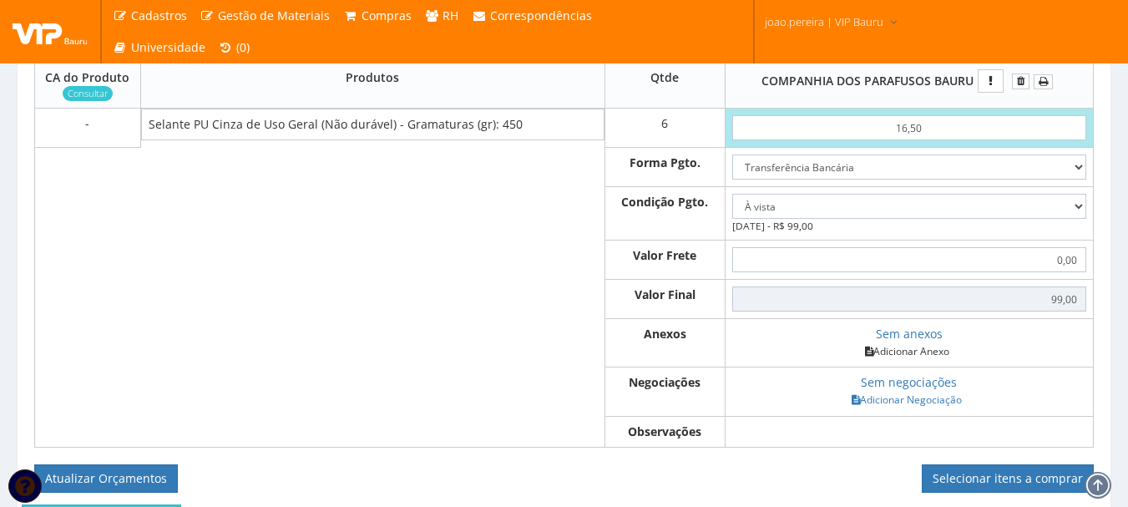
click at [912, 360] on link "Adicionar Anexo" at bounding box center [907, 351] width 94 height 18
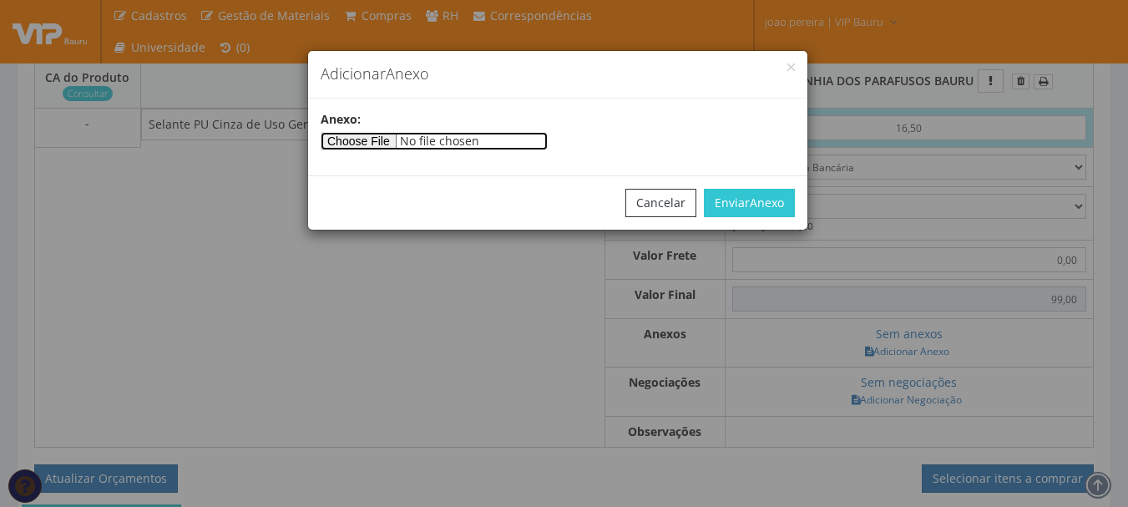
click at [380, 136] on input"] "file" at bounding box center [434, 141] width 227 height 18
type input"] "C:\fakepath\PEDIDOS SEM NOTA FISCAL ESTOQUE.docx"
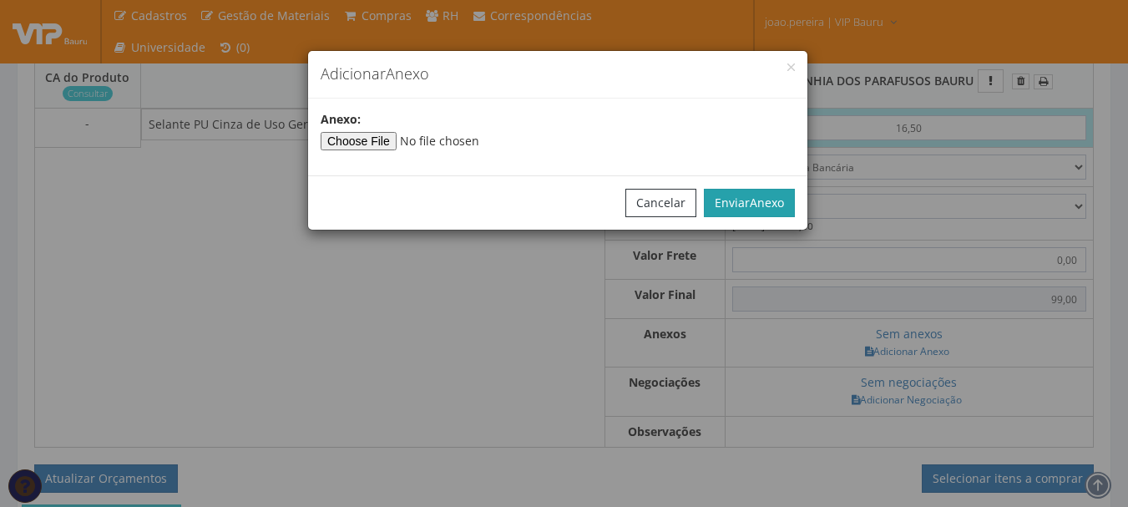
click at [773, 196] on span "Anexo" at bounding box center [767, 203] width 34 height 16
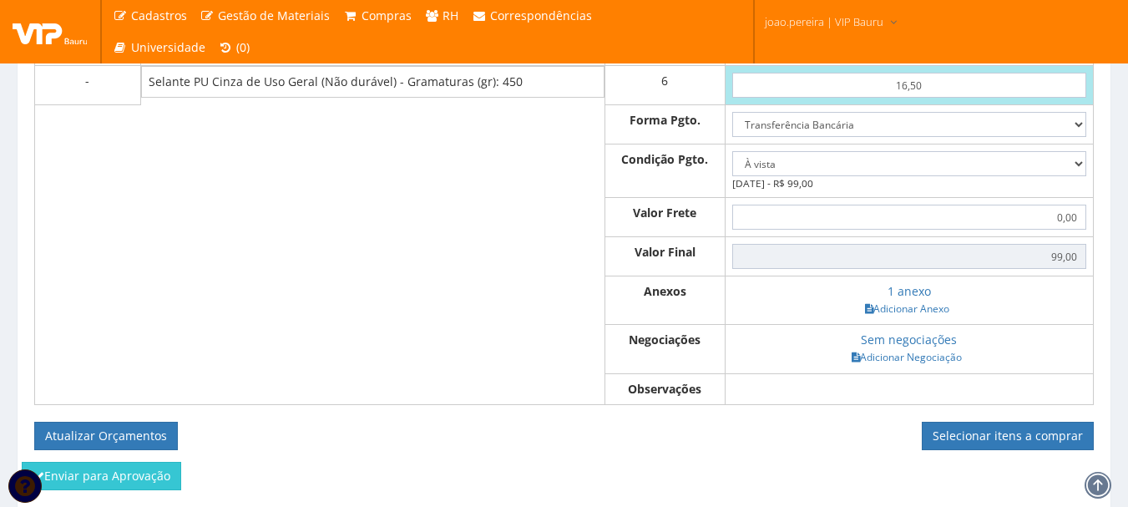
scroll to position [668, 0]
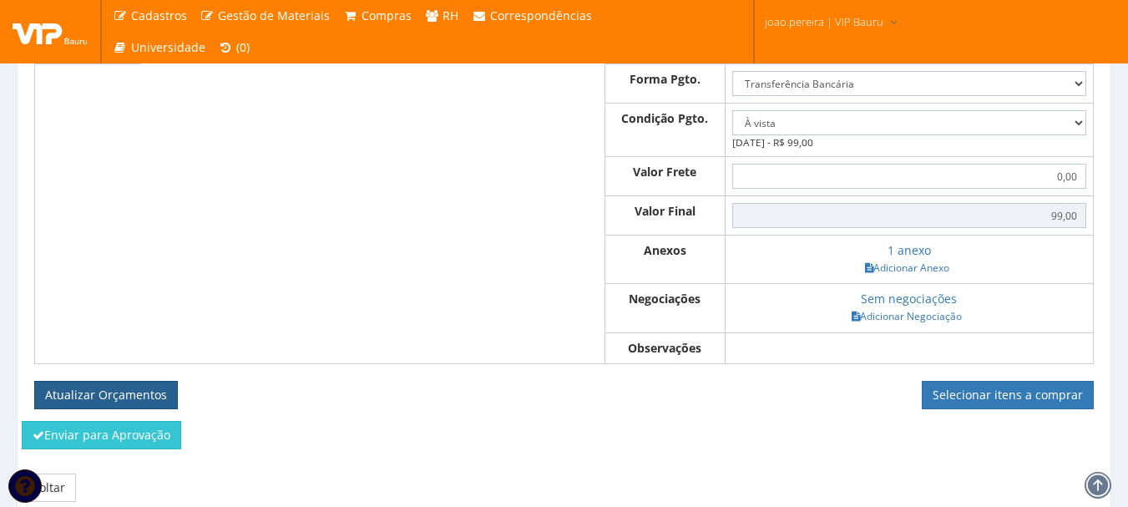
click at [129, 409] on button "Atualizar Orçamentos" at bounding box center [106, 395] width 144 height 28
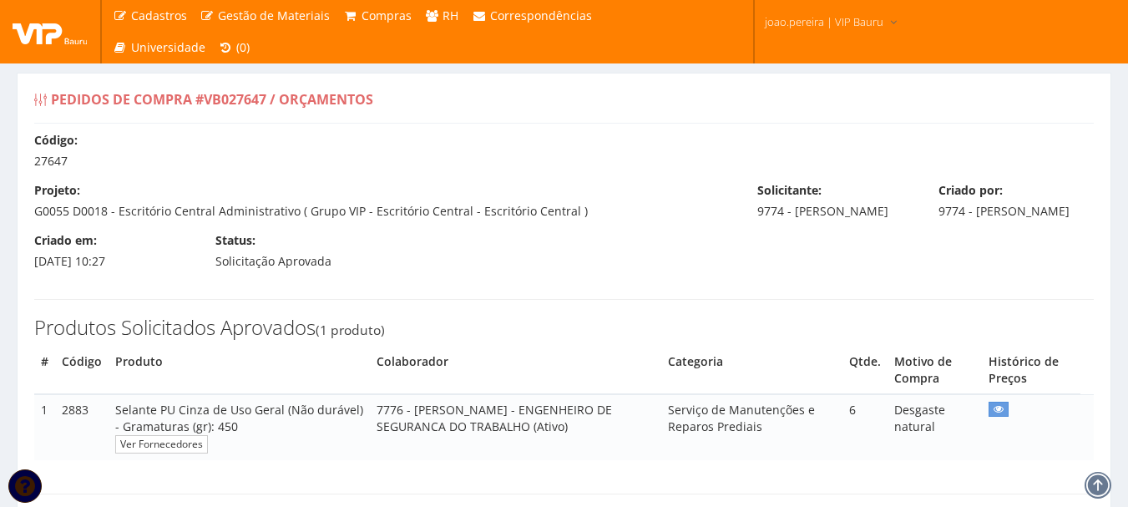
select select "0"
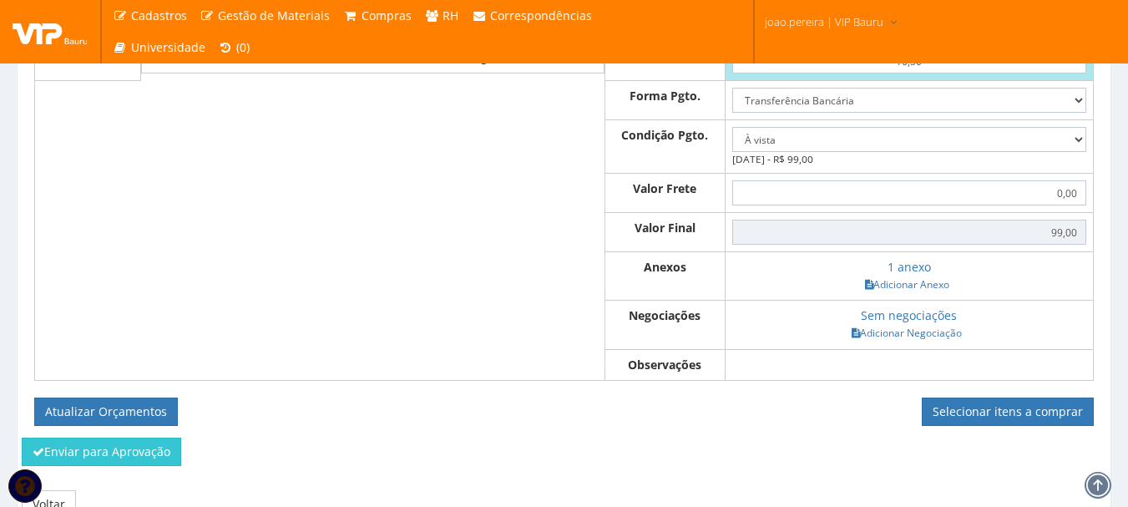
scroll to position [690, 0]
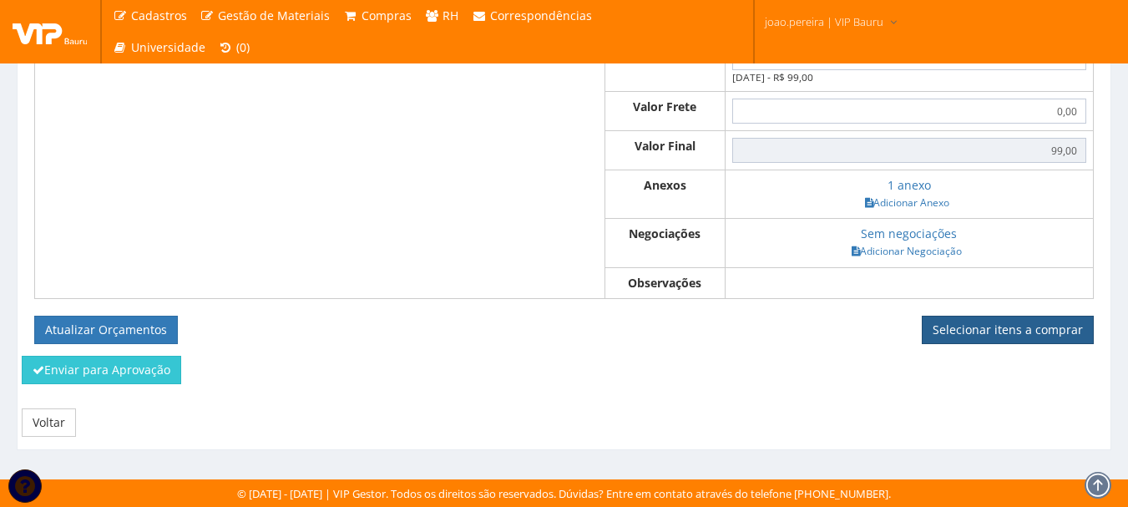
click at [1004, 316] on link "Selecionar itens a comprar" at bounding box center [1008, 330] width 172 height 28
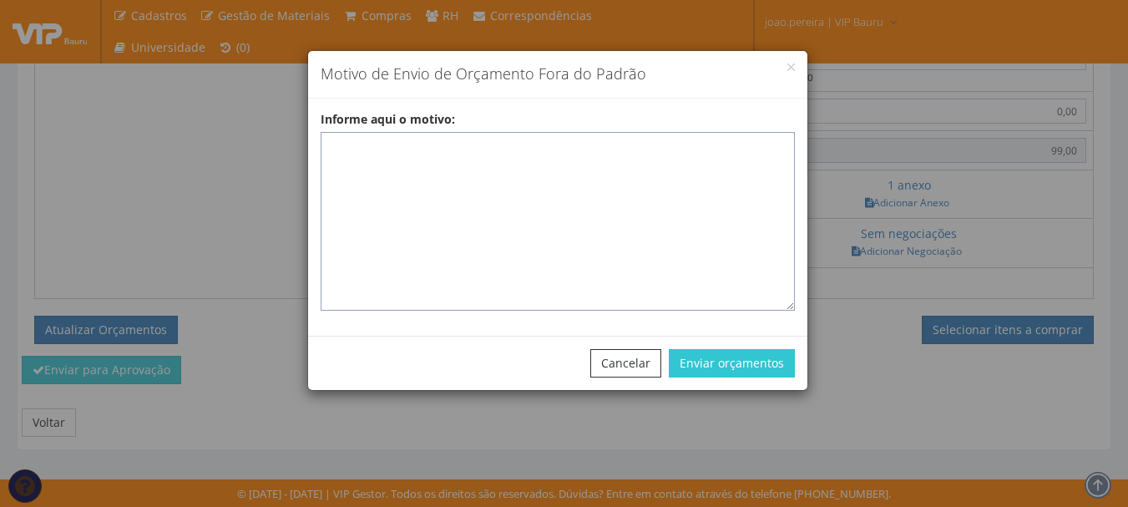
click at [405, 161] on textarea "Informe aqui o motivo:" at bounding box center [558, 221] width 474 height 179
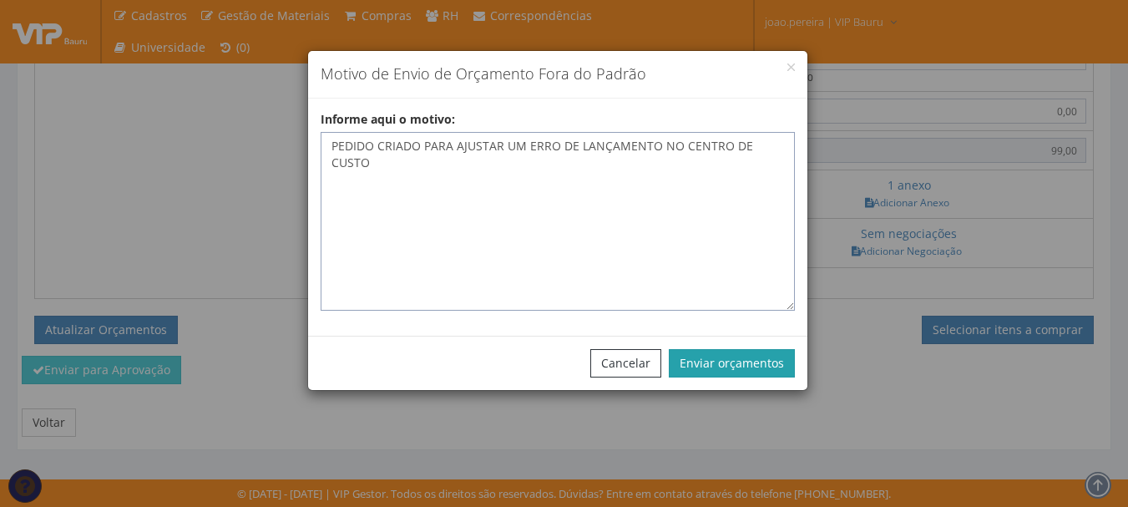
type textarea "PEDIDO CRIADO PARA AJUSTAR UM ERRO DE LANÇAMENTO NO CENTRO DE CUSTO"
click at [734, 366] on button "Enviar orçamentos" at bounding box center [732, 363] width 126 height 28
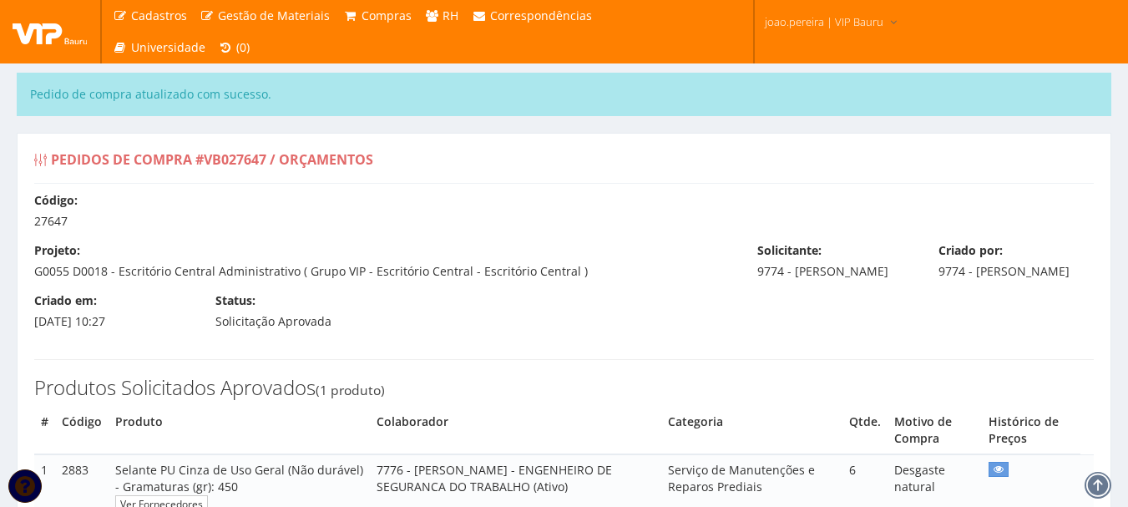
select select "0"
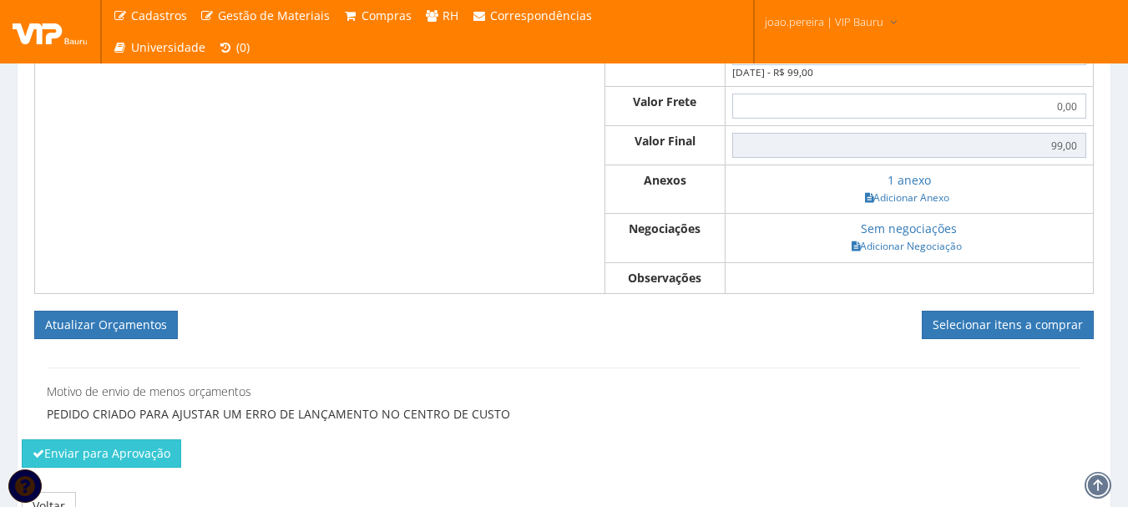
scroll to position [838, 0]
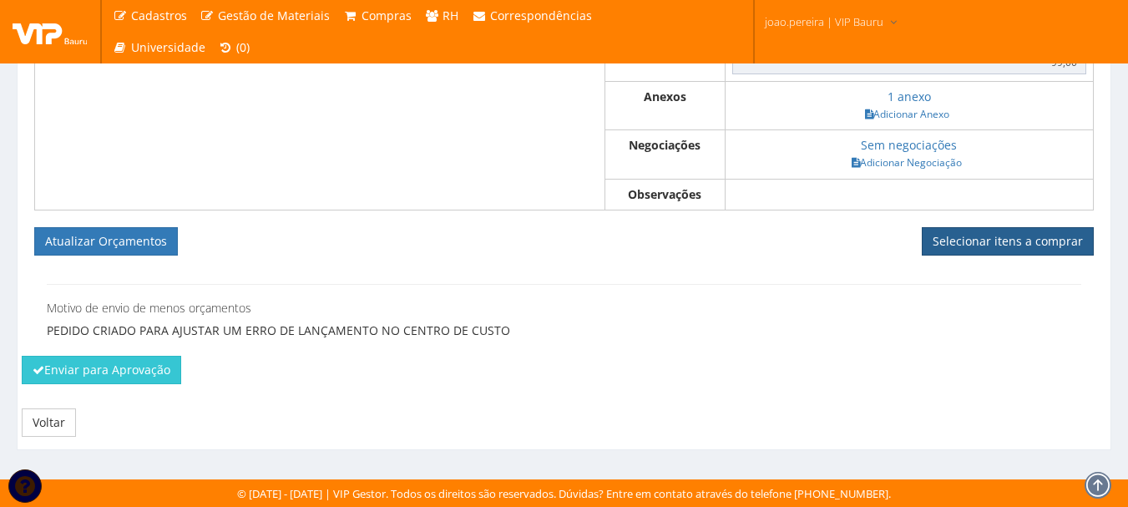
click at [997, 236] on link "Selecionar itens a comprar" at bounding box center [1008, 241] width 172 height 28
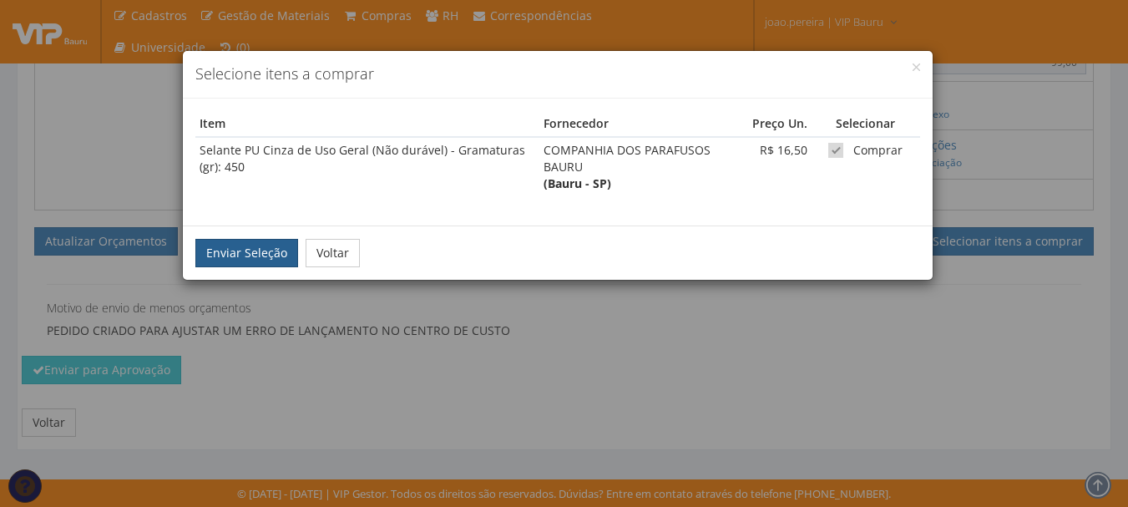
click at [227, 259] on button "Enviar Seleção" at bounding box center [246, 253] width 103 height 28
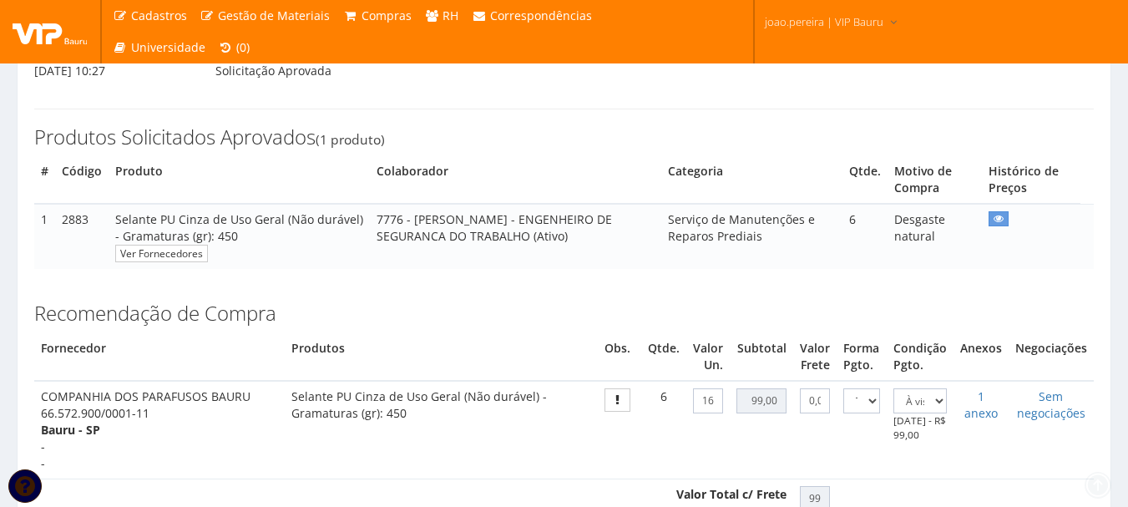
scroll to position [417, 0]
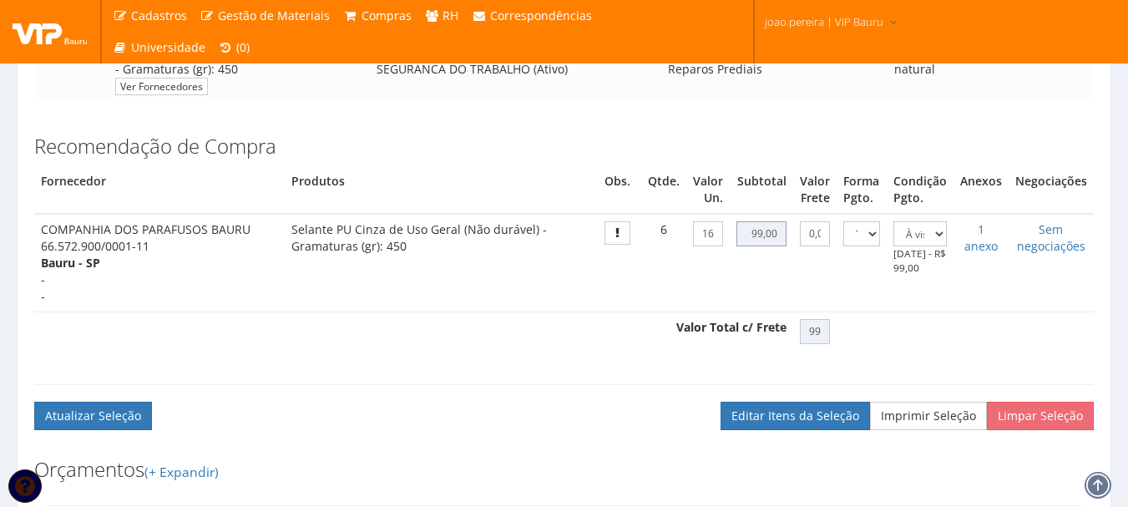
click at [769, 246] on input "99,00" at bounding box center [760, 233] width 49 height 25
click at [711, 246] on input "16,50" at bounding box center [708, 233] width 30 height 25
type input "1,50"
type input "9,00"
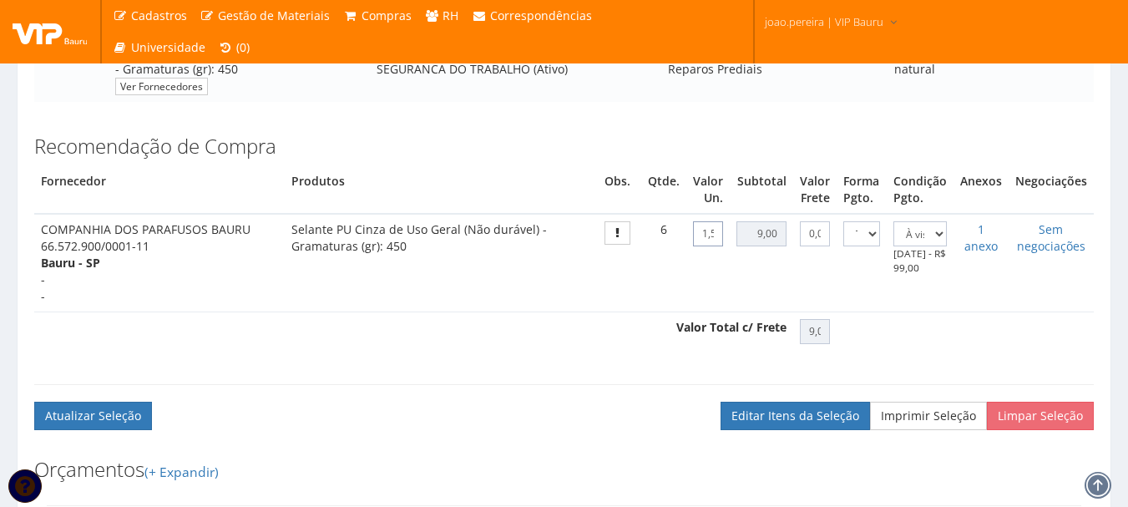
type input ",50"
type input "3,00"
type input ",50"
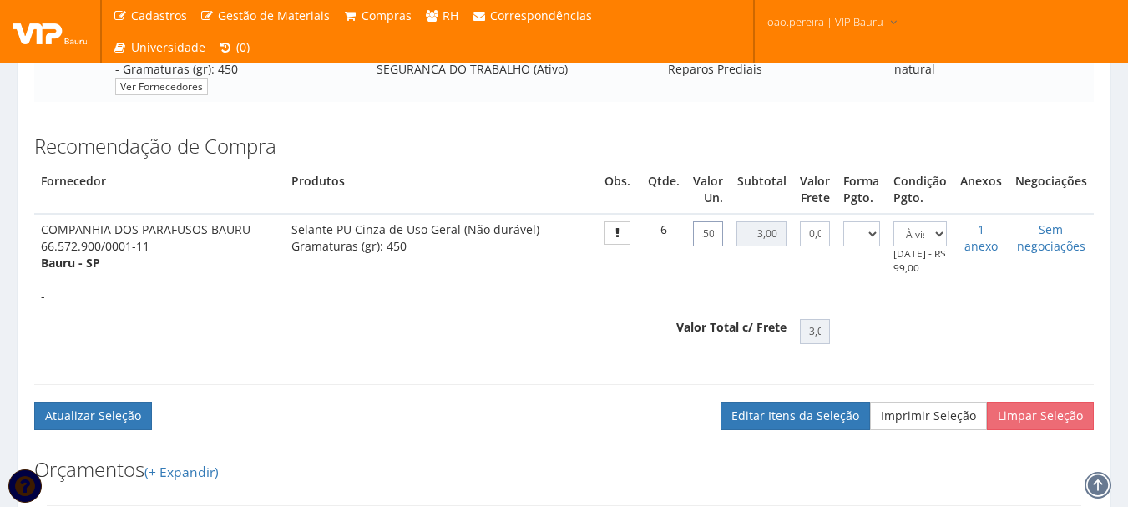
drag, startPoint x: 701, startPoint y: 250, endPoint x: 725, endPoint y: 250, distance: 23.4
click at [725, 250] on td ",50" at bounding box center [707, 263] width 43 height 98
type input "0,00"
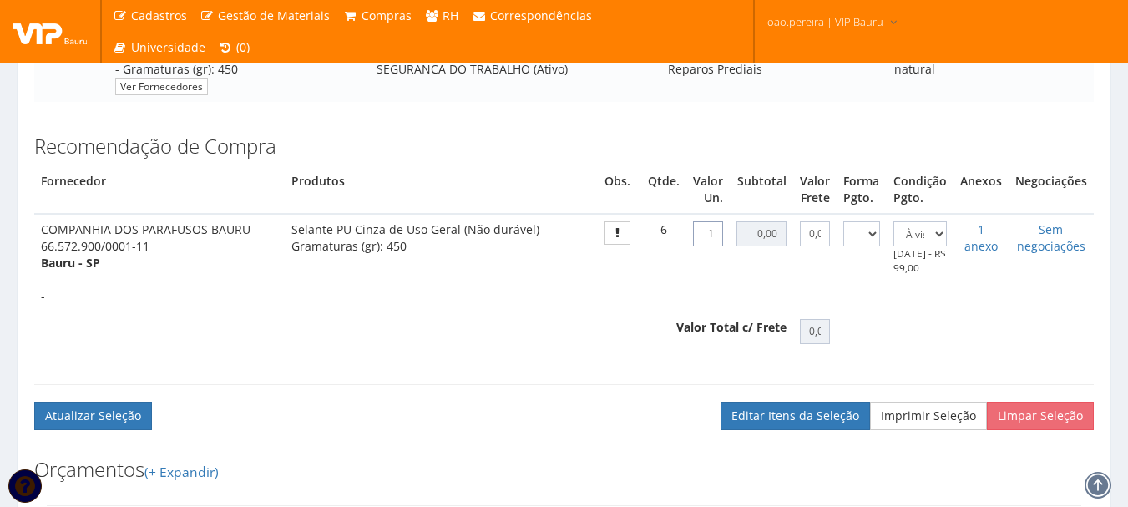
type input "16"
type input "96,00"
type input "1,69"
type input "10,14"
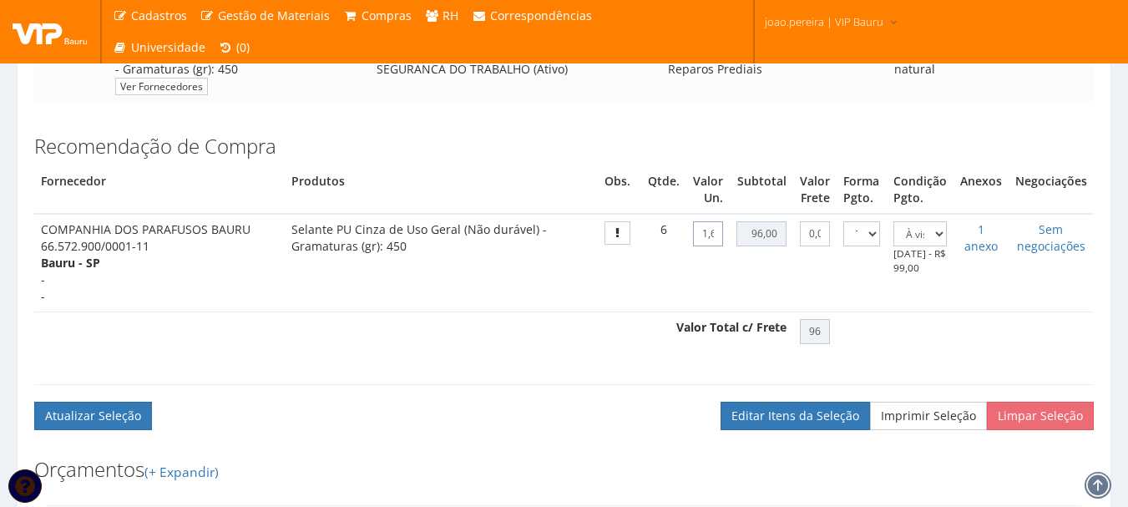
type input "10,14"
type input "16,90"
type input "101,40"
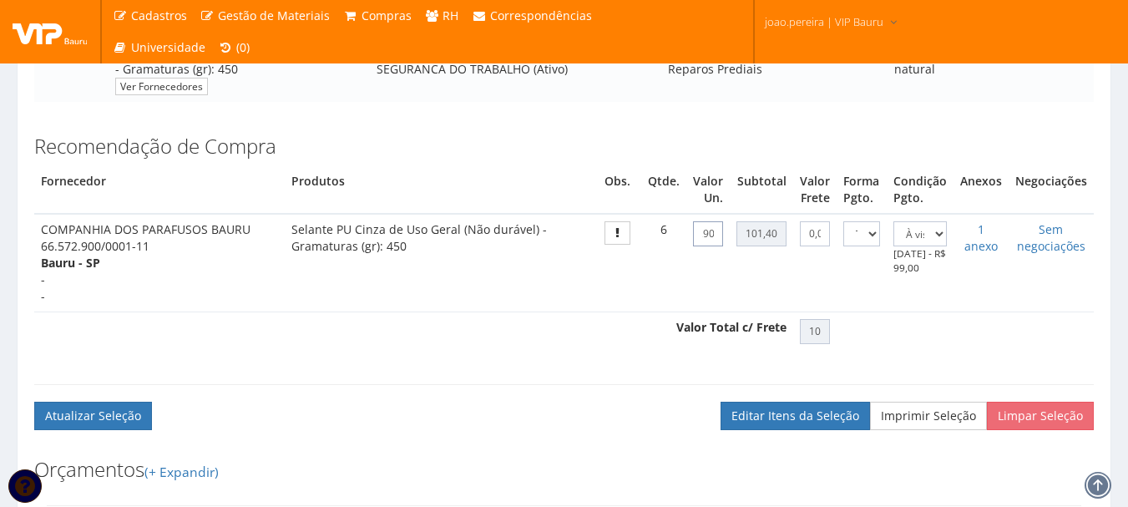
scroll to position [0, 0]
type input "16,90"
click at [542, 349] on th "Valor Total c/ Frete" at bounding box center [413, 330] width 759 height 39
click at [816, 303] on td "0,00" at bounding box center [814, 263] width 43 height 98
click at [96, 427] on button "Atualizar Seleção" at bounding box center [93, 416] width 118 height 28
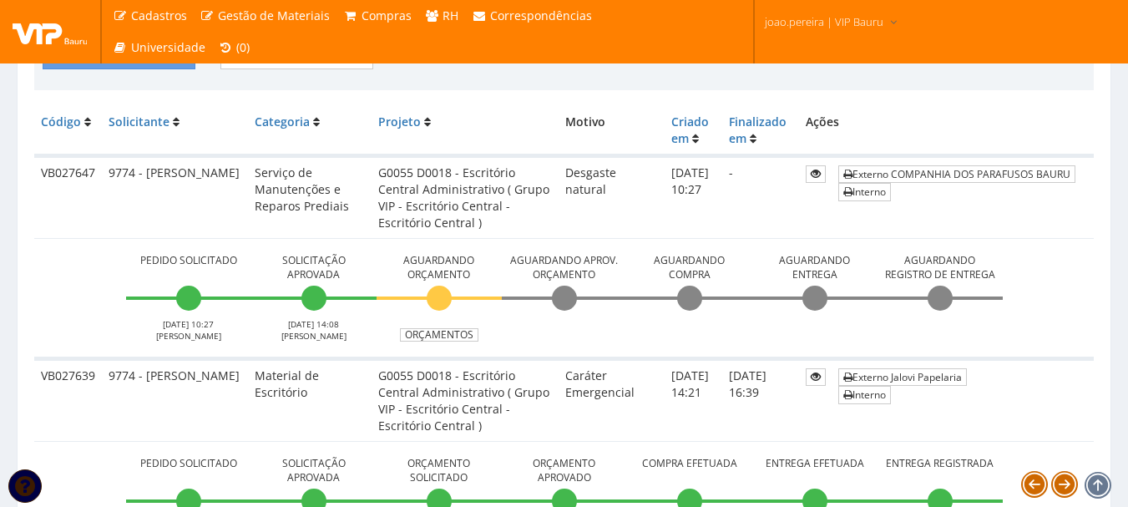
scroll to position [417, 0]
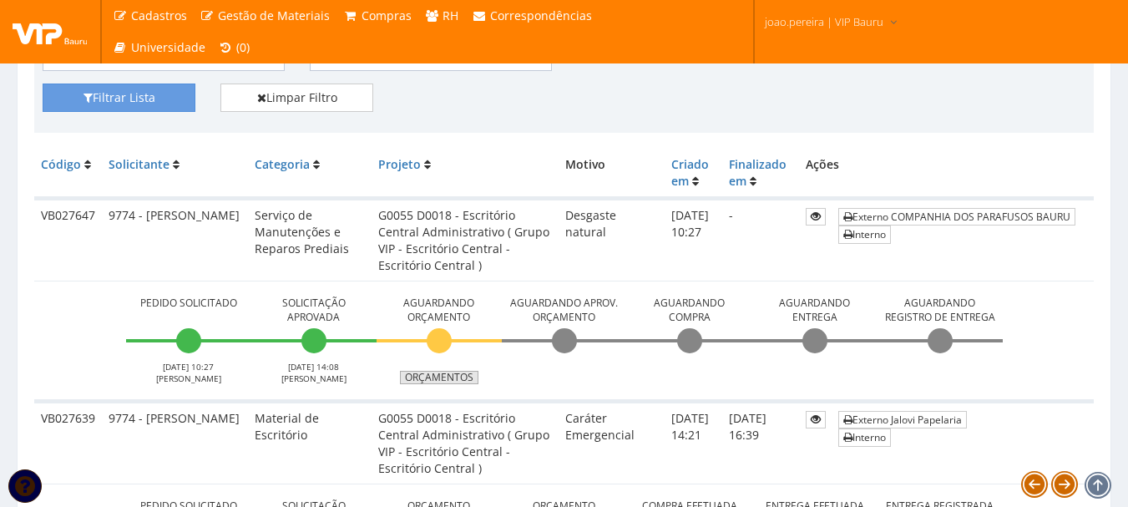
click at [450, 379] on link "Orçamentos" at bounding box center [439, 377] width 78 height 13
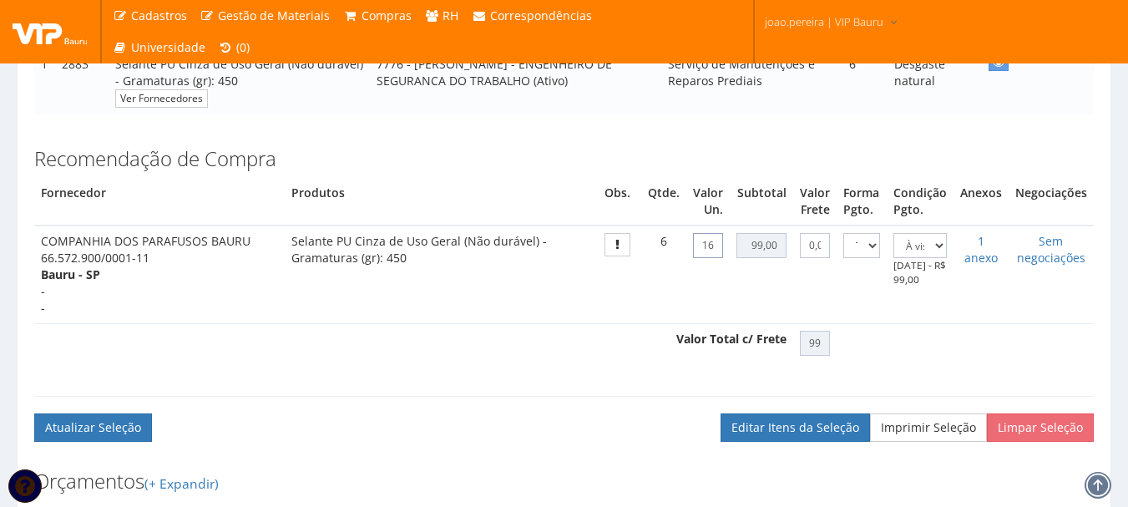
scroll to position [0, 13]
drag, startPoint x: 703, startPoint y: 265, endPoint x: 745, endPoint y: 267, distance: 41.8
click at [745, 267] on tr "COMPANHIA DOS PARAFUSOS BAURU 66.572.900/0001-11 Bauru - SP - - 16,50" at bounding box center [564, 274] width 1060 height 98
type input "16"
type input "96,00"
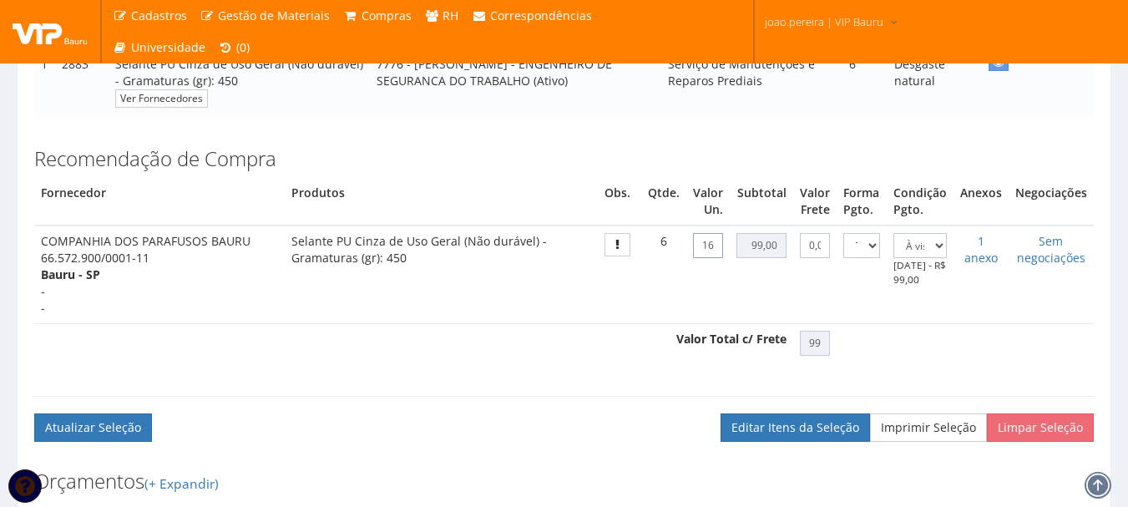
type input "96,00"
type input "1,69"
type input "10,14"
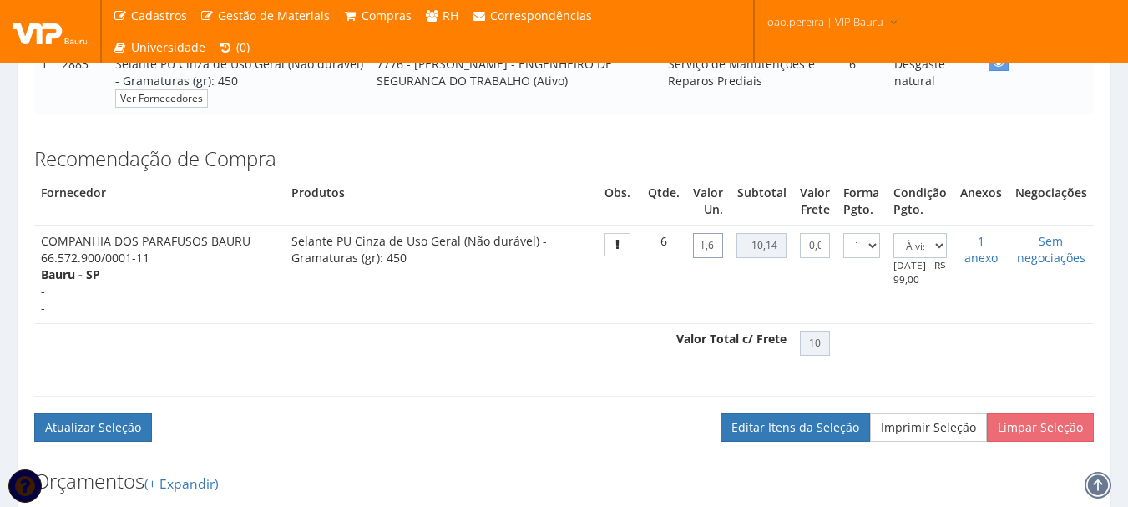
type input "16,90"
type input "101,40"
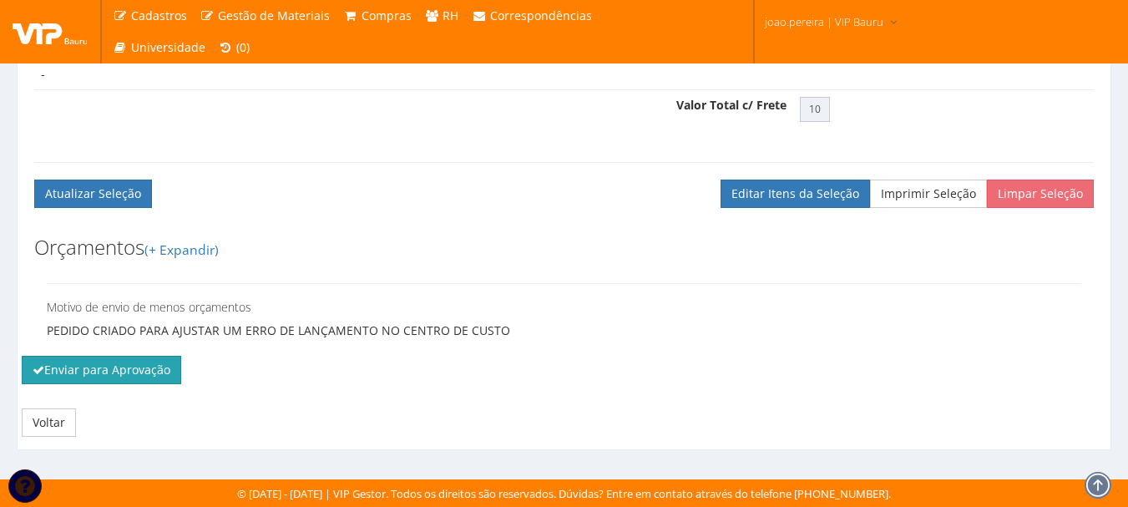
type input "16,90"
click at [125, 372] on button "Enviar para Aprovação" at bounding box center [101, 370] width 159 height 28
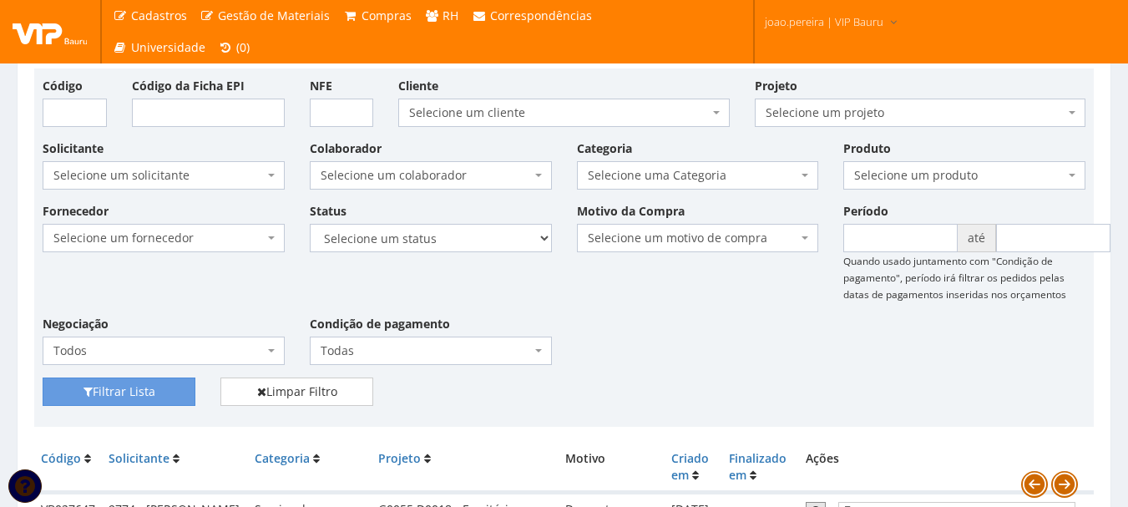
scroll to position [417, 0]
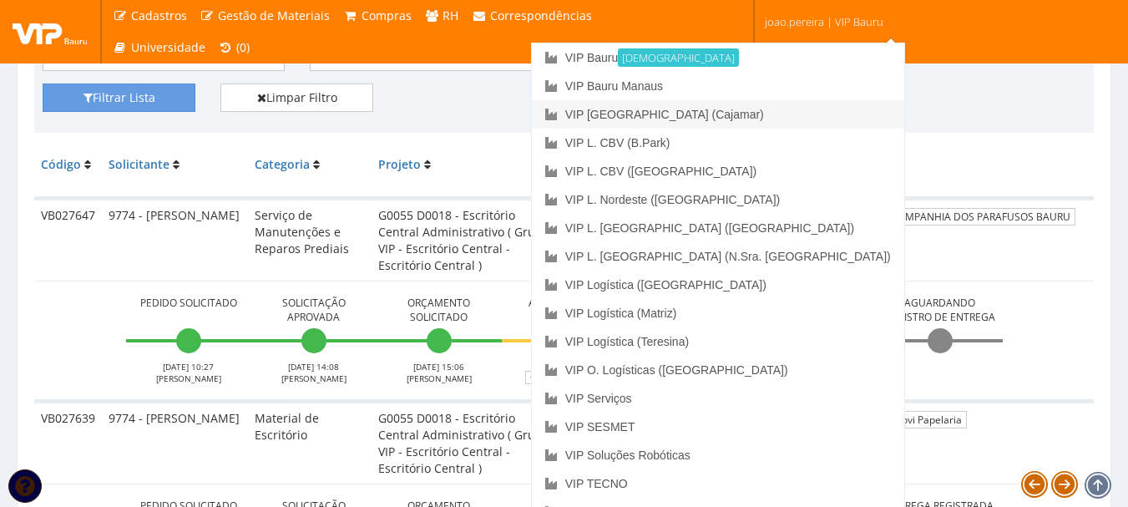
click at [807, 112] on link "VIP [GEOGRAPHIC_DATA] (Cajamar)" at bounding box center [718, 114] width 372 height 28
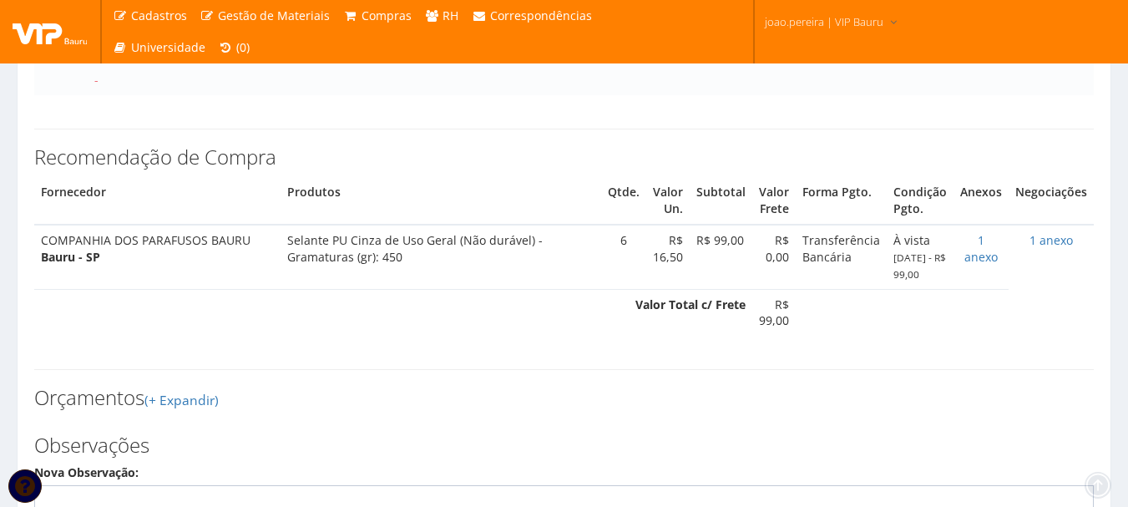
scroll to position [417, 0]
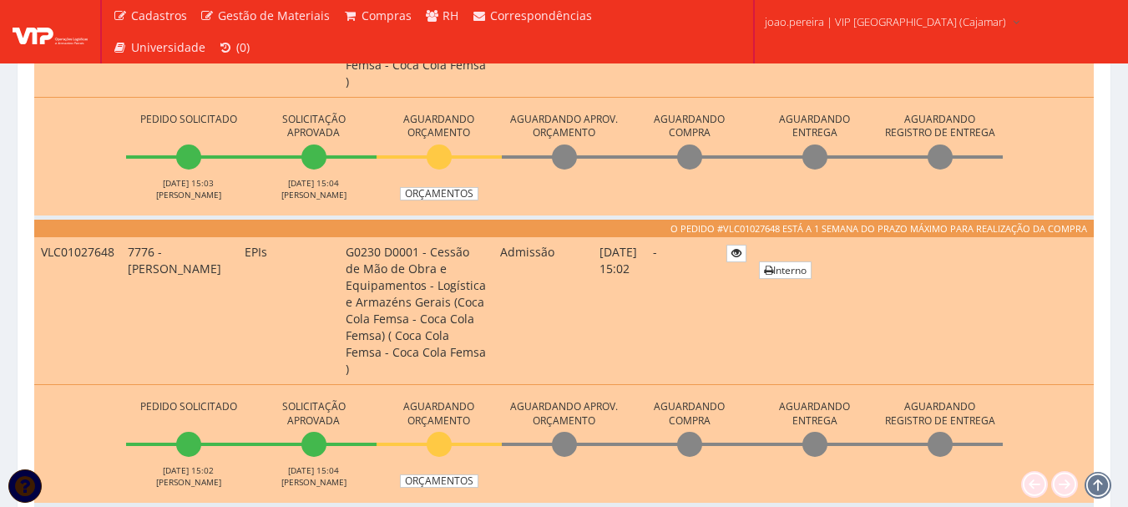
scroll to position [668, 0]
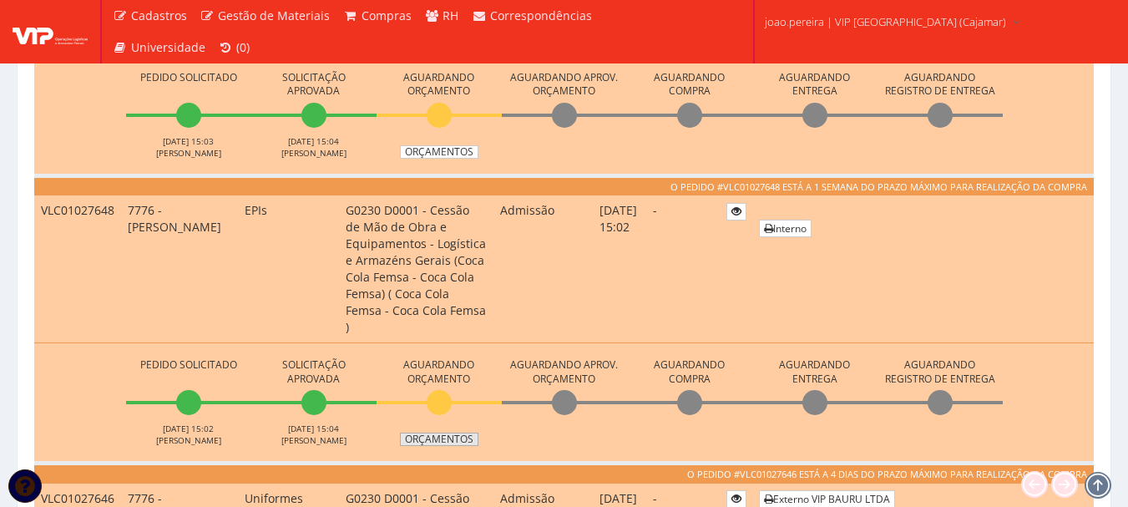
click at [444, 433] on link "Orçamentos" at bounding box center [439, 439] width 78 height 13
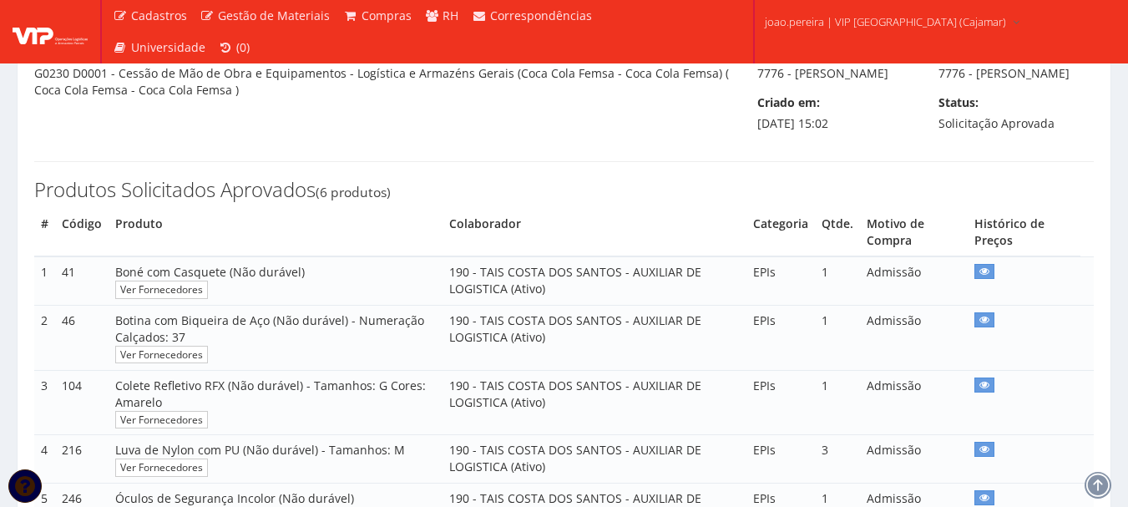
scroll to position [334, 0]
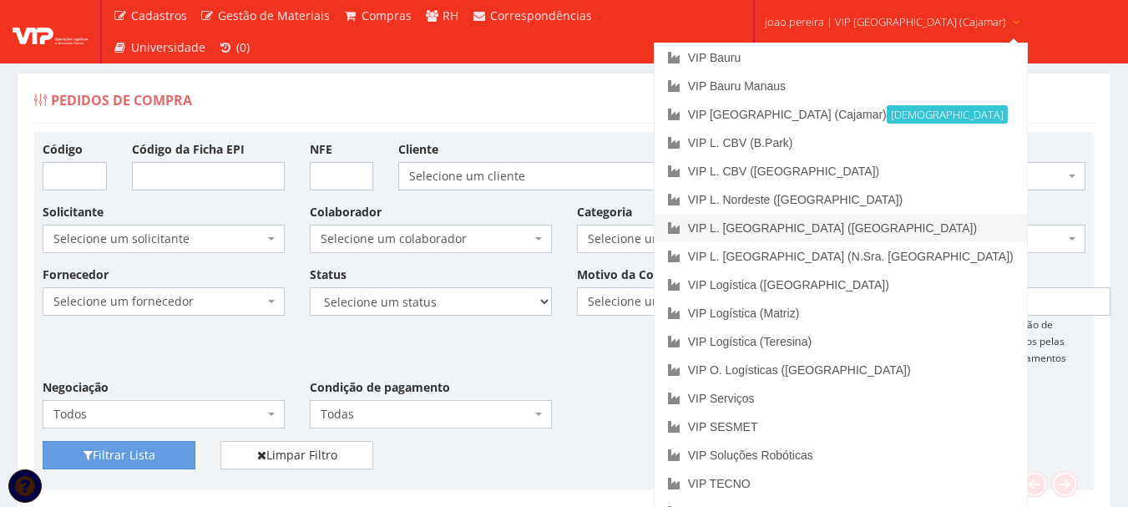
click at [871, 220] on link "VIP L. [GEOGRAPHIC_DATA] ([GEOGRAPHIC_DATA])" at bounding box center [841, 228] width 372 height 28
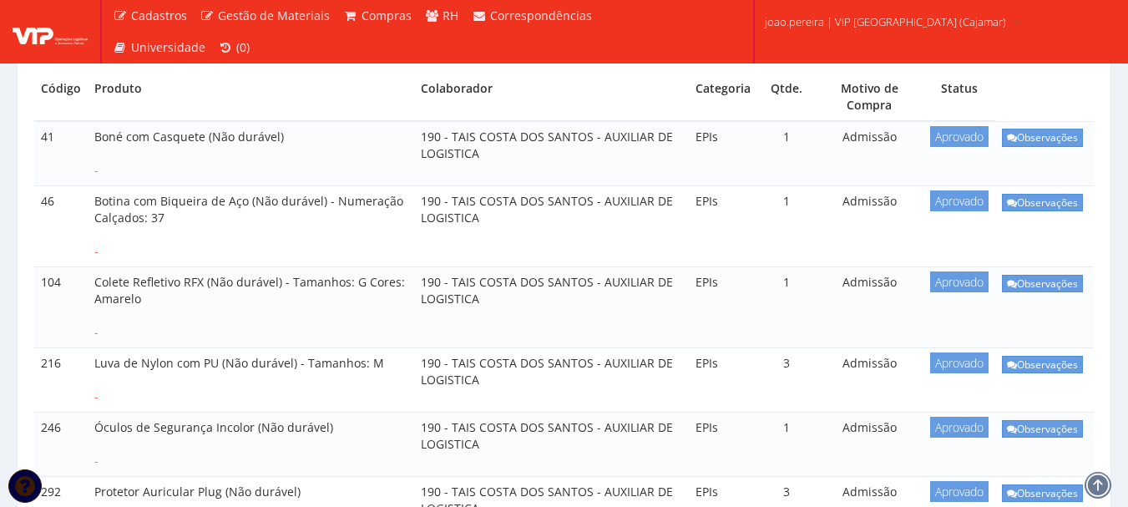
scroll to position [334, 0]
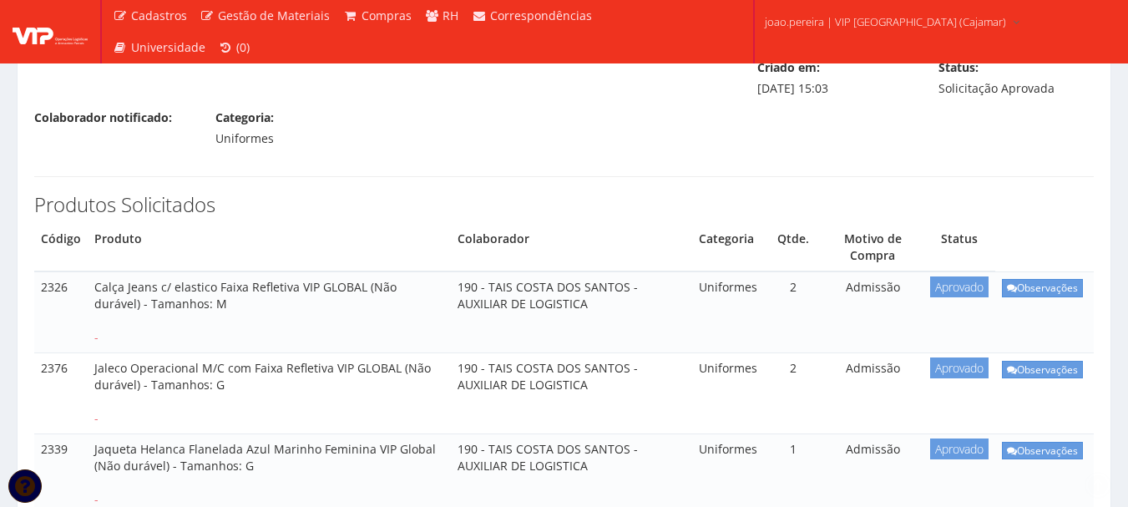
scroll to position [250, 0]
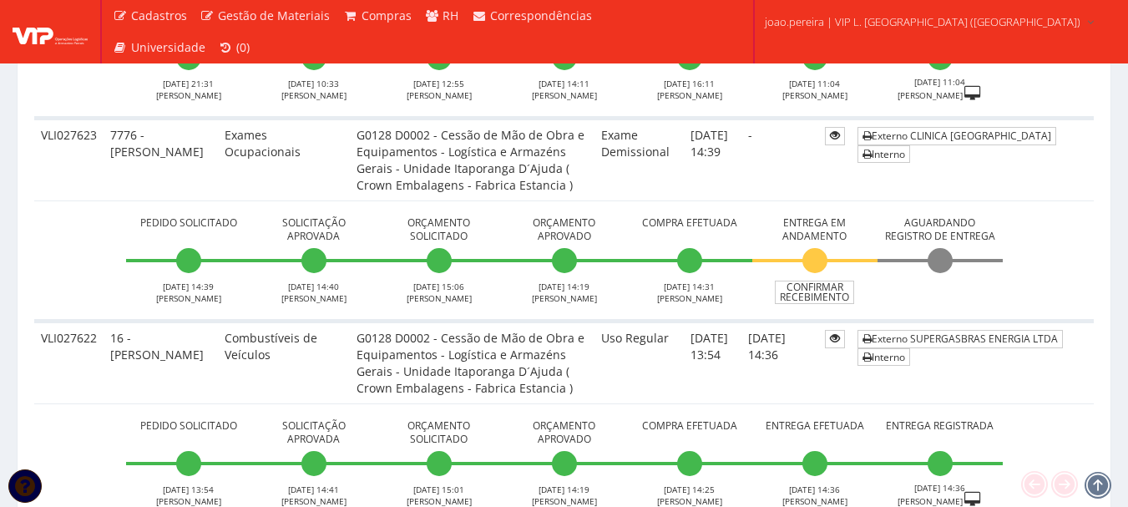
scroll to position [1169, 0]
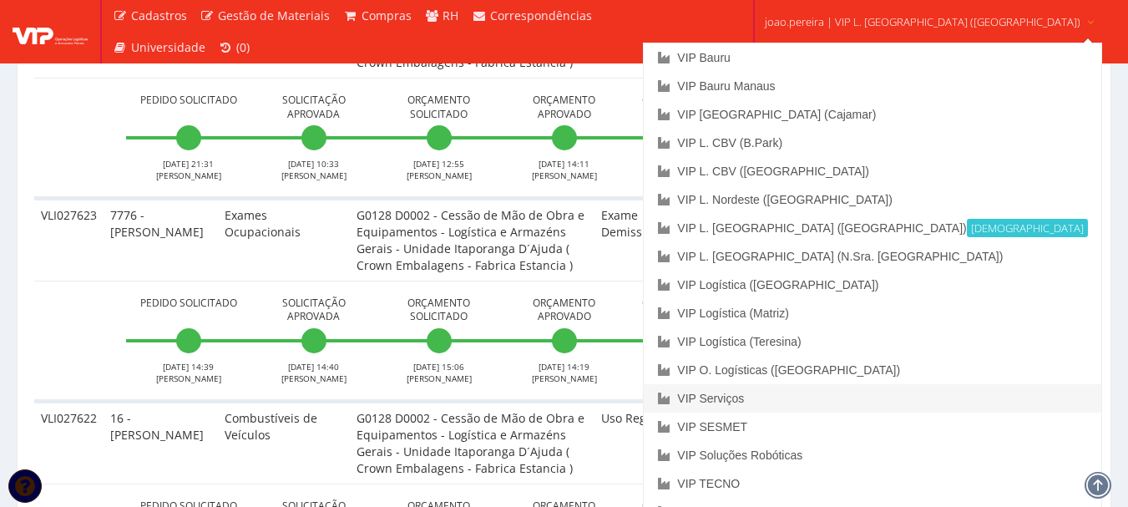
click at [833, 395] on link "VIP Serviços" at bounding box center [872, 398] width 457 height 28
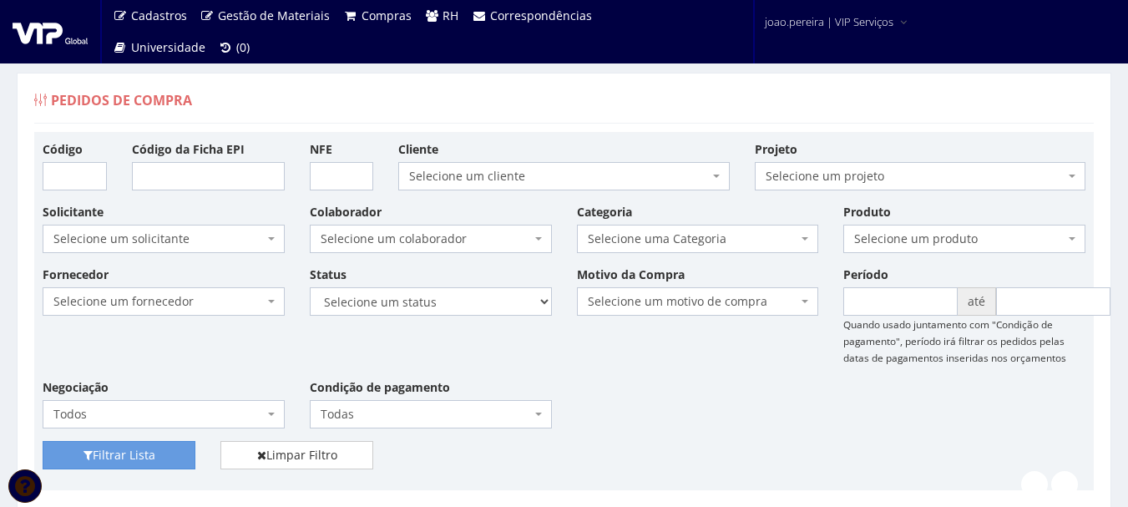
click at [700, 377] on div "Fornecedor Selecione um fornecedor ******** ******** 1000 MARCAS [GEOGRAPHIC_DA…" at bounding box center [564, 353] width 1068 height 175
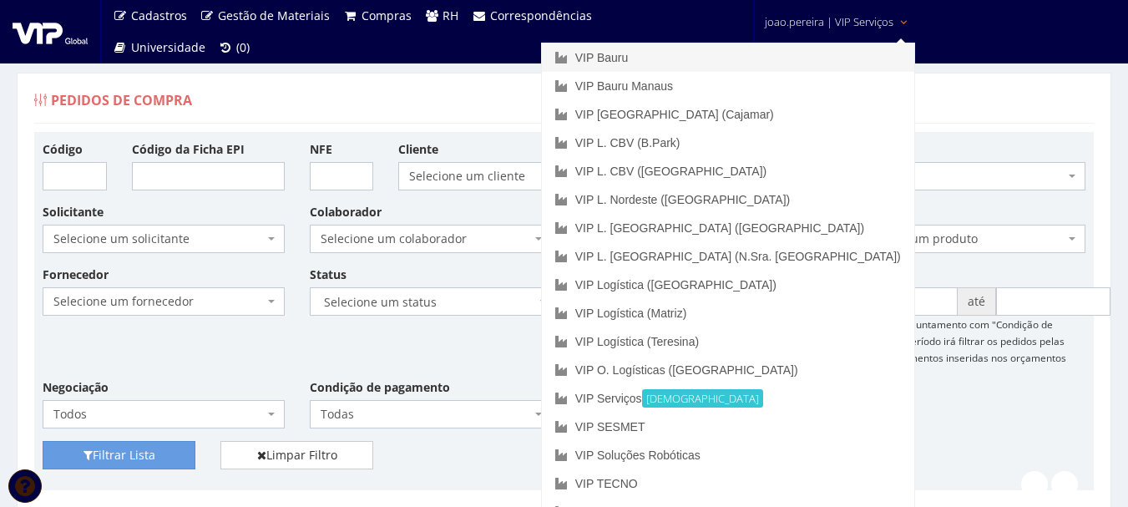
click at [728, 58] on link "VIP Bauru" at bounding box center [728, 57] width 372 height 28
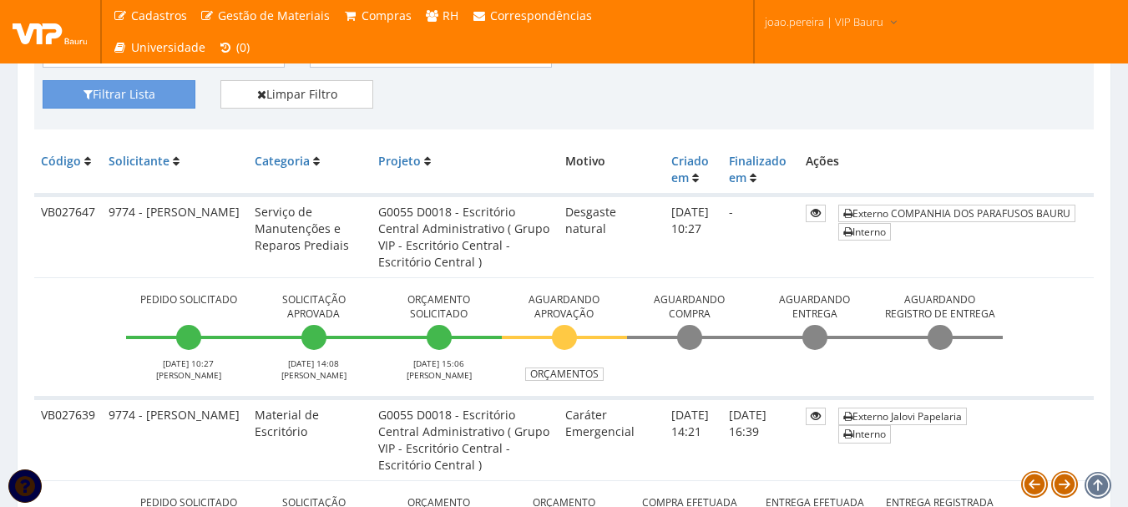
scroll to position [167, 0]
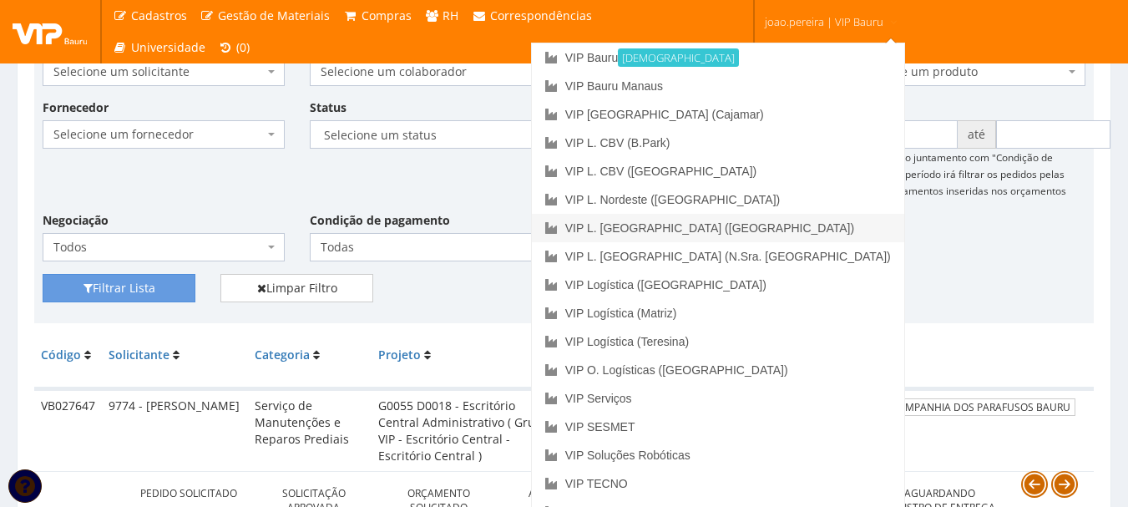
click at [796, 227] on link "VIP L. [GEOGRAPHIC_DATA] ([GEOGRAPHIC_DATA])" at bounding box center [718, 228] width 372 height 28
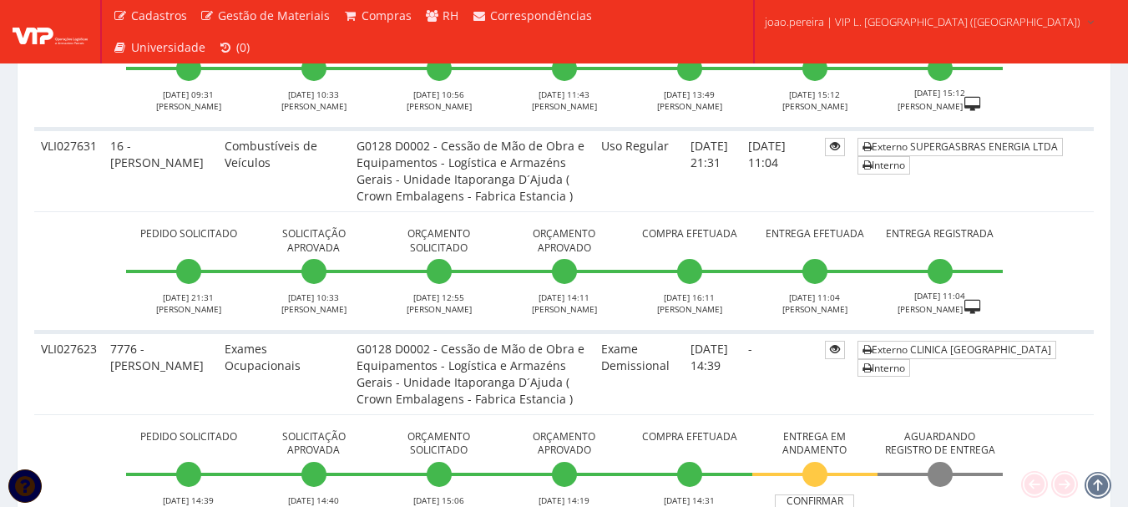
scroll to position [1169, 0]
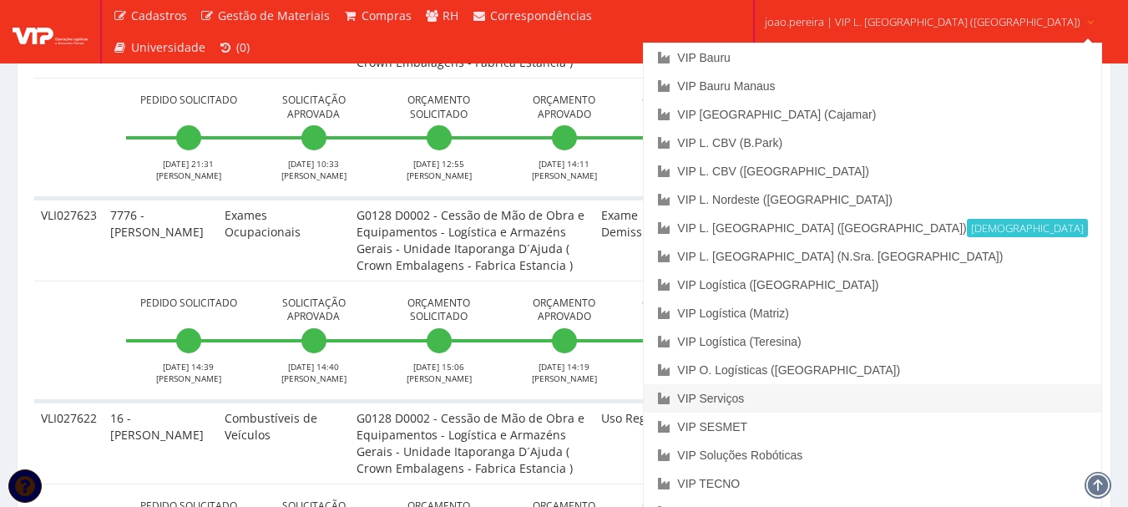
click at [822, 399] on link "VIP Serviços" at bounding box center [872, 398] width 457 height 28
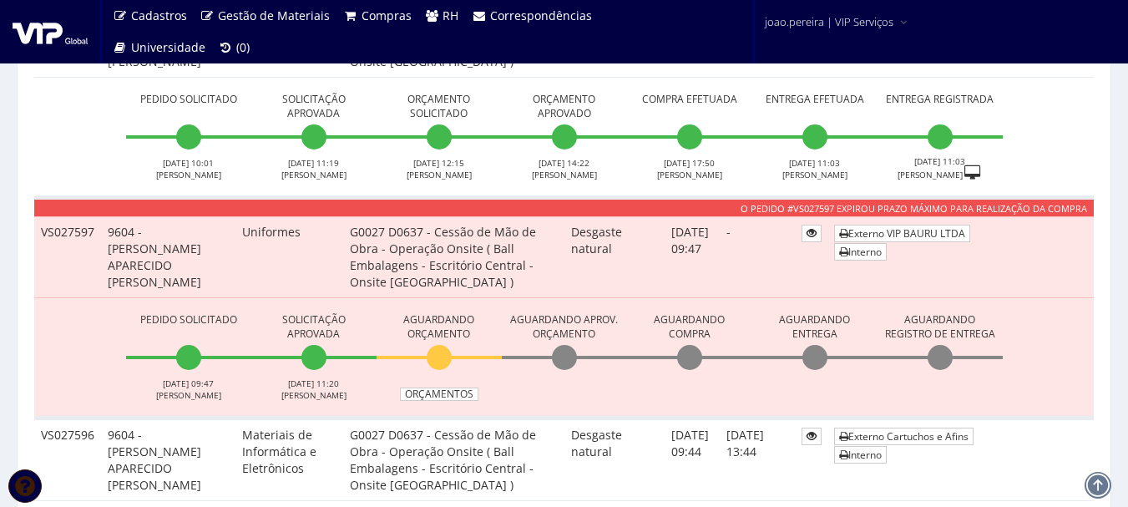
scroll to position [1002, 0]
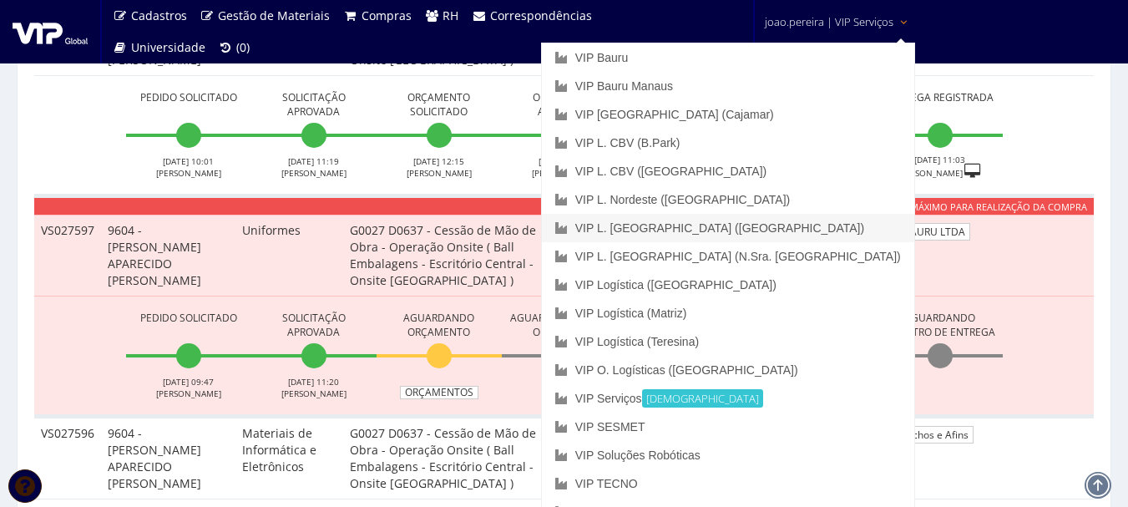
click at [821, 215] on link "VIP L. [GEOGRAPHIC_DATA] ([GEOGRAPHIC_DATA])" at bounding box center [728, 228] width 372 height 28
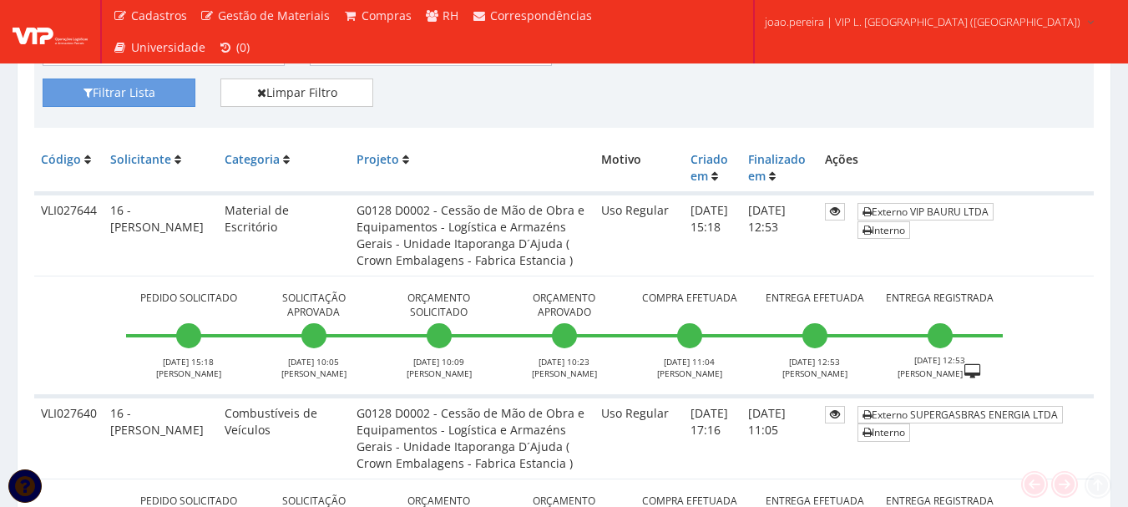
scroll to position [501, 0]
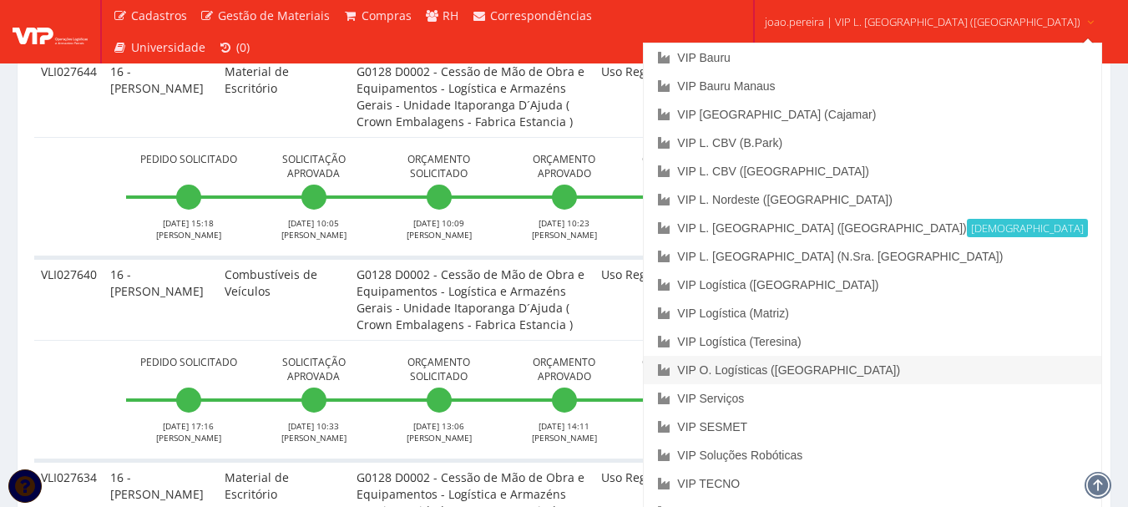
click at [893, 372] on link "VIP O. Logísticas ([GEOGRAPHIC_DATA])" at bounding box center [872, 370] width 457 height 28
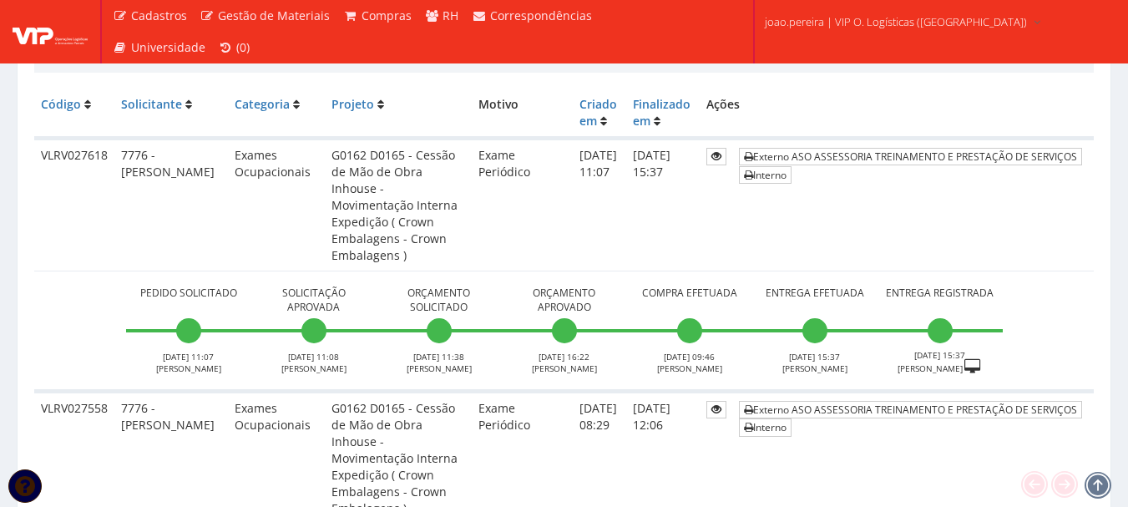
scroll to position [83, 0]
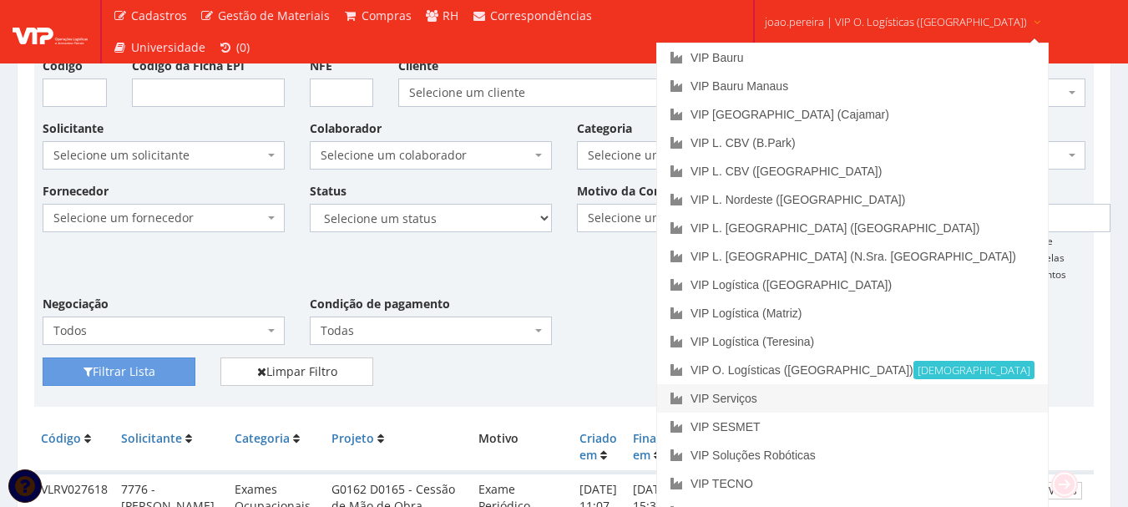
click at [805, 387] on link "VIP Serviços" at bounding box center [852, 398] width 391 height 28
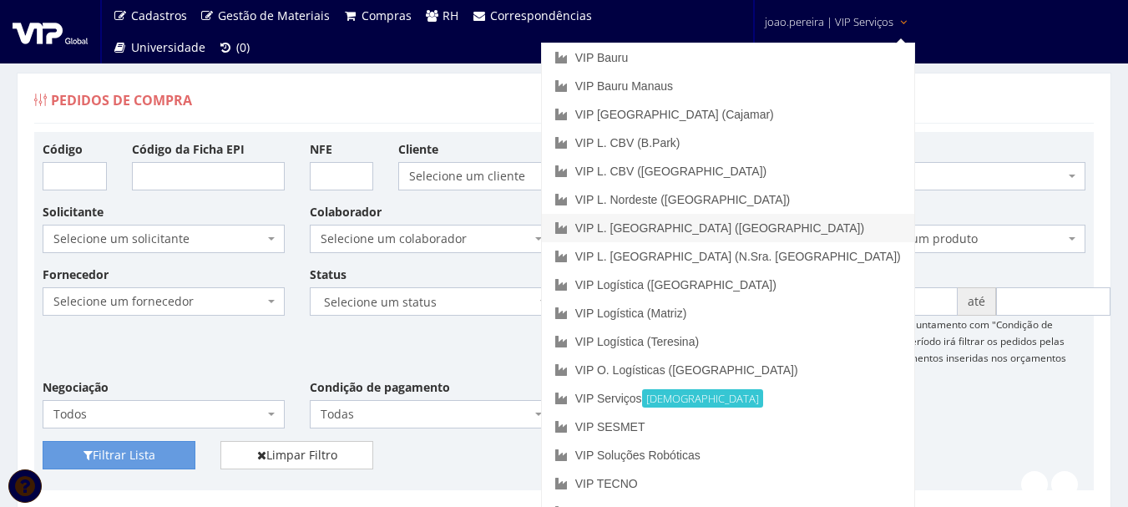
click at [821, 224] on link "VIP L. [GEOGRAPHIC_DATA] ([GEOGRAPHIC_DATA])" at bounding box center [728, 228] width 372 height 28
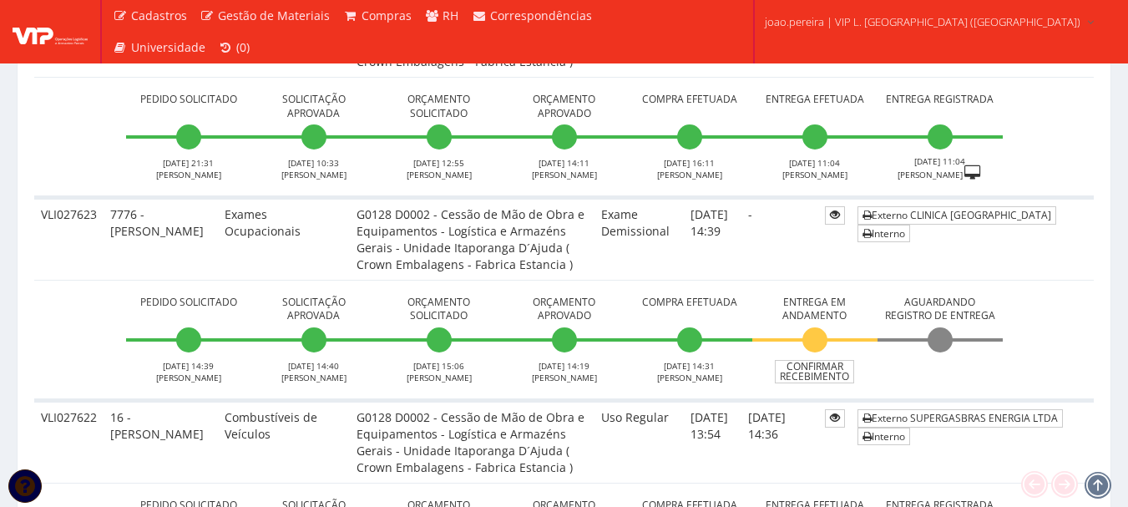
scroll to position [1169, 0]
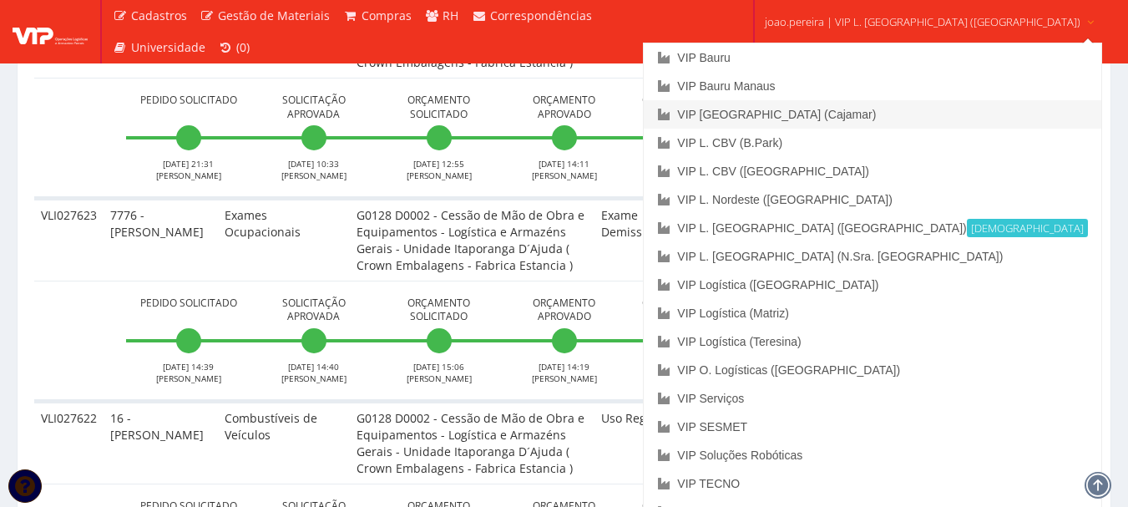
click at [843, 114] on link "VIP [GEOGRAPHIC_DATA] (Cajamar)" at bounding box center [872, 114] width 457 height 28
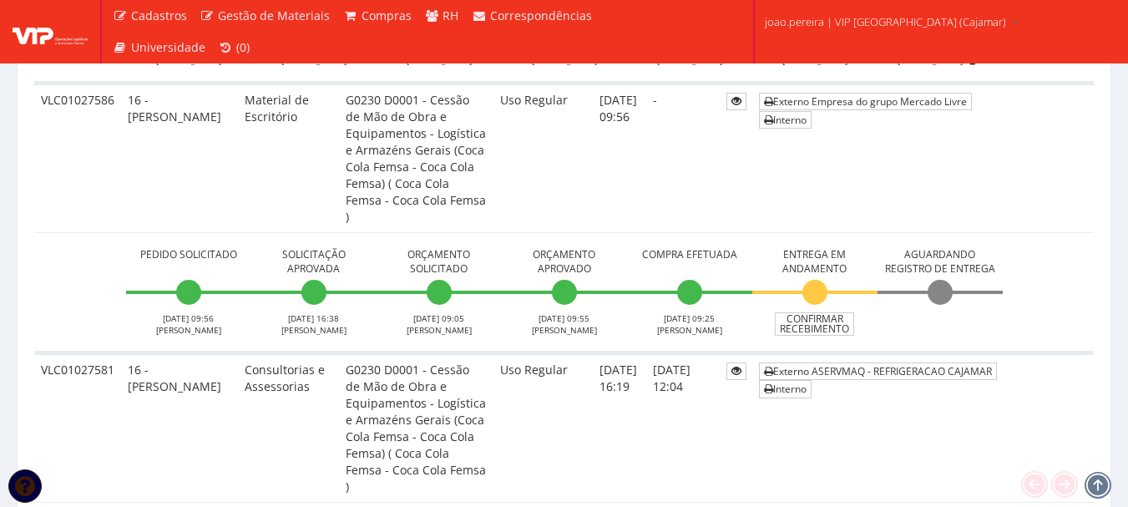
scroll to position [7842, 0]
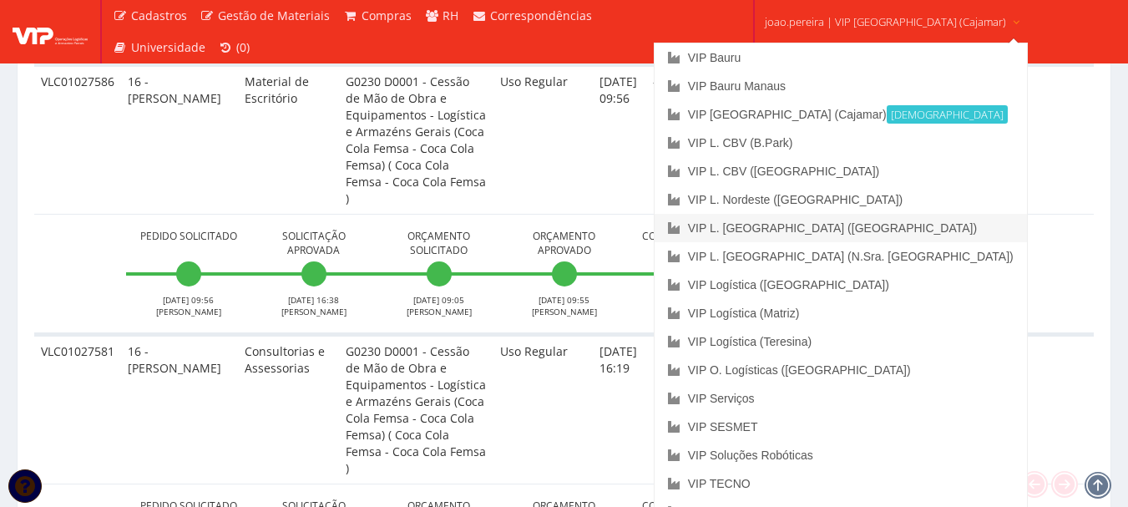
click at [873, 234] on link "VIP L. [GEOGRAPHIC_DATA] ([GEOGRAPHIC_DATA])" at bounding box center [841, 228] width 372 height 28
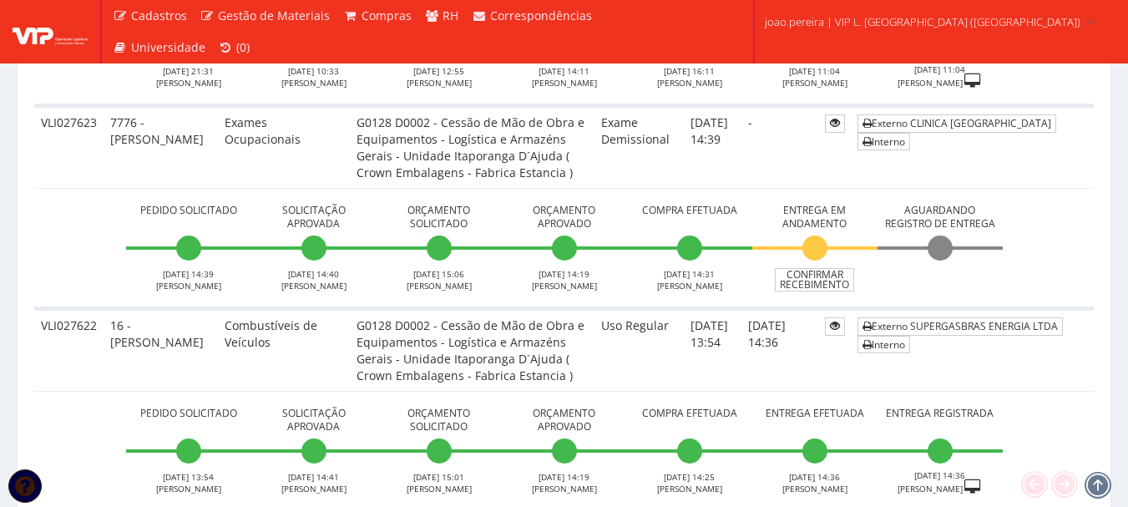
scroll to position [1252, 0]
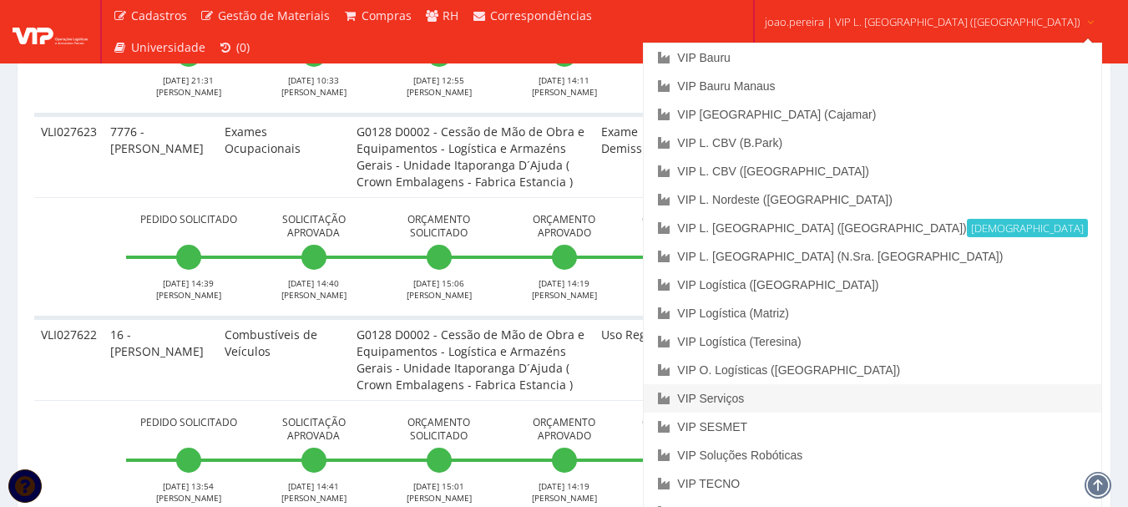
click at [833, 398] on link "VIP Serviços" at bounding box center [872, 398] width 457 height 28
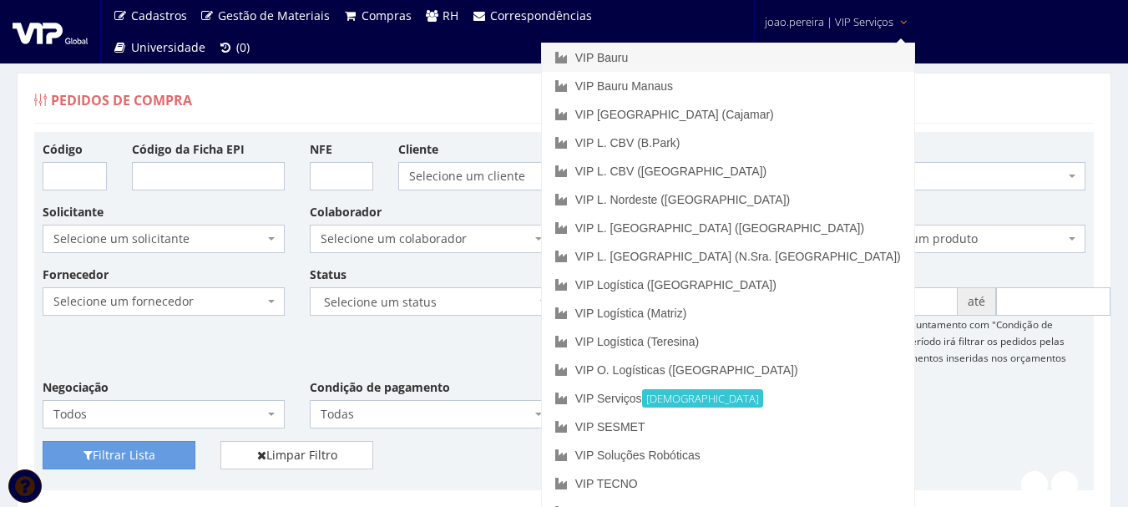
click at [741, 67] on link "VIP Bauru" at bounding box center [728, 57] width 372 height 28
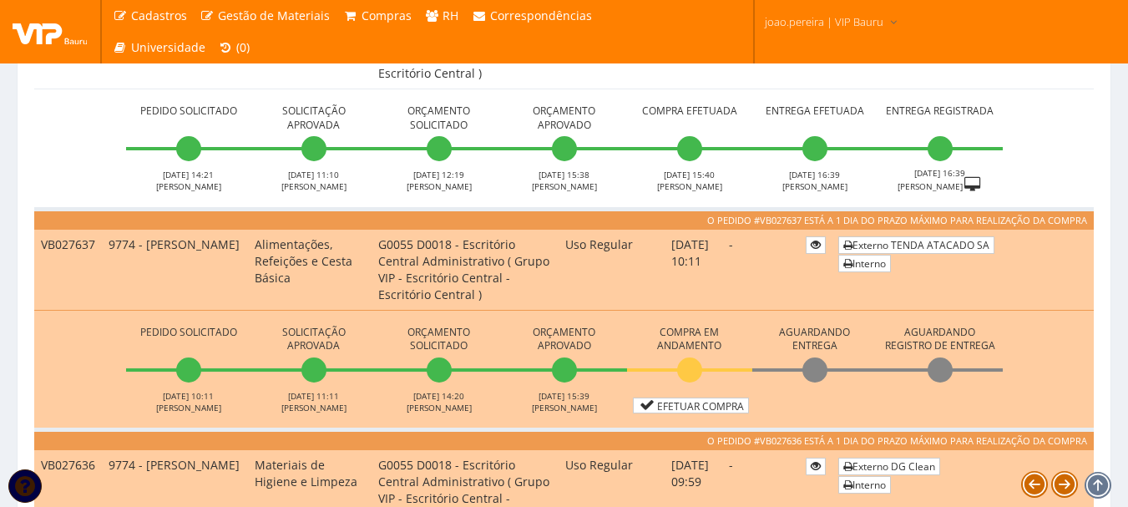
scroll to position [751, 0]
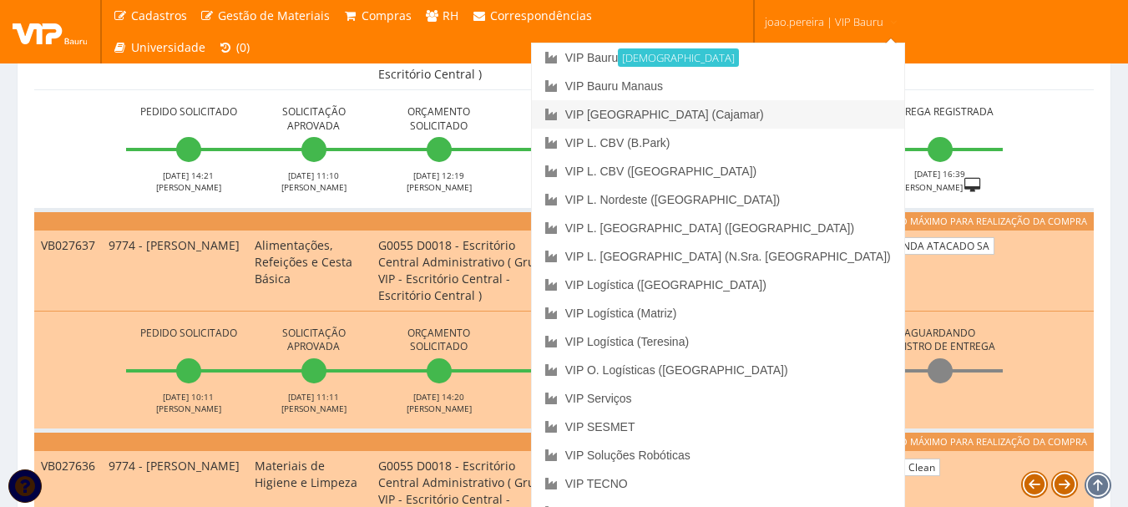
click at [777, 115] on link "VIP [GEOGRAPHIC_DATA] (Cajamar)" at bounding box center [718, 114] width 372 height 28
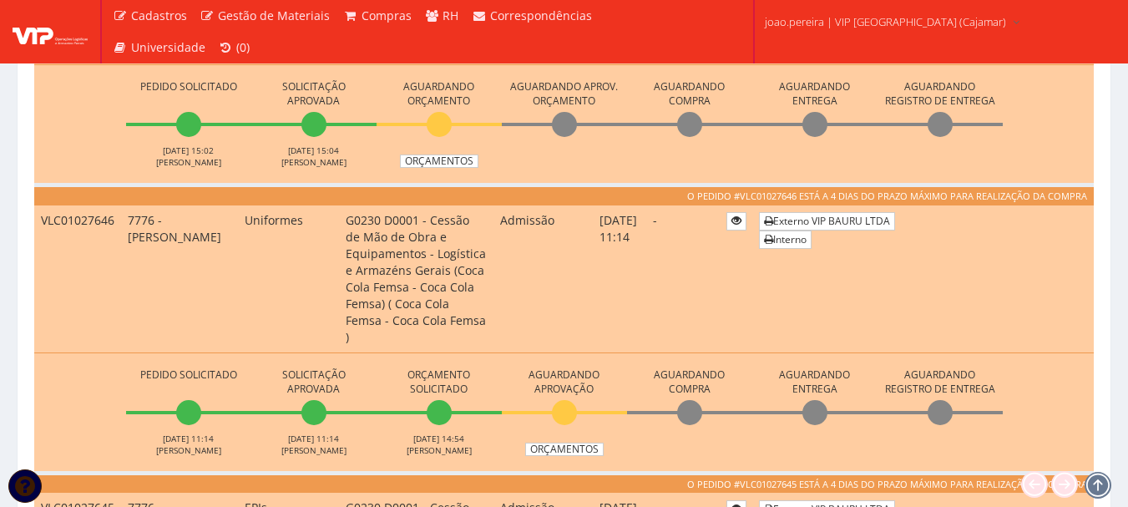
scroll to position [1002, 0]
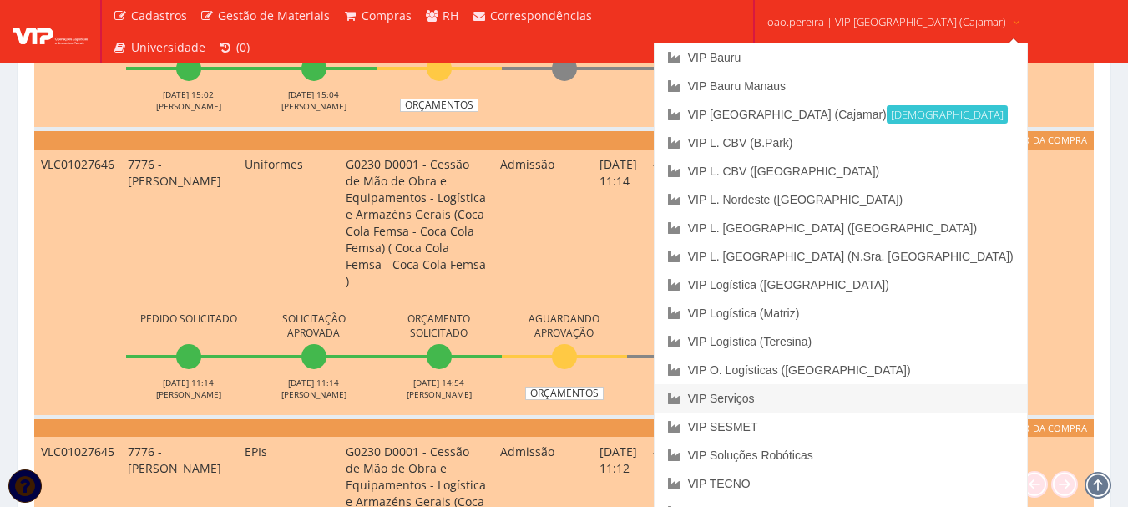
click at [802, 402] on link "VIP Serviços" at bounding box center [841, 398] width 372 height 28
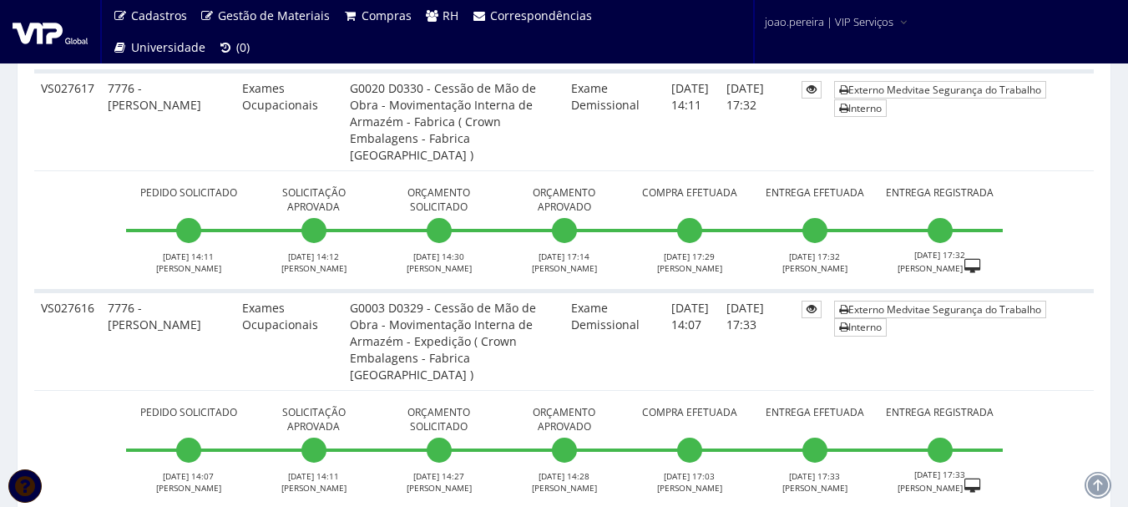
scroll to position [668, 0]
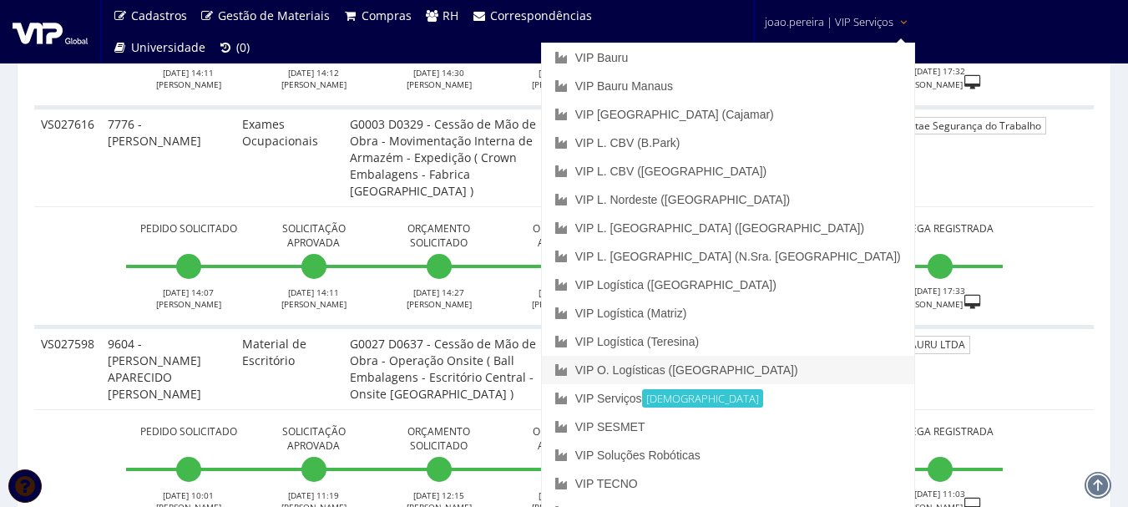
click at [831, 367] on link "VIP O. Logísticas ([GEOGRAPHIC_DATA])" at bounding box center [728, 370] width 372 height 28
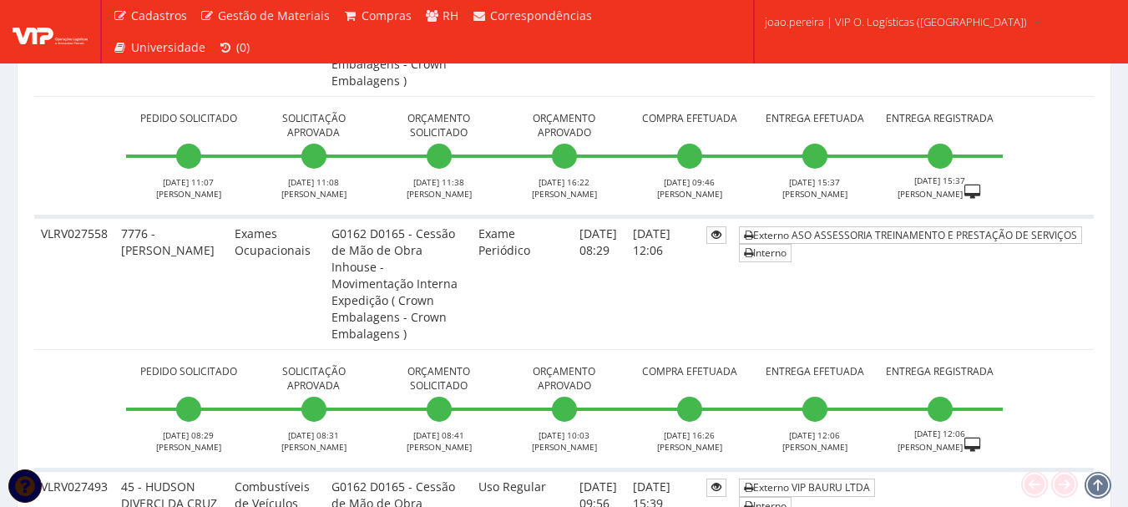
scroll to position [584, 0]
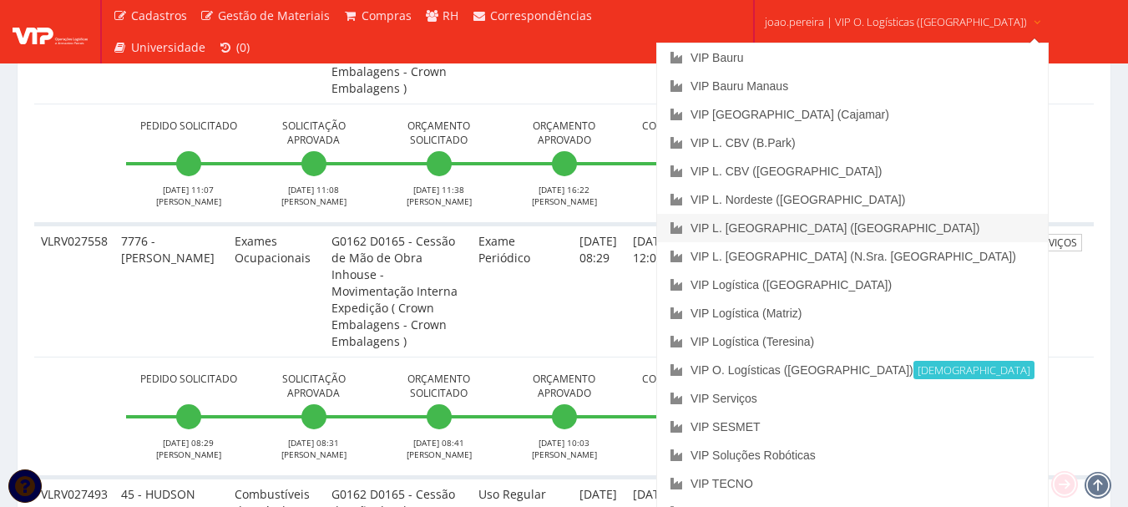
click at [877, 226] on link "VIP L. [GEOGRAPHIC_DATA] ([GEOGRAPHIC_DATA])" at bounding box center [852, 228] width 391 height 28
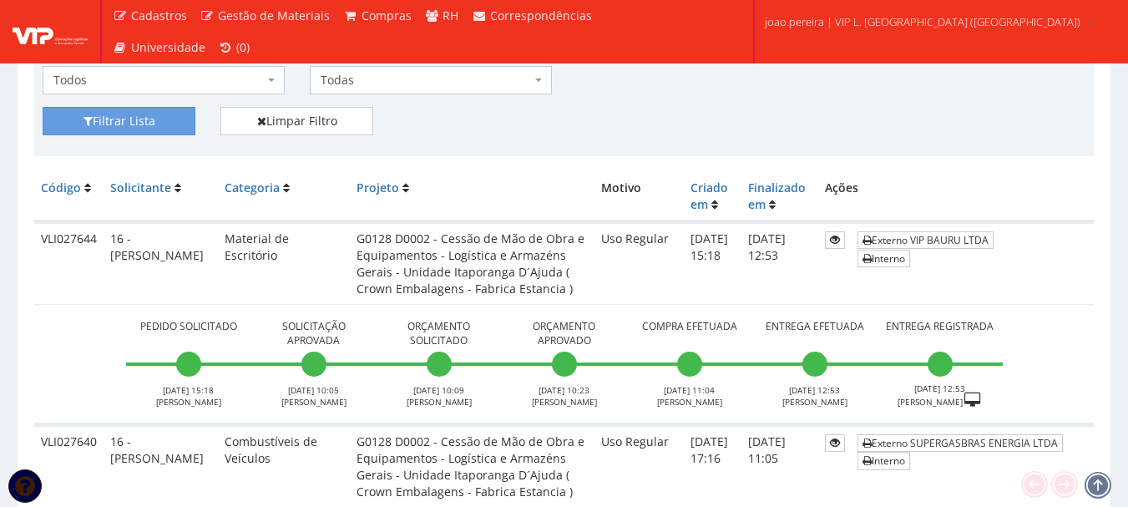
scroll to position [584, 0]
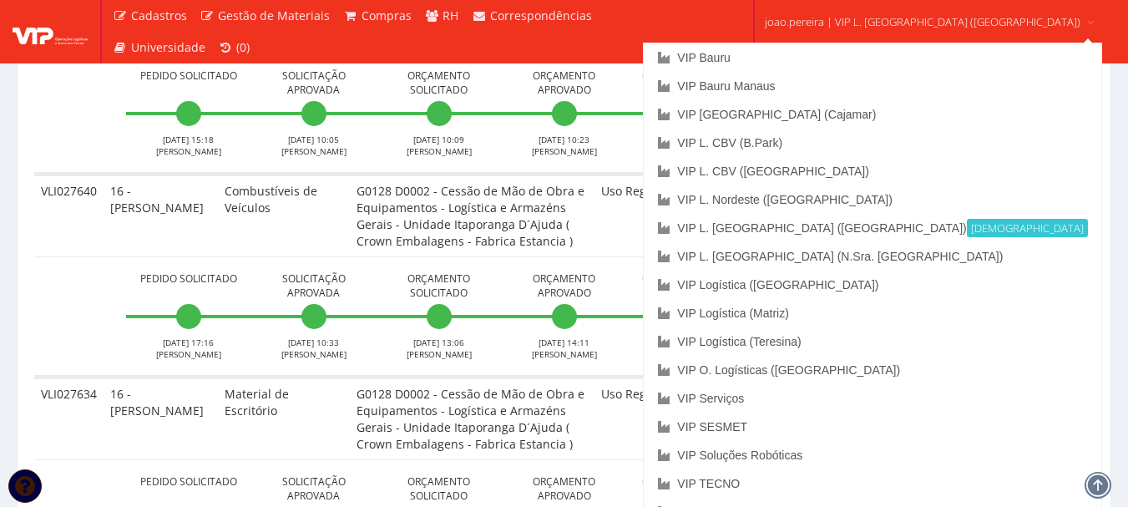
click at [898, 19] on span "joao.pereira | VIP L. Sergipe (Itaporanga)" at bounding box center [923, 21] width 316 height 17
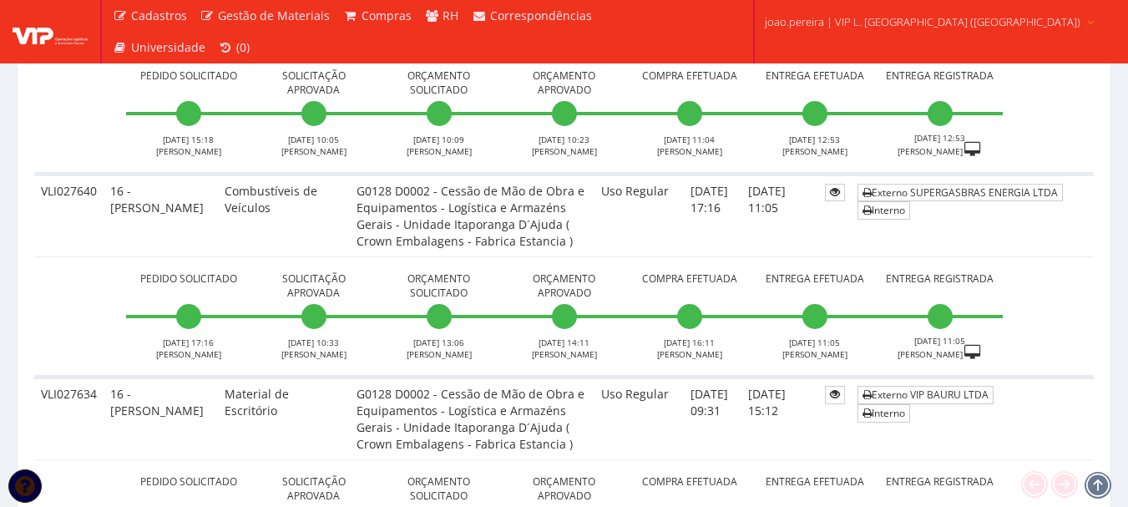
click at [874, 26] on span "joao.pereira | VIP L. Sergipe (Itaporanga)" at bounding box center [923, 21] width 316 height 17
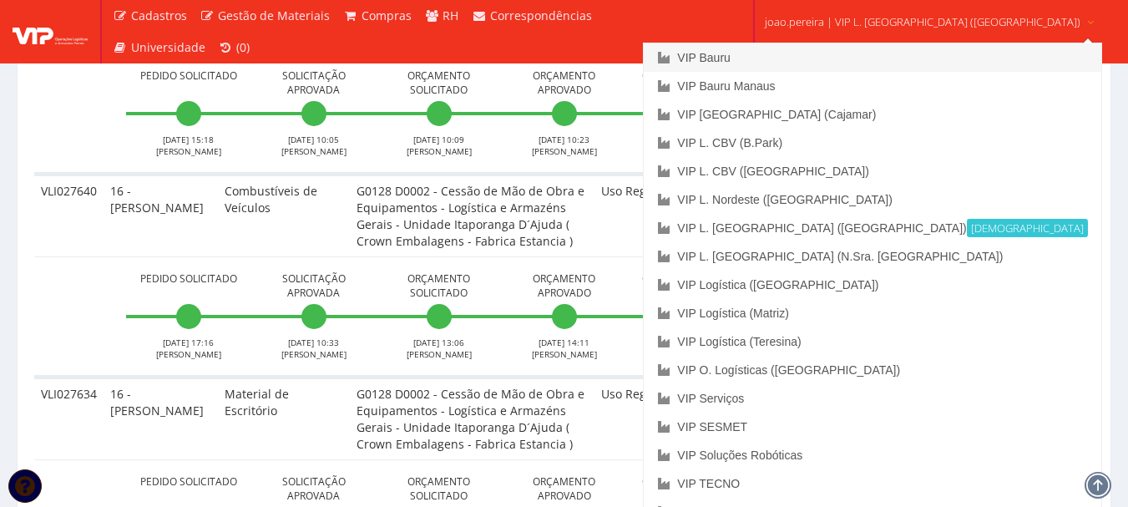
click at [793, 53] on link "VIP Bauru" at bounding box center [872, 57] width 457 height 28
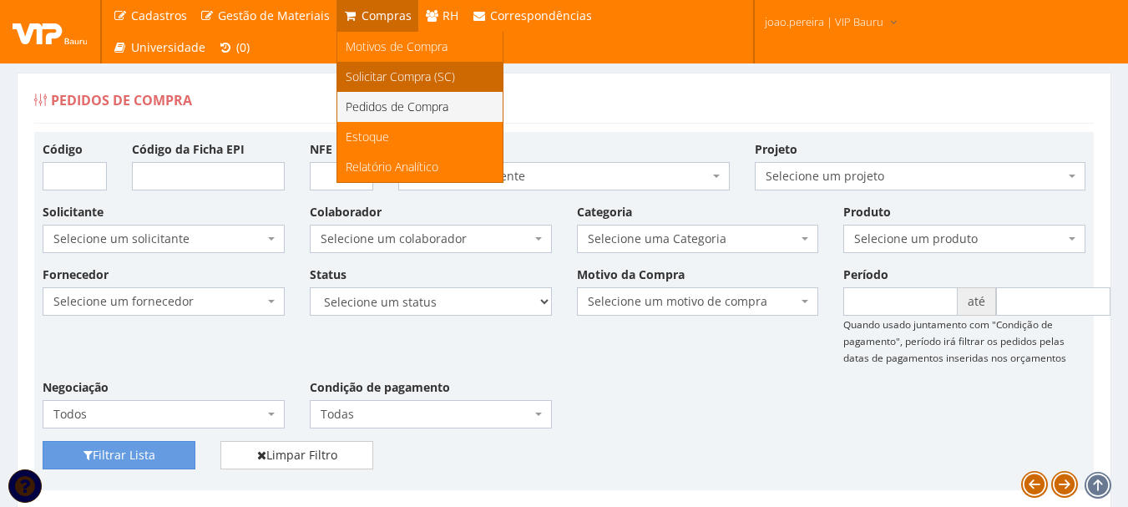
click at [387, 72] on span "Solicitar Compra (SC)" at bounding box center [400, 76] width 109 height 16
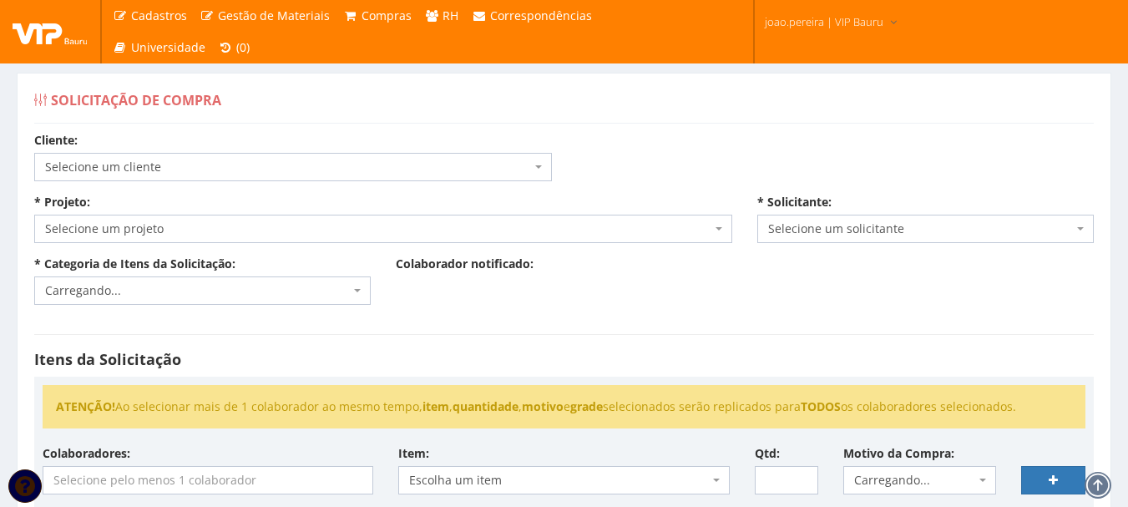
click at [328, 168] on span "Selecione um cliente" at bounding box center [288, 167] width 486 height 17
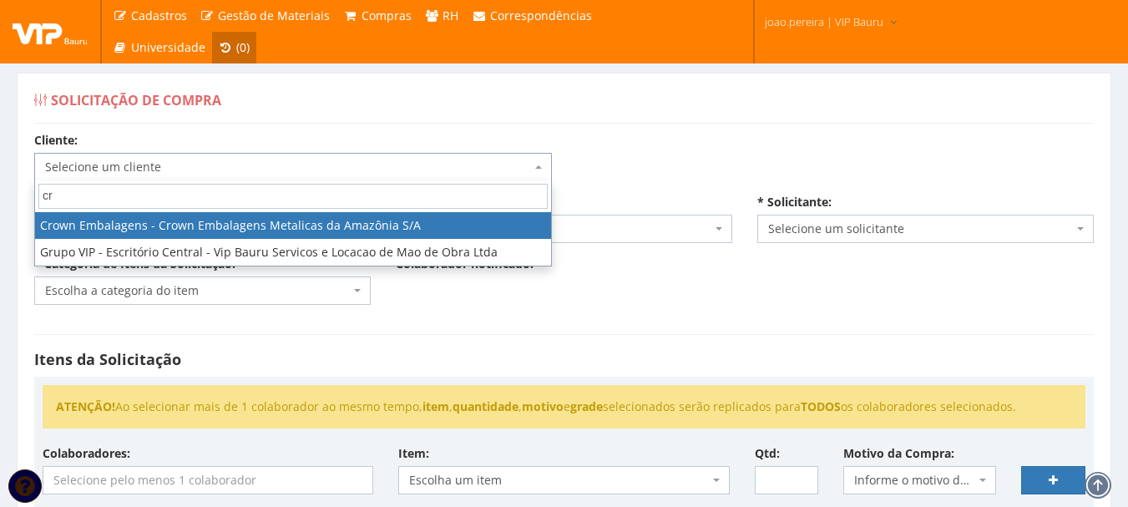
type input "c"
type input "vip"
select select "16"
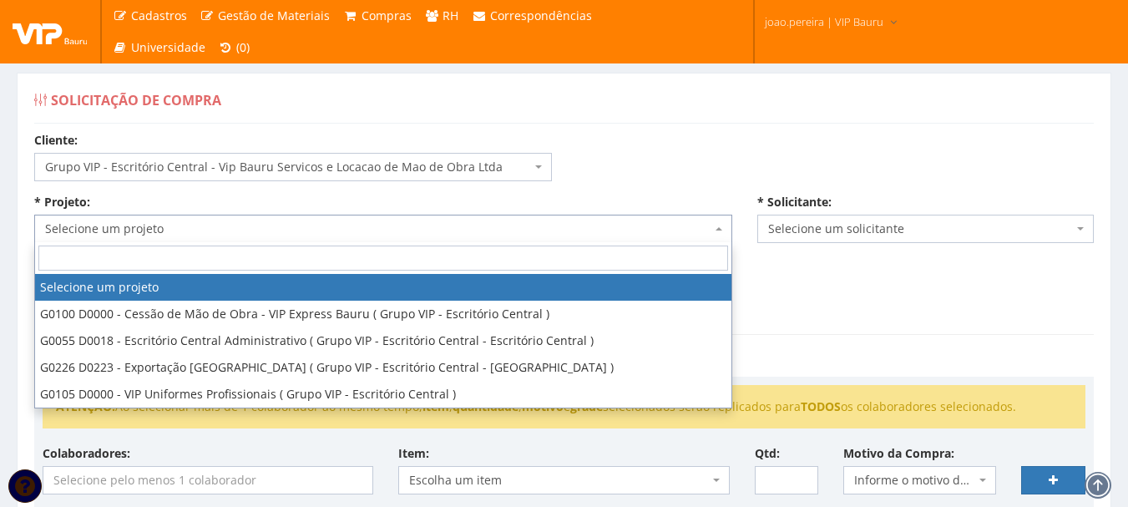
click at [396, 224] on span "Selecione um projeto" at bounding box center [378, 228] width 666 height 17
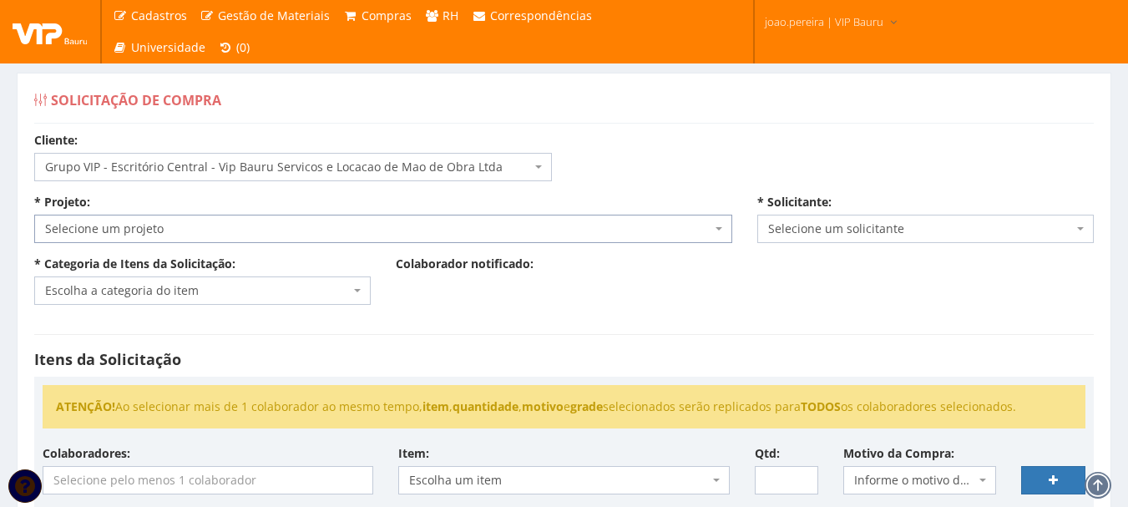
click at [355, 221] on span "Selecione um projeto" at bounding box center [378, 228] width 666 height 17
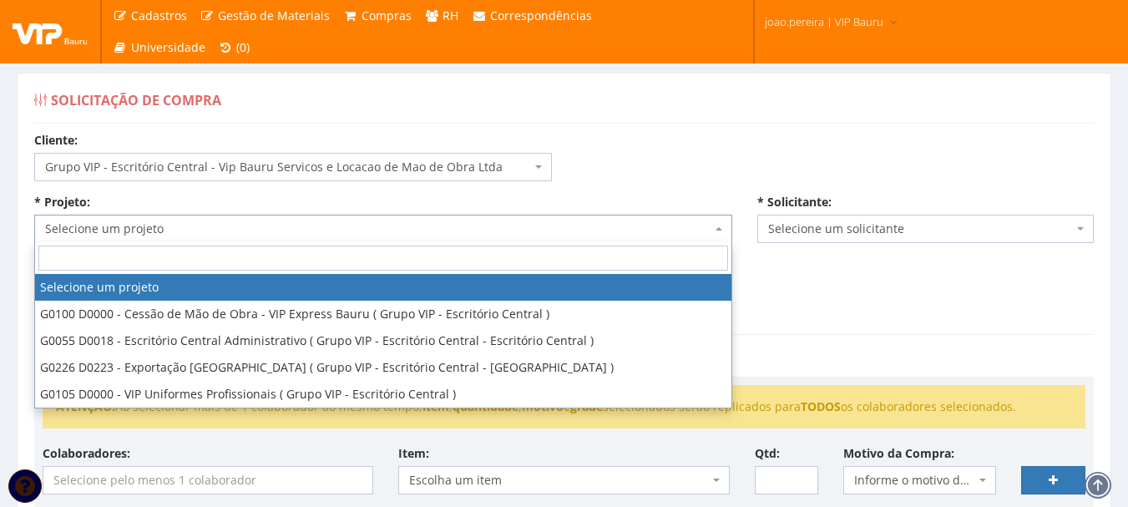
click at [355, 221] on span "Selecione um projeto" at bounding box center [378, 228] width 666 height 17
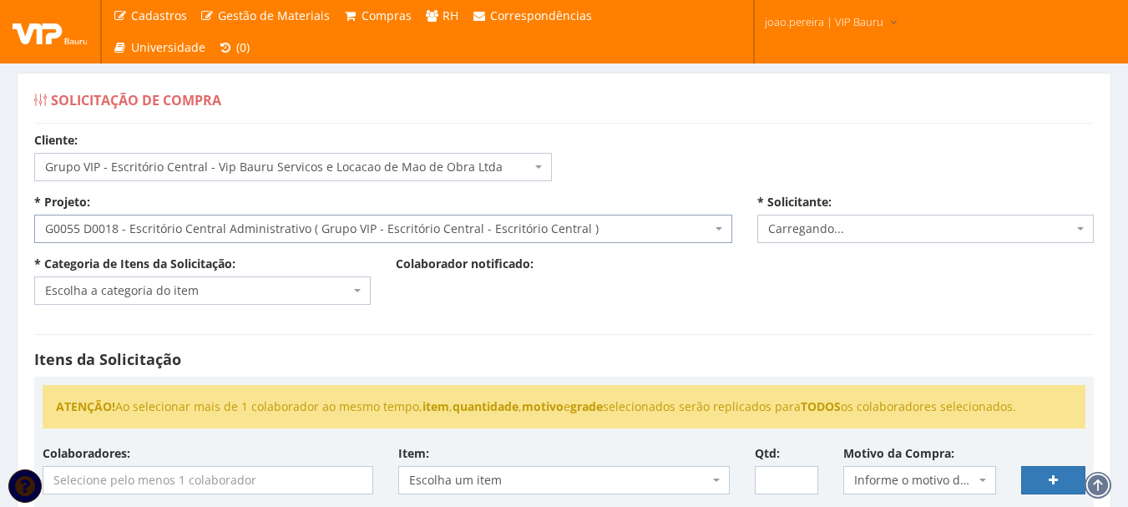
select select "55"
select select "4079"
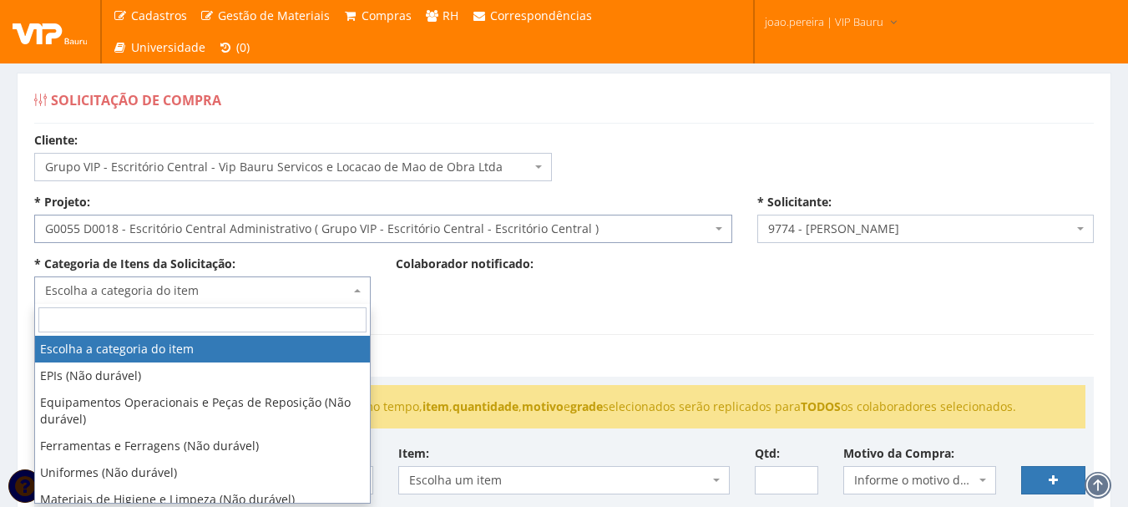
click at [359, 282] on span at bounding box center [358, 290] width 3 height 28
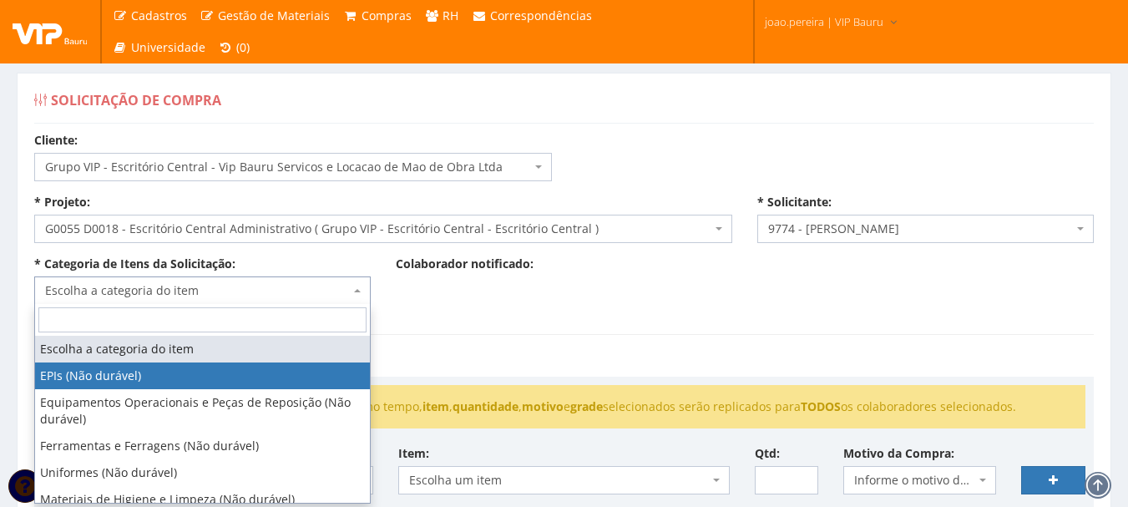
select select "1"
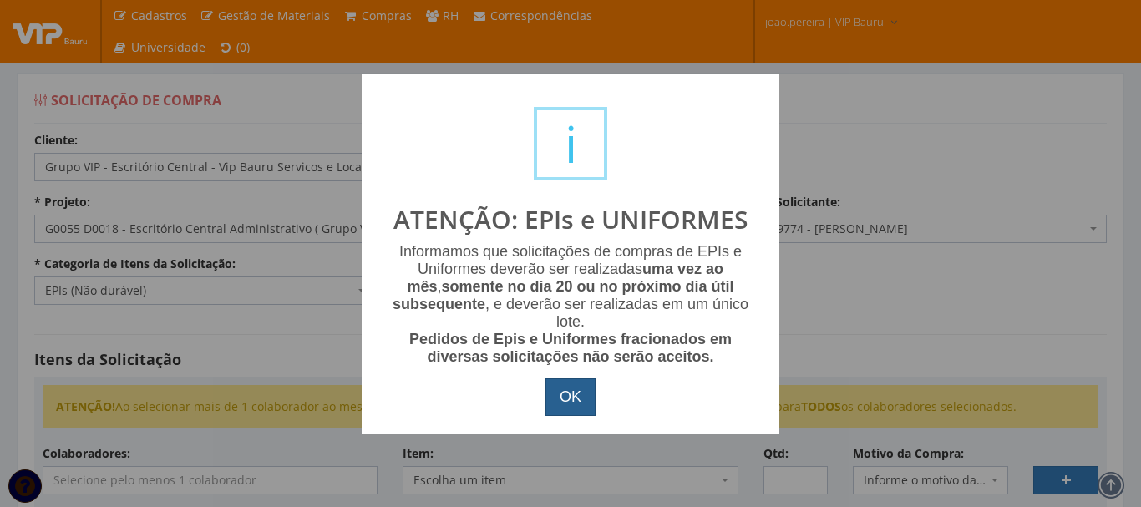
click at [585, 394] on button "OK" at bounding box center [570, 397] width 50 height 38
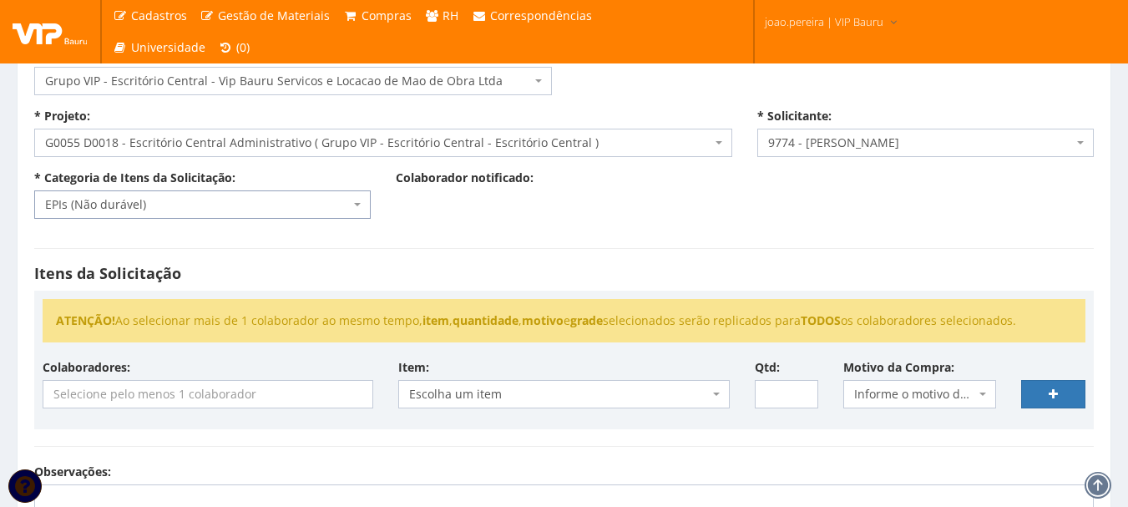
scroll to position [167, 0]
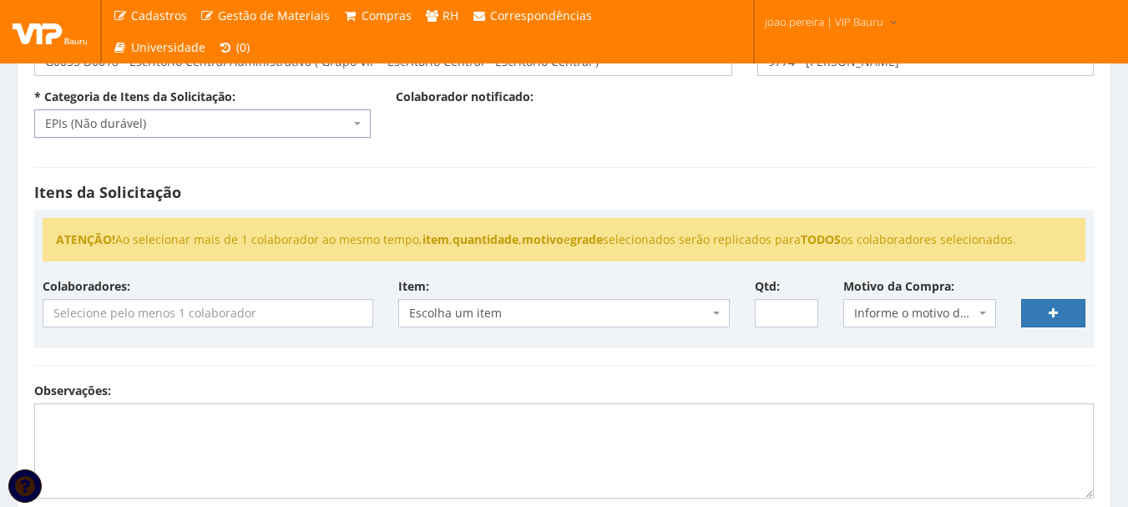
click at [284, 322] on input "search" at bounding box center [209, 313] width 333 height 27
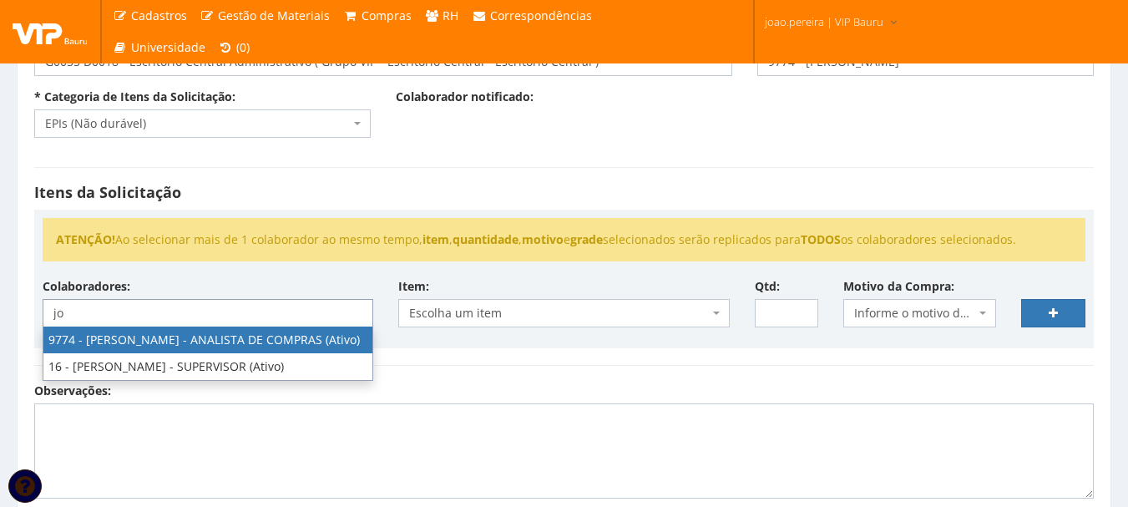
type input "jo"
select select "4079"
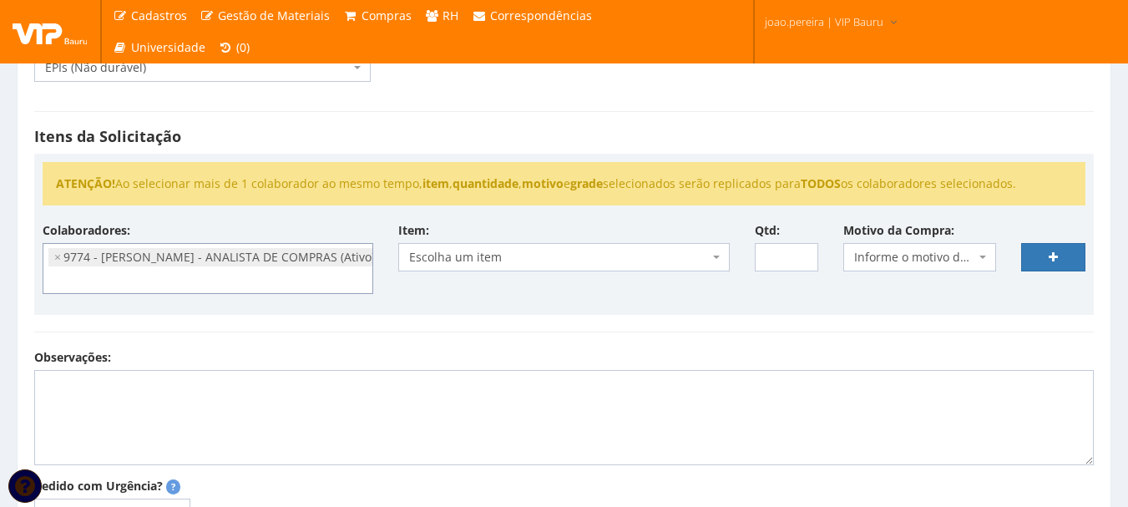
scroll to position [250, 0]
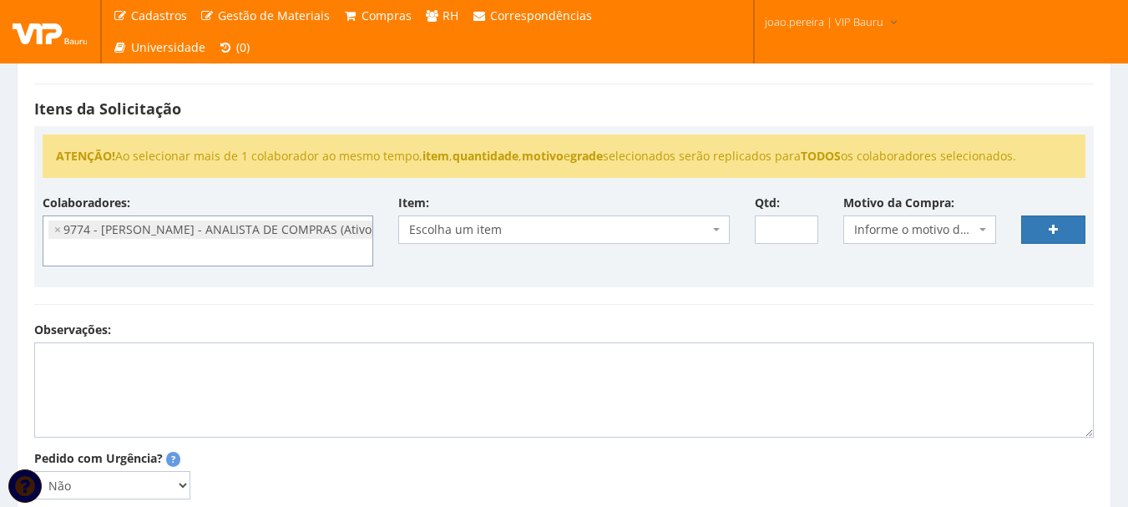
click at [611, 223] on span "Escolha um item" at bounding box center [558, 229] width 299 height 17
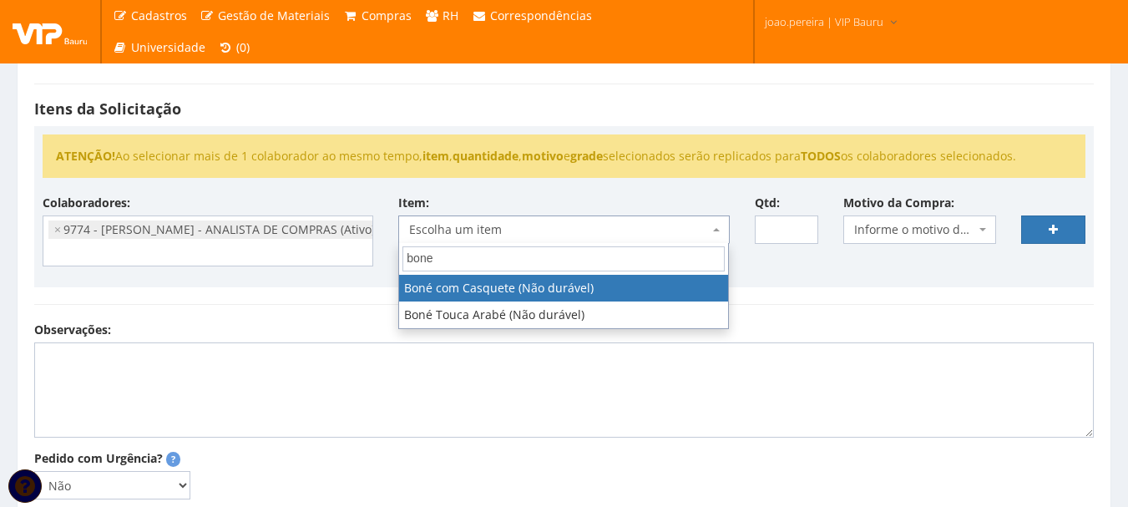
type input "bone"
select select "41"
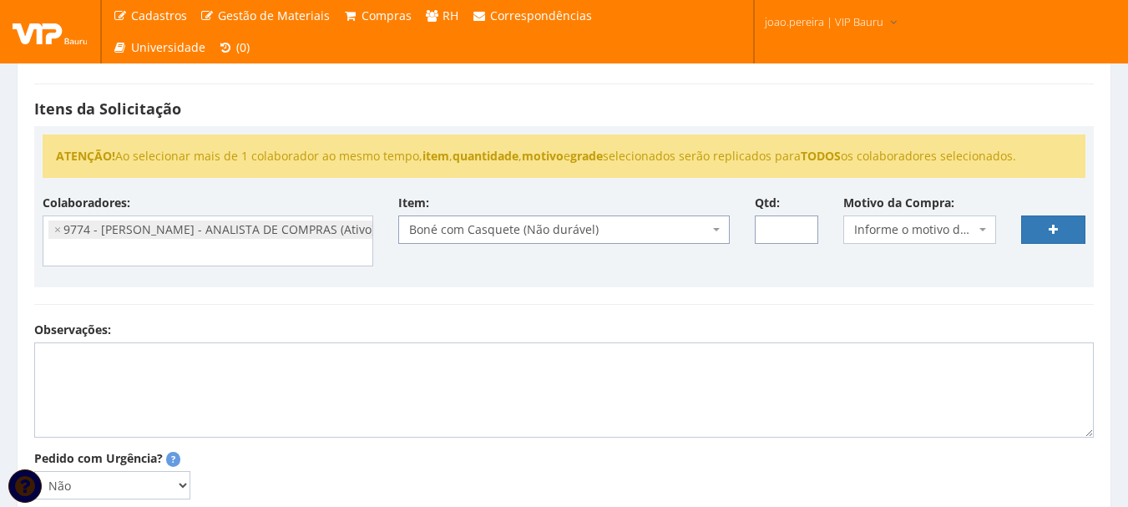
click at [780, 226] on input "Qtd:" at bounding box center [787, 229] width 64 height 28
type input "50"
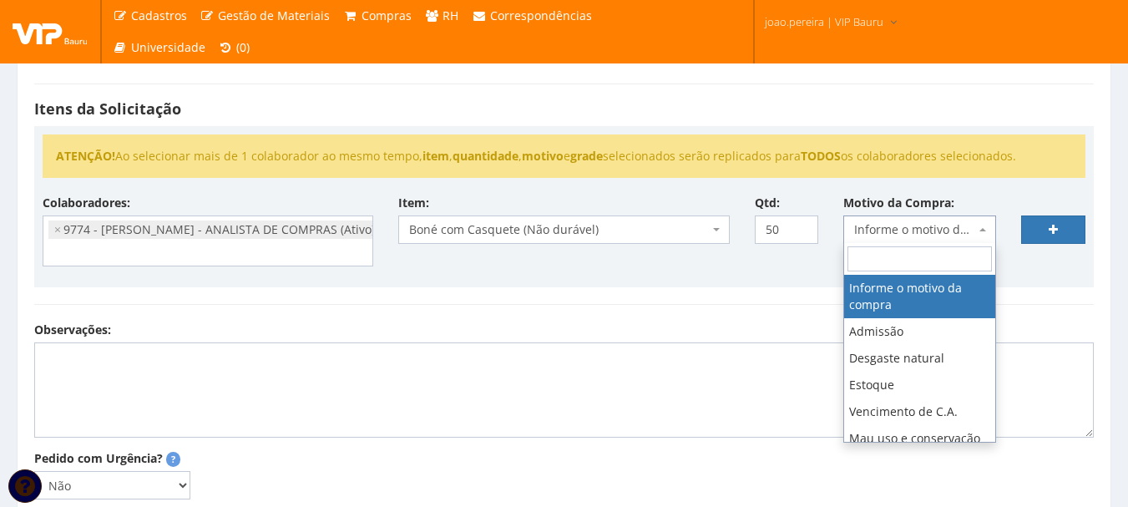
click at [929, 229] on span "Informe o motivo da compra" at bounding box center [914, 229] width 121 height 17
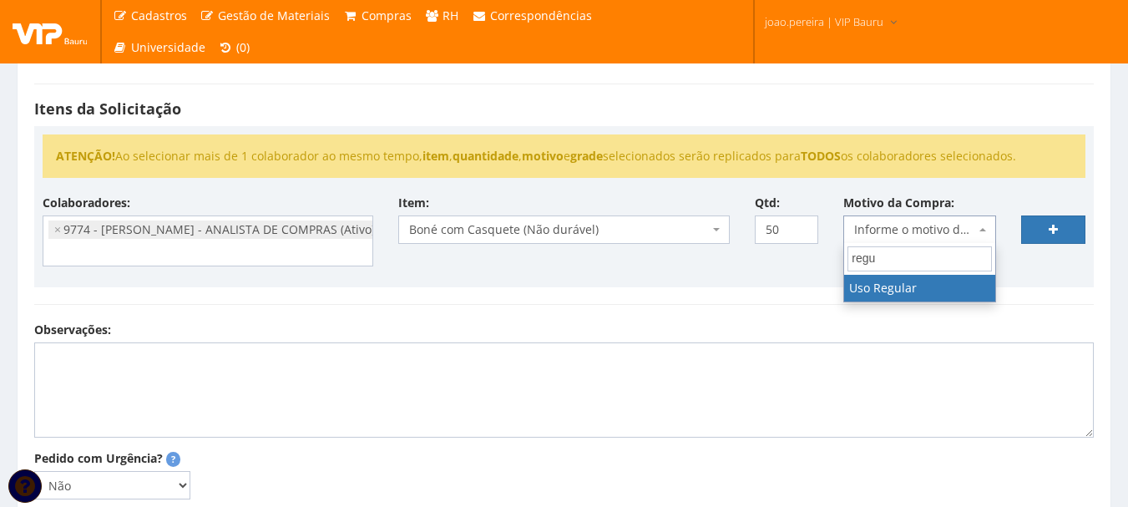
type input "regu"
select select "13"
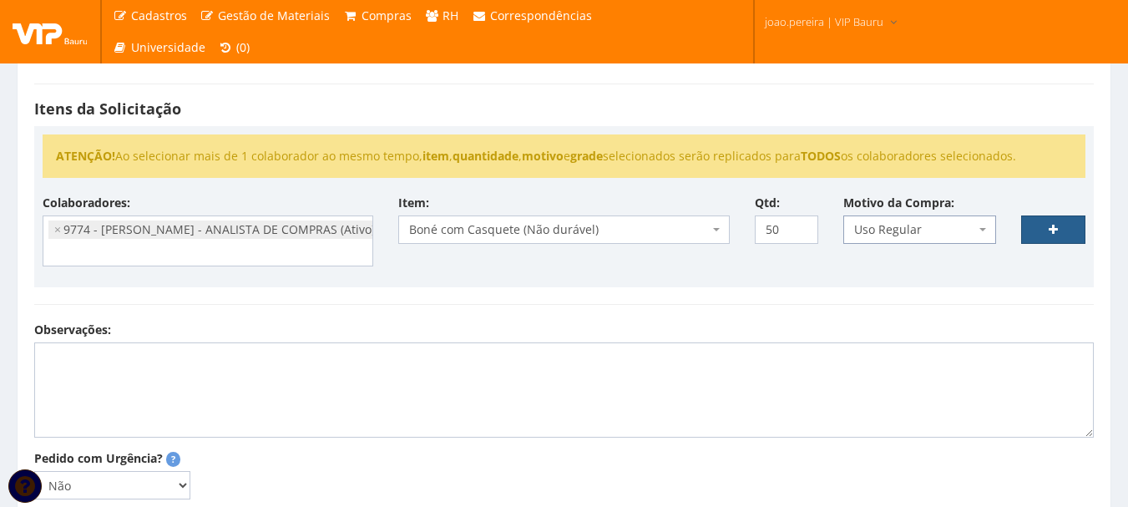
click at [1063, 225] on link at bounding box center [1053, 229] width 64 height 28
select select
type input "0"
select select
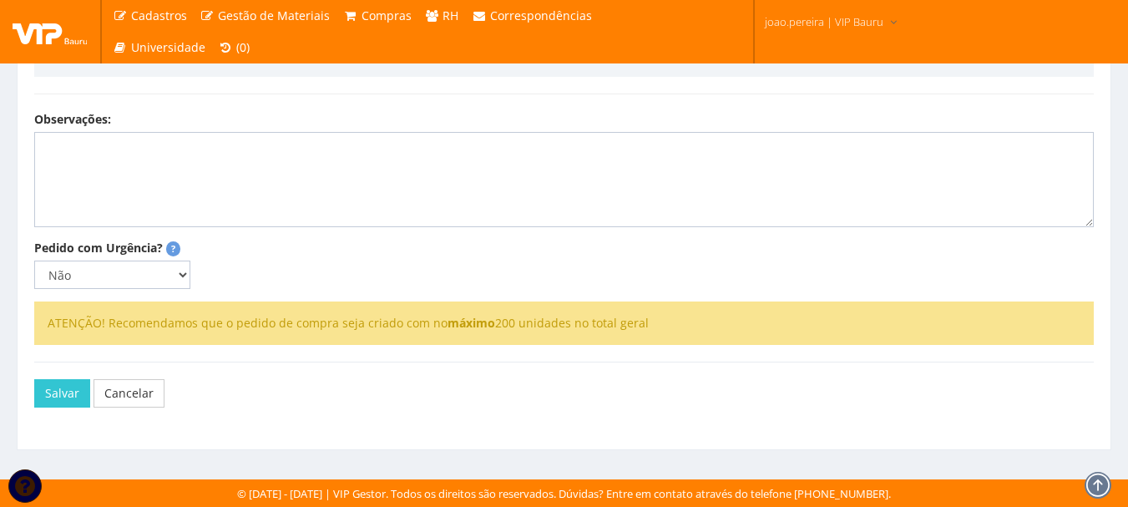
scroll to position [517, 0]
click at [56, 396] on button "Salvar" at bounding box center [62, 393] width 56 height 28
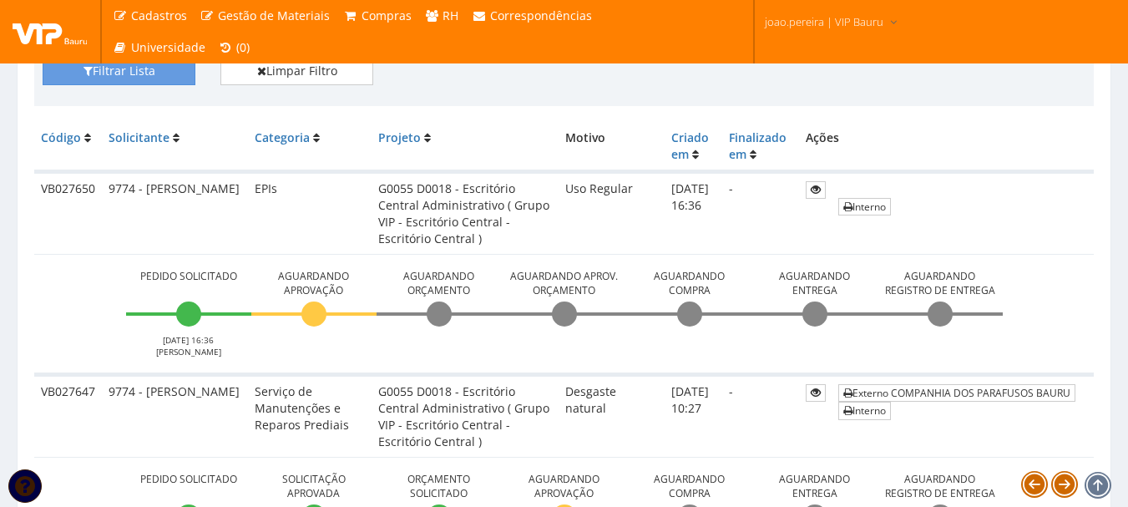
scroll to position [417, 0]
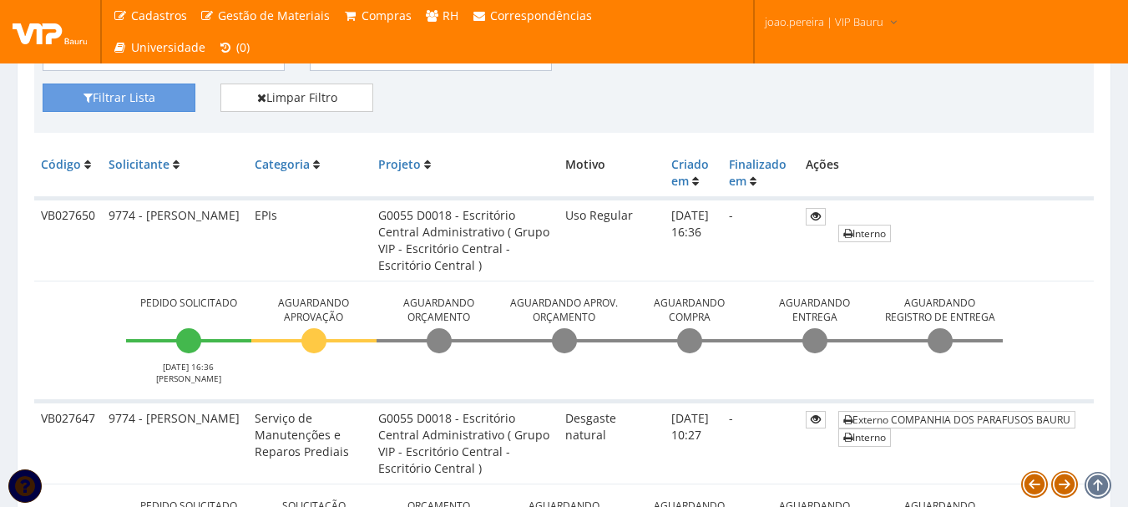
click at [47, 306] on td "Pedido Solicitado 18/08/2025 16:36 JOAO PEREIRA Aguardando Aprovação Aguardando…" at bounding box center [564, 341] width 1060 height 120
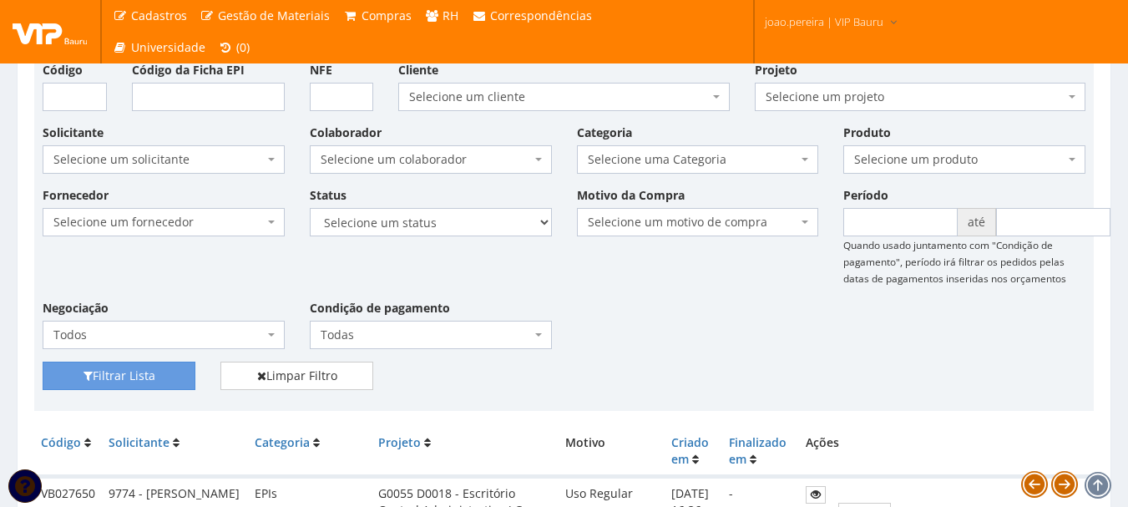
scroll to position [0, 0]
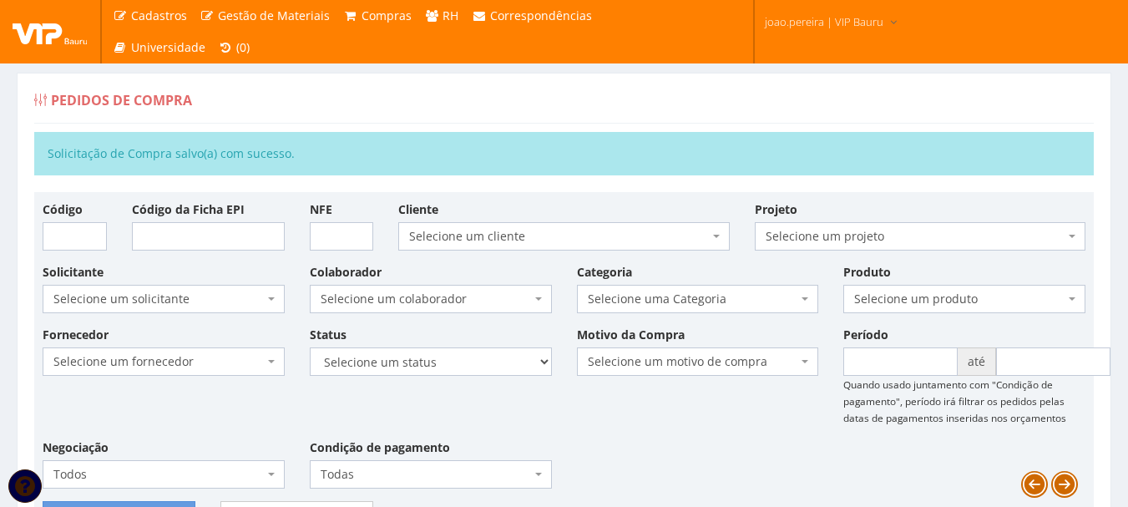
click at [448, 107] on div "Pedidos de Compra" at bounding box center [564, 103] width 1060 height 40
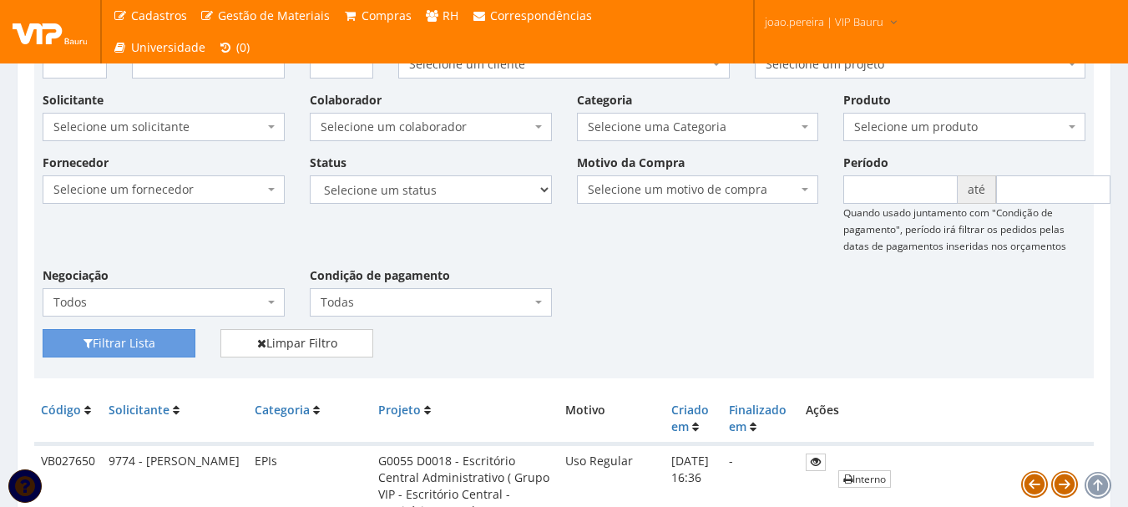
scroll to position [167, 0]
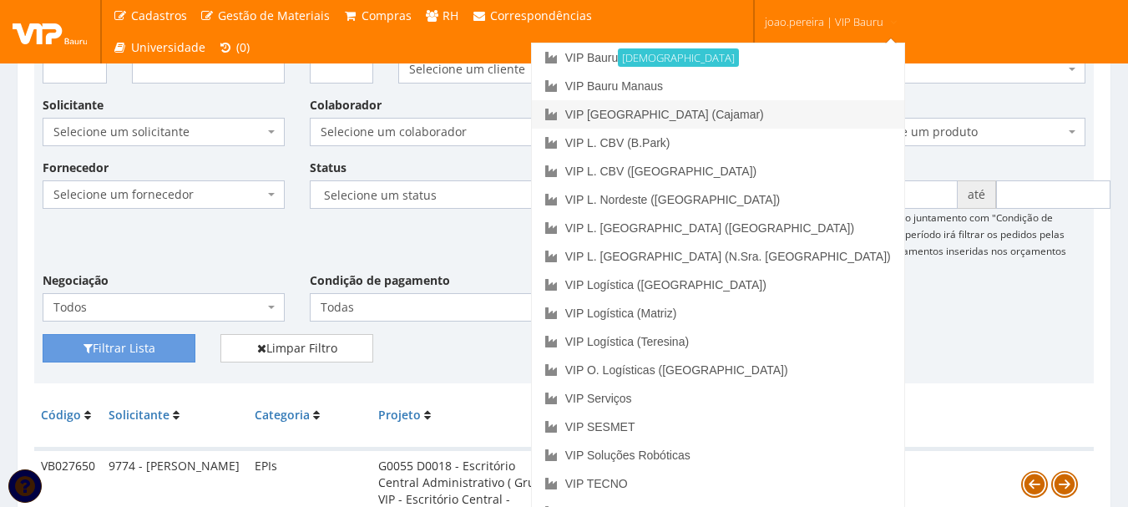
click at [802, 120] on link "VIP [GEOGRAPHIC_DATA] (Cajamar)" at bounding box center [718, 114] width 372 height 28
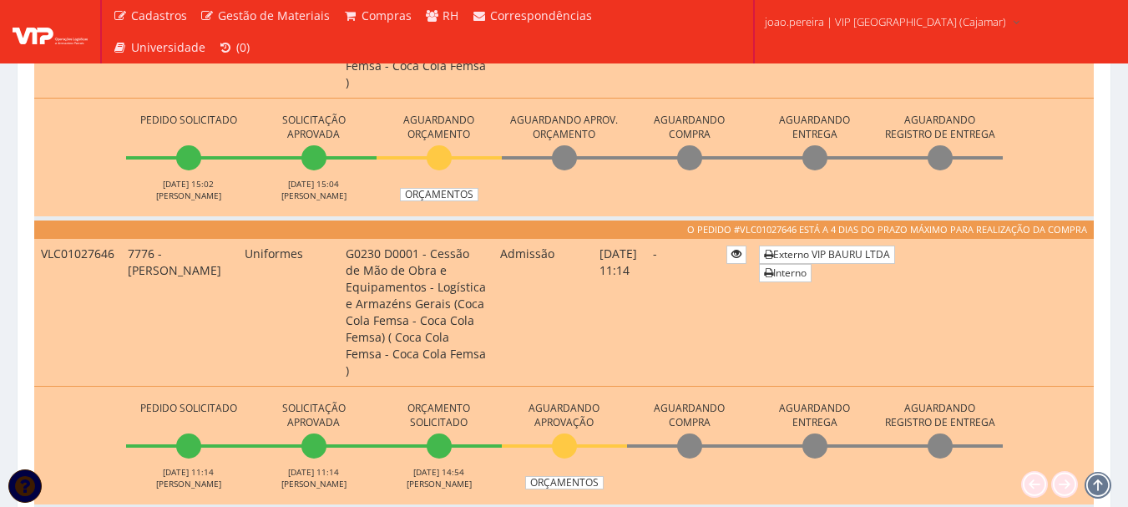
scroll to position [918, 0]
